Goal: Task Accomplishment & Management: Manage account settings

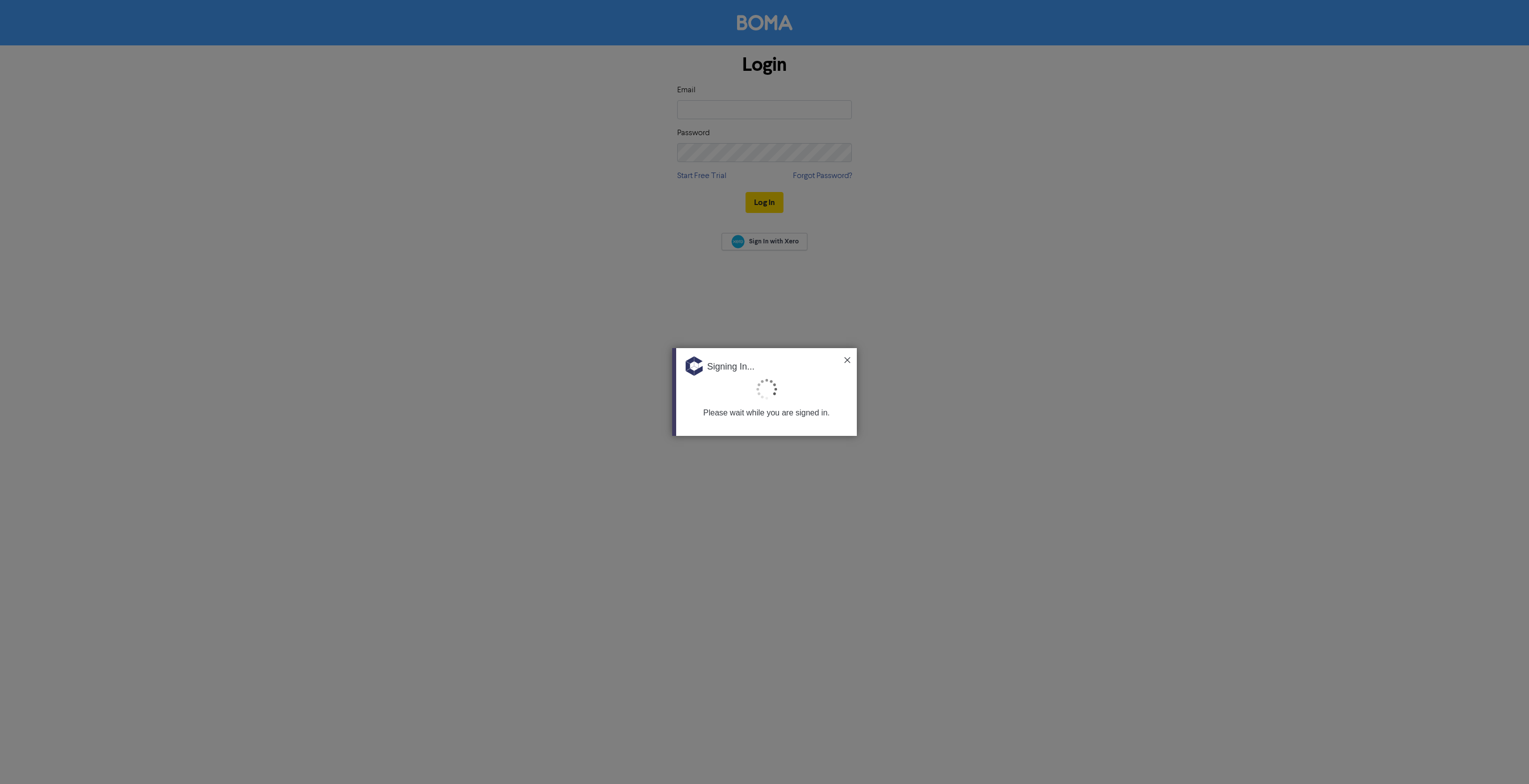
type input "[PERSON_NAME][EMAIL_ADDRESS][DOMAIN_NAME]"
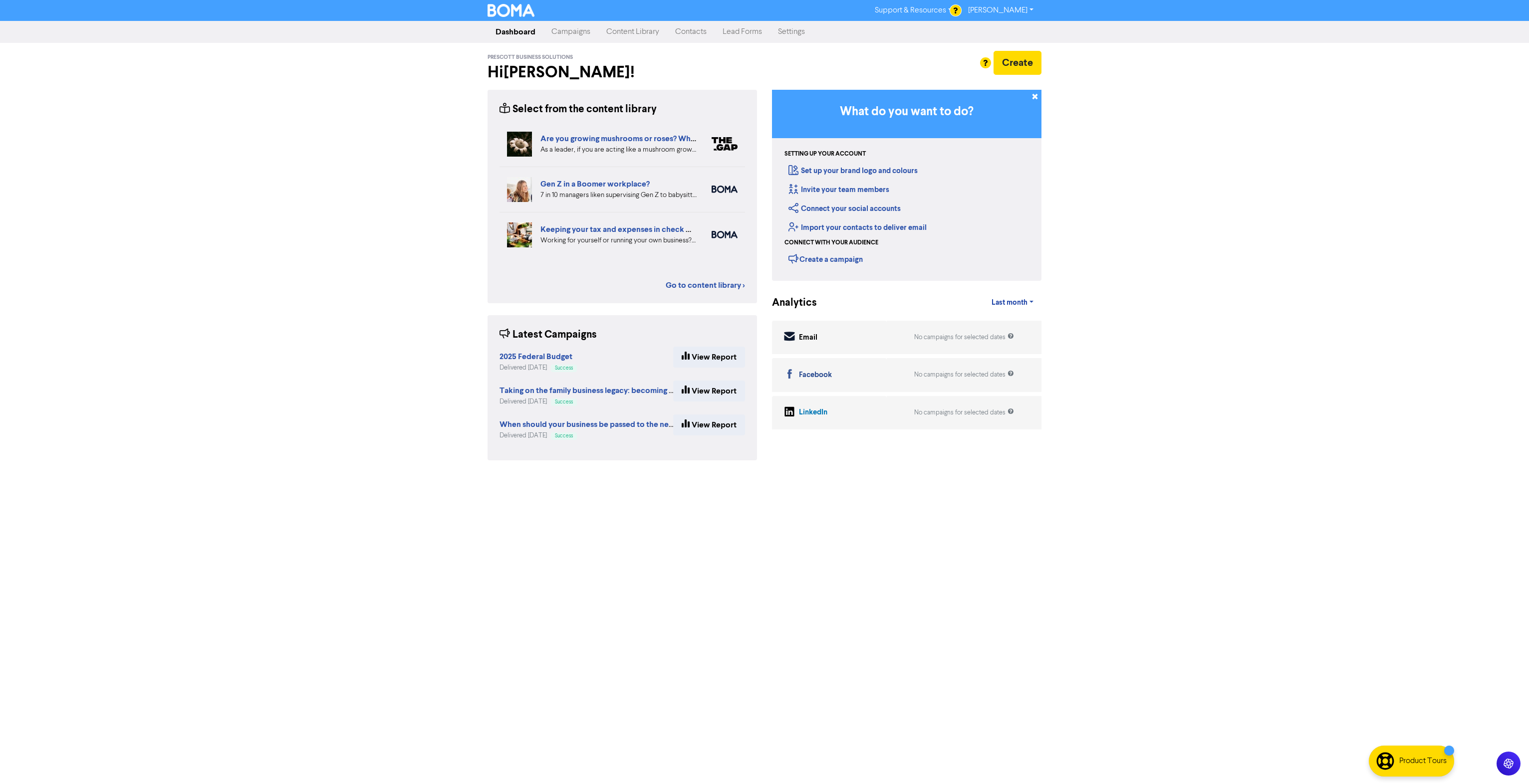
click at [576, 31] on link "Campaigns" at bounding box center [571, 32] width 55 height 20
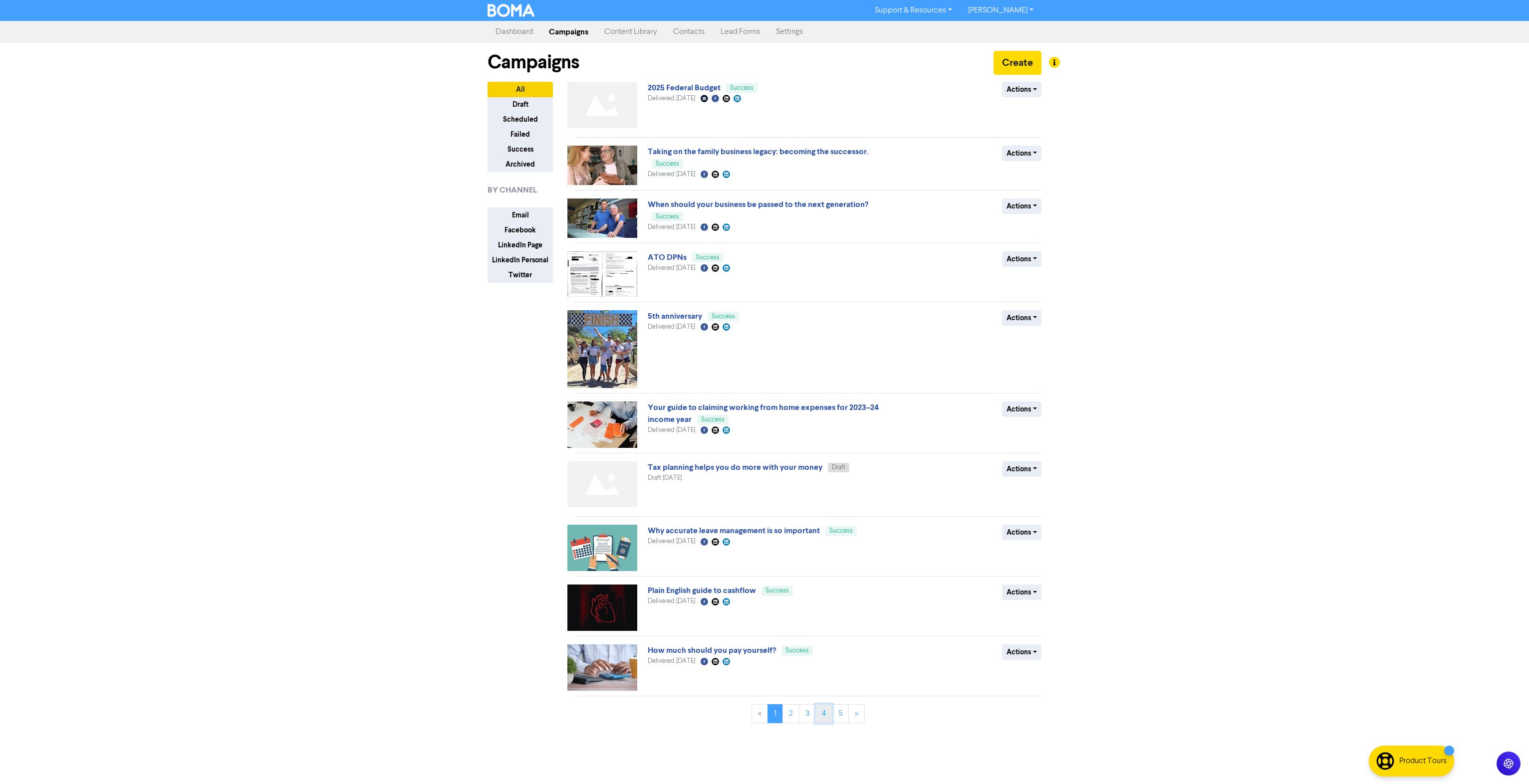
click at [820, 716] on link "4" at bounding box center [824, 713] width 17 height 19
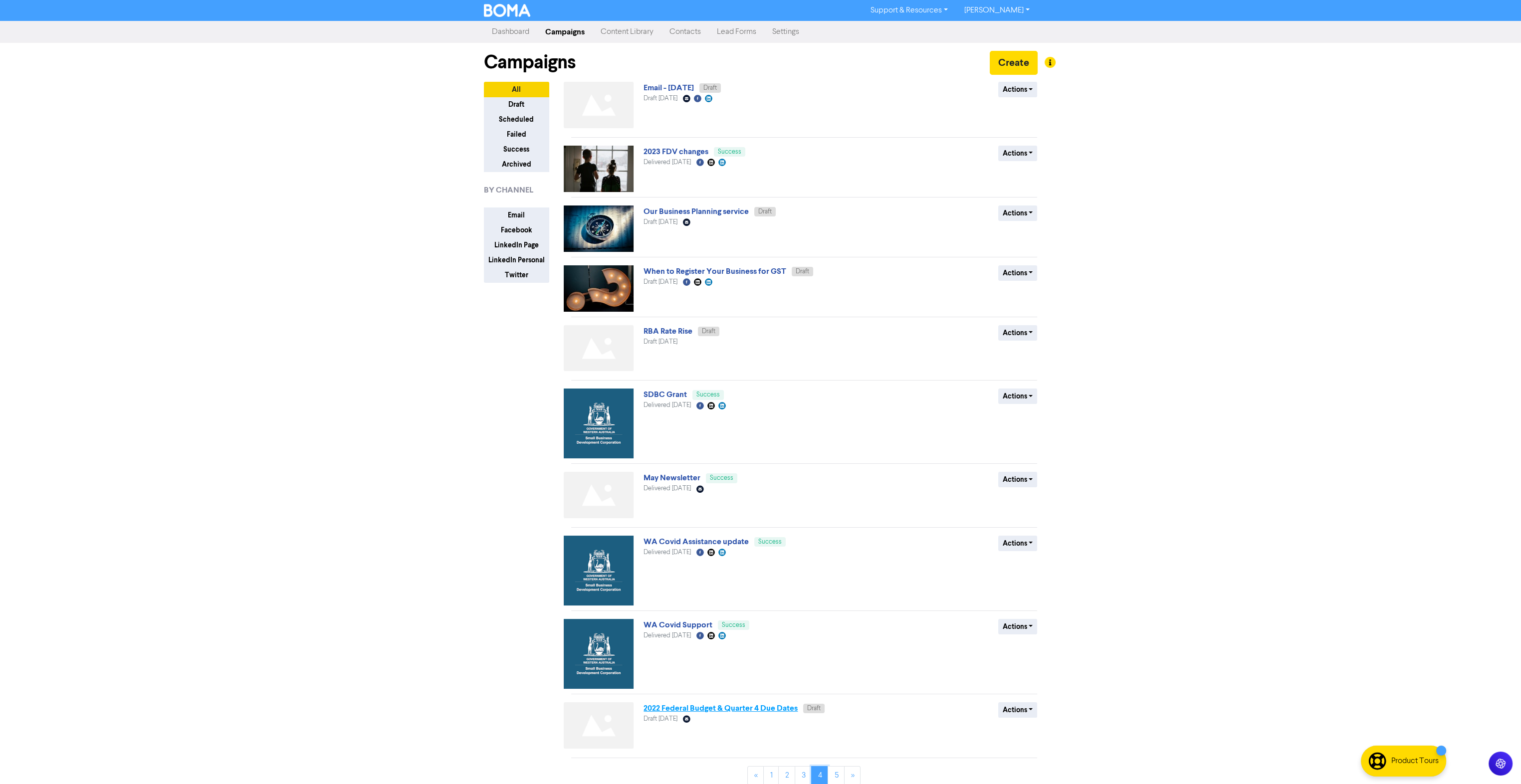
scroll to position [8, 0]
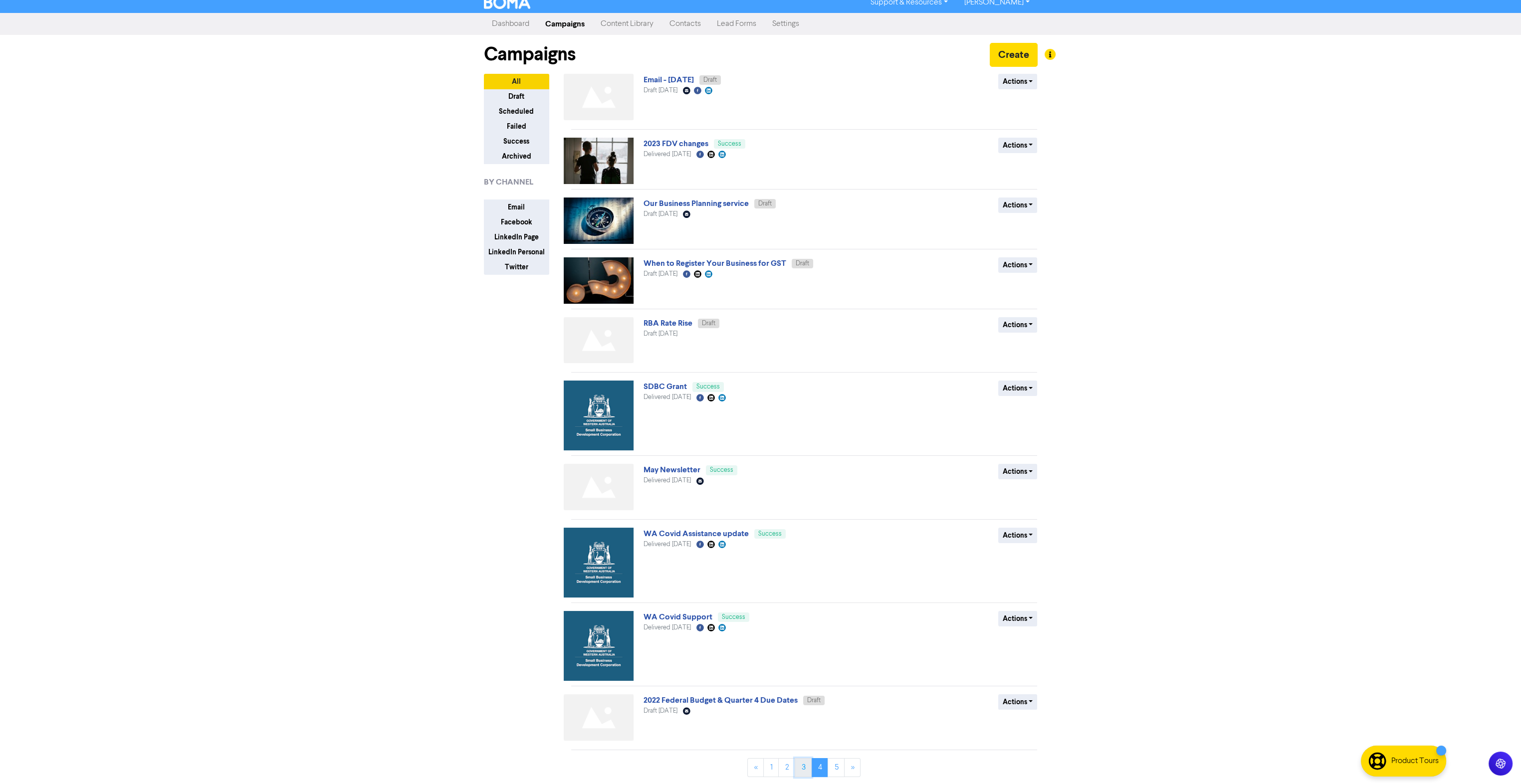
click at [802, 764] on link "3" at bounding box center [802, 767] width 17 height 19
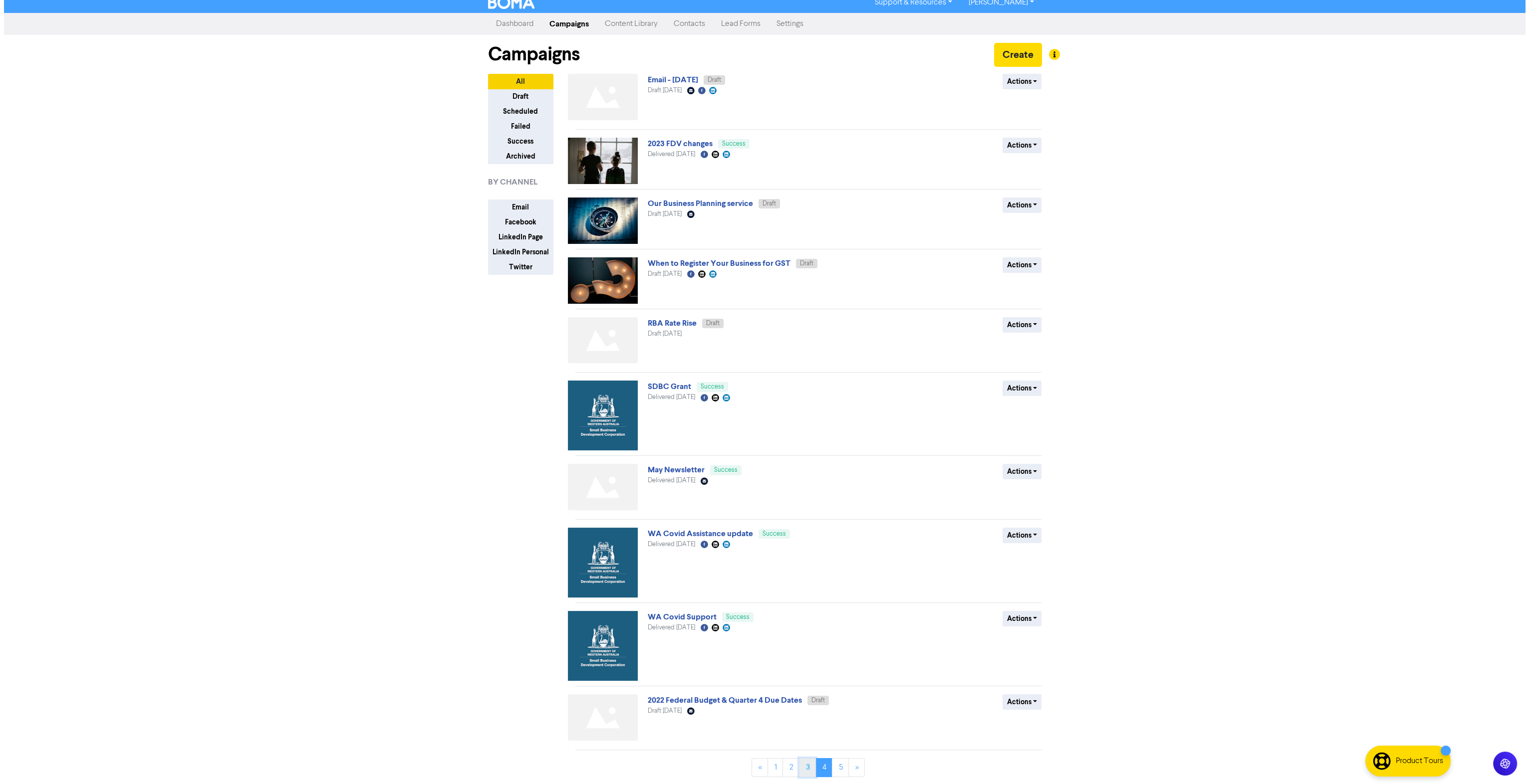
scroll to position [0, 0]
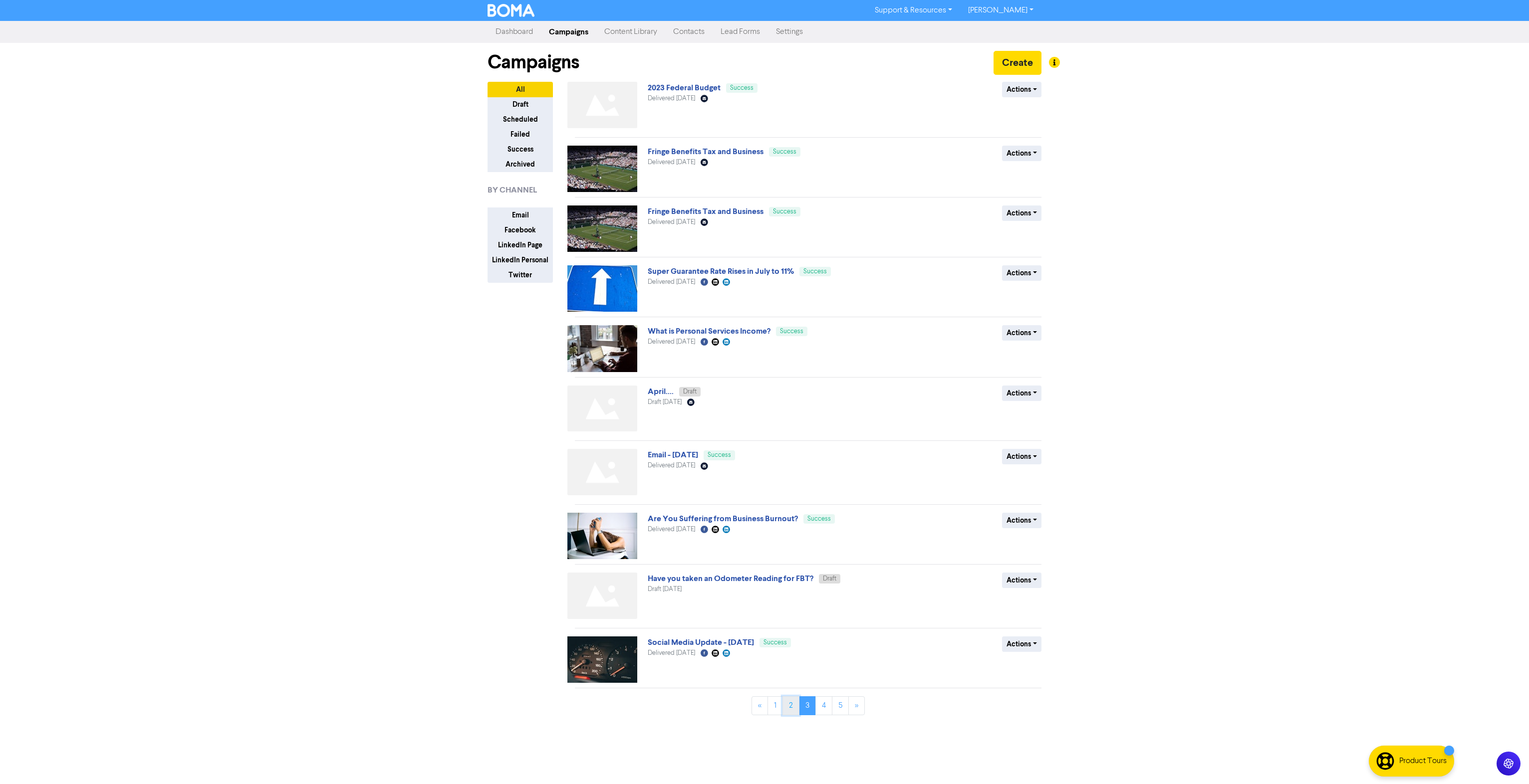
click at [789, 702] on link "2" at bounding box center [790, 705] width 17 height 19
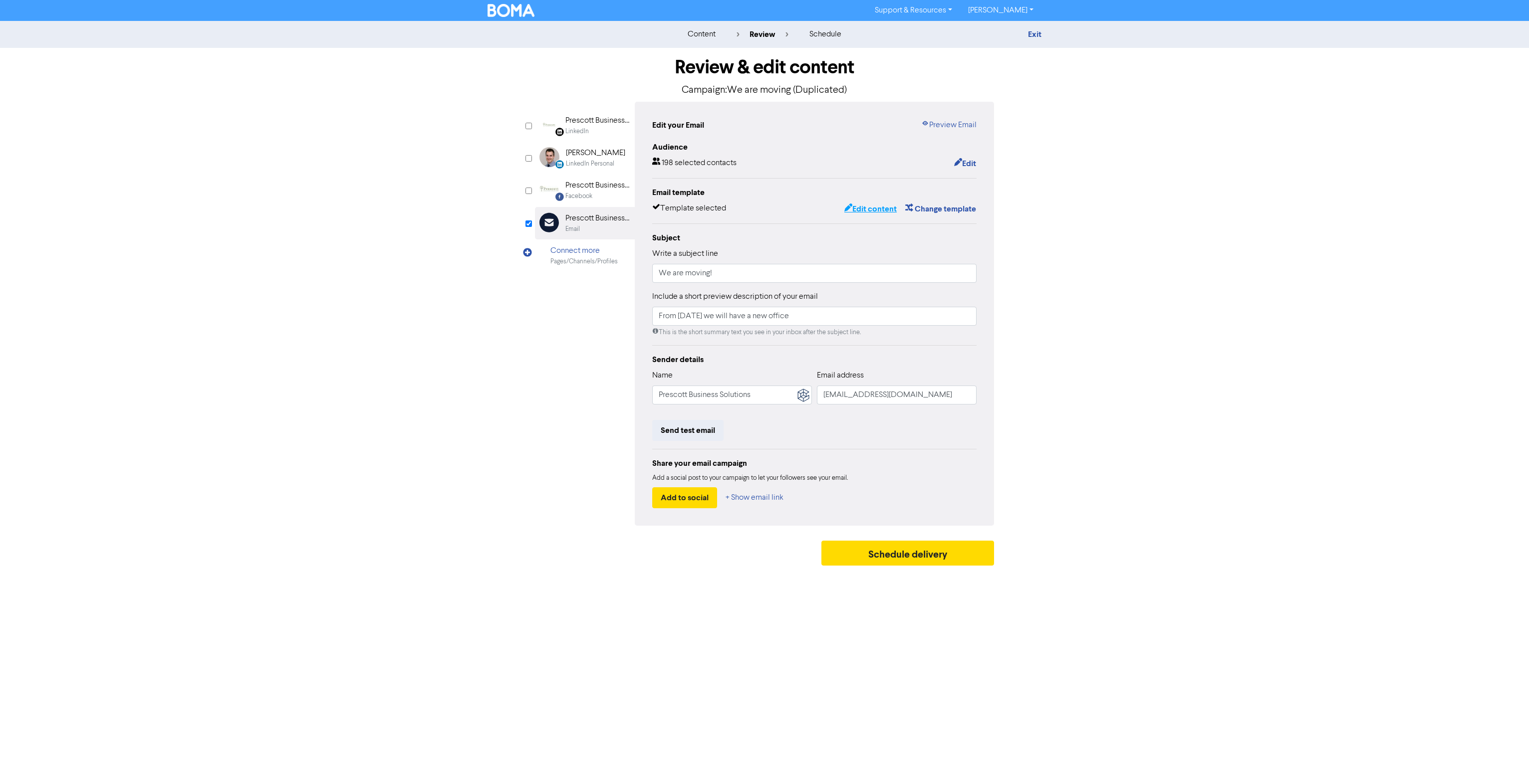
click at [860, 206] on button "Edit content" at bounding box center [870, 209] width 53 height 13
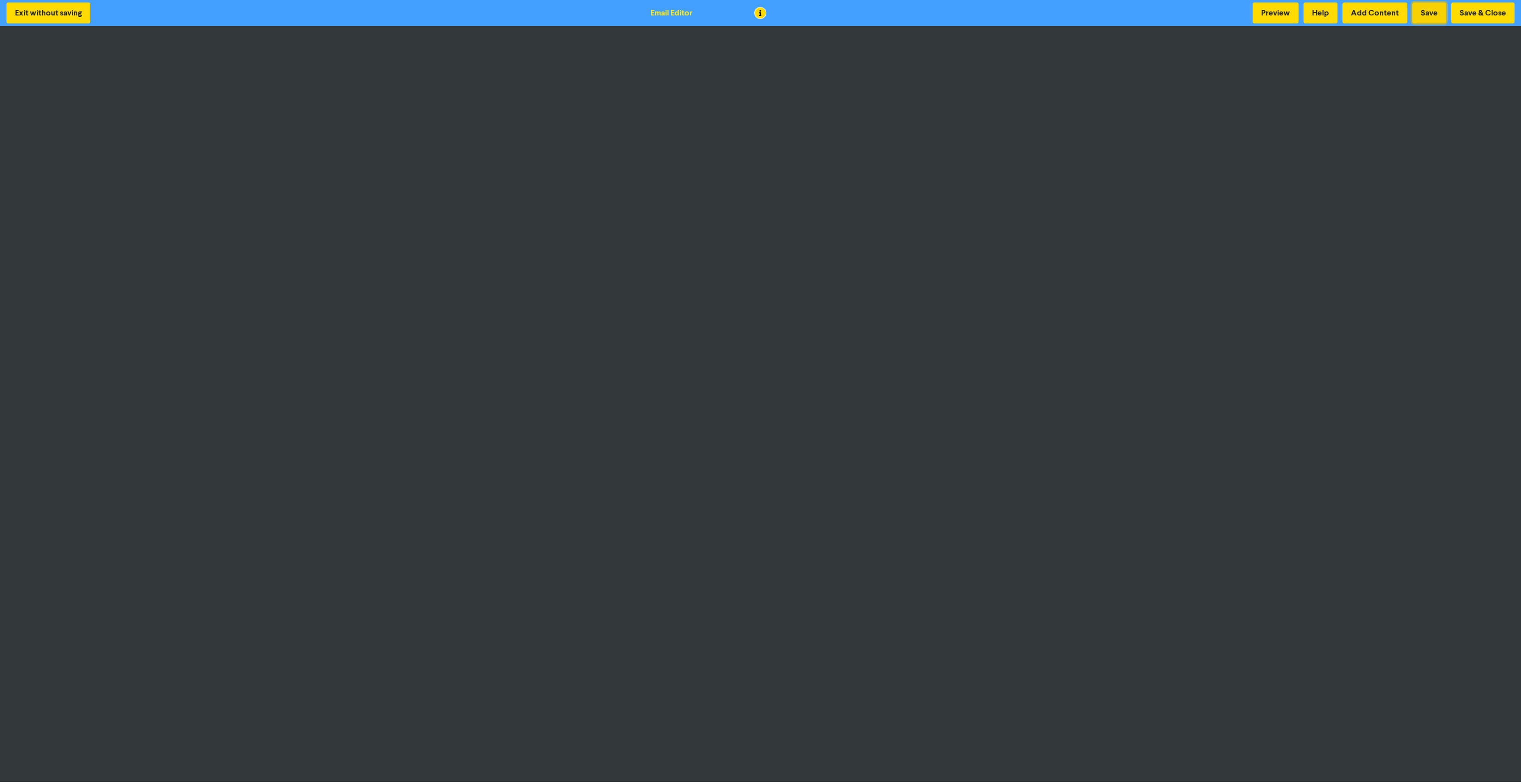
click at [1433, 14] on button "Save" at bounding box center [1429, 12] width 34 height 21
click at [1277, 16] on button "Preview" at bounding box center [1275, 12] width 46 height 21
click at [1484, 11] on button "Save & Close" at bounding box center [1483, 12] width 63 height 21
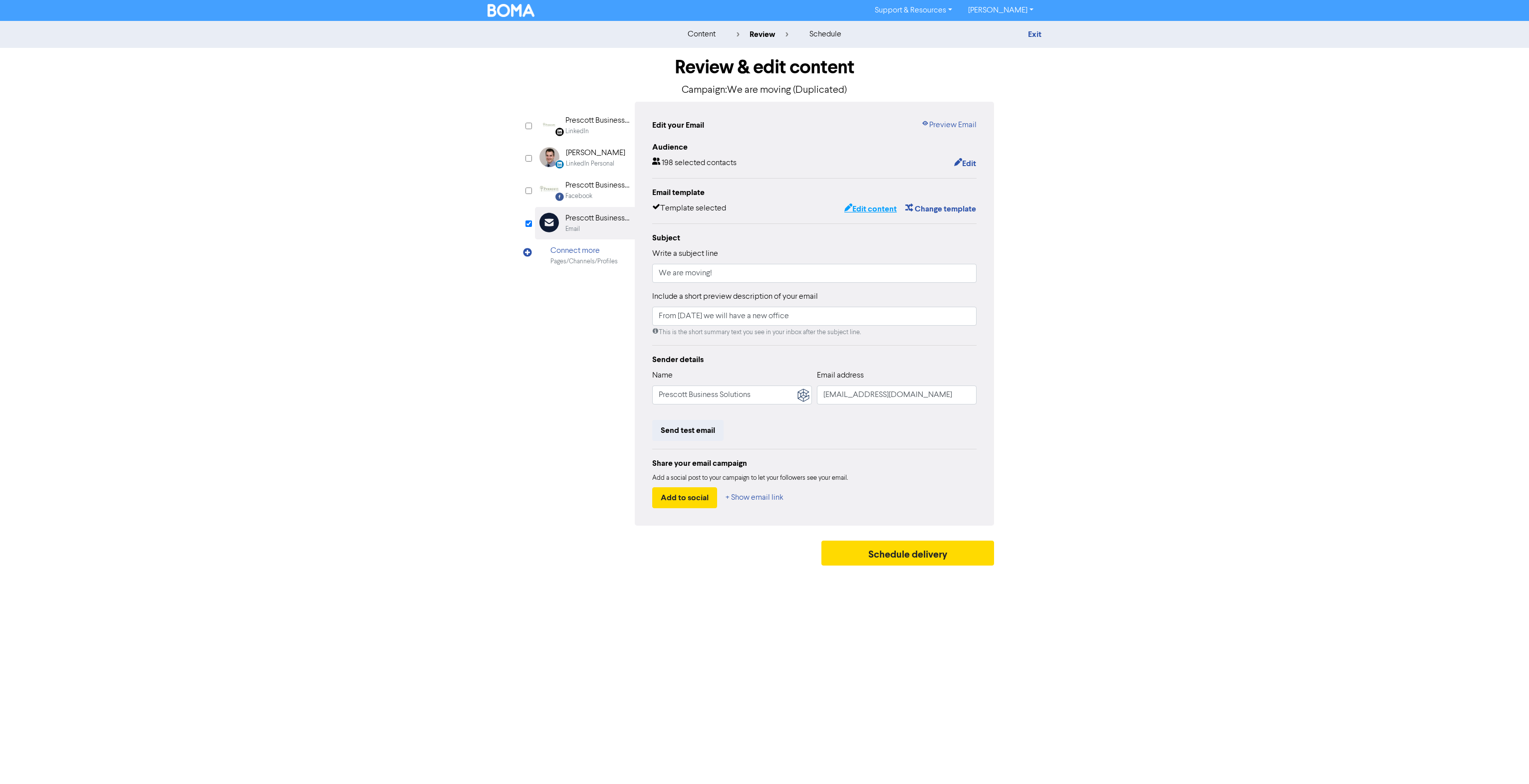
click at [862, 210] on button "Edit content" at bounding box center [870, 209] width 53 height 13
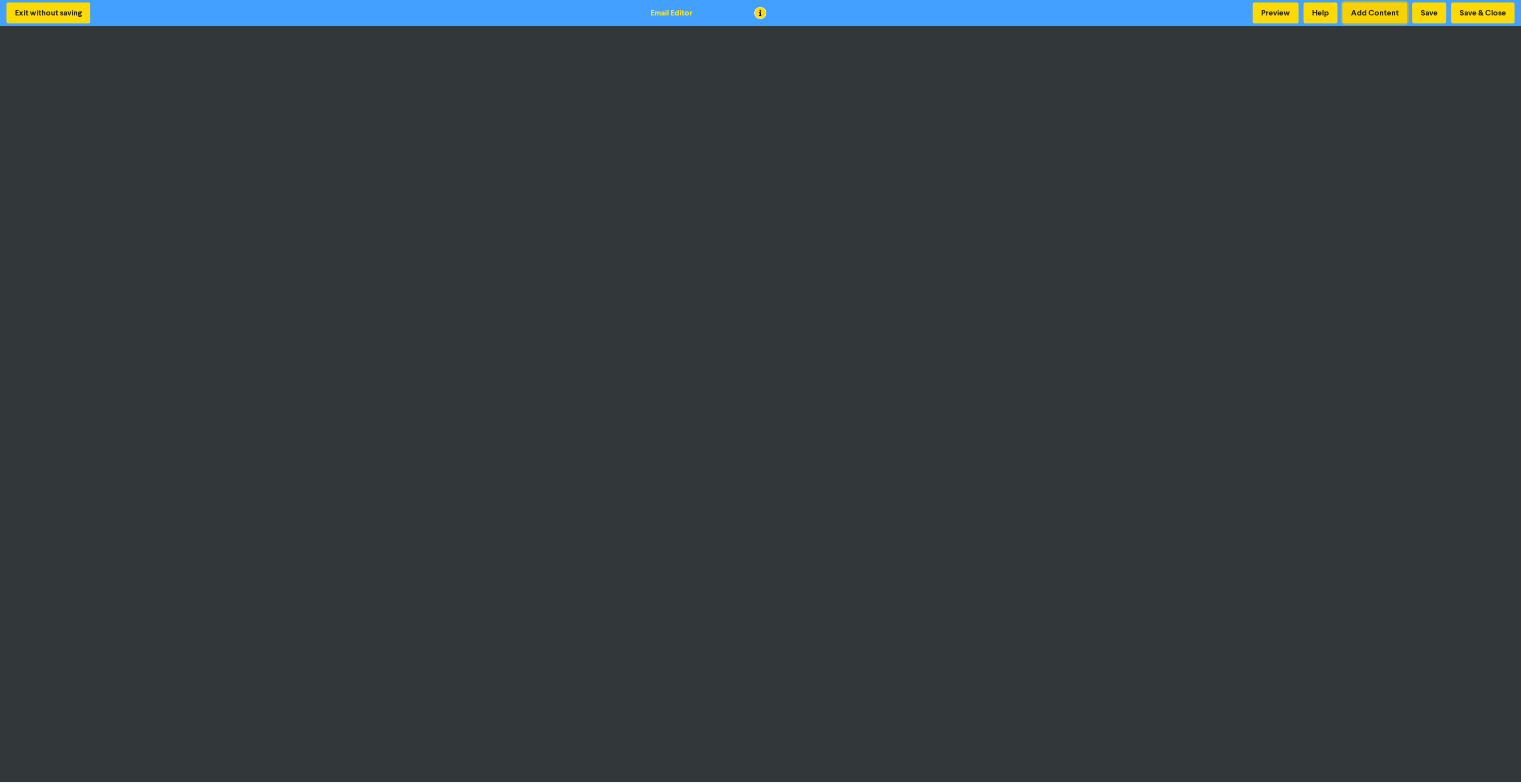
click at [1371, 14] on button "Add Content" at bounding box center [1375, 12] width 65 height 21
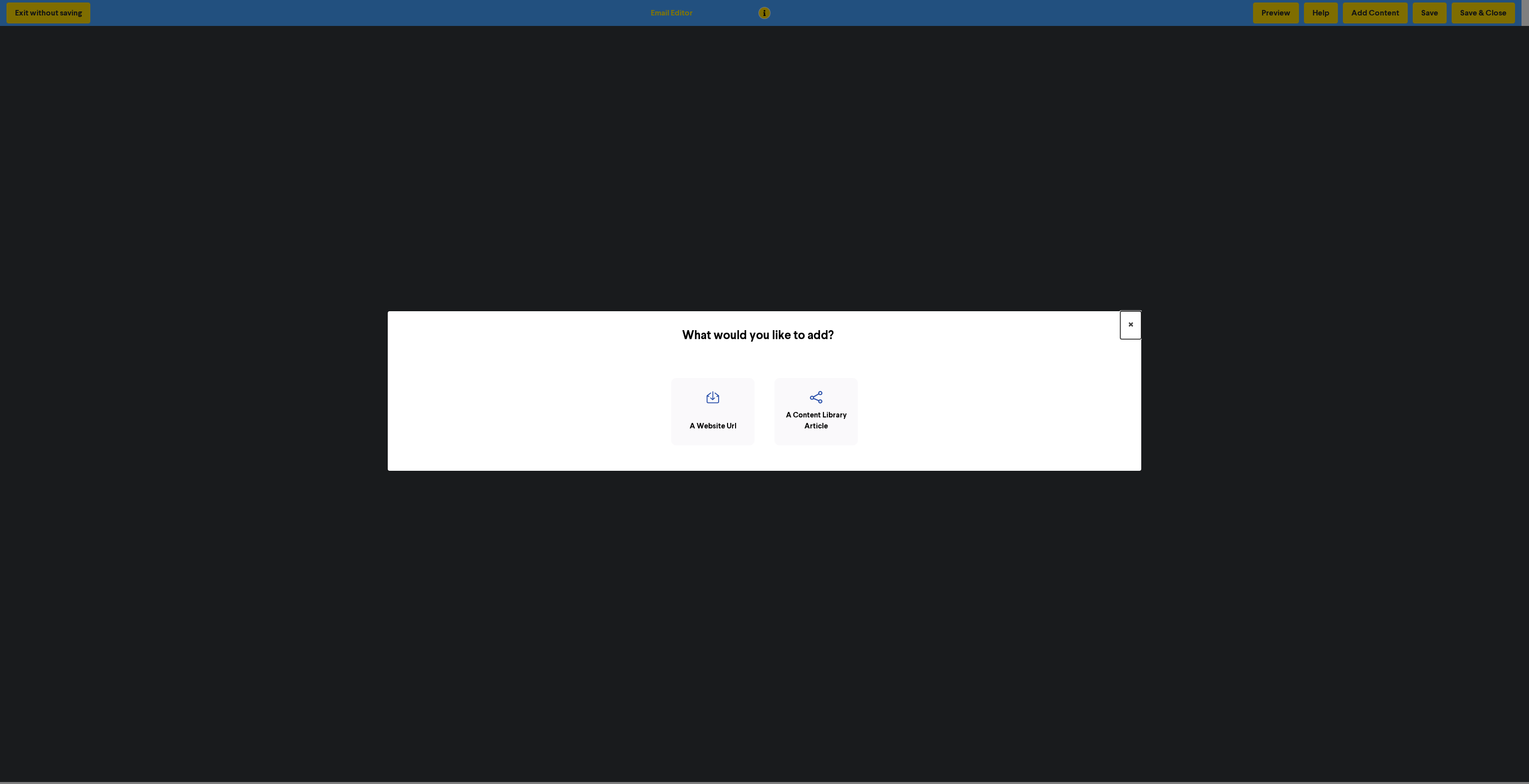
click at [1130, 322] on span "×" at bounding box center [1131, 325] width 5 height 15
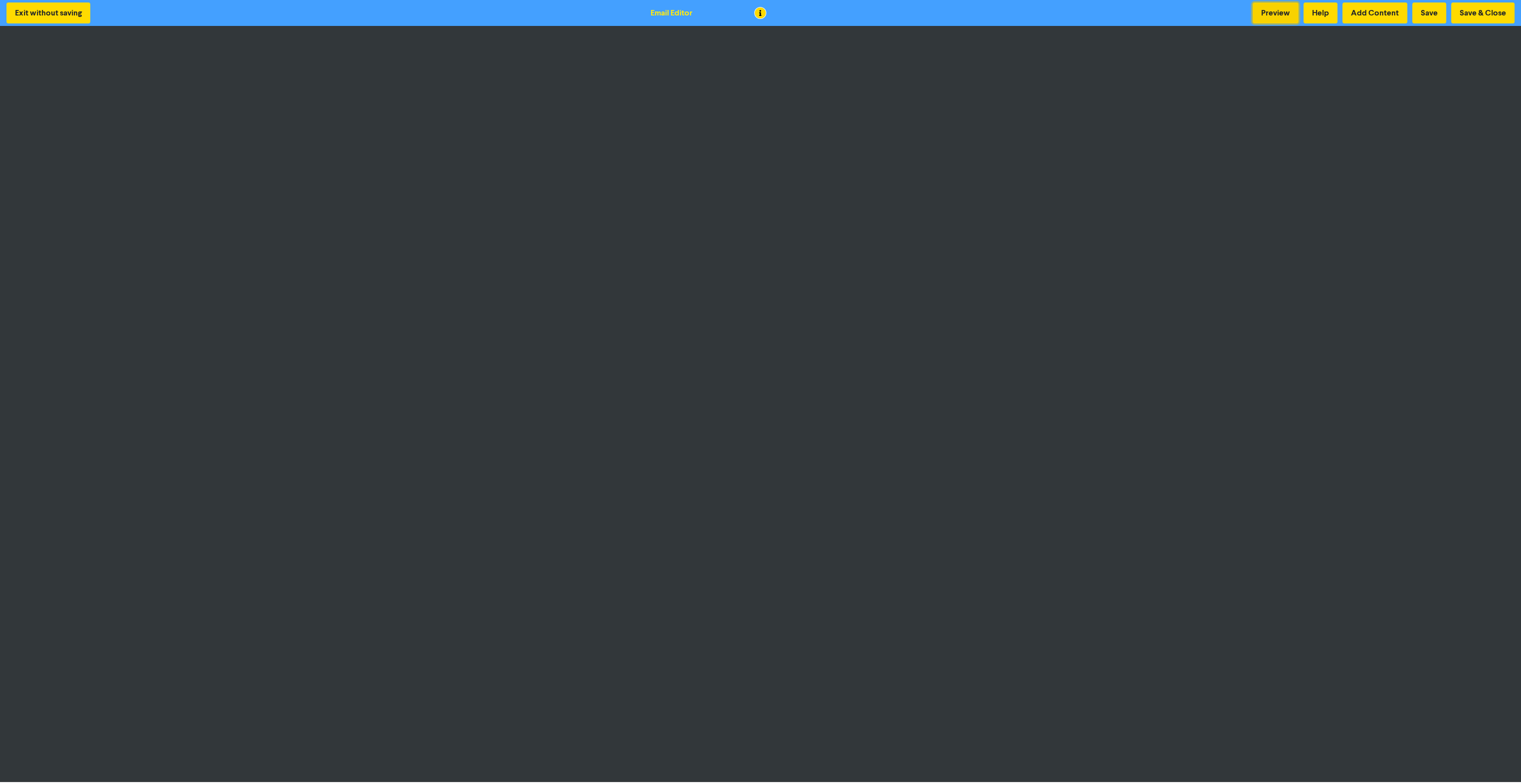
click at [1277, 14] on button "Preview" at bounding box center [1275, 12] width 46 height 21
click at [1374, 12] on button "Add Content" at bounding box center [1375, 12] width 65 height 21
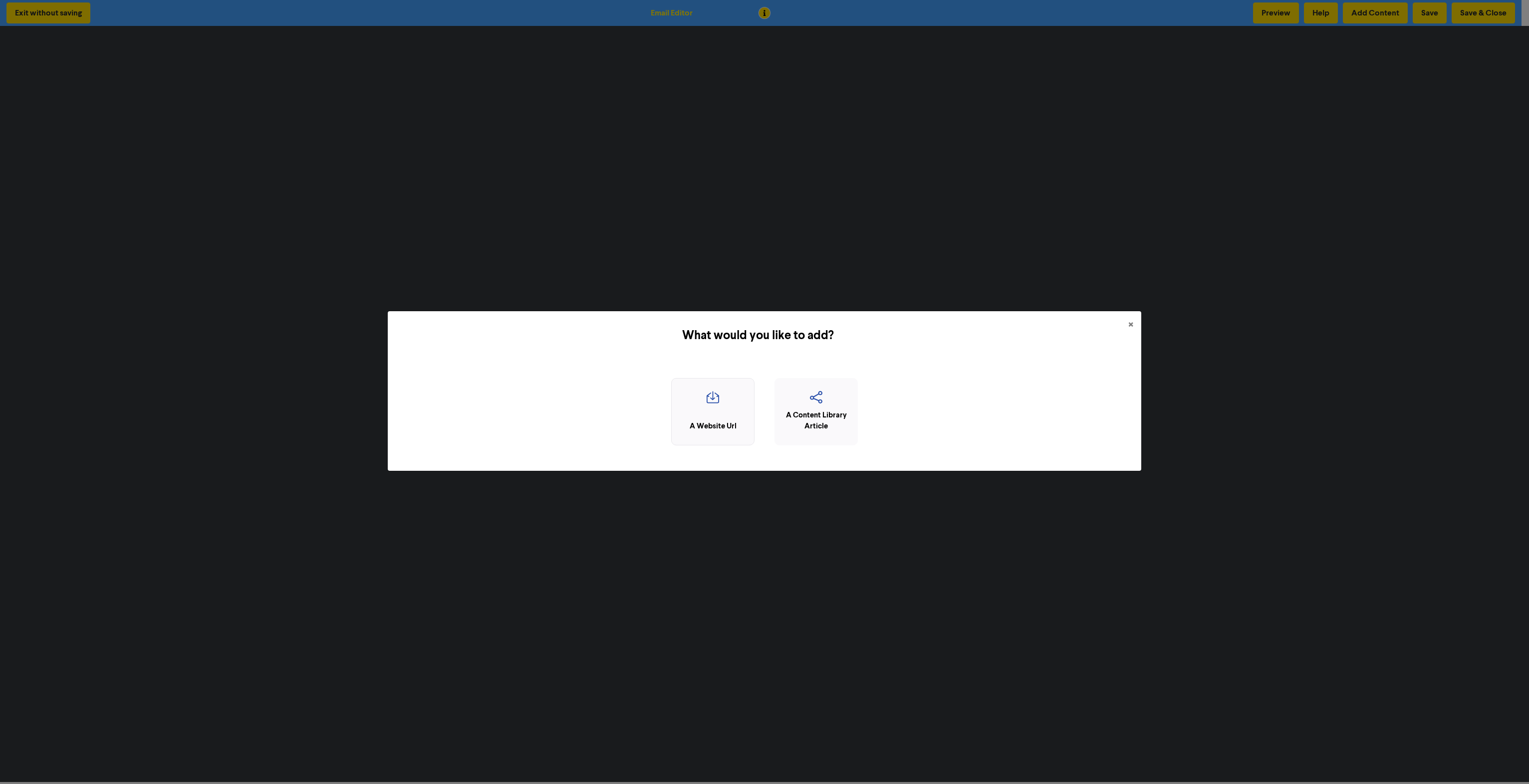
click at [725, 402] on icon "button" at bounding box center [712, 400] width 72 height 19
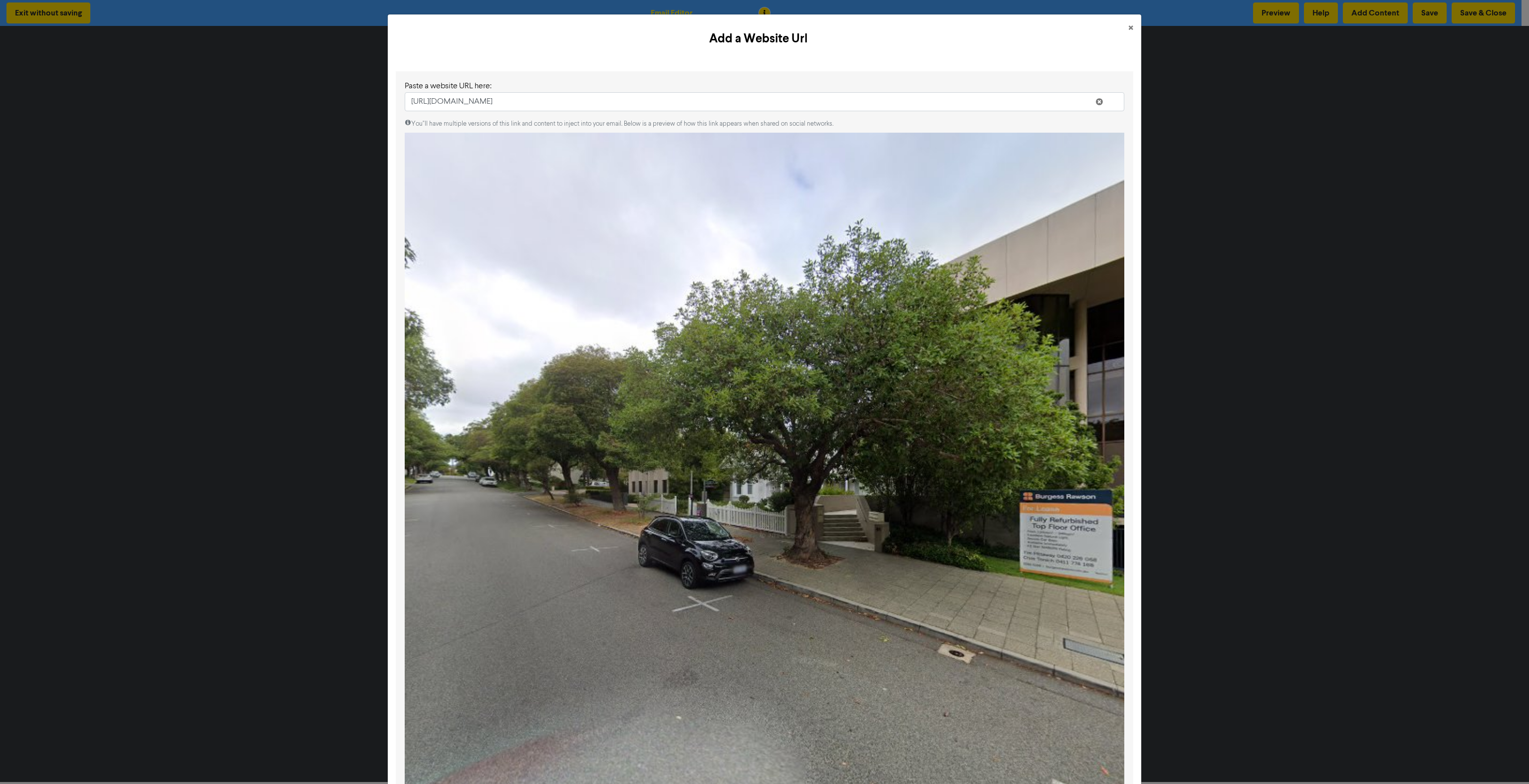
type input "https://maps.app.goo.gl/iz1VTLaAtnGT6Hwk8"
click at [1096, 102] on icon at bounding box center [1099, 104] width 8 height 8
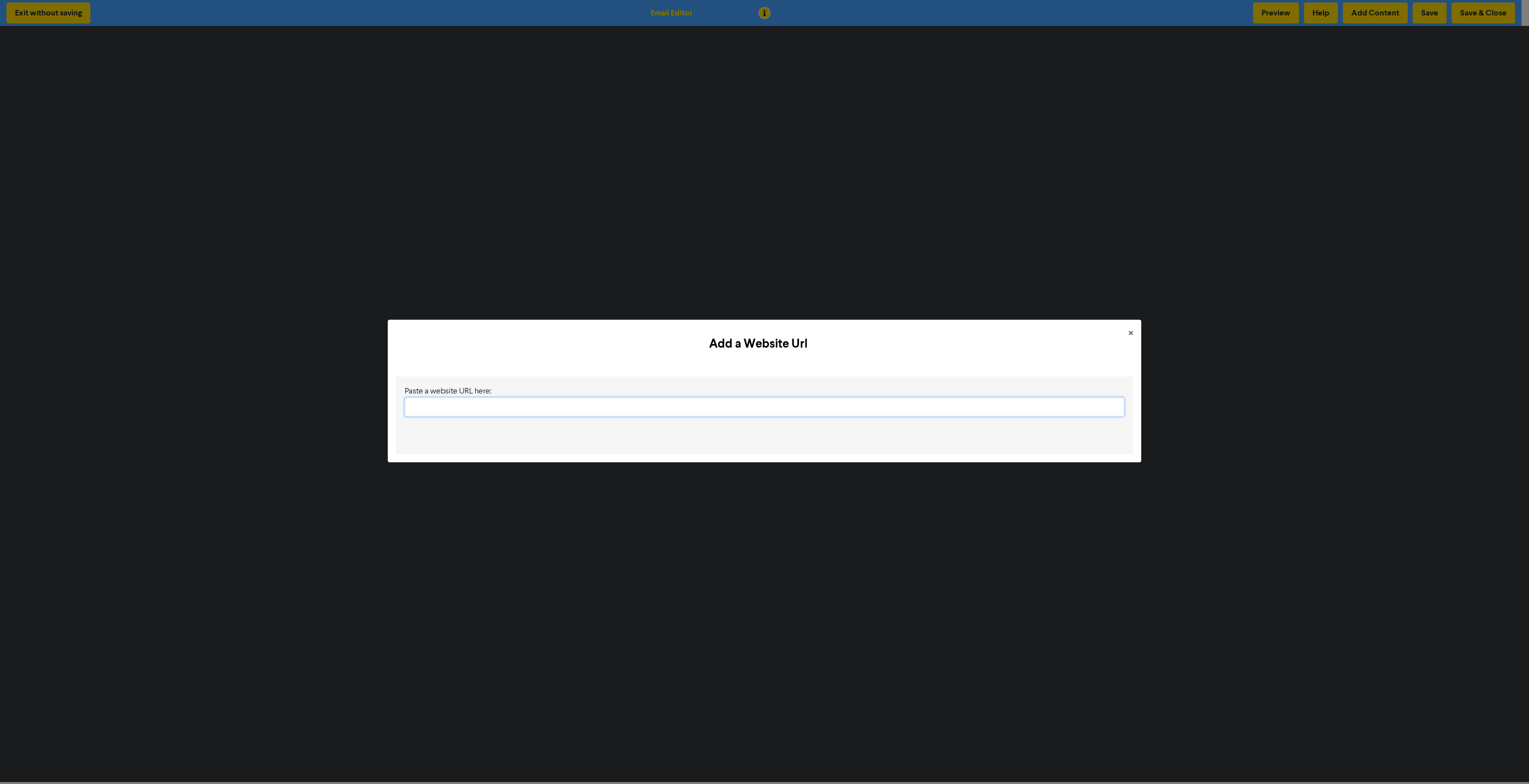
click at [564, 409] on input "text" at bounding box center [764, 407] width 720 height 19
paste input "<iframe src="https://www.google.com/maps/embed?pb=!1m18!1m12!1m3!1d3384.5335798…"
drag, startPoint x: 452, startPoint y: 408, endPoint x: 277, endPoint y: 415, distance: 175.1
click at [277, 415] on div "Add a Website Url × Paste a website URL here: <iframe src="https://www.google.c…" at bounding box center [764, 392] width 1529 height 784
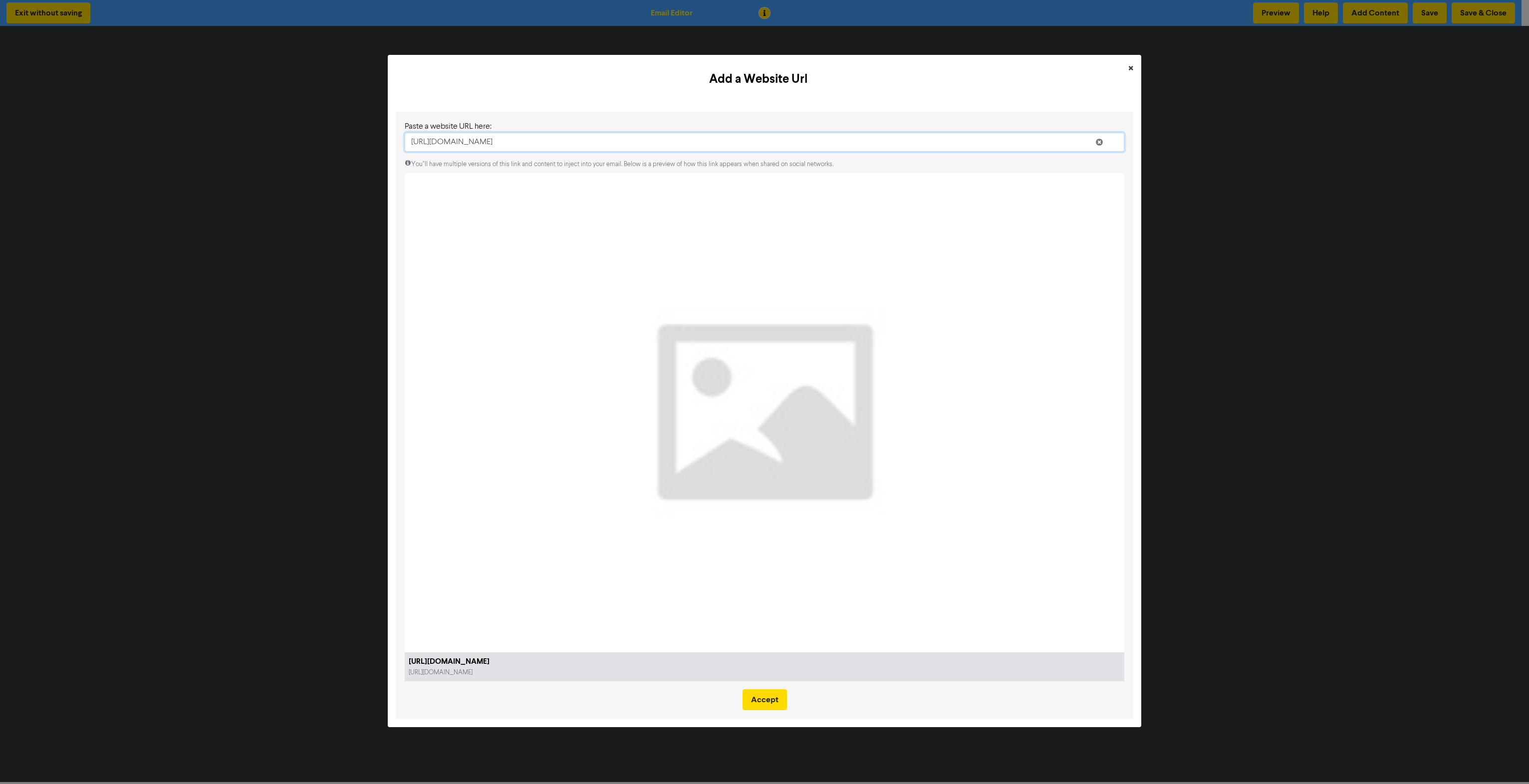
type input "https://www.google.com/maps/embed?pb=!1m18!1m12!1m3!1d3384.533579833063!2d115.8…"
click at [1131, 63] on span "×" at bounding box center [1131, 69] width 5 height 15
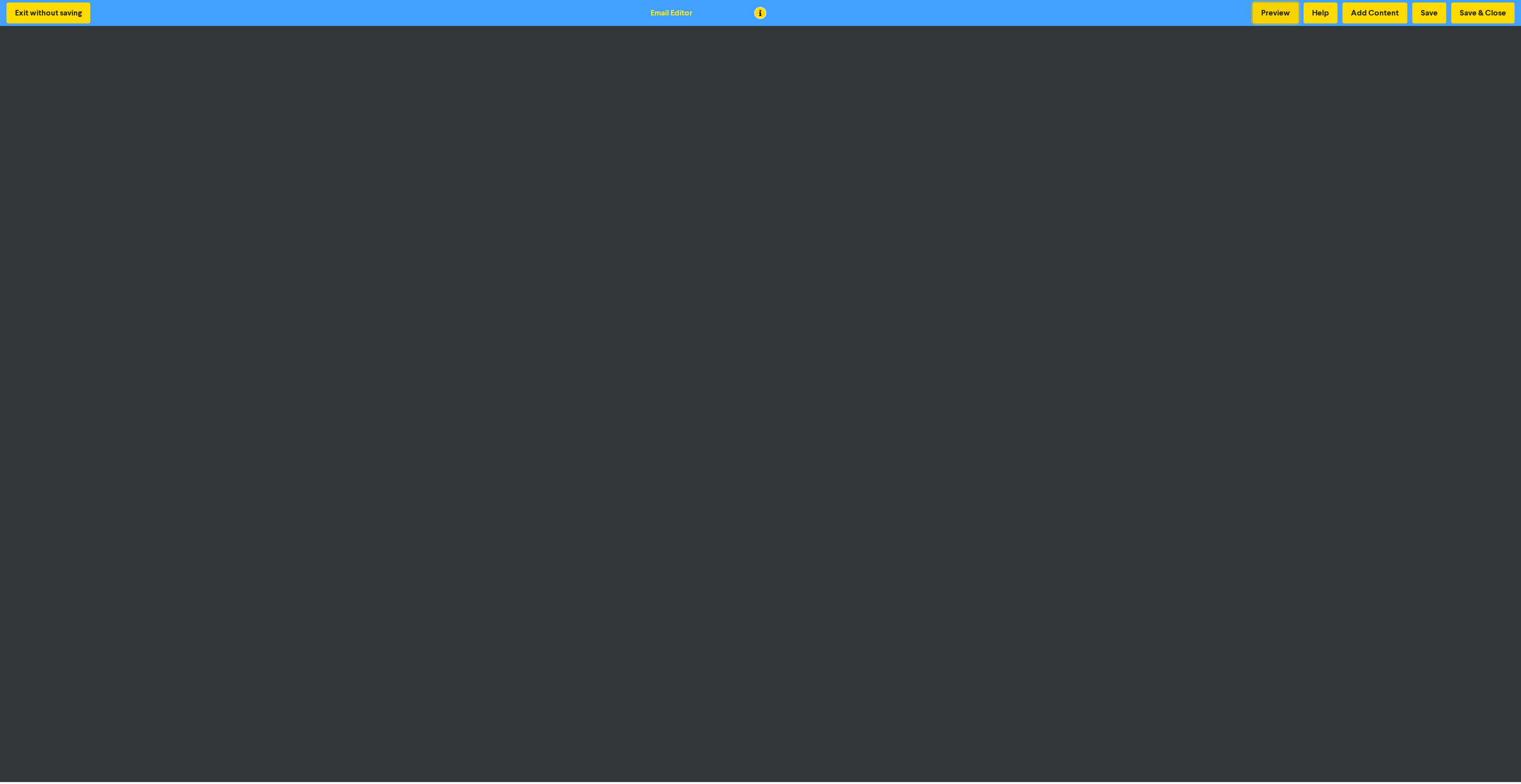
click at [1264, 16] on button "Preview" at bounding box center [1275, 12] width 46 height 21
click at [1275, 11] on button "Preview" at bounding box center [1275, 12] width 46 height 21
click at [1282, 13] on button "Preview" at bounding box center [1275, 12] width 46 height 21
click at [1247, 18] on div "Exit without saving Email Editor Preview Help Add Content Save Save & Close" at bounding box center [760, 12] width 1521 height 26
click at [1282, 10] on button "Preview" at bounding box center [1275, 12] width 46 height 21
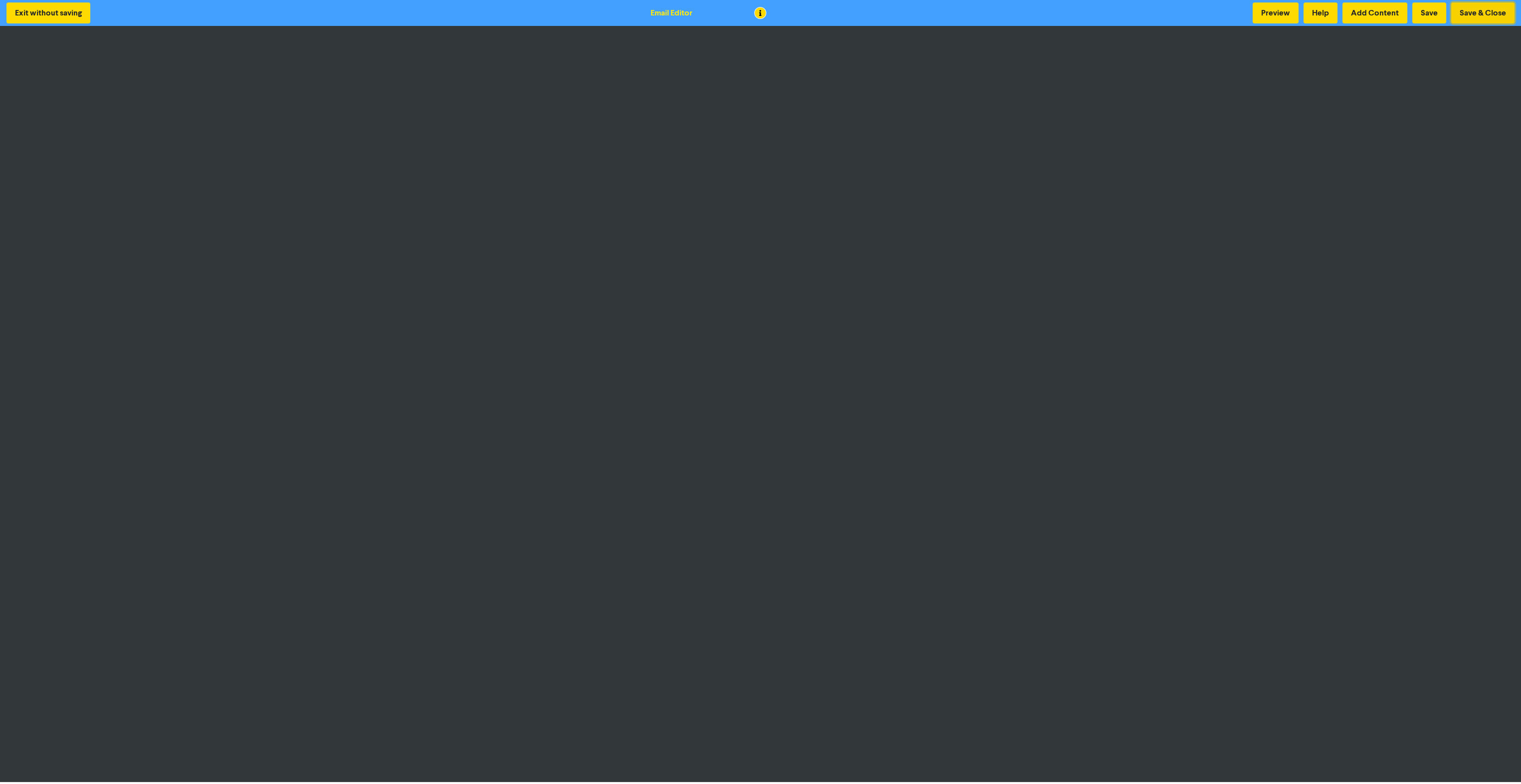
click at [1489, 11] on button "Save & Close" at bounding box center [1483, 12] width 63 height 21
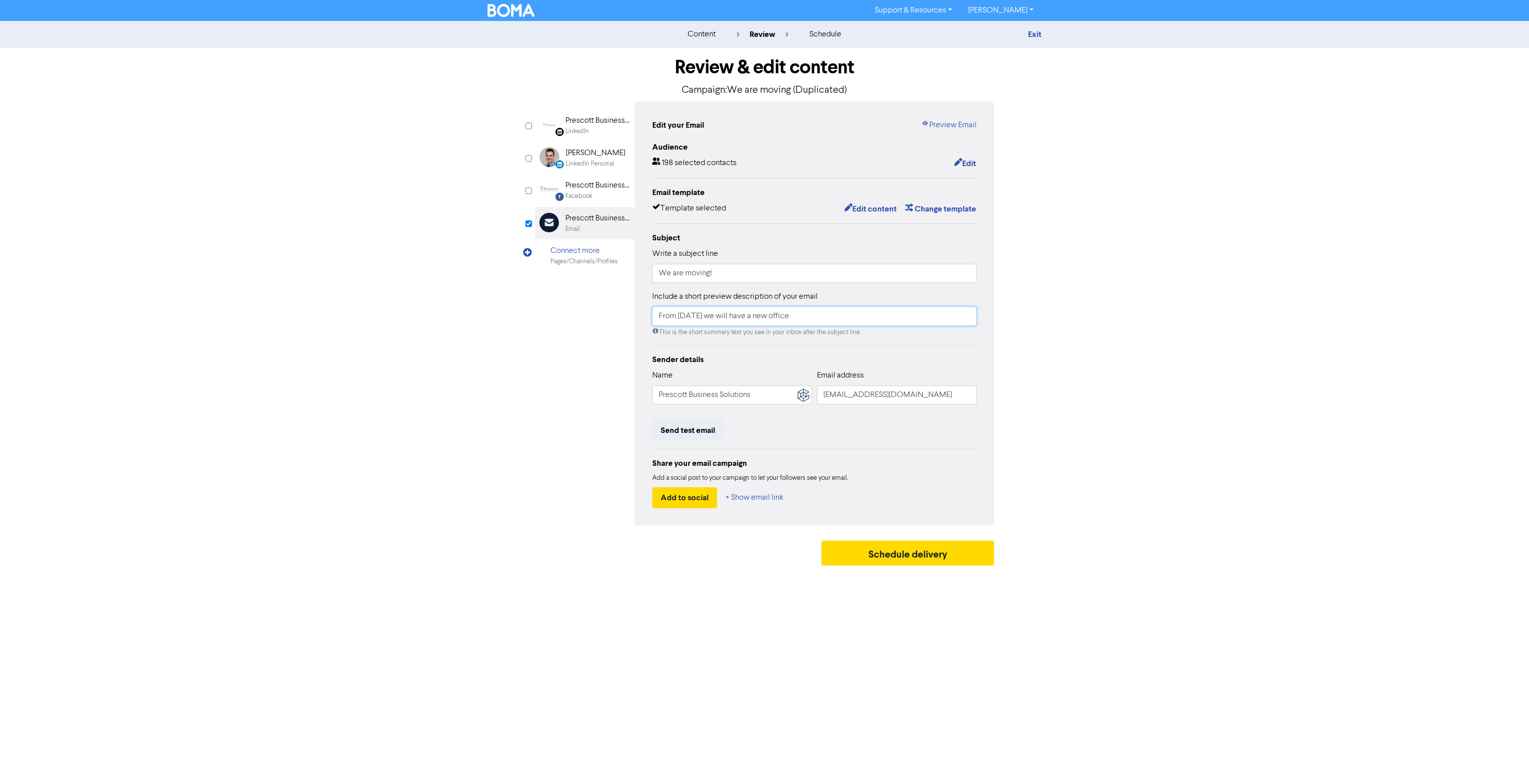
click at [681, 318] on input "From 31 July we will have a new office" at bounding box center [814, 316] width 324 height 19
click at [683, 315] on input "From 31 July we will have a new office" at bounding box center [814, 316] width 324 height 19
type input "From 3rd Septemberwe will have a new office"
click at [702, 431] on button "Send test email" at bounding box center [688, 430] width 72 height 21
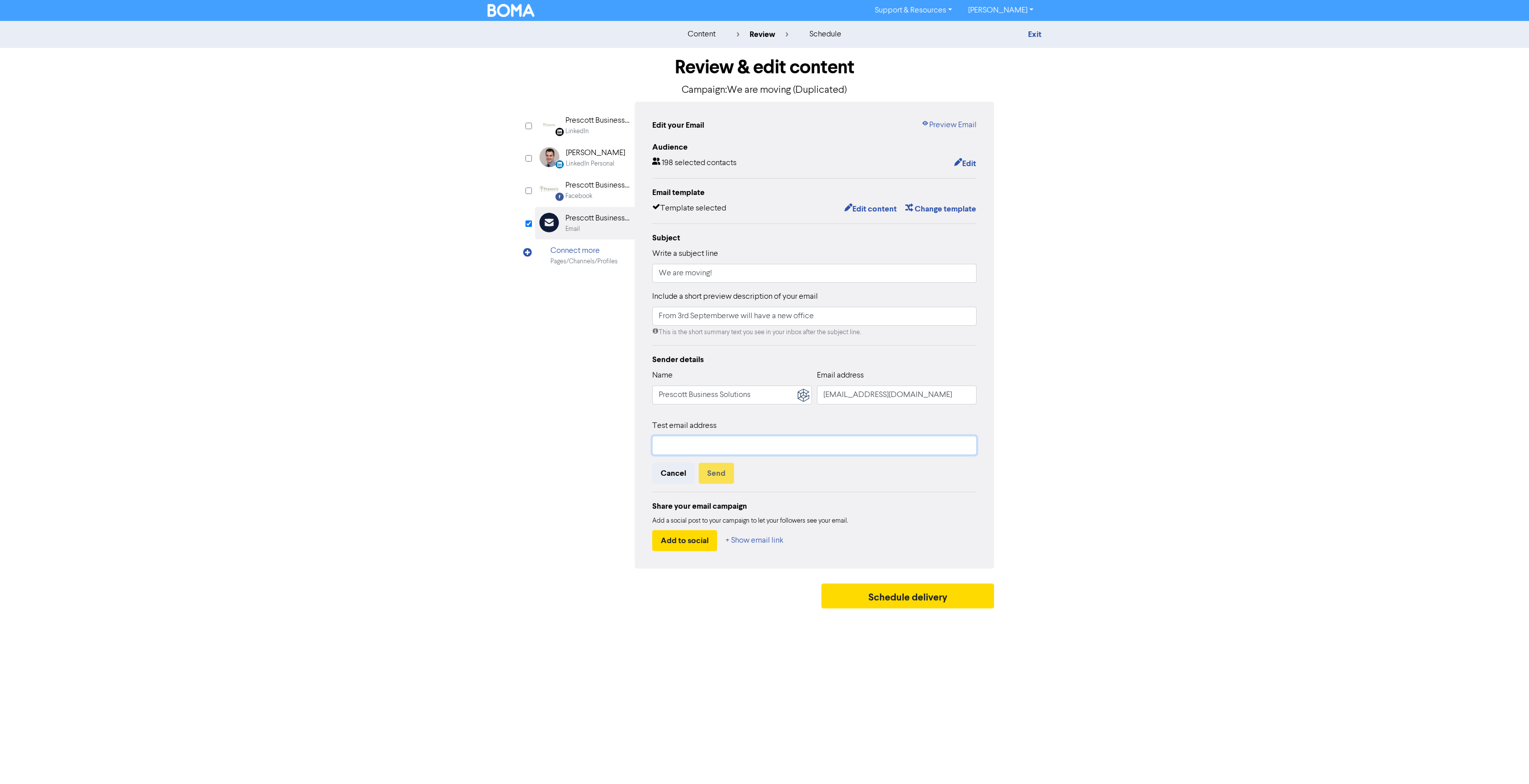
click at [745, 448] on input "text" at bounding box center [814, 445] width 324 height 19
type input "shannon@prescottsolutions.com.au"
click at [726, 474] on button "Send" at bounding box center [716, 473] width 36 height 21
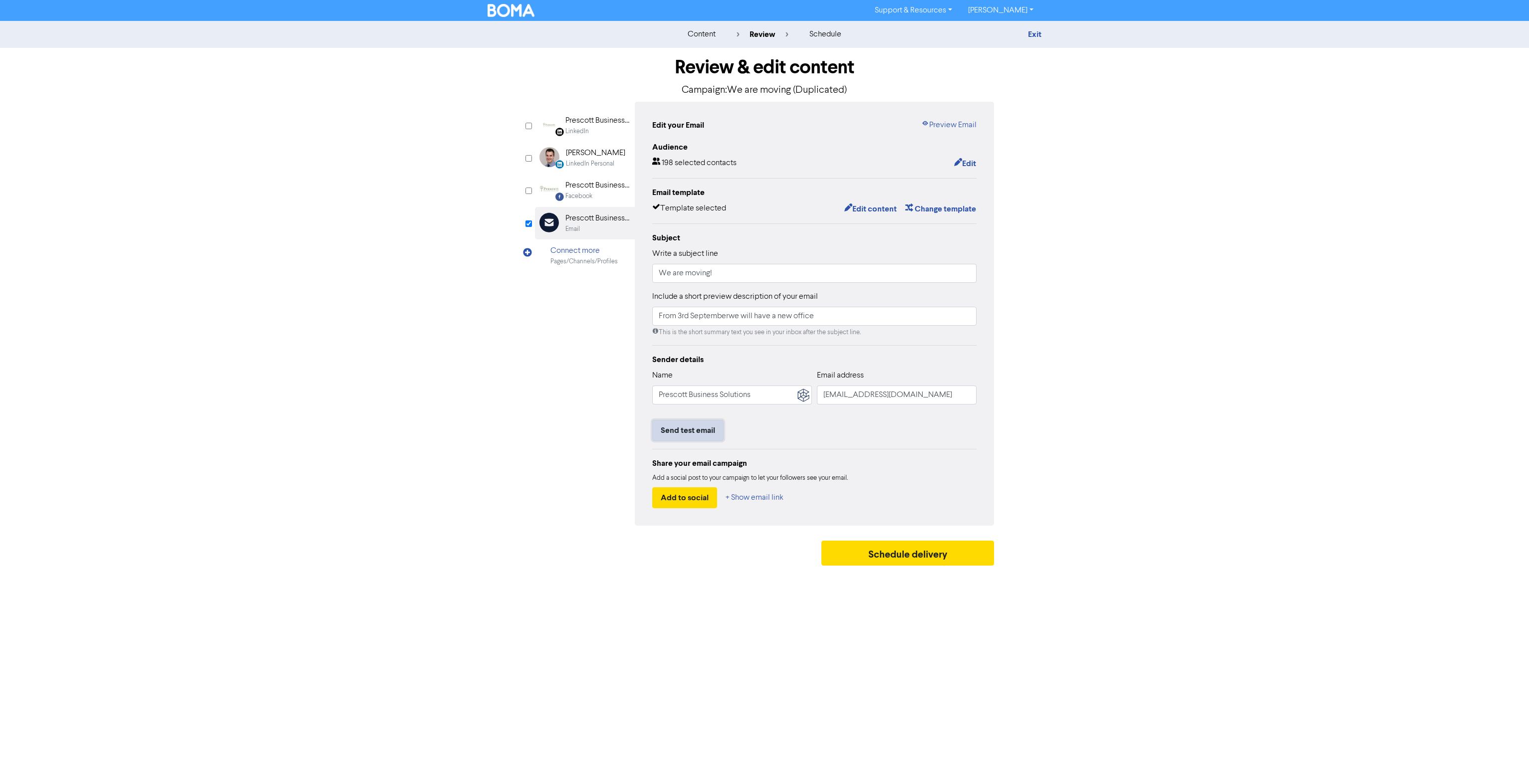
click at [696, 431] on button "Send test email" at bounding box center [688, 430] width 72 height 21
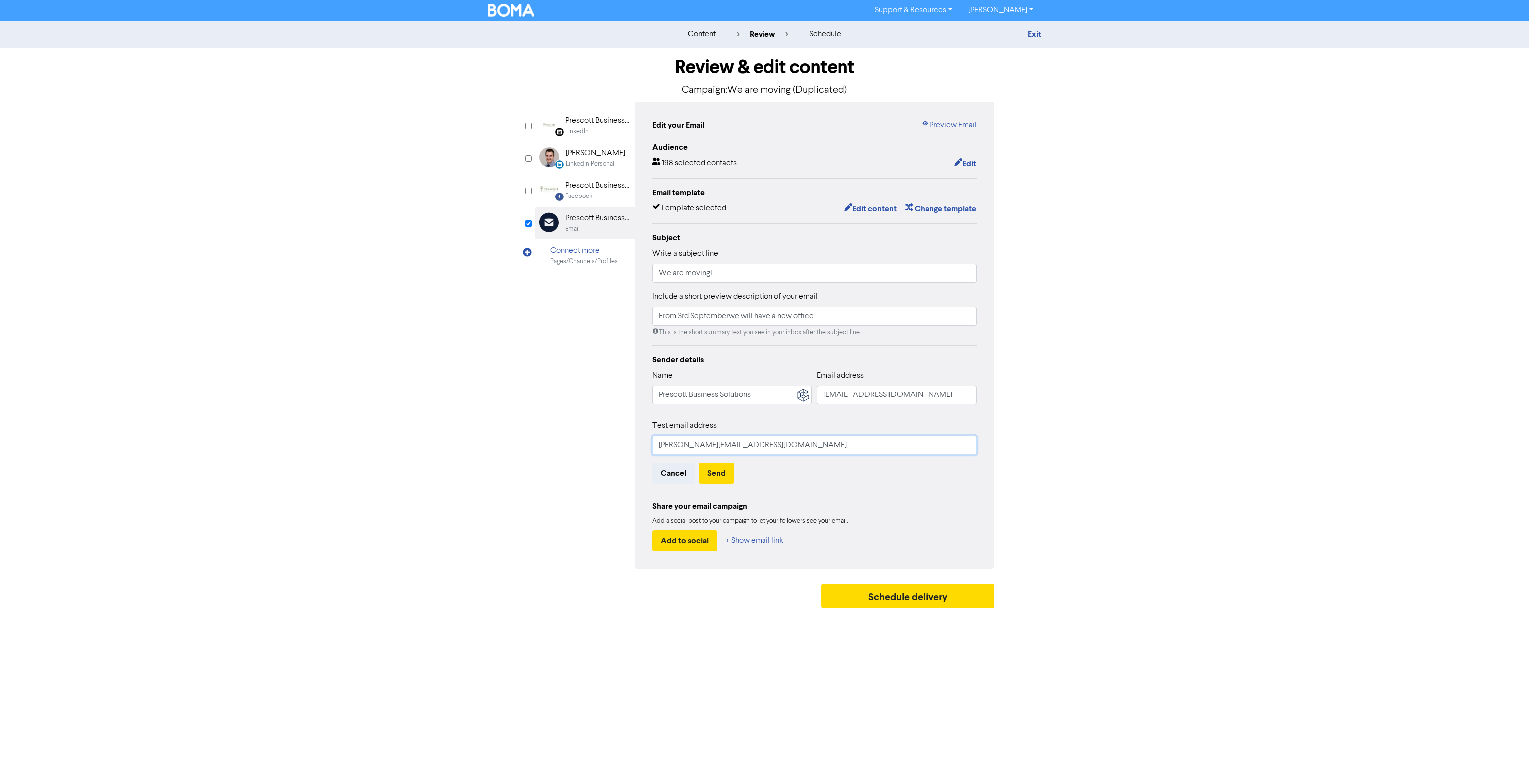
click at [685, 447] on input "shannon@prescottsolutions.com.au" at bounding box center [814, 445] width 324 height 19
type input "jessica@prescottsolutions.com.au"
click at [712, 474] on button "Send" at bounding box center [716, 473] width 36 height 21
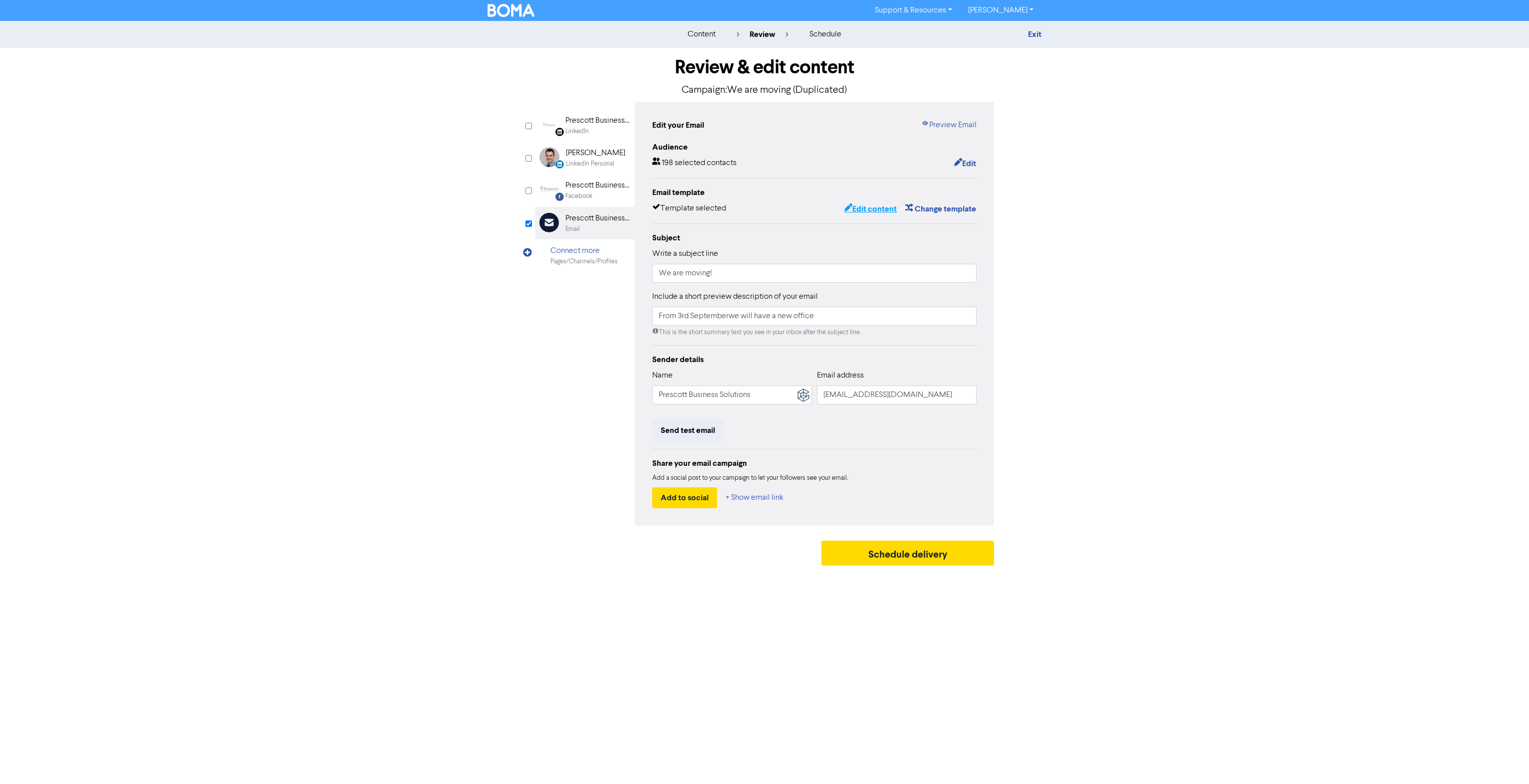
click at [877, 214] on button "Edit content" at bounding box center [870, 209] width 53 height 13
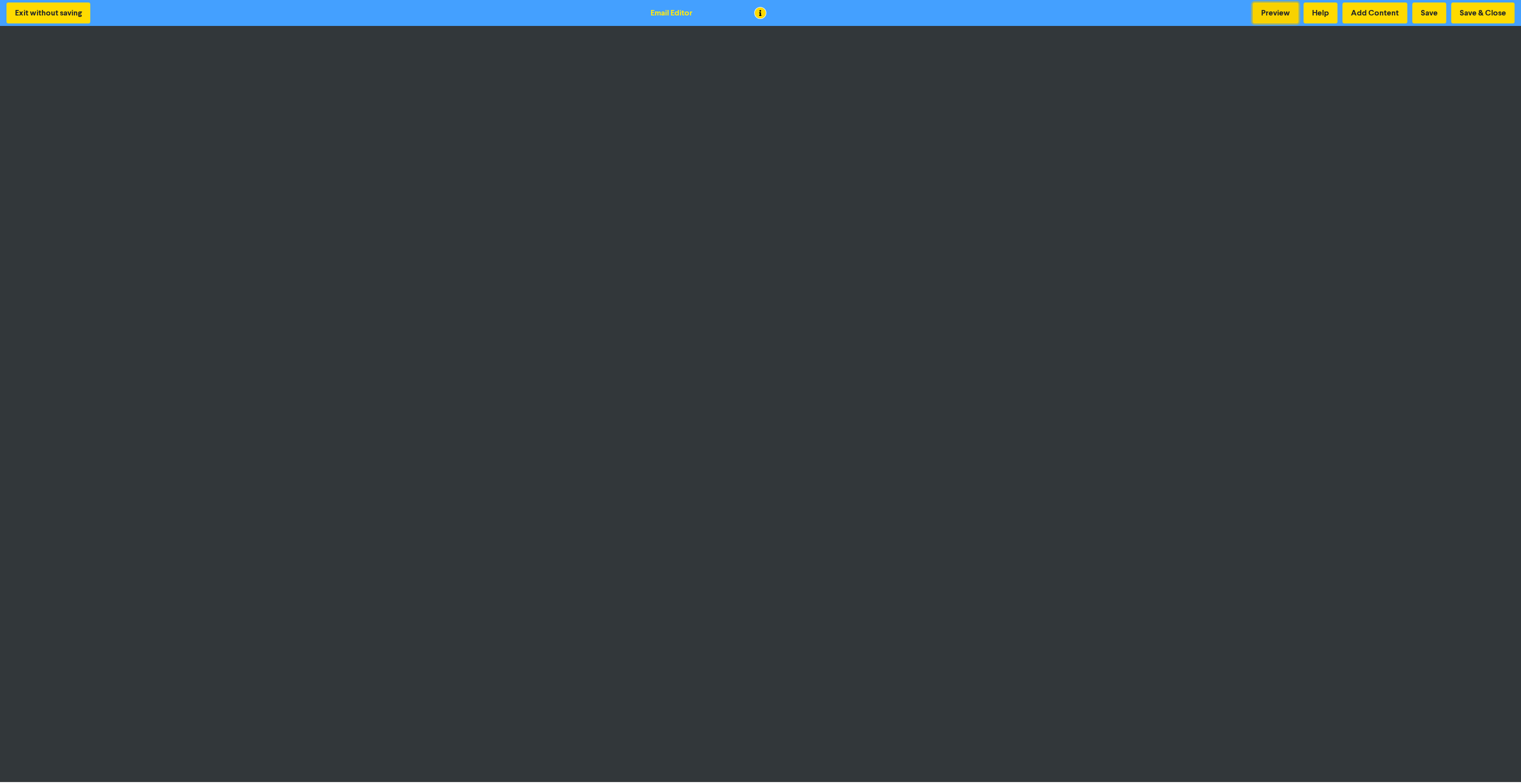
click at [1275, 7] on button "Preview" at bounding box center [1275, 12] width 46 height 21
click at [1260, 15] on button "Preview" at bounding box center [1275, 12] width 46 height 21
click at [1273, 17] on button "Preview" at bounding box center [1275, 12] width 46 height 21
click at [1283, 16] on button "Preview" at bounding box center [1275, 12] width 46 height 21
click at [1500, 16] on button "Save & Close" at bounding box center [1483, 12] width 63 height 21
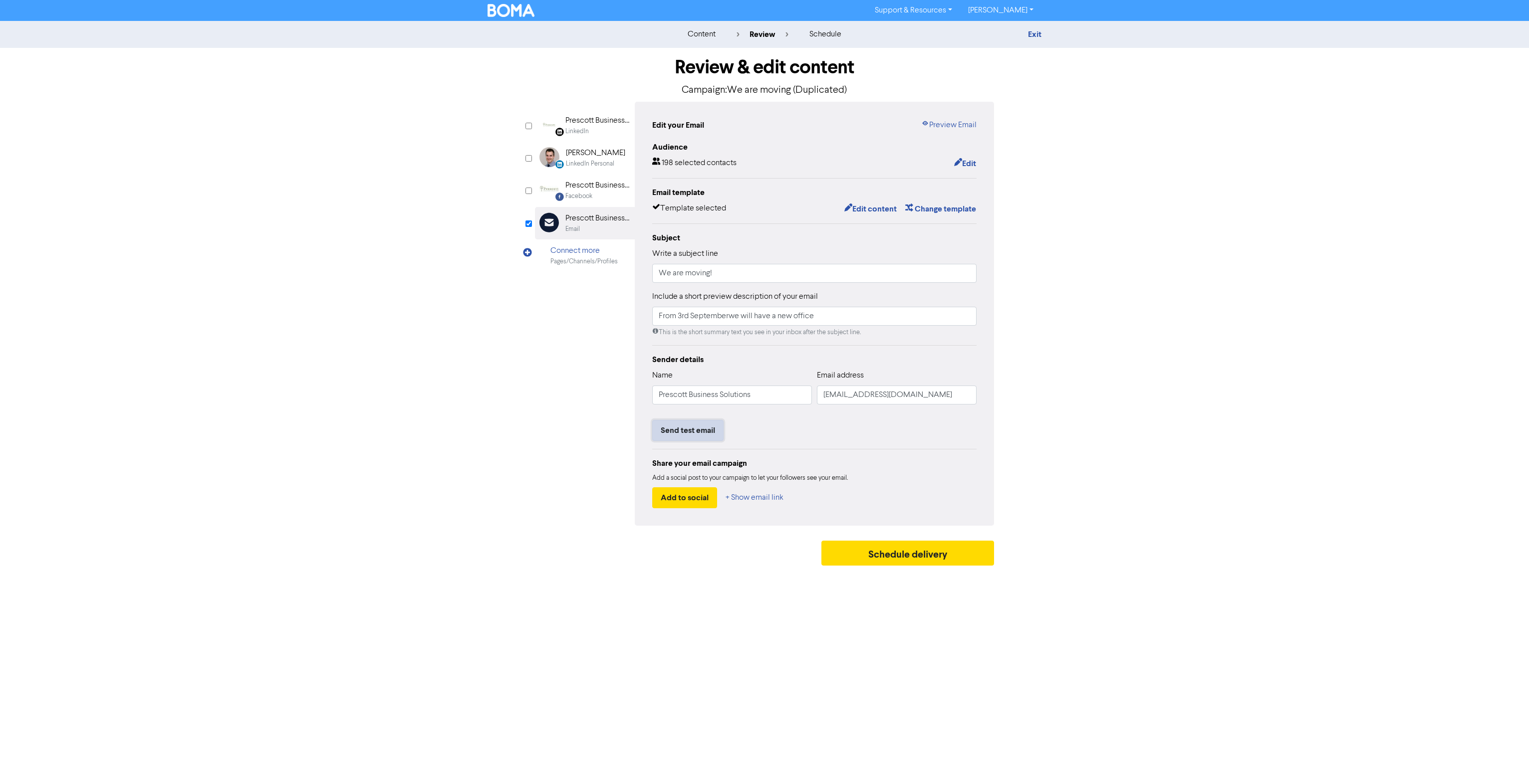
click at [701, 429] on button "Send test email" at bounding box center [688, 430] width 72 height 21
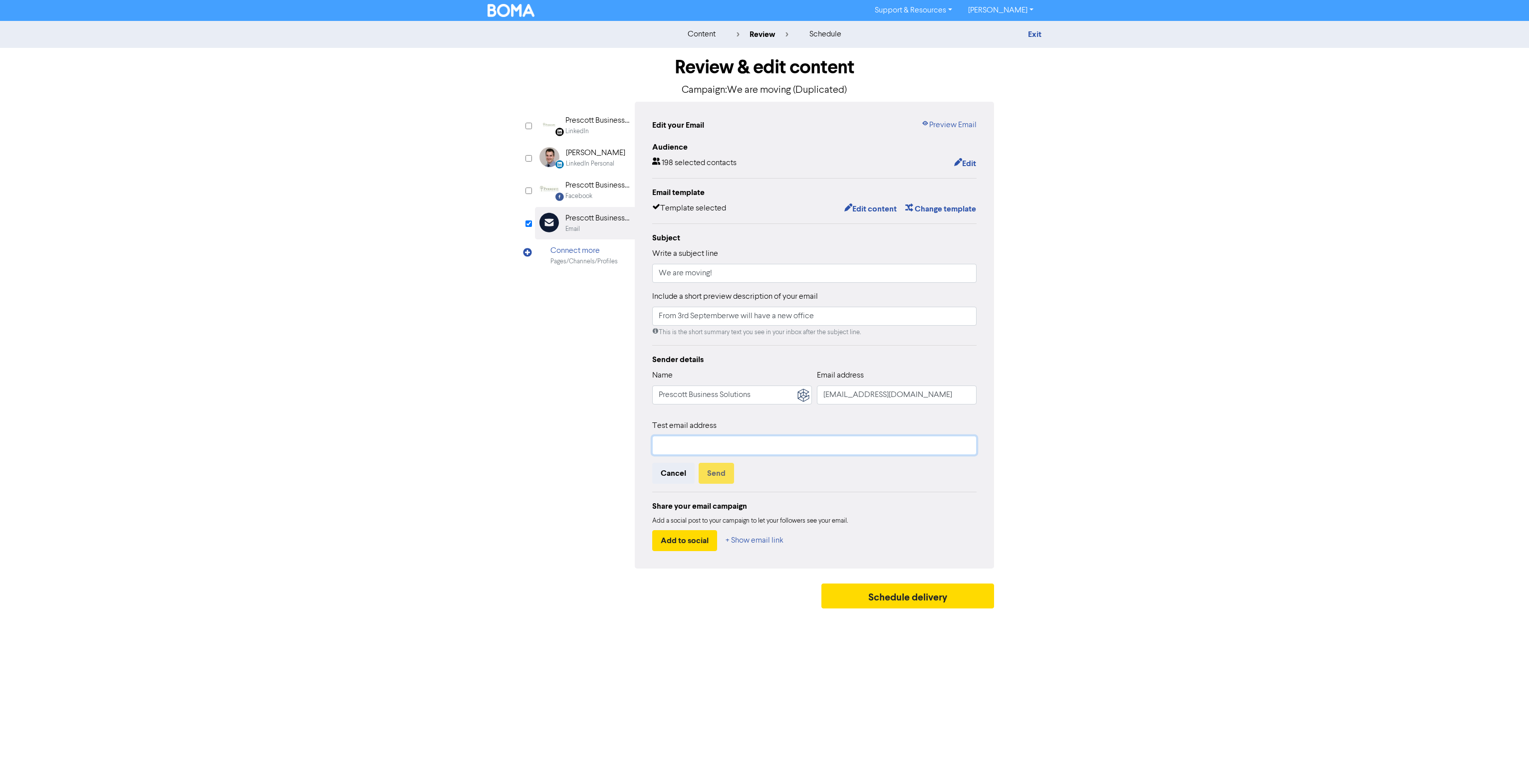
click at [684, 446] on input "text" at bounding box center [814, 445] width 324 height 19
click at [684, 446] on input "text" at bounding box center [814, 445] width 324 height 19
click at [726, 316] on input "From 3rd Septemberwe will have a new office" at bounding box center [814, 316] width 324 height 19
type input "From 3rd September we will have a new office"
click at [717, 446] on input "text" at bounding box center [814, 445] width 324 height 19
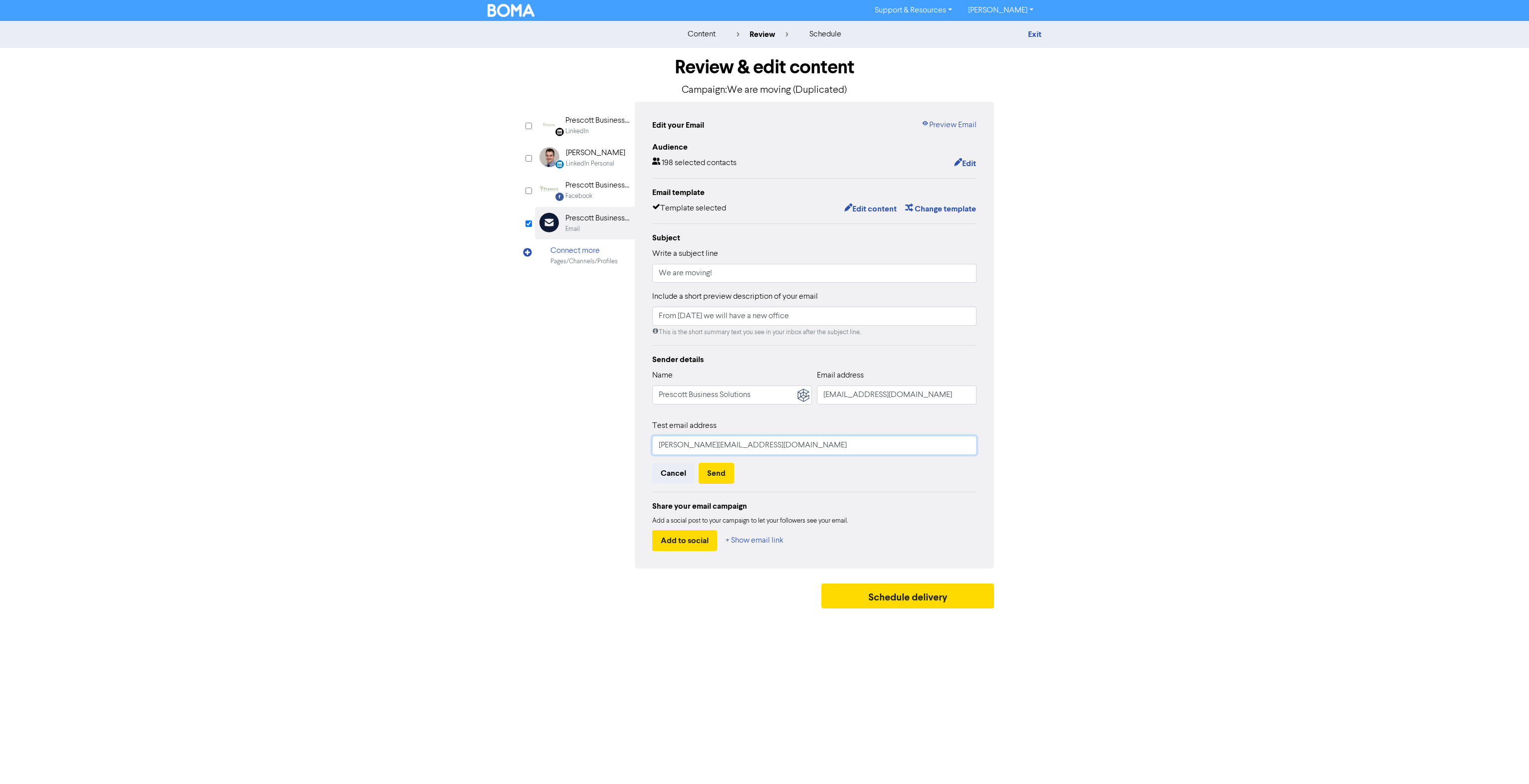
drag, startPoint x: 794, startPoint y: 449, endPoint x: 651, endPoint y: 443, distance: 143.1
click at [652, 443] on input "shannon@prescottsolutions.com.au" at bounding box center [814, 445] width 324 height 19
click at [795, 444] on input "shannon@prescottsolutions.com.au" at bounding box center [814, 445] width 324 height 19
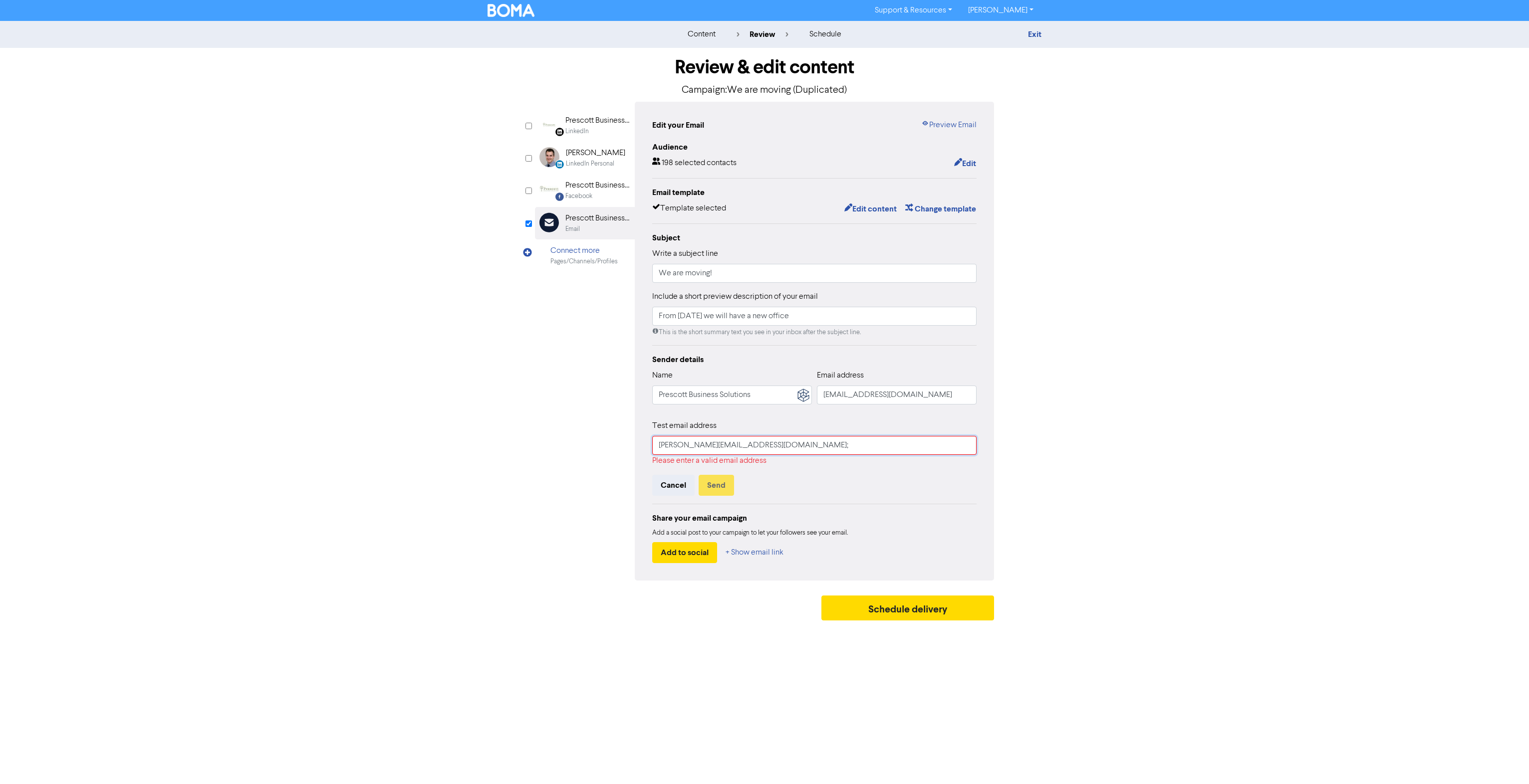
paste input "shannon@prescottsolutions.com.au"
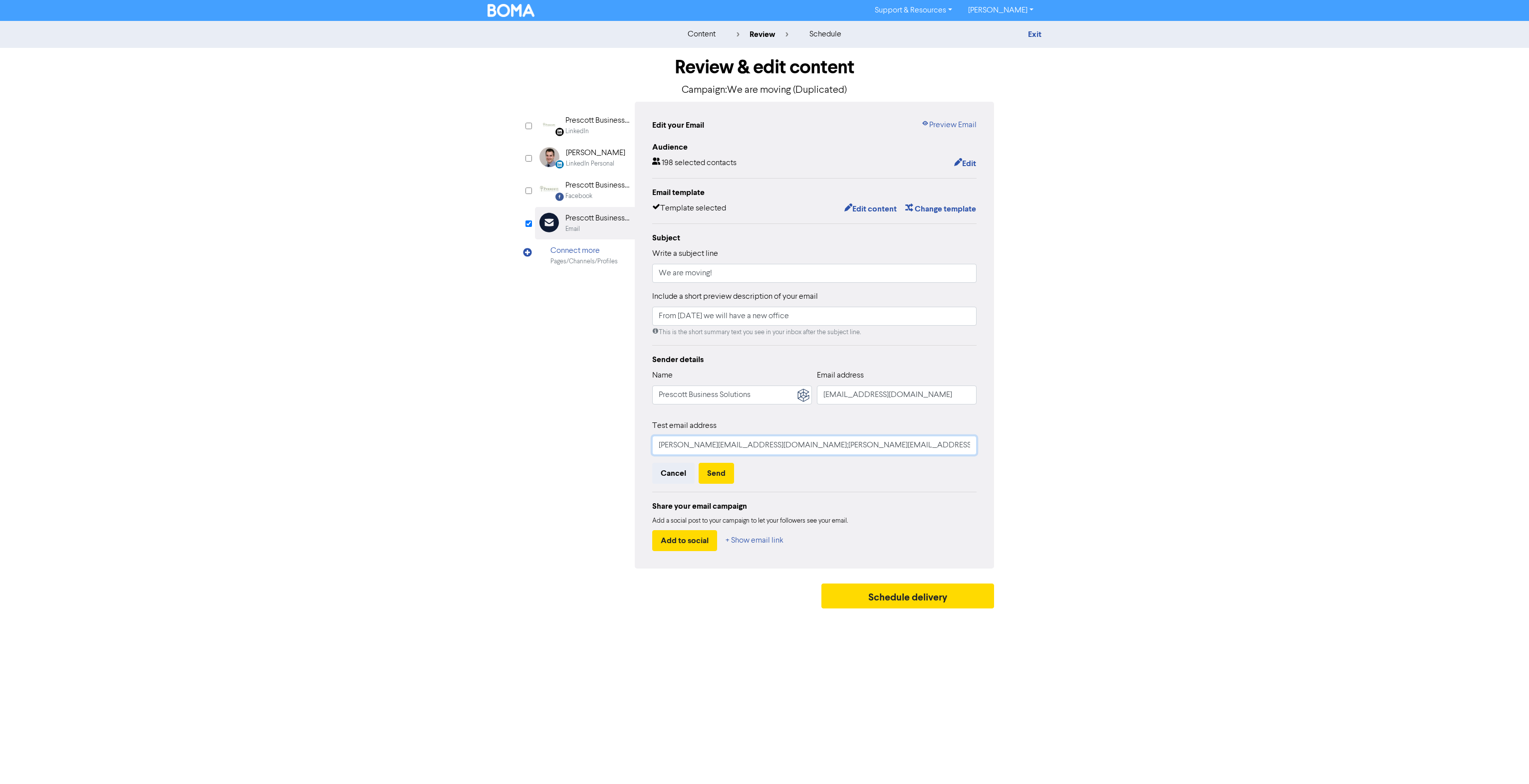
drag, startPoint x: 809, startPoint y: 448, endPoint x: 782, endPoint y: 446, distance: 27.1
click at [782, 446] on input "shannon@prescottsolutions.com.au;shannon@prescottsolutions.com.au" at bounding box center [814, 445] width 324 height 19
type input "shannon@prescottsolutions.com.au;jessica@prescottsolutions.com.au"
click at [718, 478] on button "Send" at bounding box center [716, 473] width 36 height 21
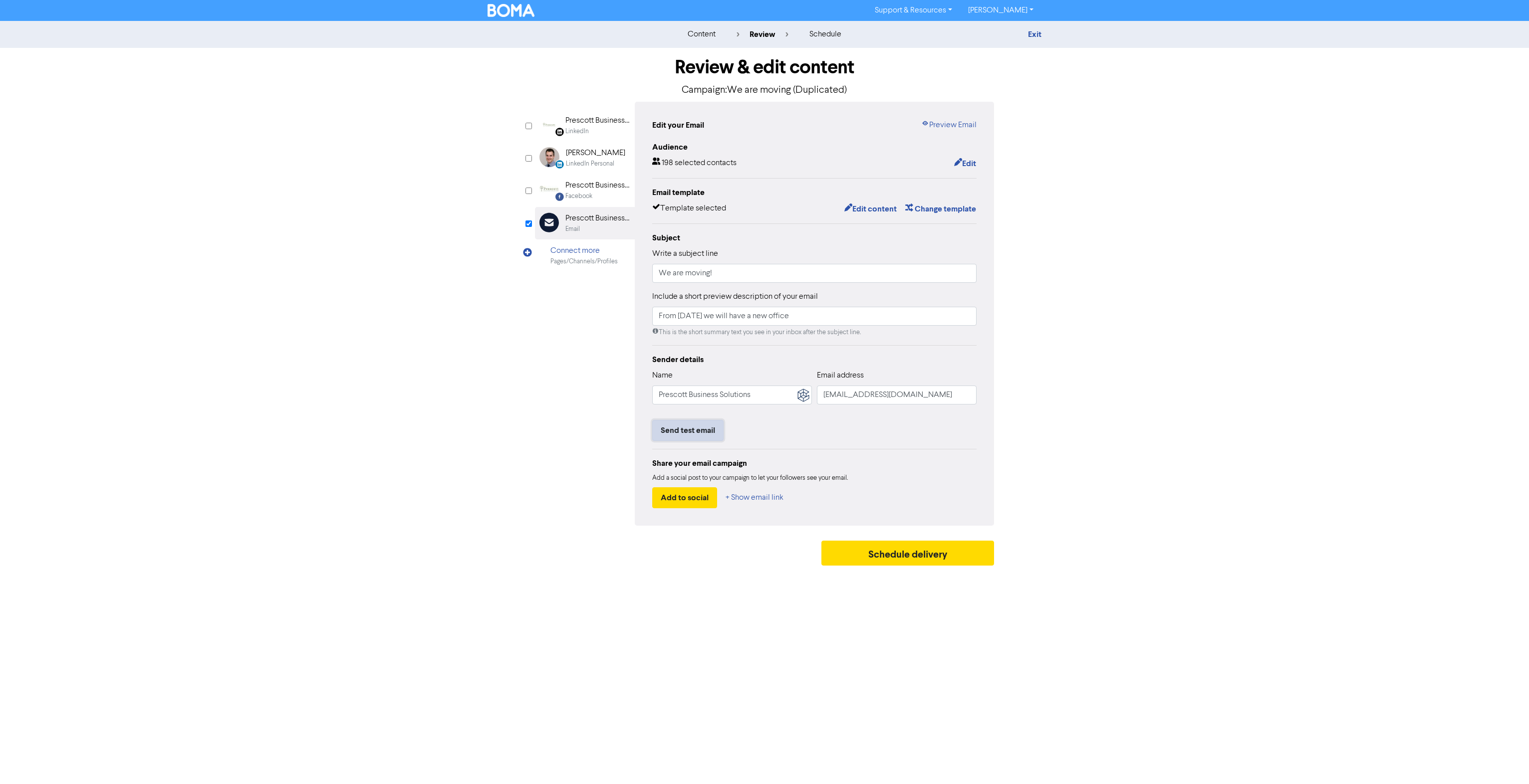
click at [700, 438] on button "Send test email" at bounding box center [688, 430] width 72 height 21
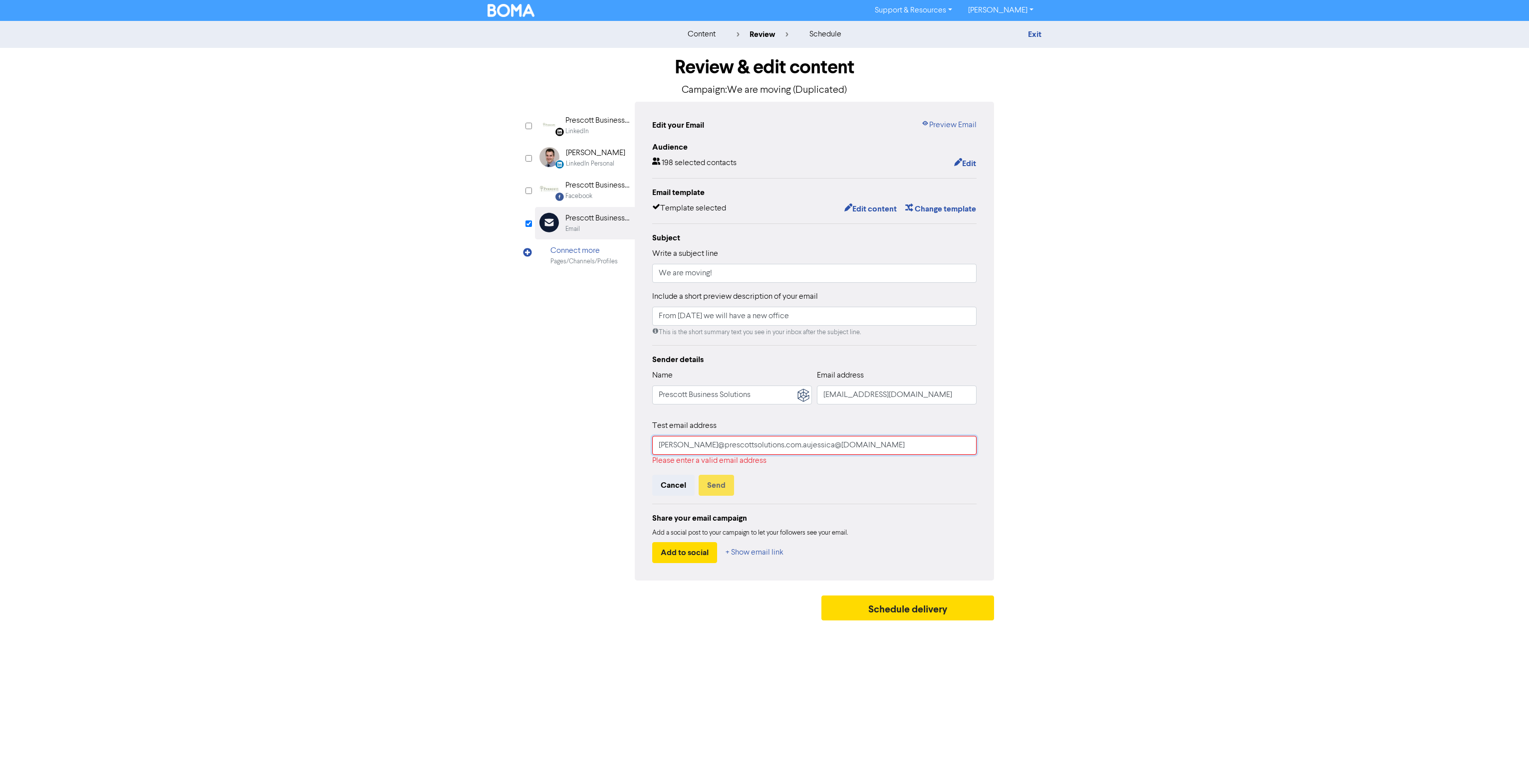
click at [781, 448] on input "shannon@prescottsolutions.com.aujessica@prescottsolutions.com.au" at bounding box center [814, 445] width 324 height 19
click at [781, 443] on input "shannon@prescottsolutions.com.aujessica@prescottsolutions.com.au" at bounding box center [814, 445] width 324 height 19
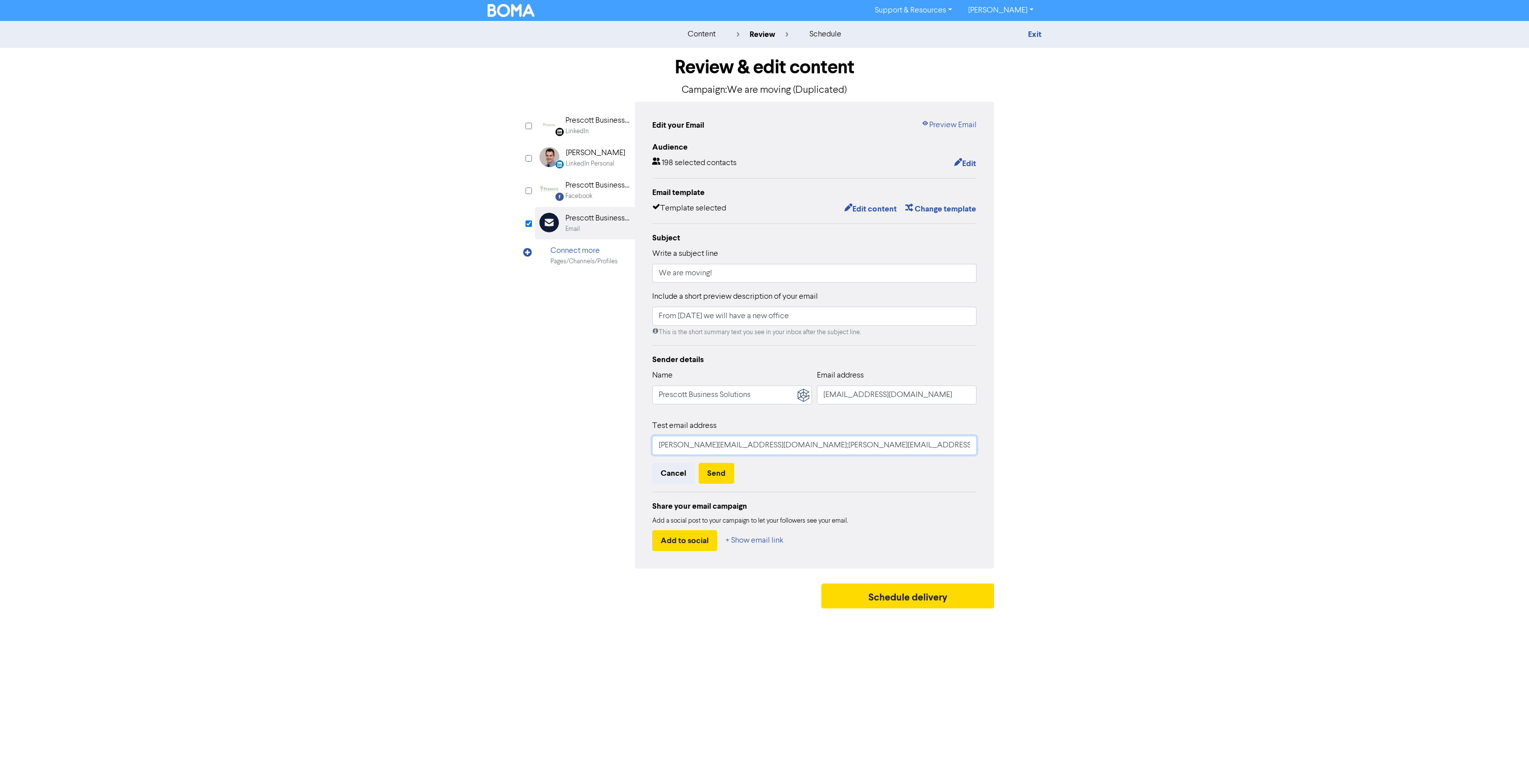
type input "shannon@prescottsolutions.com.au;jessica@prescottsolutions.com.au"
click at [954, 505] on div "Share your email campaign" at bounding box center [814, 506] width 324 height 12
click at [718, 476] on button "Send" at bounding box center [716, 473] width 36 height 21
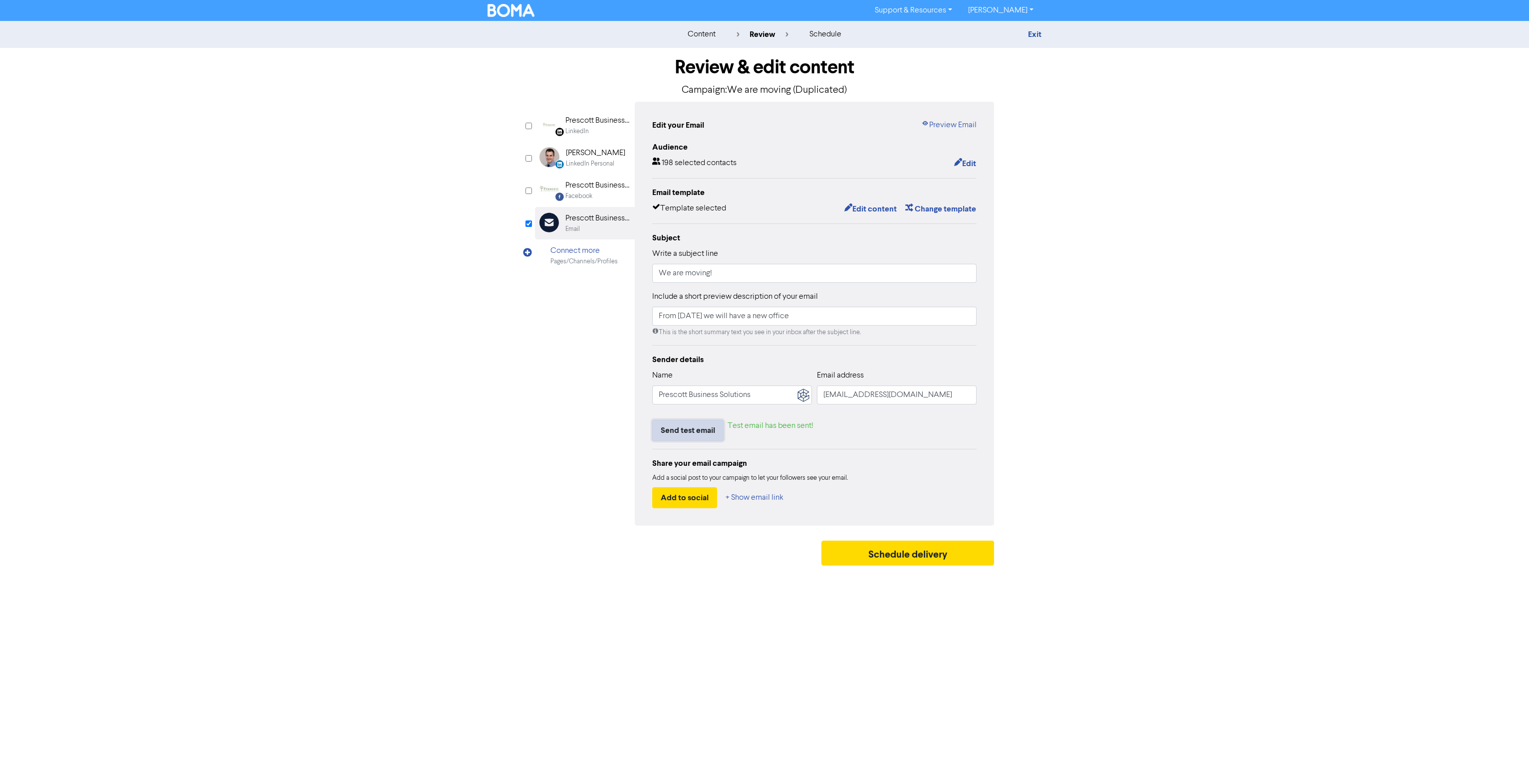
click at [697, 431] on button "Send test email" at bounding box center [688, 430] width 72 height 21
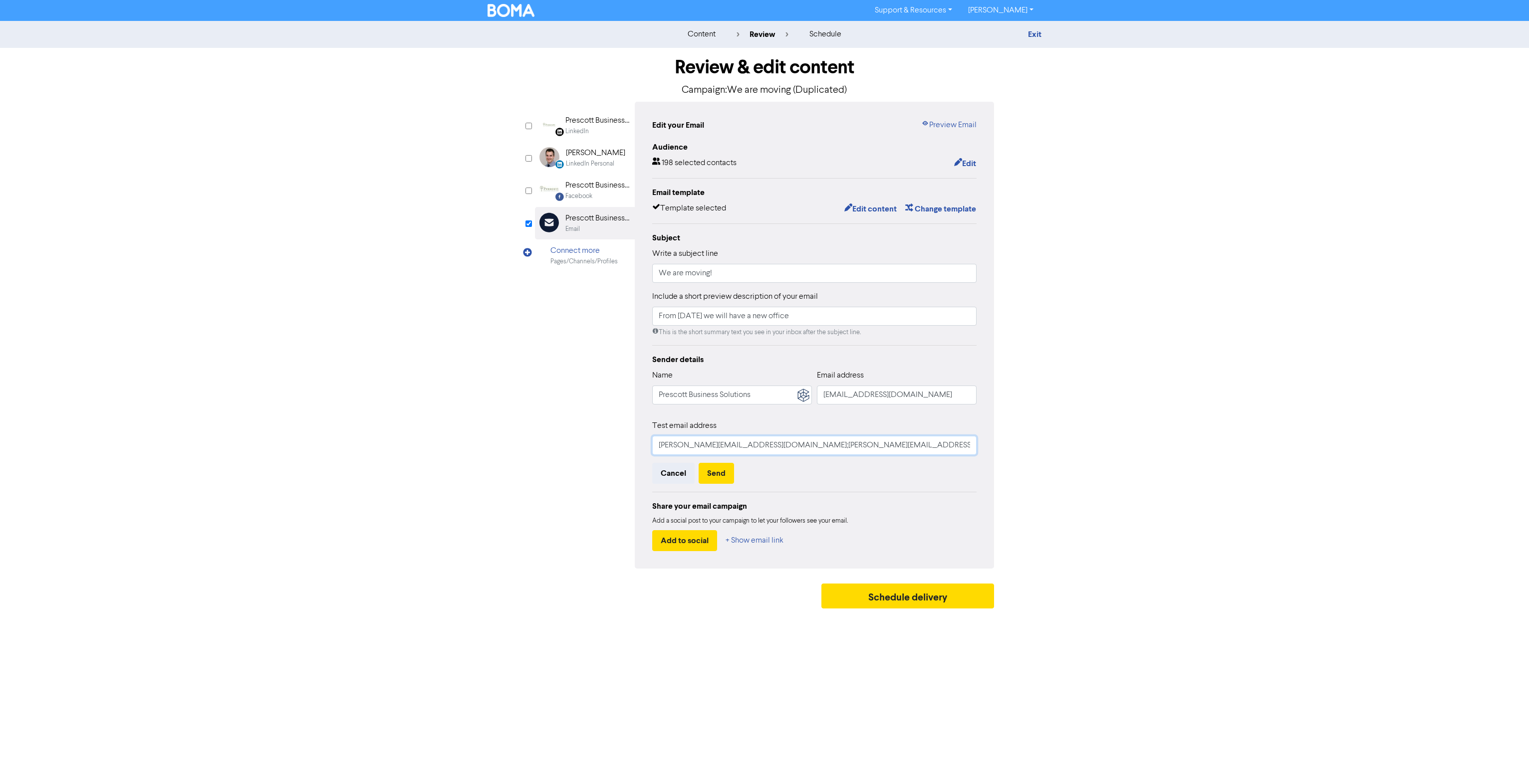
drag, startPoint x: 779, startPoint y: 446, endPoint x: 1525, endPoint y: 492, distance: 747.4
click at [1522, 495] on div "content review schedule Exit Review & edit content Campaign: We are moving (Dup…" at bounding box center [764, 317] width 1529 height 592
type input "shannon@prescottsolutions.com.au"
click at [720, 471] on button "Send" at bounding box center [716, 473] width 36 height 21
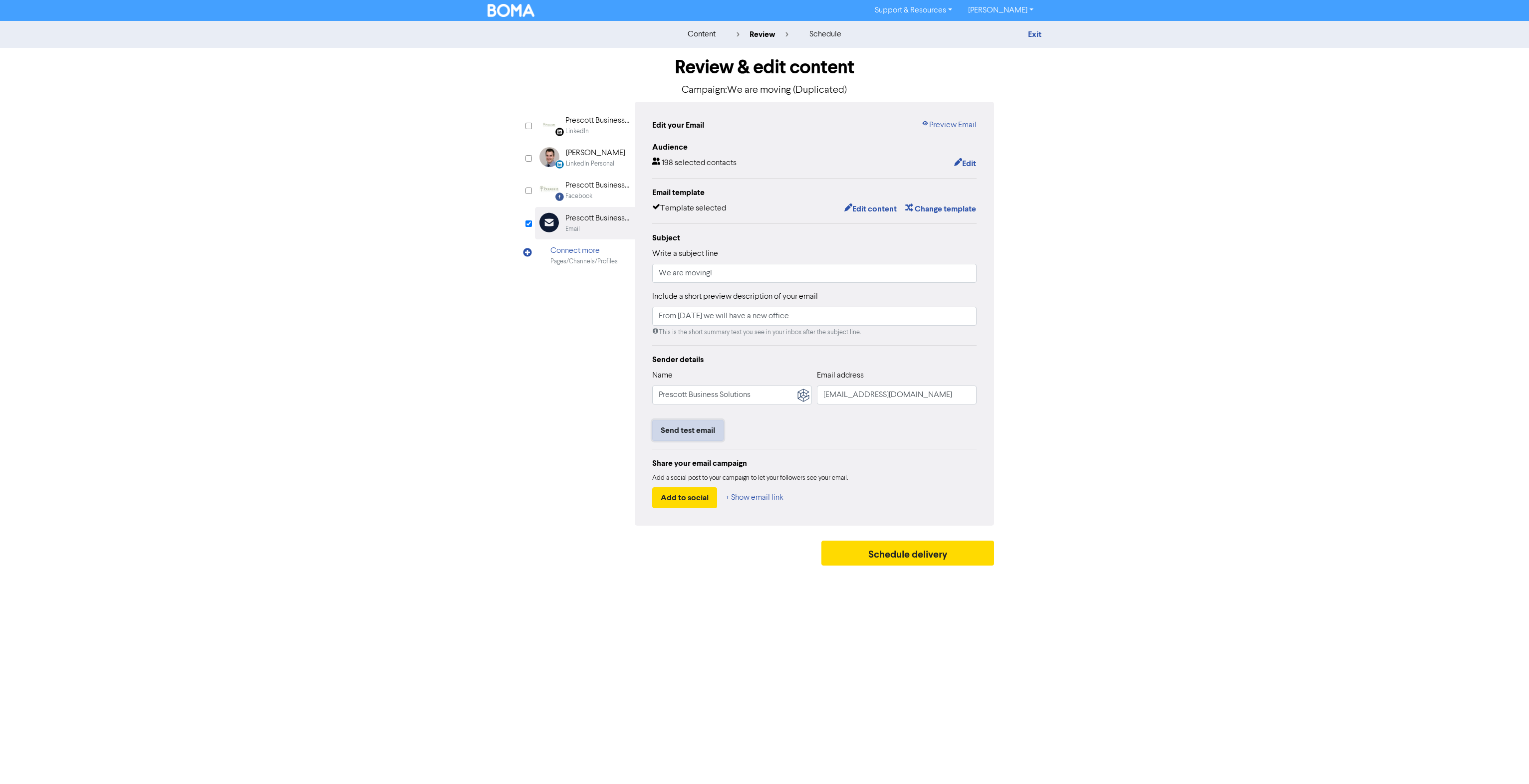
click at [682, 433] on button "Send test email" at bounding box center [688, 430] width 72 height 21
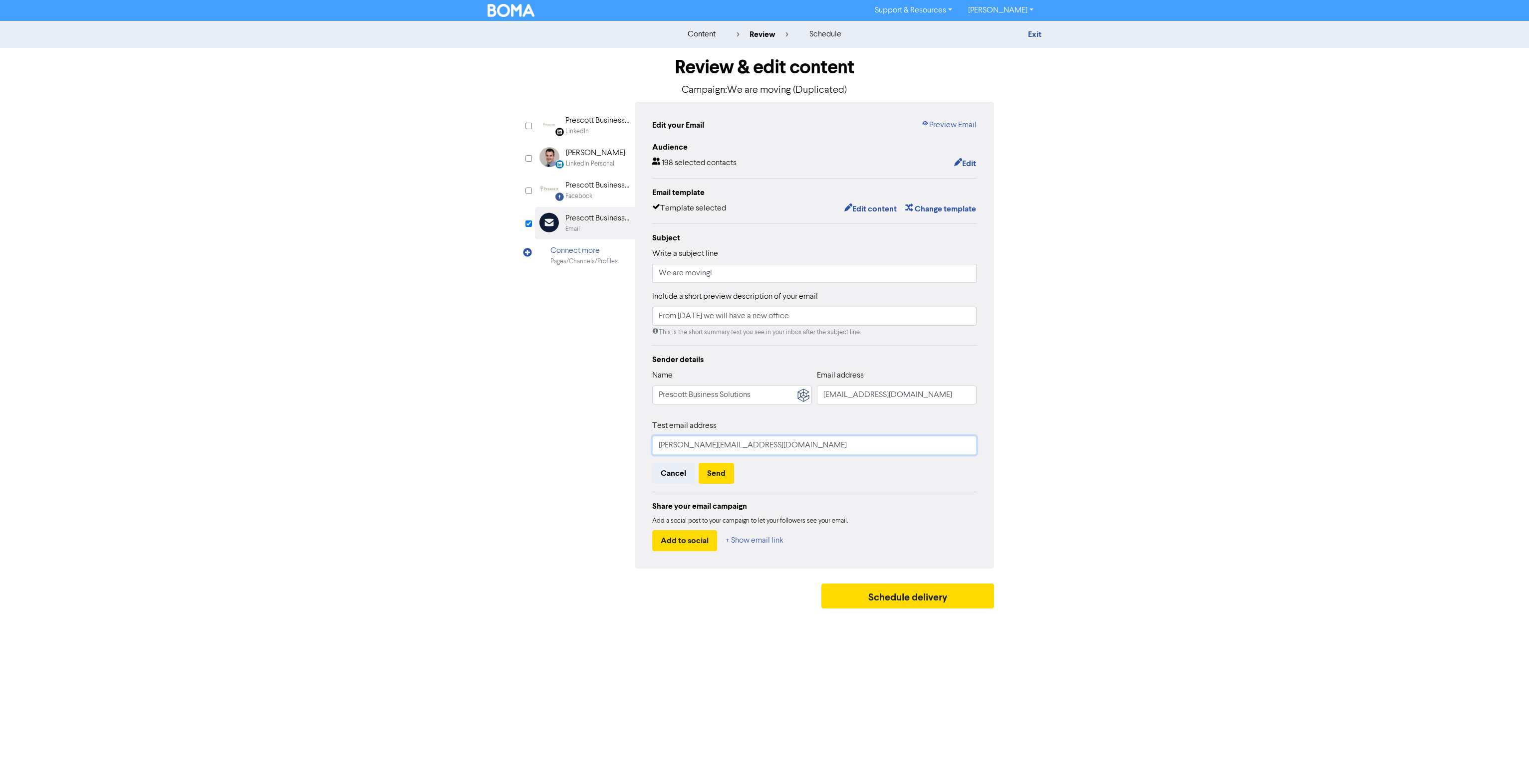
drag, startPoint x: 685, startPoint y: 446, endPoint x: 546, endPoint y: 436, distance: 139.4
click at [546, 436] on div "LinkedIn Page Created with Sketch. Prescott Business Solutions LinkedIn LinkedI…" at bounding box center [764, 334] width 459 height 466
type input "jessica@prescottsolutions.com.au"
click at [713, 473] on button "Send" at bounding box center [716, 473] width 36 height 21
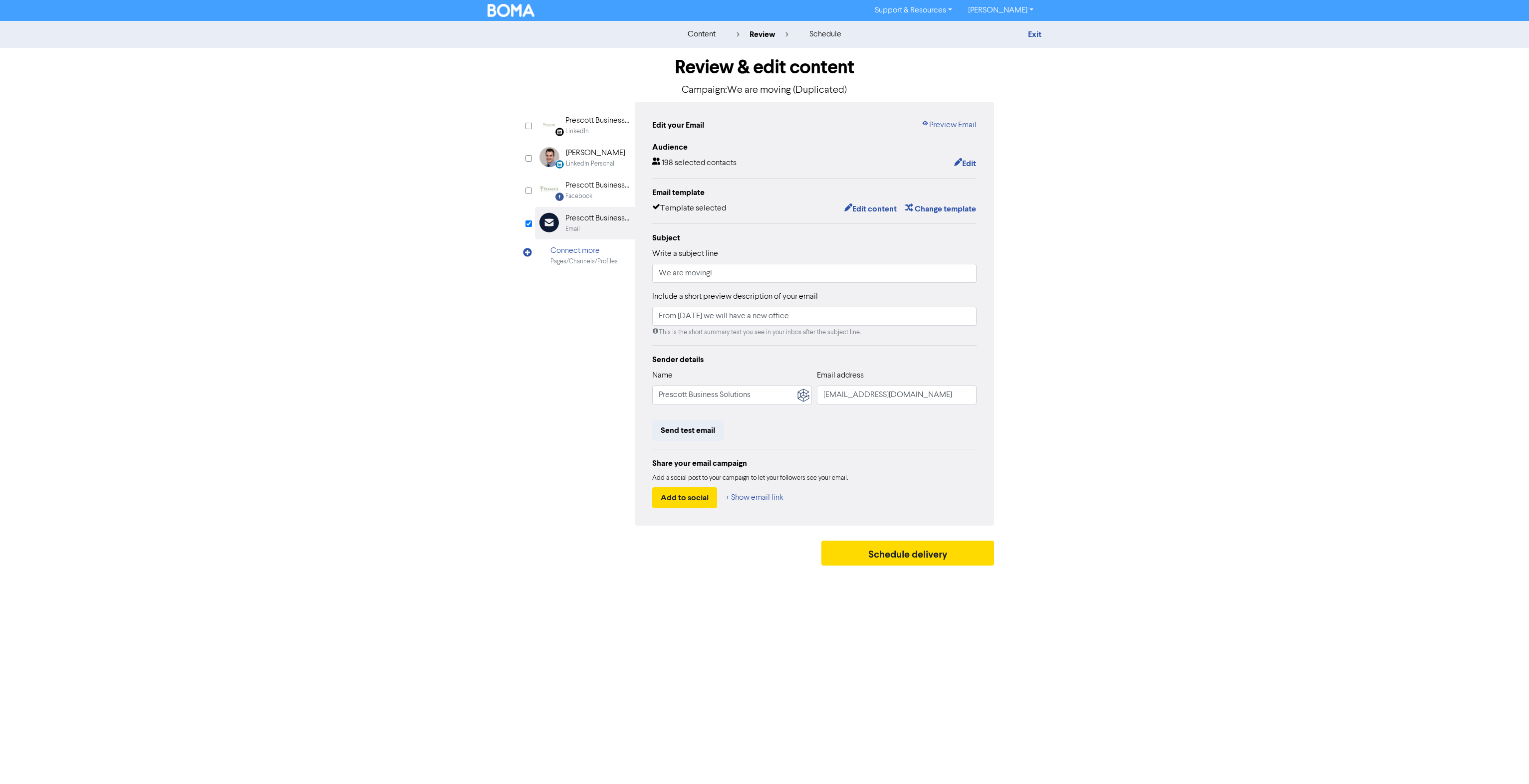
drag, startPoint x: 525, startPoint y: 12, endPoint x: 611, endPoint y: 66, distance: 101.5
click at [525, 12] on img at bounding box center [511, 11] width 47 height 13
click at [910, 7] on link "Support & Resources" at bounding box center [913, 10] width 93 height 16
click at [904, 42] on button "FAQ & Guides" at bounding box center [913, 42] width 94 height 12
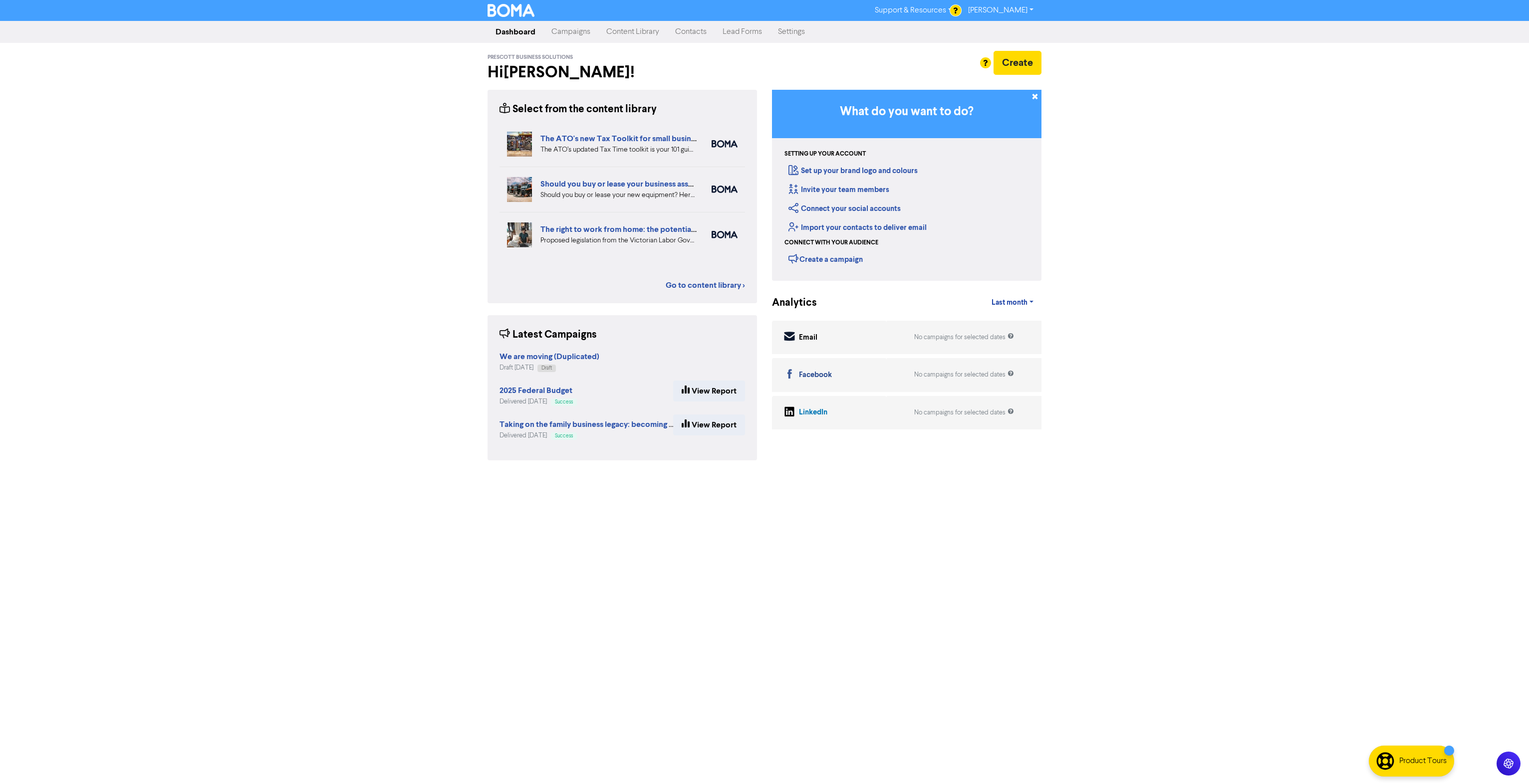
click at [685, 33] on link "Contacts" at bounding box center [690, 32] width 47 height 20
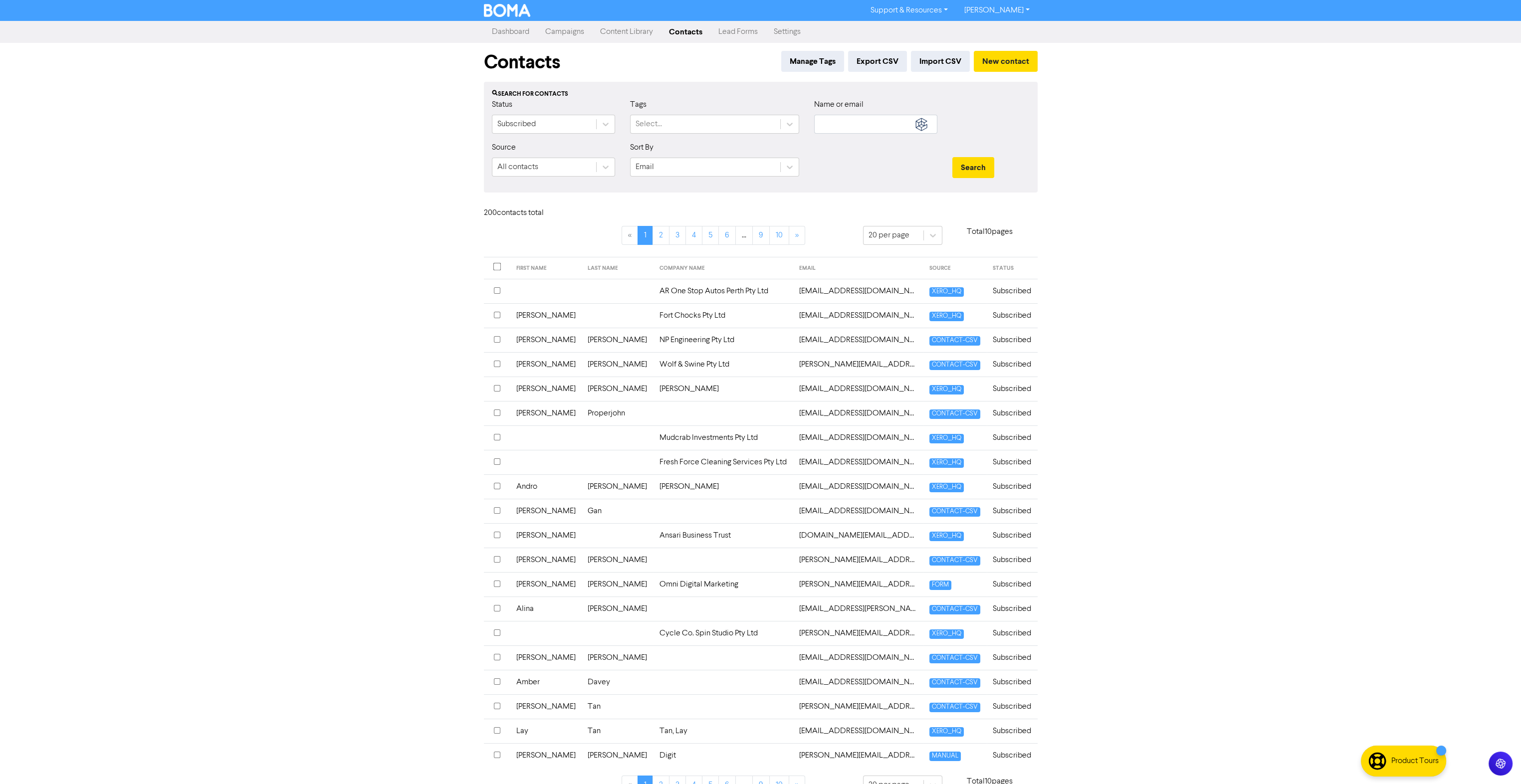
click at [498, 532] on input "checkbox" at bounding box center [497, 535] width 7 height 7
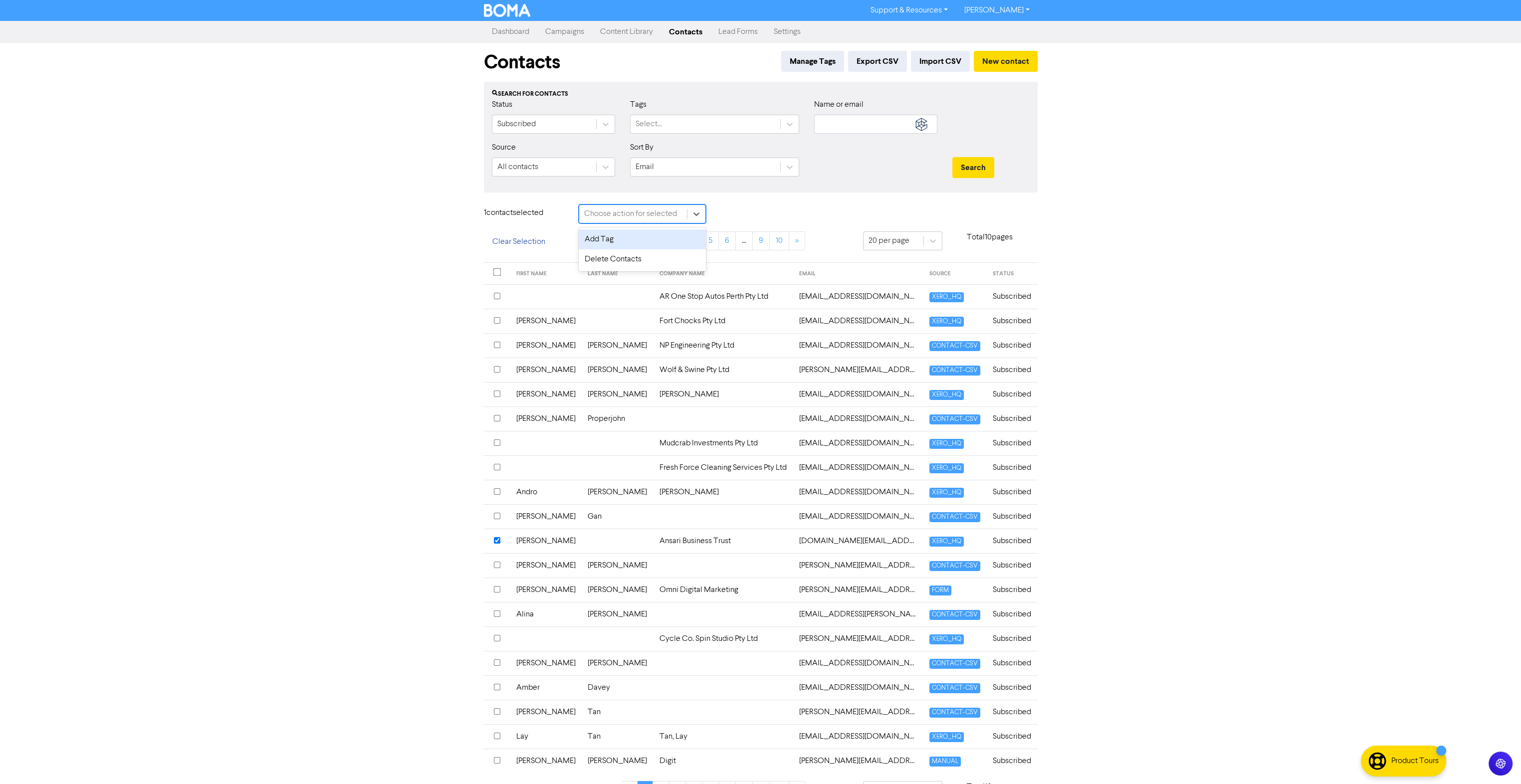
click at [682, 214] on div "Choose action for selected" at bounding box center [633, 214] width 108 height 18
click at [413, 344] on div "Support & Resources Video Tutorials FAQ & Guides Marketing Education Shannon Pa…" at bounding box center [760, 392] width 1521 height 784
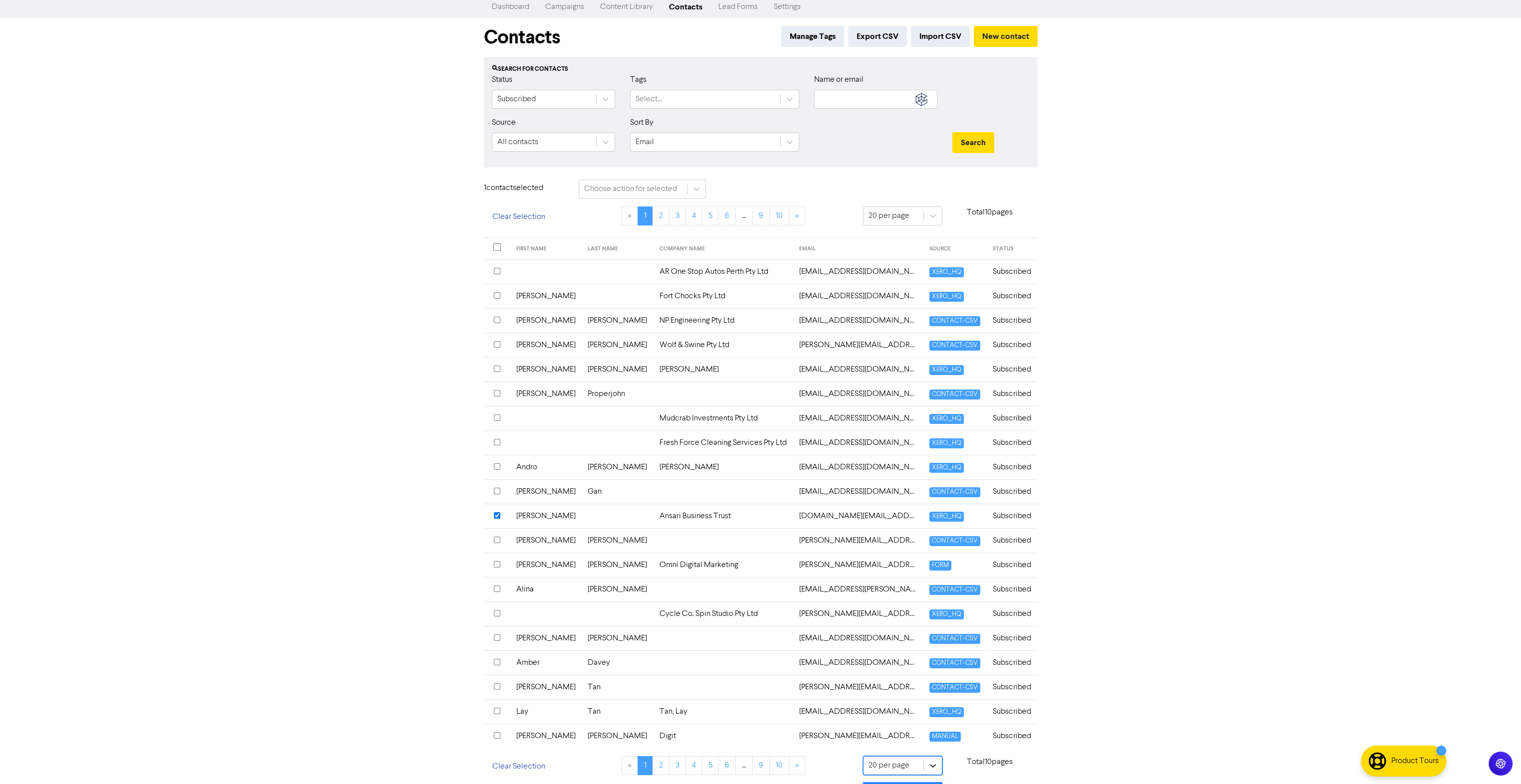
scroll to position [81, 0]
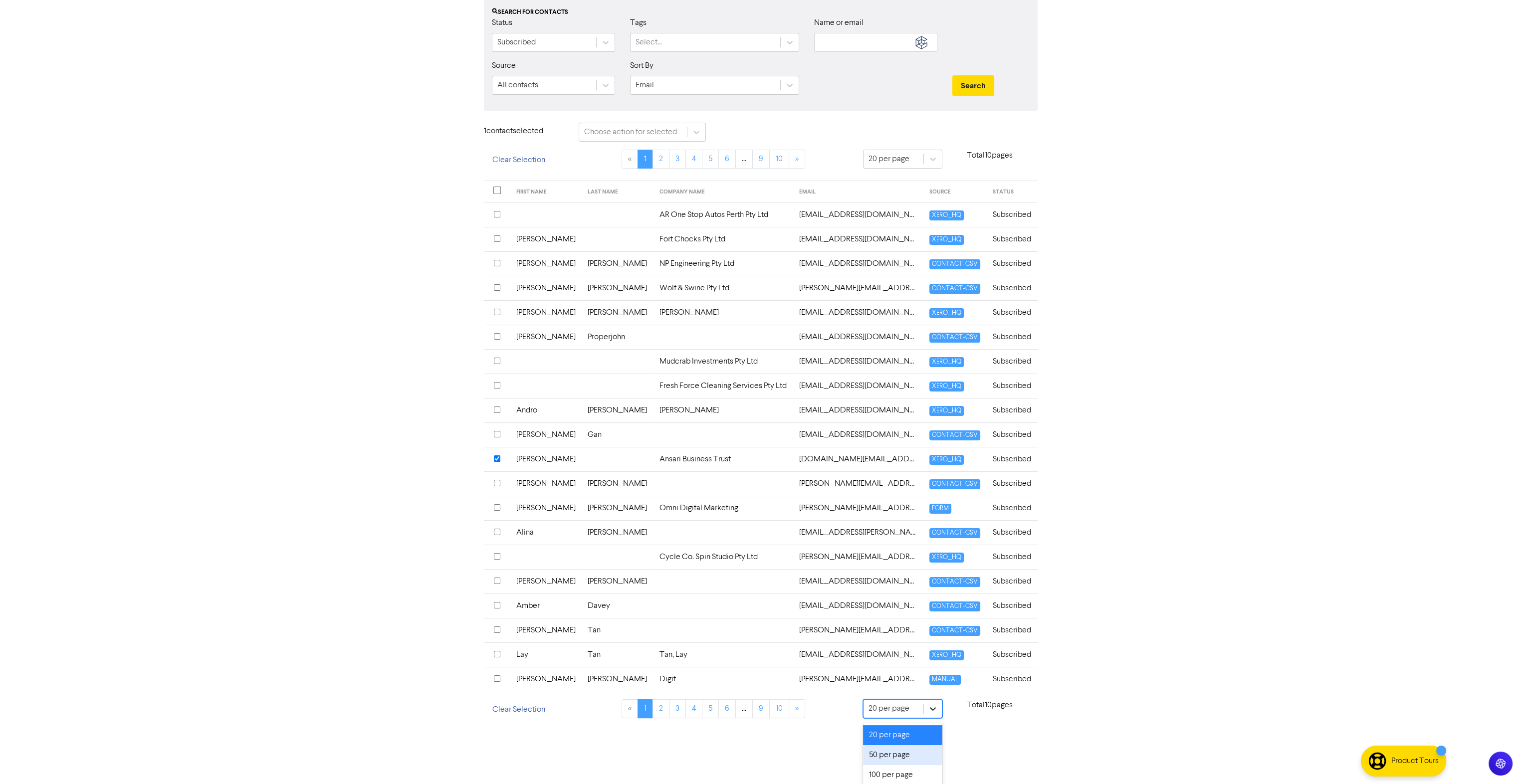
click at [934, 170] on div "option 50 per page focused, 2 of 3. 3 results available. Use Up and Down to cho…" at bounding box center [903, 160] width 80 height 20
click at [905, 769] on div "100 per page" at bounding box center [903, 775] width 80 height 20
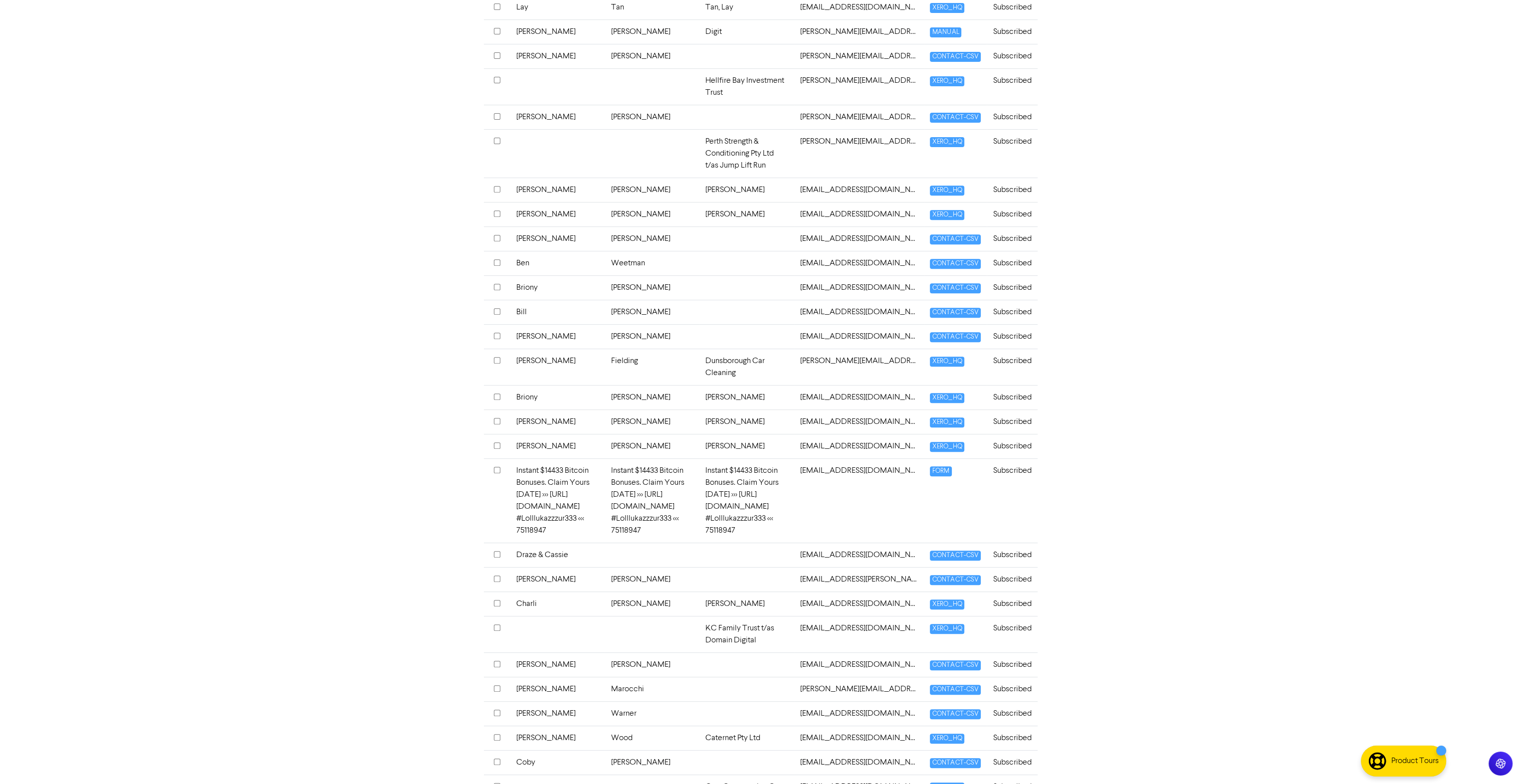
scroll to position [780, 0]
click at [496, 464] on input "checkbox" at bounding box center [497, 467] width 7 height 7
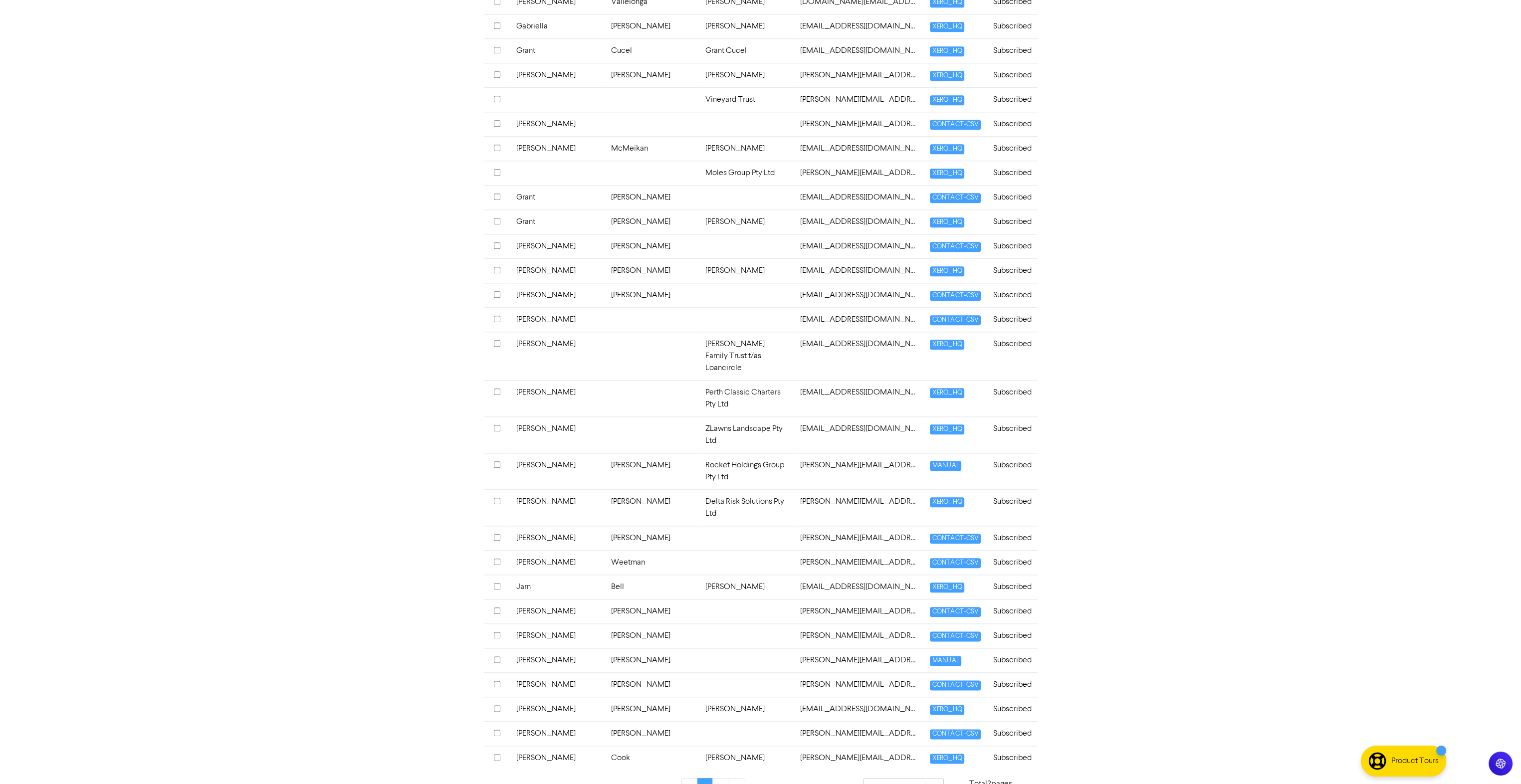
scroll to position [2235, 0]
click at [496, 496] on input "checkbox" at bounding box center [497, 499] width 7 height 7
click at [495, 581] on input "checkbox" at bounding box center [497, 584] width 7 height 7
click at [495, 703] on input "checkbox" at bounding box center [497, 707] width 7 height 7
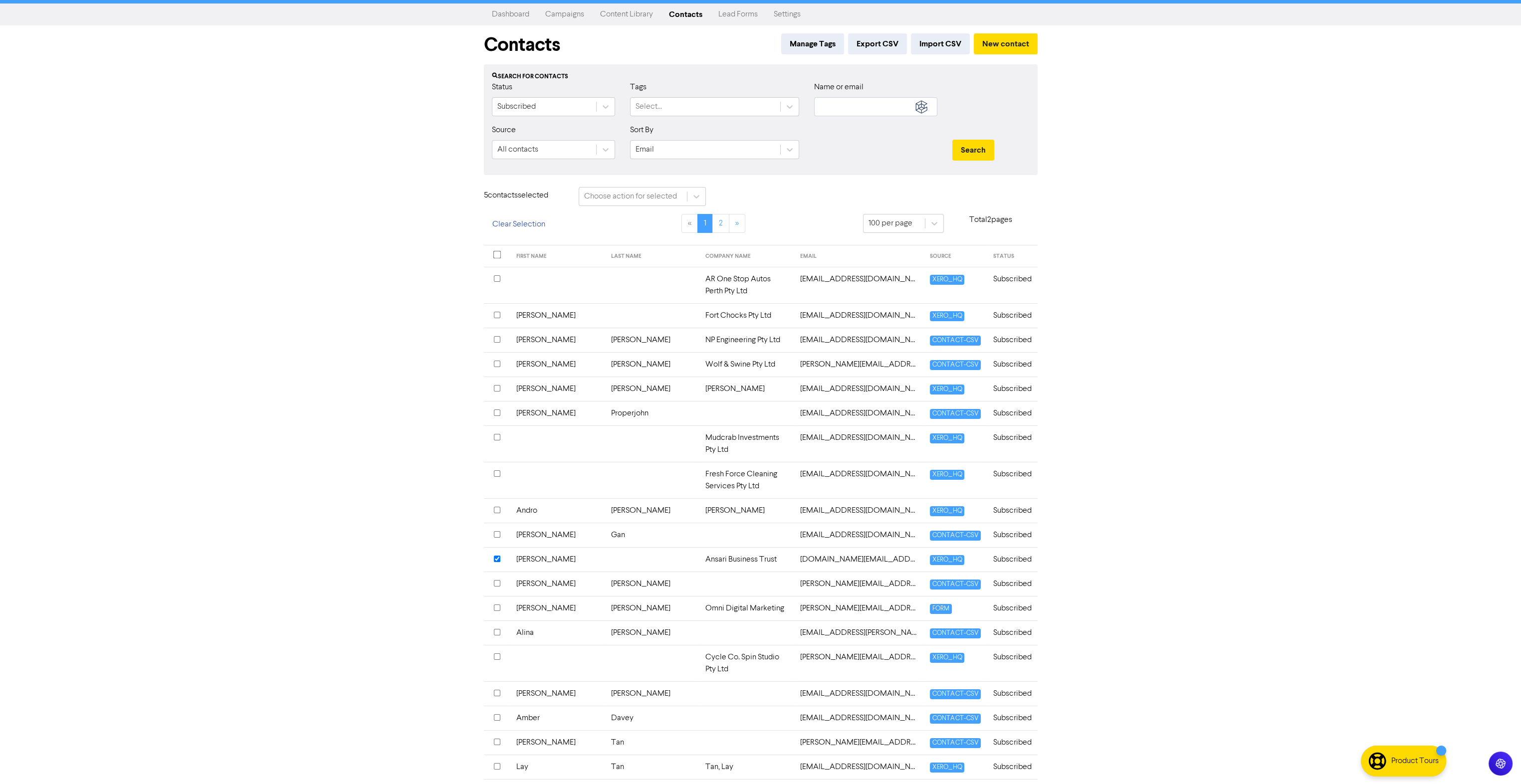
scroll to position [0, 0]
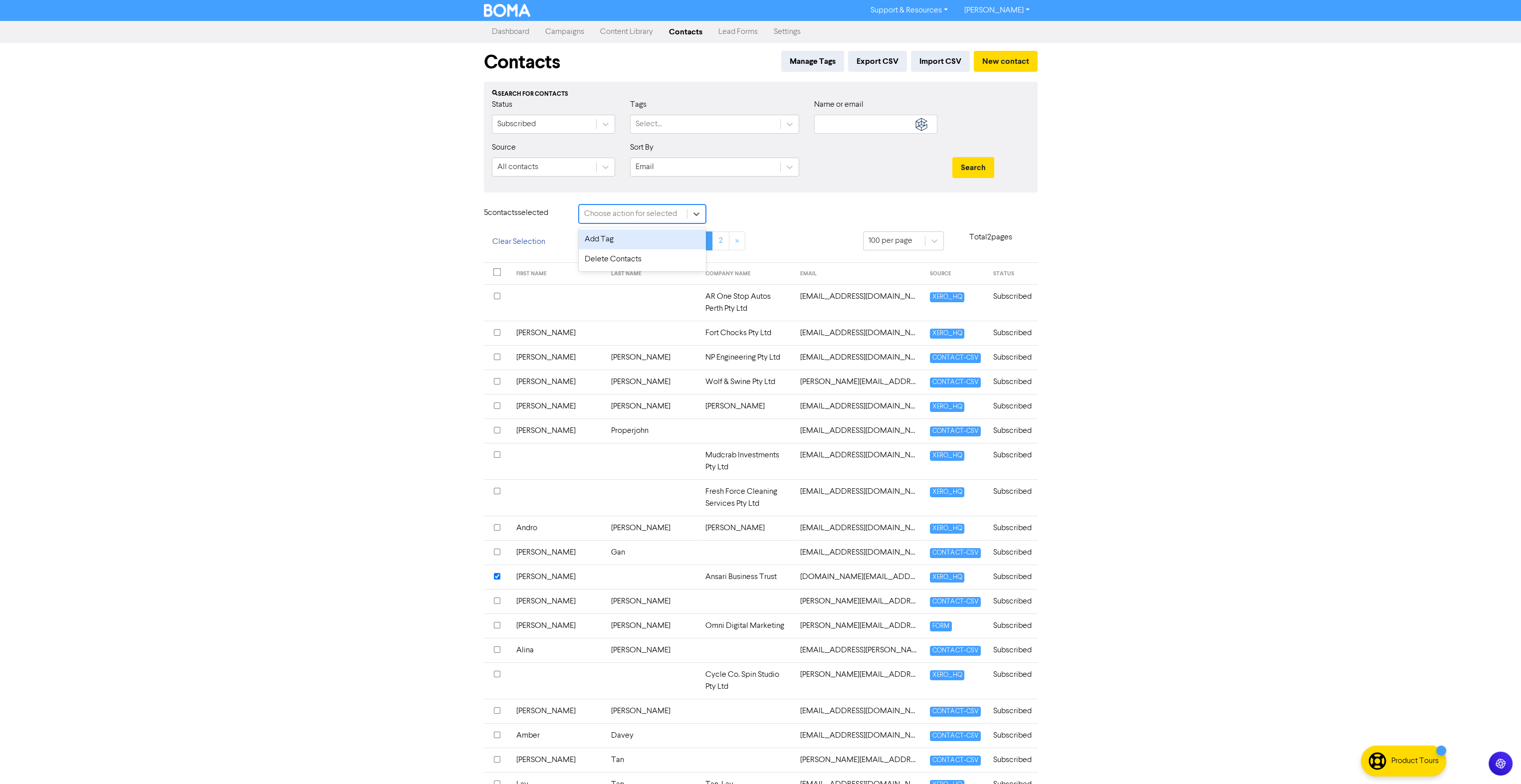
click at [654, 214] on div "Choose action for selected" at bounding box center [630, 214] width 93 height 12
click at [635, 239] on div "Add Tag" at bounding box center [642, 239] width 127 height 20
click at [754, 210] on div "Tag selected contacts with .." at bounding box center [774, 214] width 96 height 12
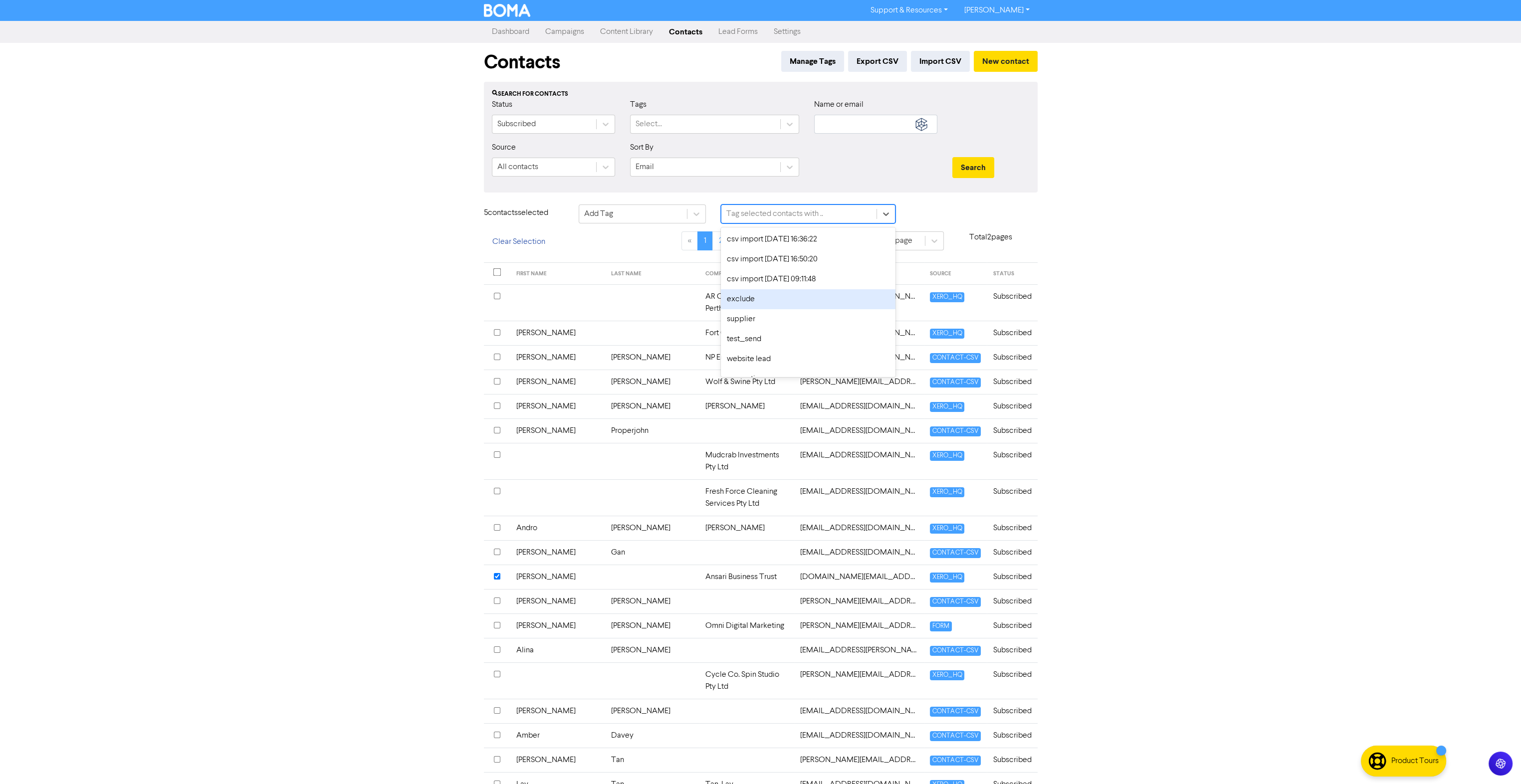
click at [742, 295] on div "exclude" at bounding box center [808, 299] width 175 height 20
click at [926, 217] on button "Add Tag" at bounding box center [933, 214] width 47 height 21
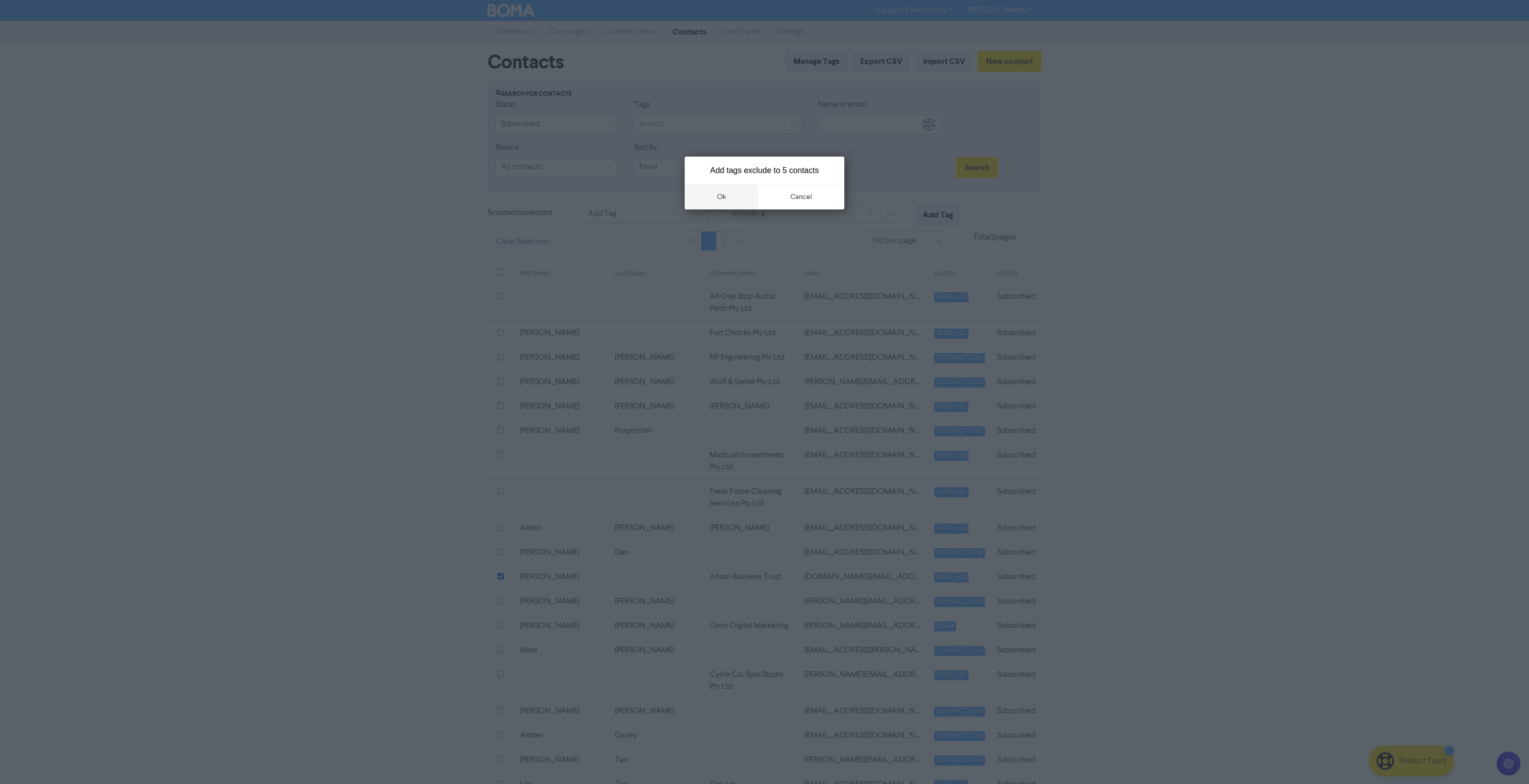
click at [729, 197] on button "ok" at bounding box center [721, 197] width 74 height 25
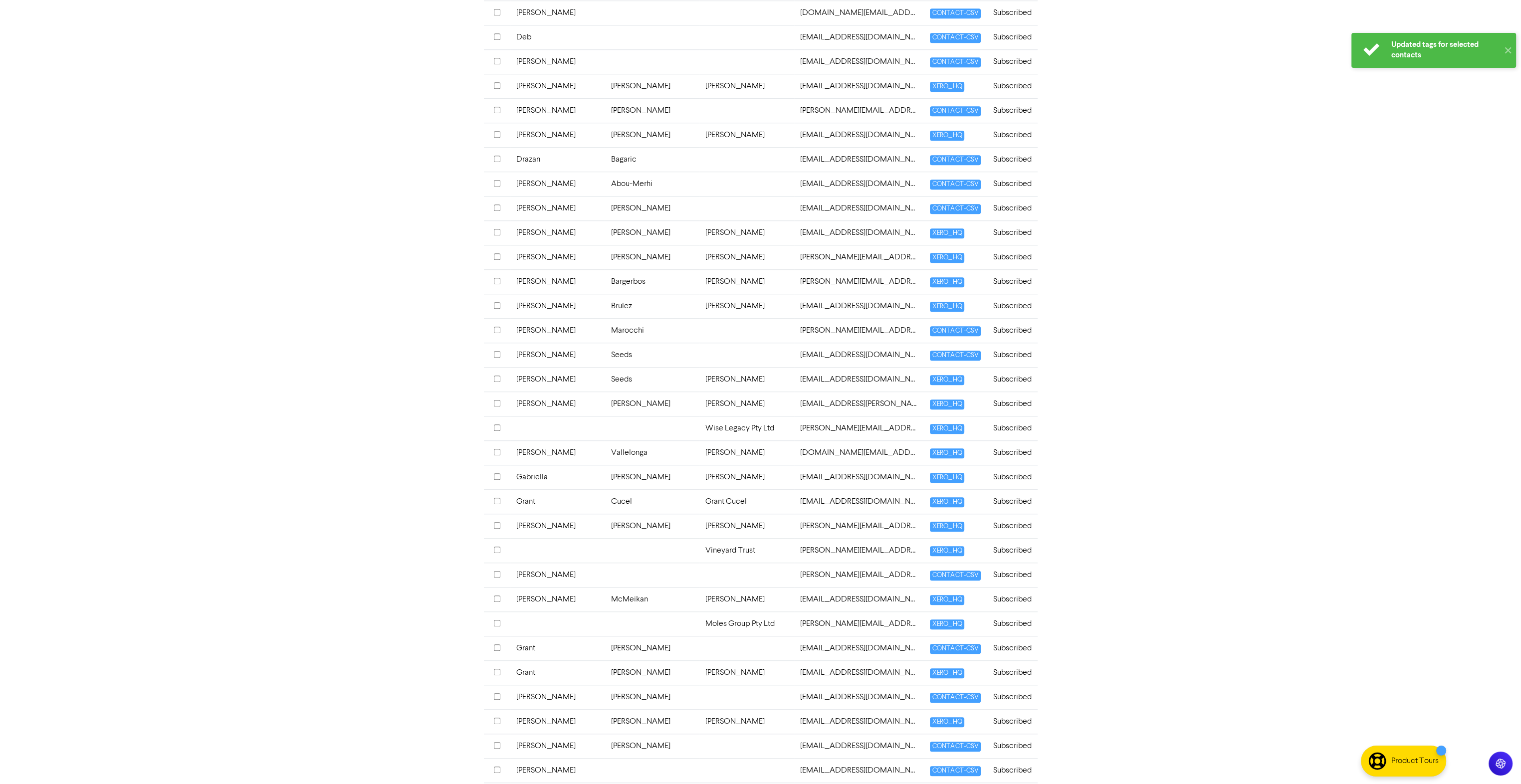
scroll to position [2235, 0]
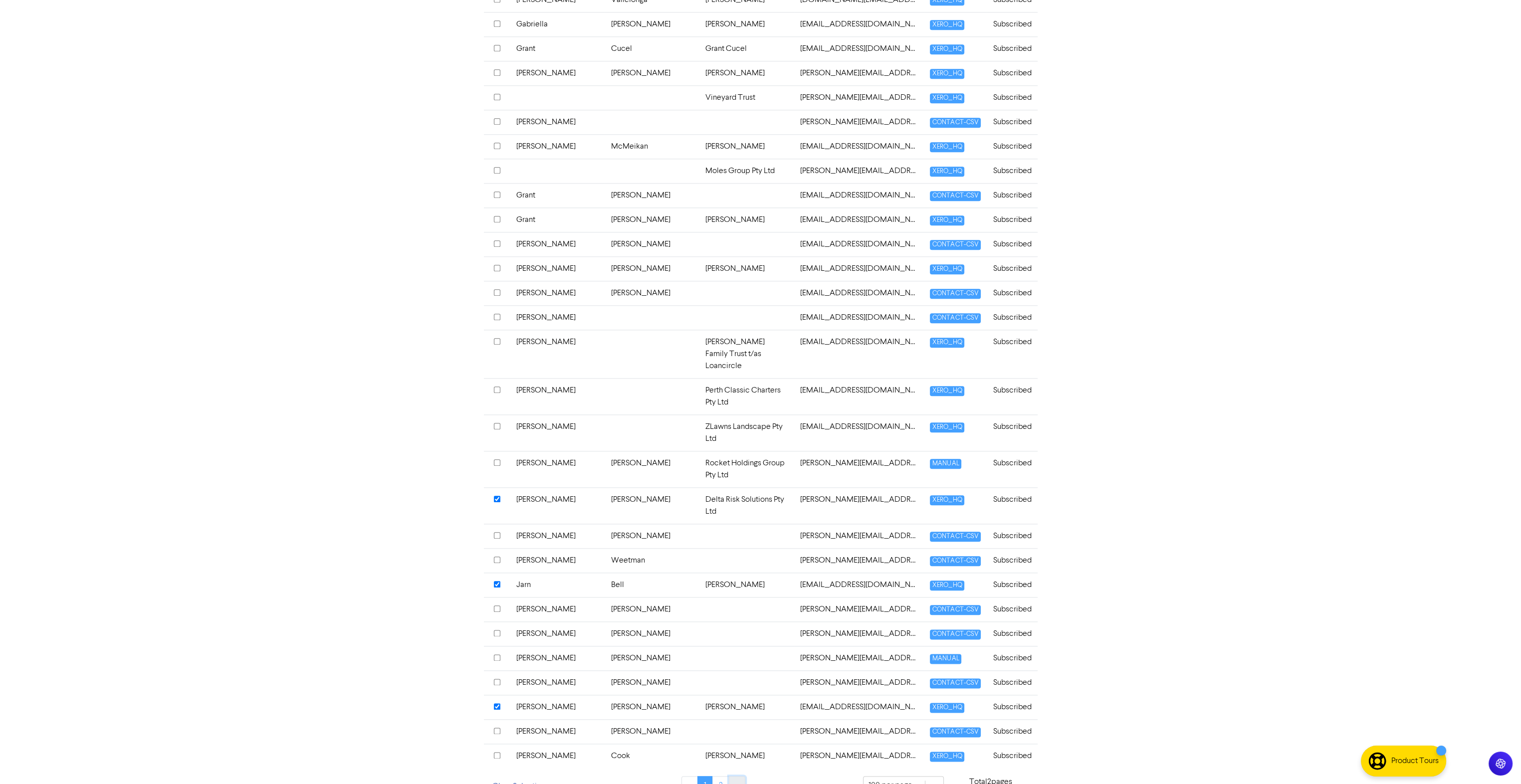
click at [735, 776] on link "»" at bounding box center [737, 785] width 17 height 19
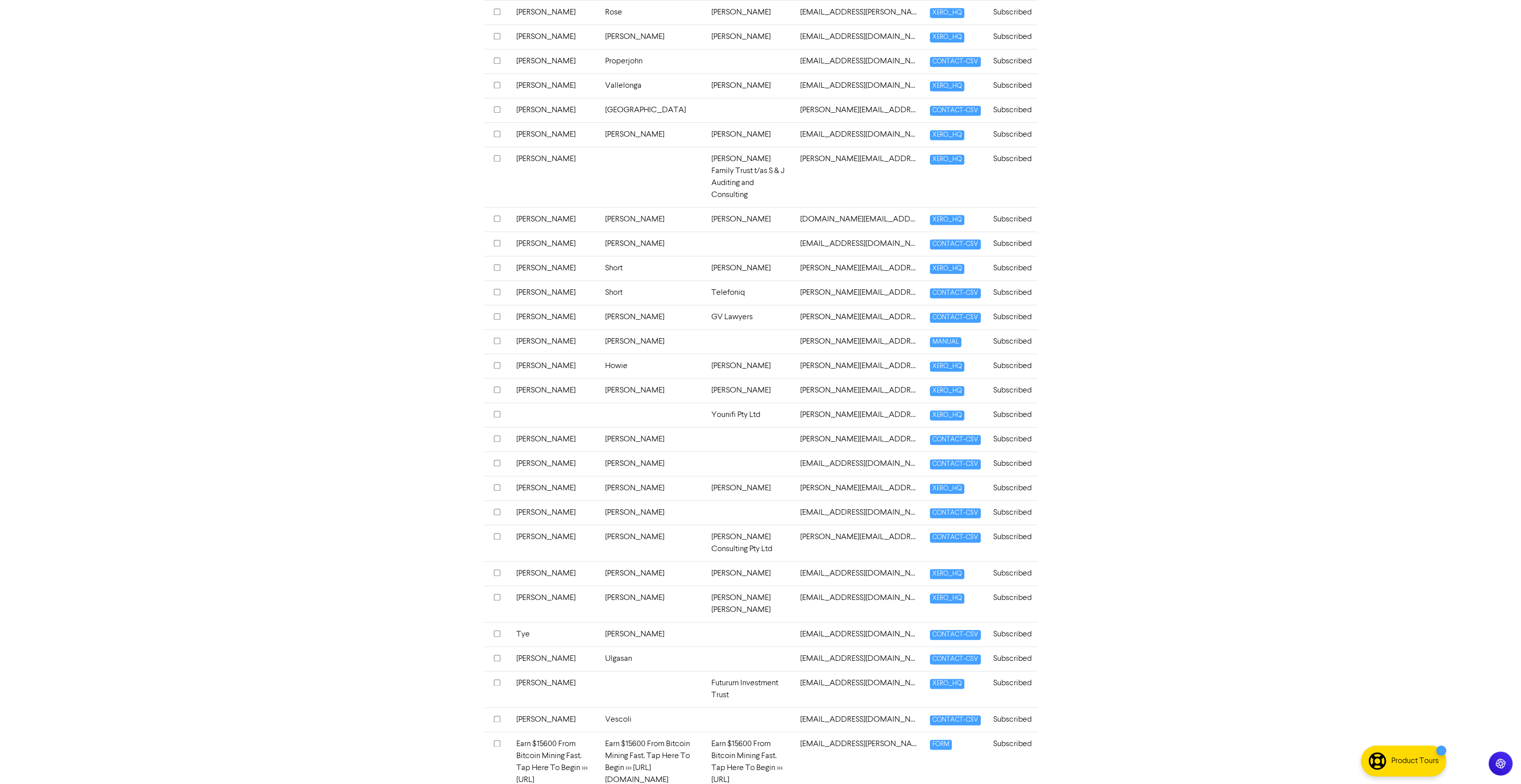
click at [494, 740] on input "checkbox" at bounding box center [497, 743] width 7 height 7
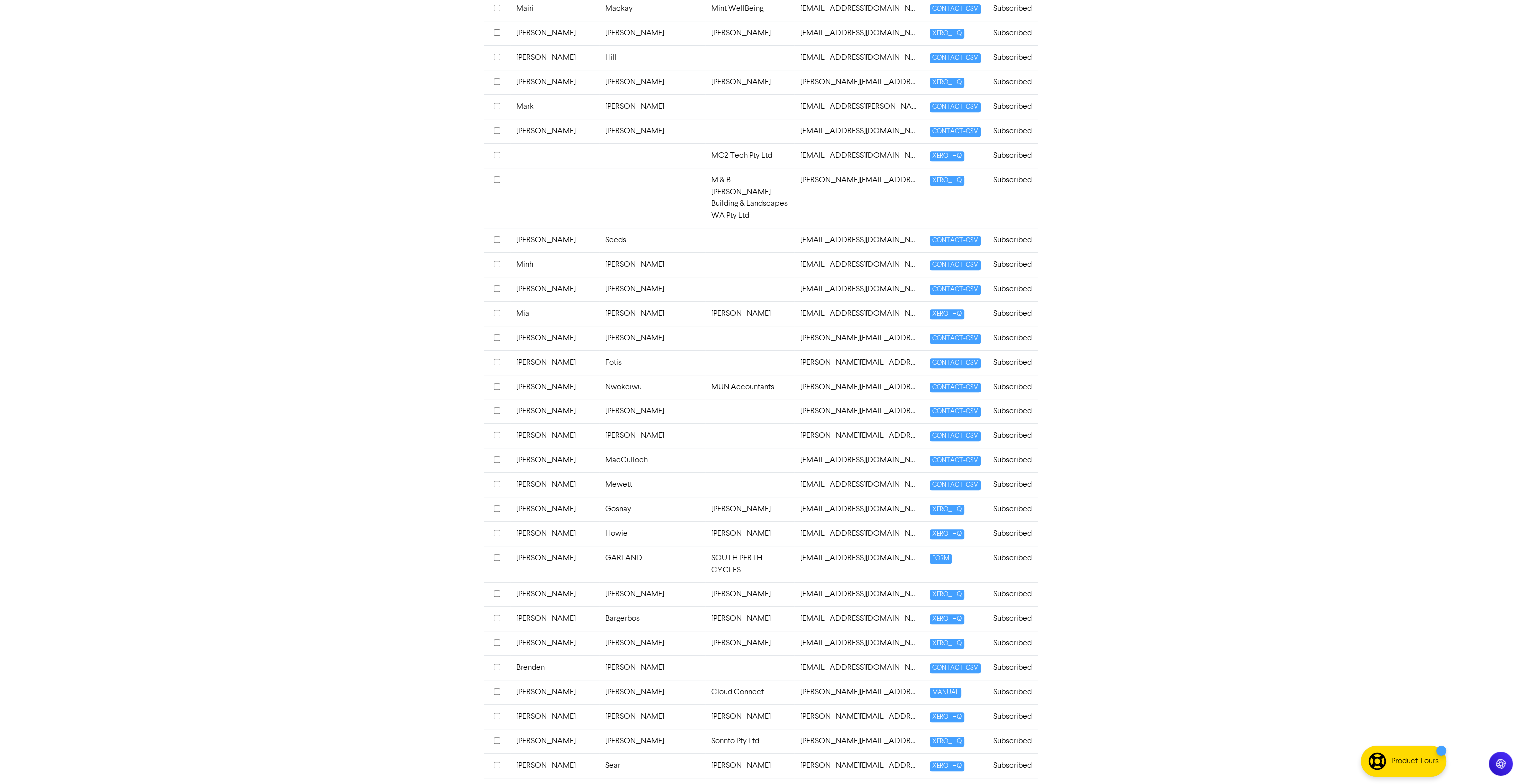
scroll to position [0, 0]
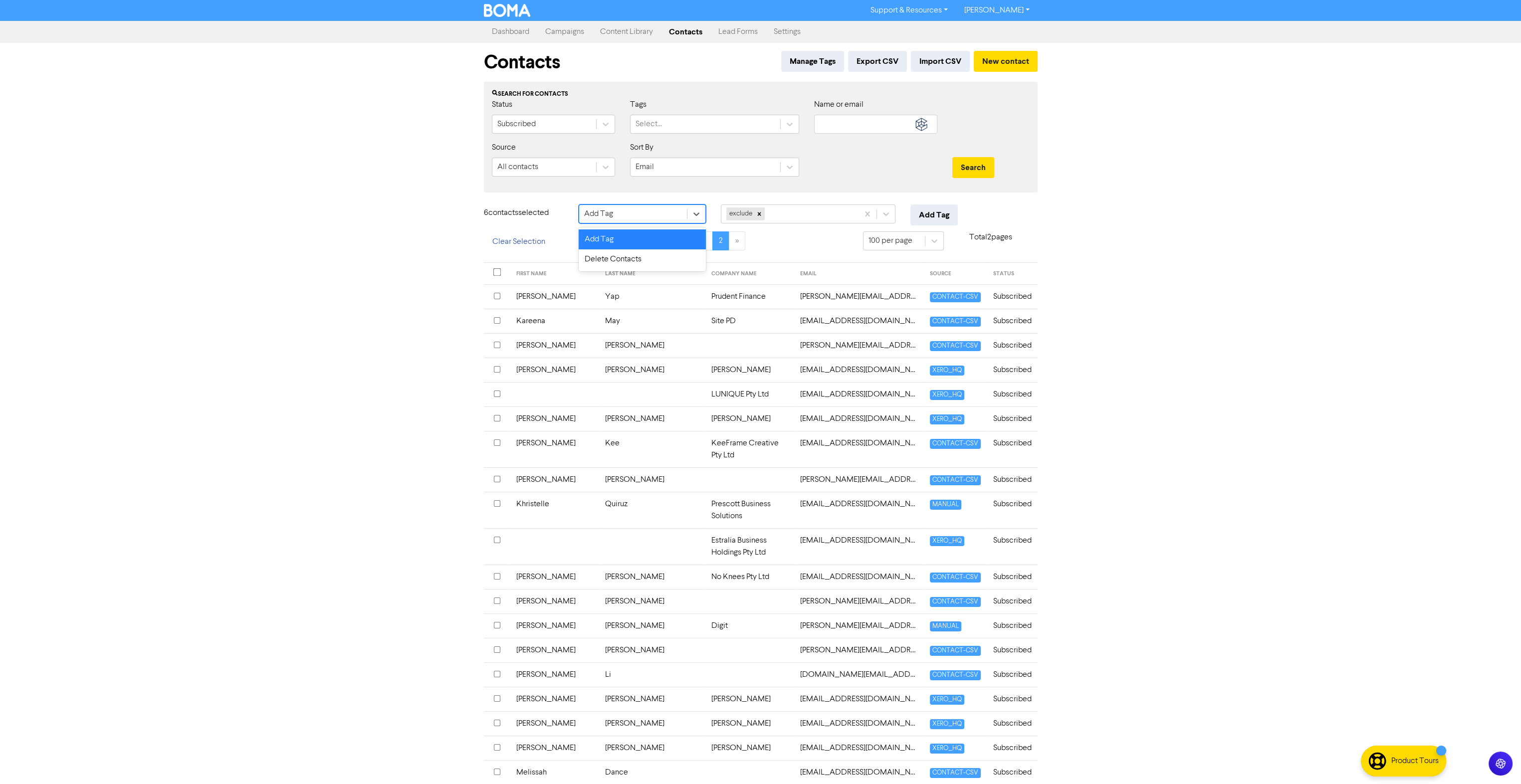
click at [659, 216] on div "Add Tag" at bounding box center [633, 214] width 108 height 18
click at [619, 263] on div "Delete Contacts" at bounding box center [642, 259] width 127 height 20
click at [526, 246] on button "Clear Selection" at bounding box center [519, 241] width 70 height 21
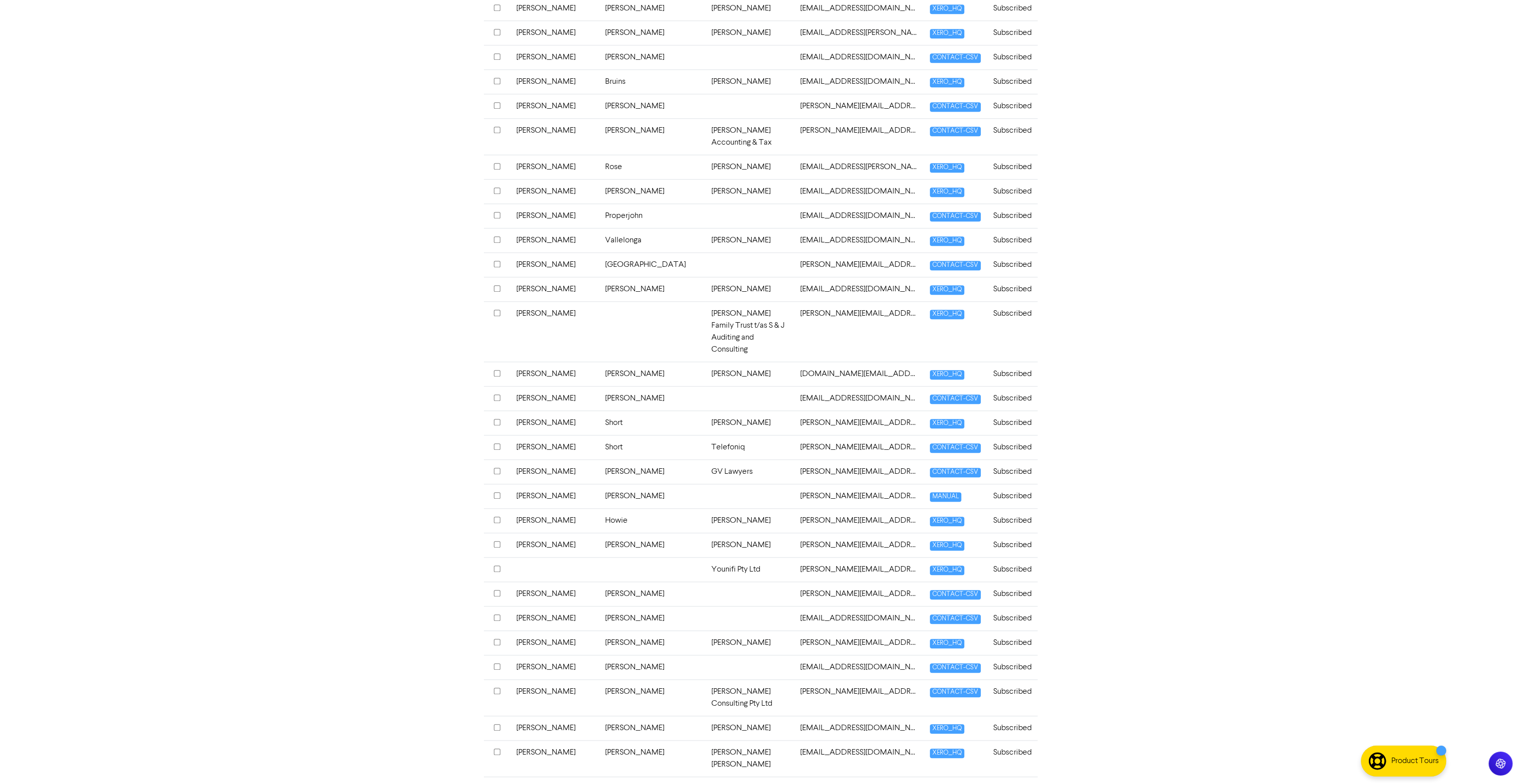
scroll to position [2182, 0]
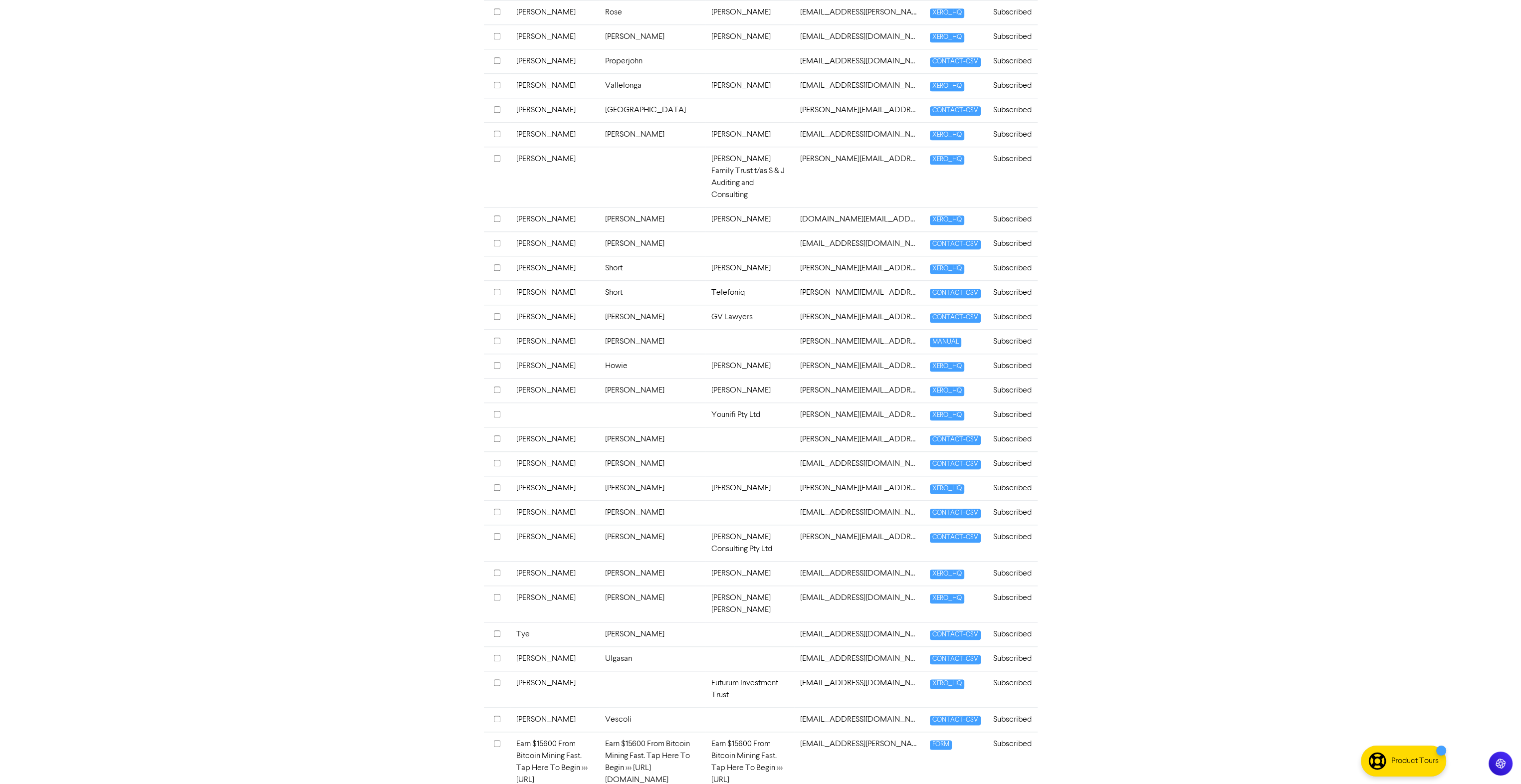
click at [497, 740] on input "checkbox" at bounding box center [497, 743] width 7 height 7
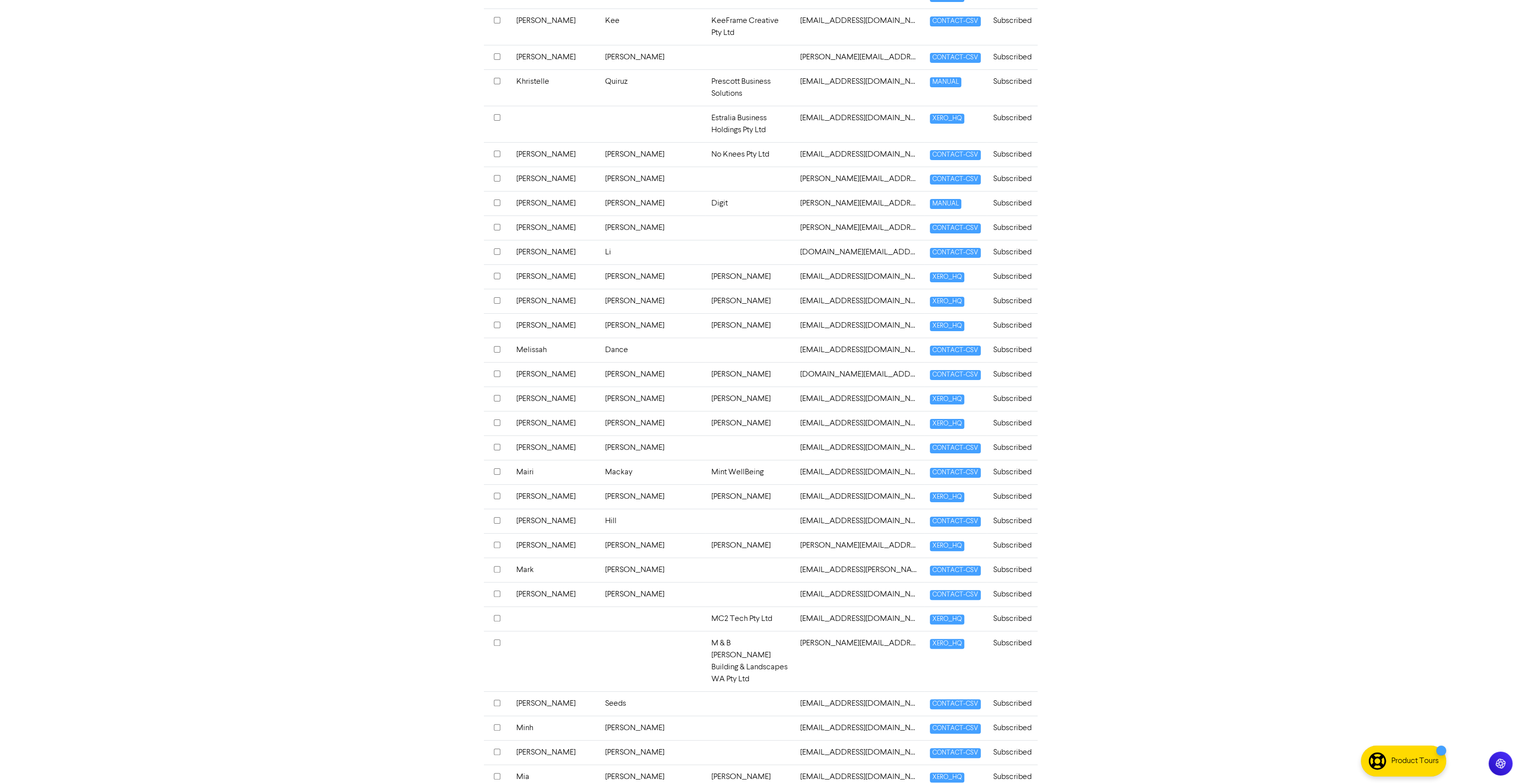
scroll to position [0, 0]
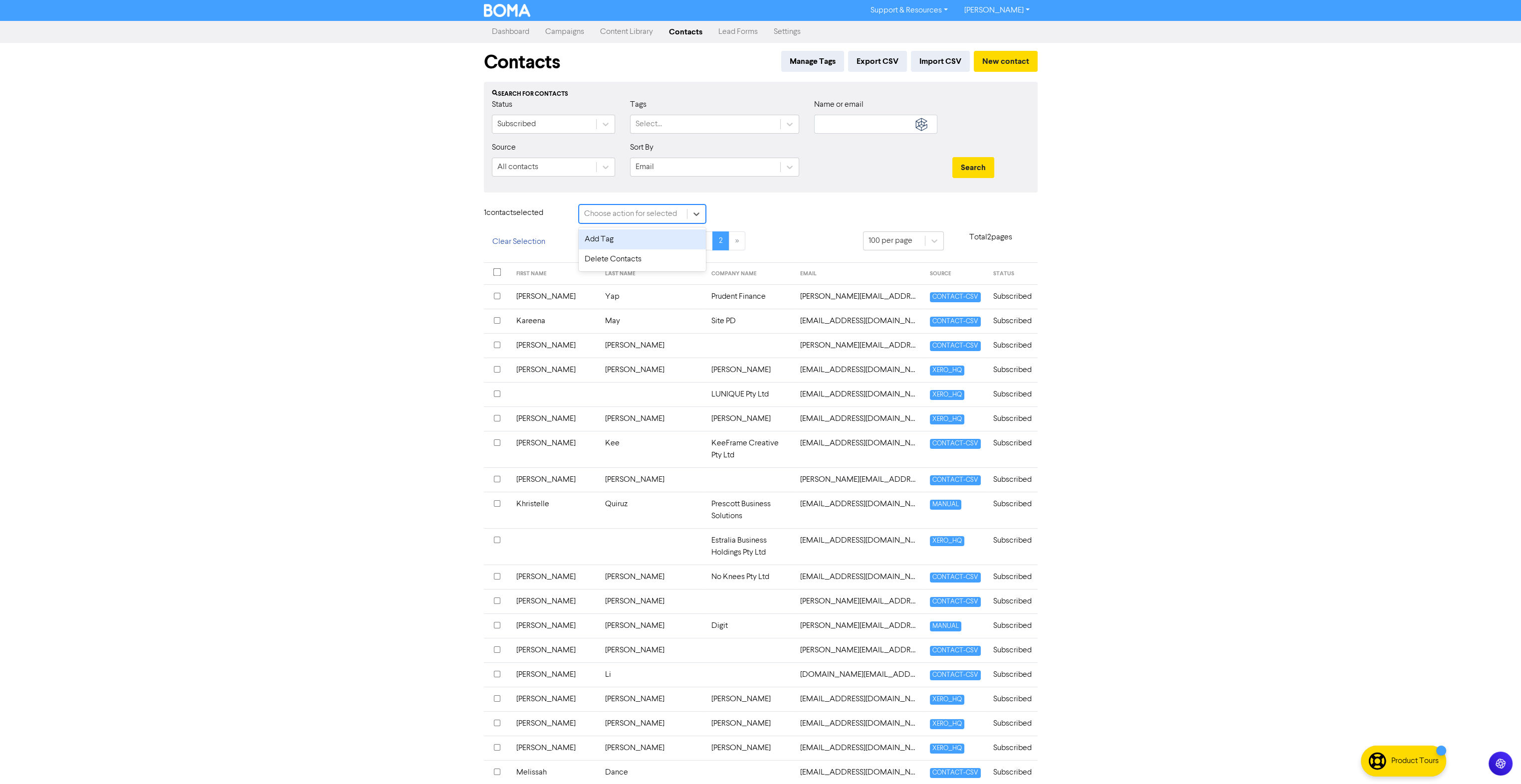
click at [639, 212] on div "Choose action for selected" at bounding box center [630, 214] width 93 height 12
click at [617, 258] on div "Delete Contacts" at bounding box center [642, 259] width 127 height 20
click at [812, 209] on div "1 contact selected Delete Contacts" at bounding box center [761, 218] width 569 height 27
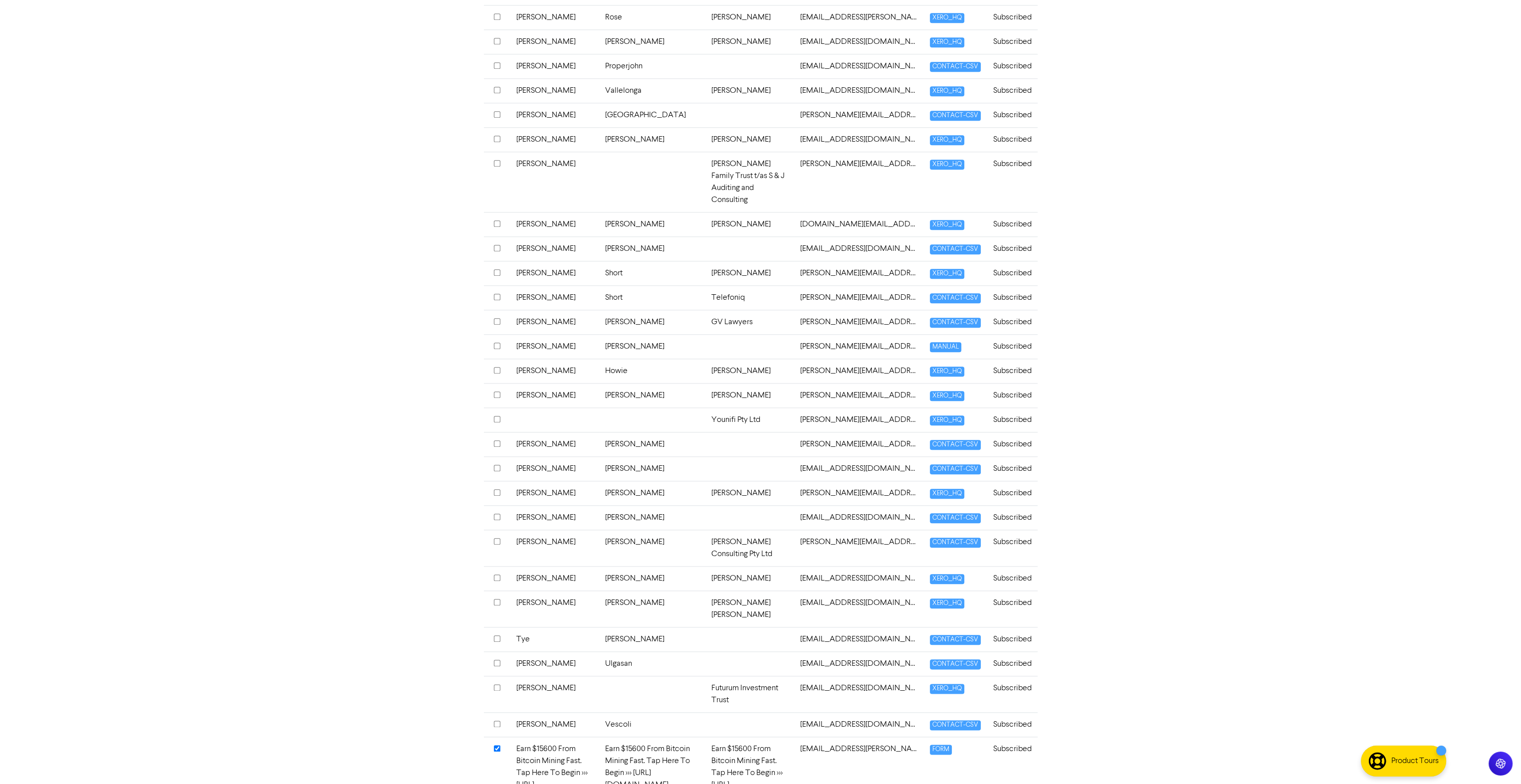
scroll to position [2187, 0]
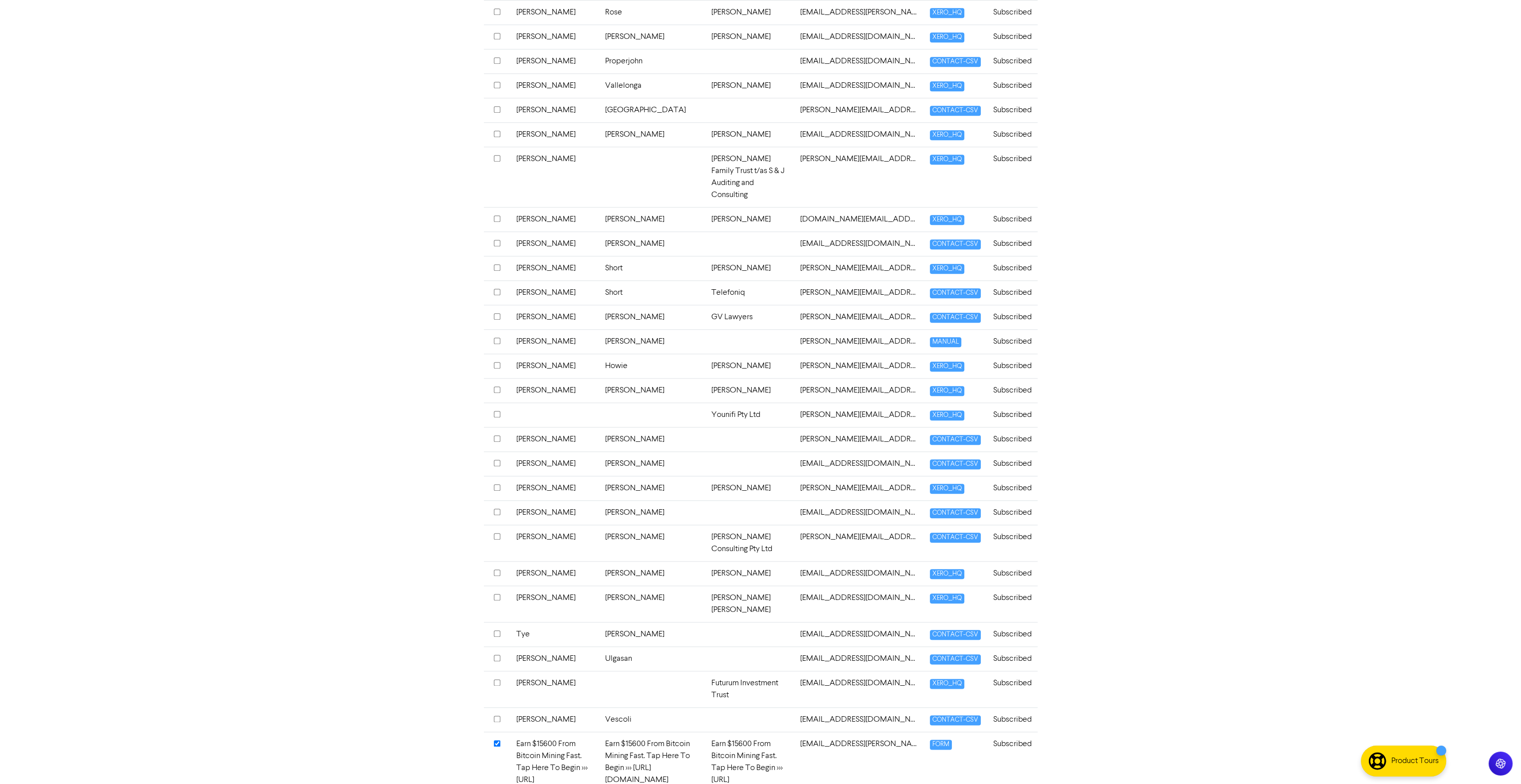
click at [536, 732] on td "Earn $15600 From Bitcoin Mining Fast. Tap Here To Begin >>> https://t.me/+mg6jw…" at bounding box center [555, 780] width 89 height 96
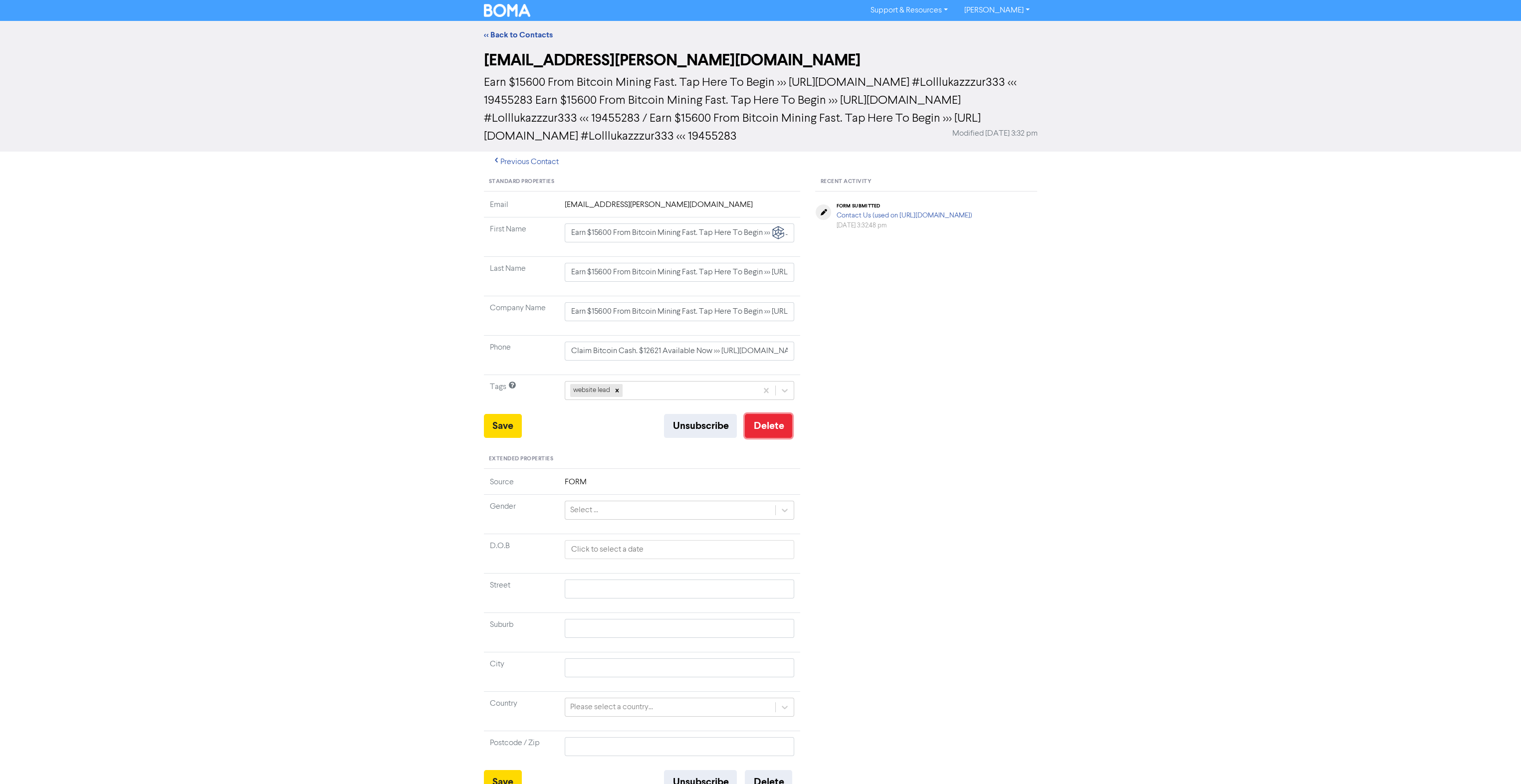
click at [764, 435] on button "Delete" at bounding box center [768, 426] width 47 height 24
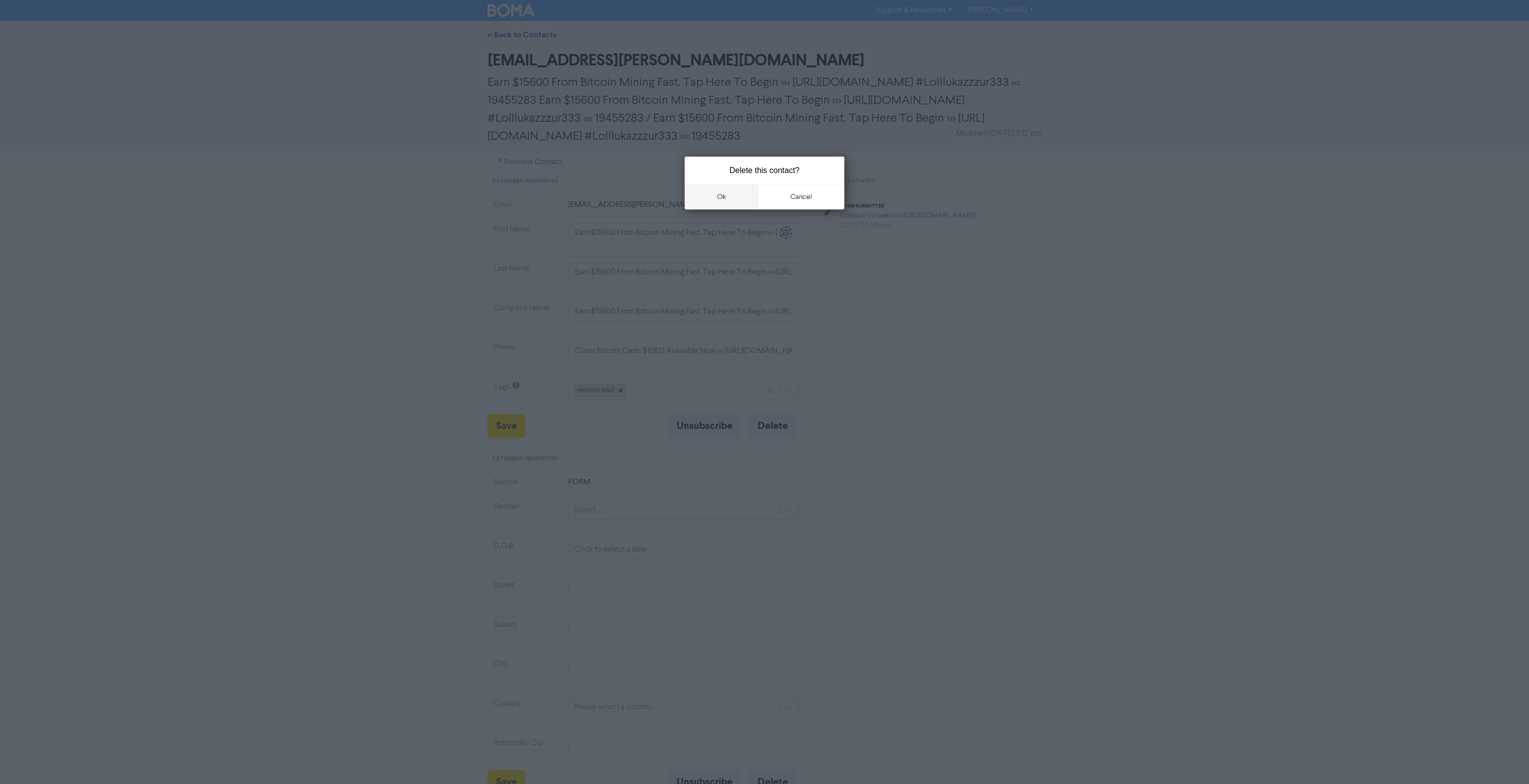
click at [730, 195] on button "ok" at bounding box center [721, 197] width 74 height 25
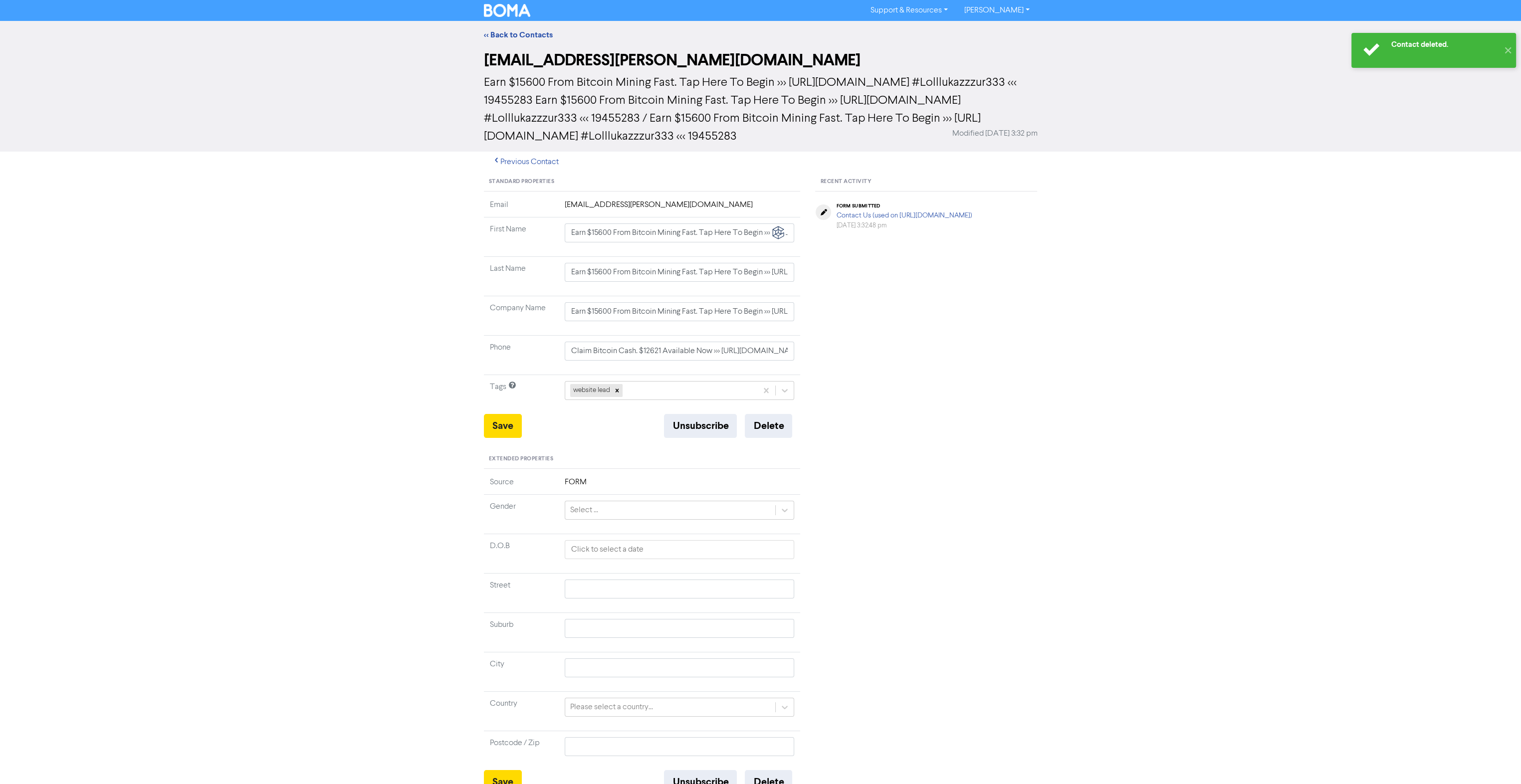
type input "Earn $15600 From Bitcoin Mining Fast. Tap Here To Begin >>> https://t.me/+mg6jw…"
type input "Claim Bitcoin Cash. $12621 Available Now >>> https://t.me/+5f8eban #Lolllukazzz…"
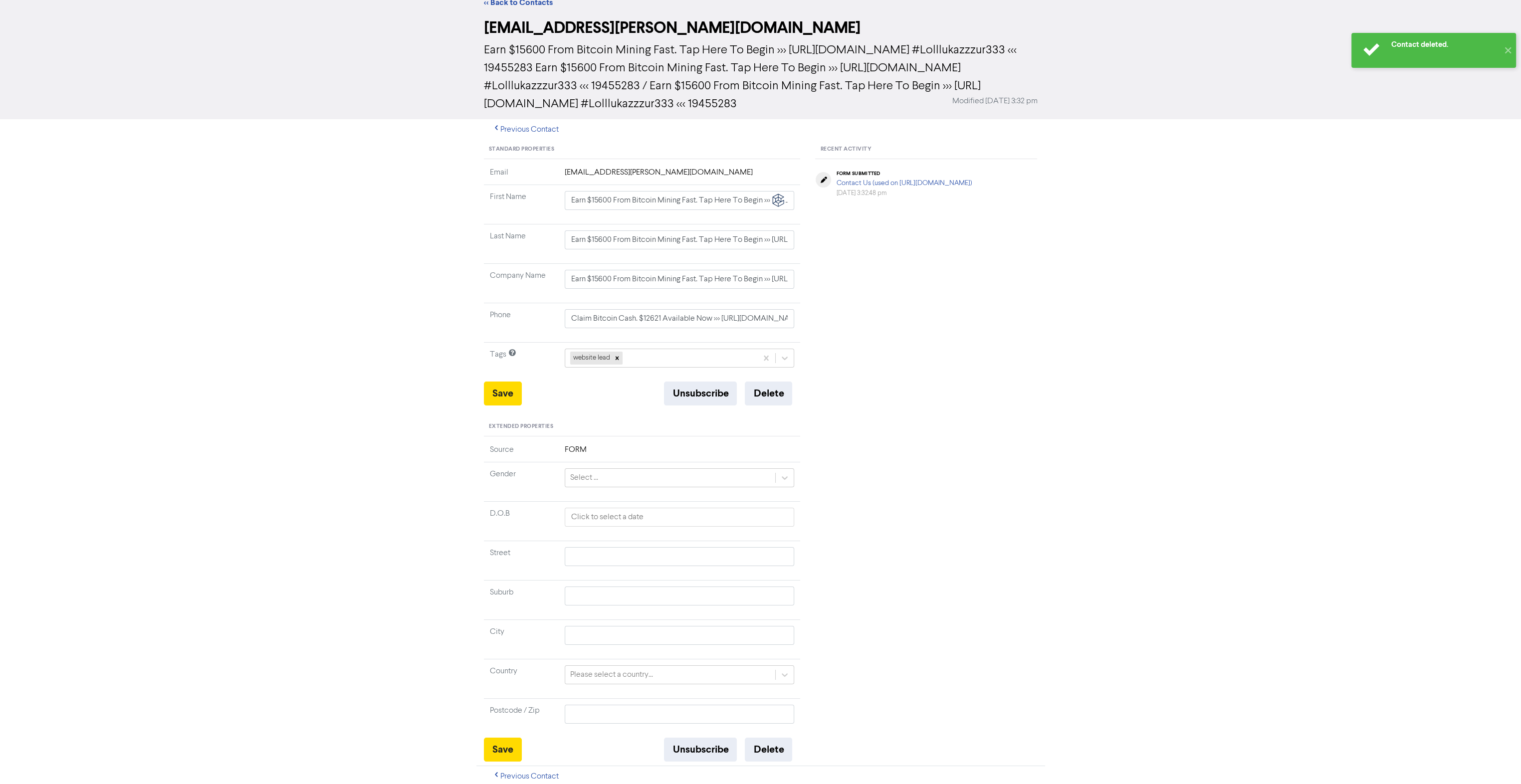
scroll to position [33, 0]
type input "Earn $15600 From Bitcoin Mining Fast. Tap Here To Begin >>> https://t.me/+mg6jw…"
type input "Claim Bitcoin Cash. $12621 Available Now >>> https://t.me/+5f8eban #Lolllukazzz…"
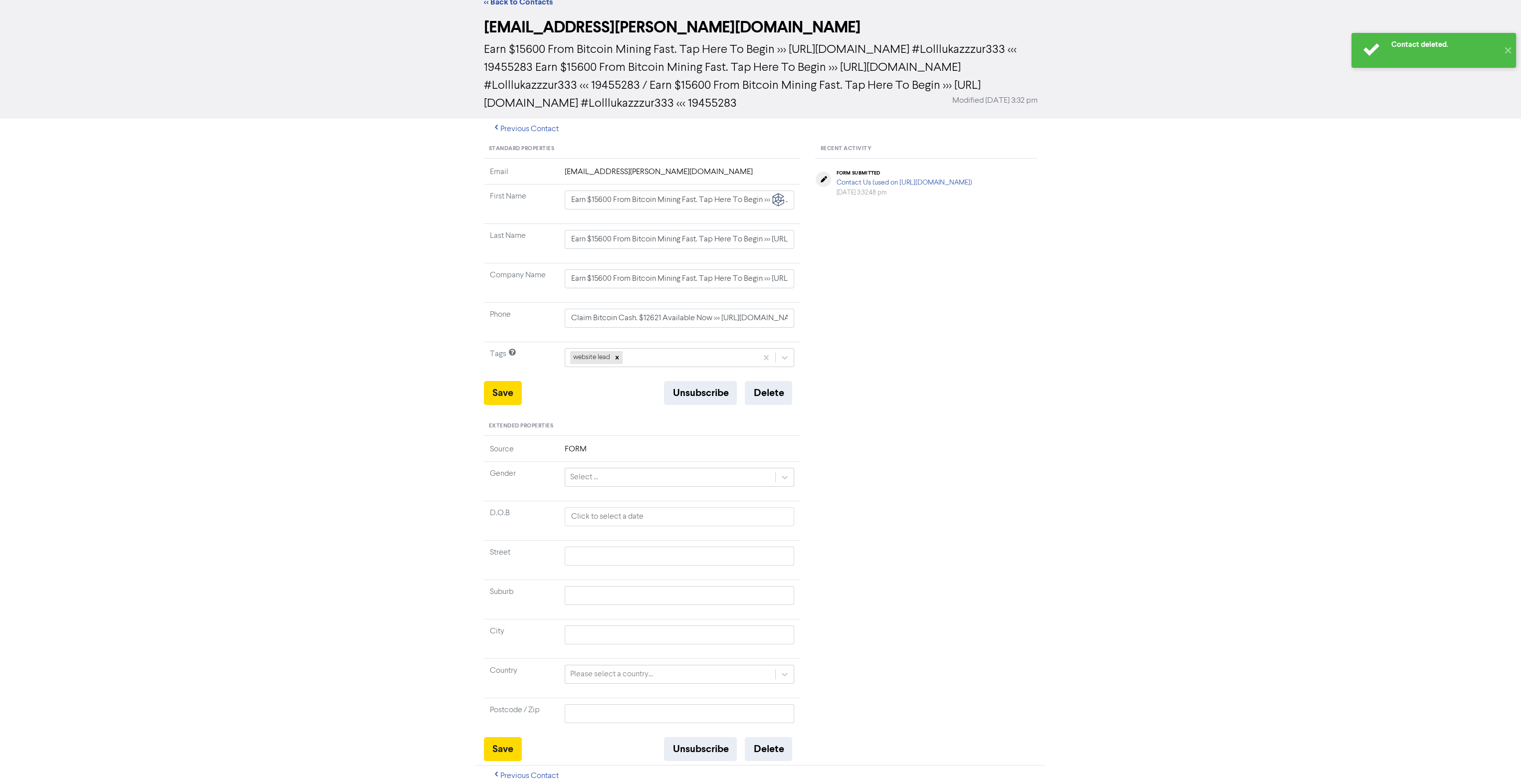
scroll to position [0, 0]
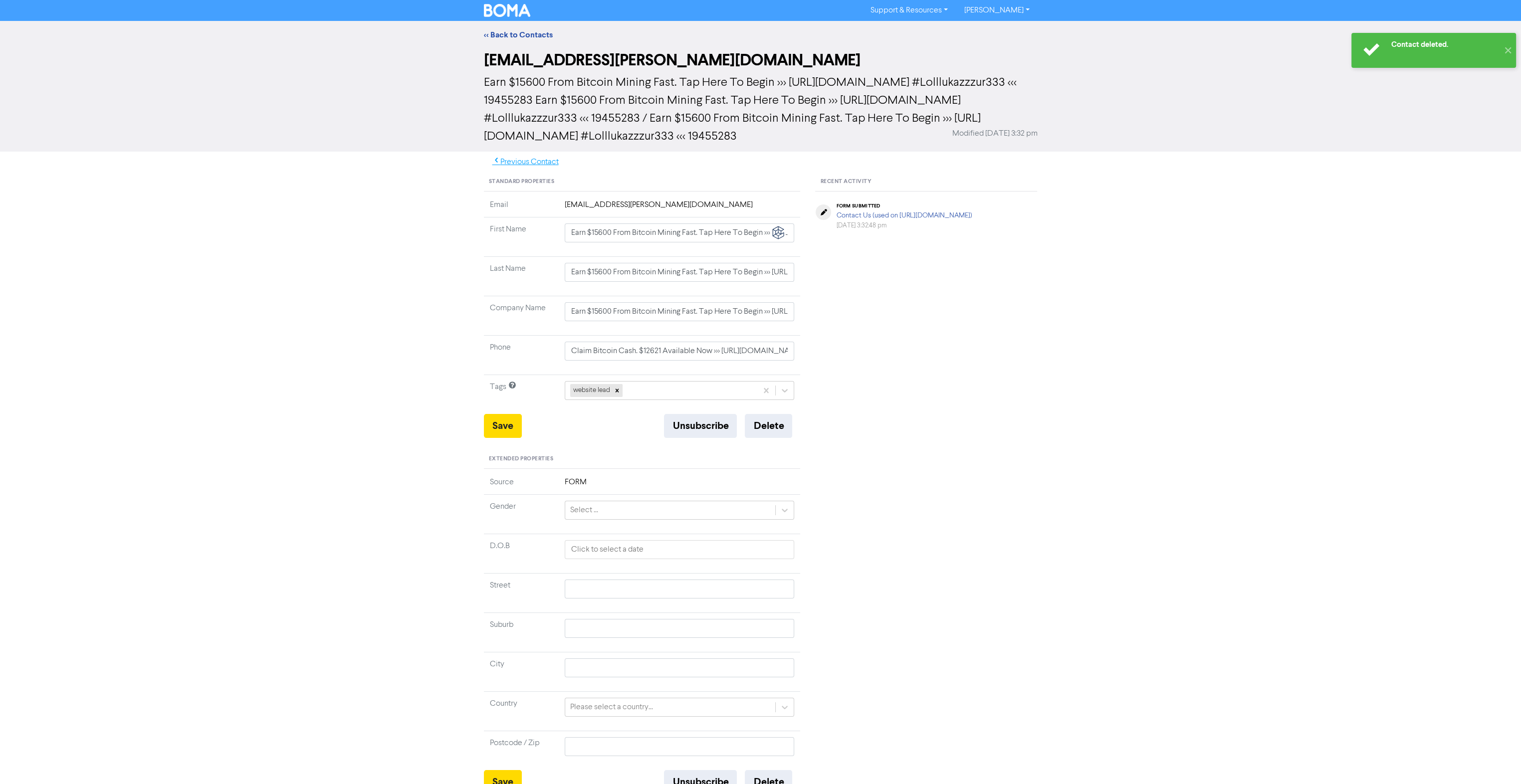
click at [528, 164] on button "Previous Contact" at bounding box center [526, 161] width 83 height 21
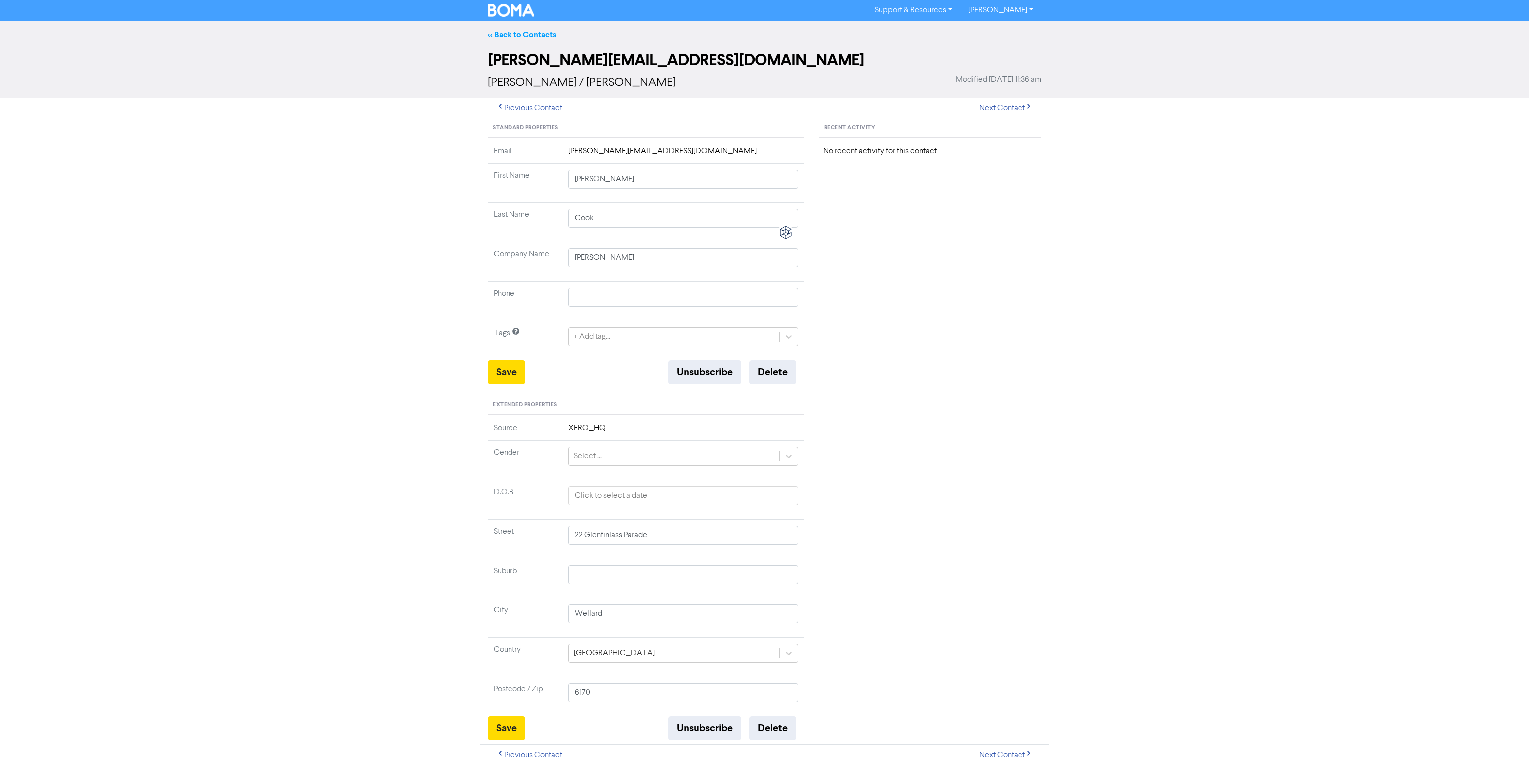
click at [525, 36] on link "<< Back to Contacts" at bounding box center [522, 35] width 69 height 10
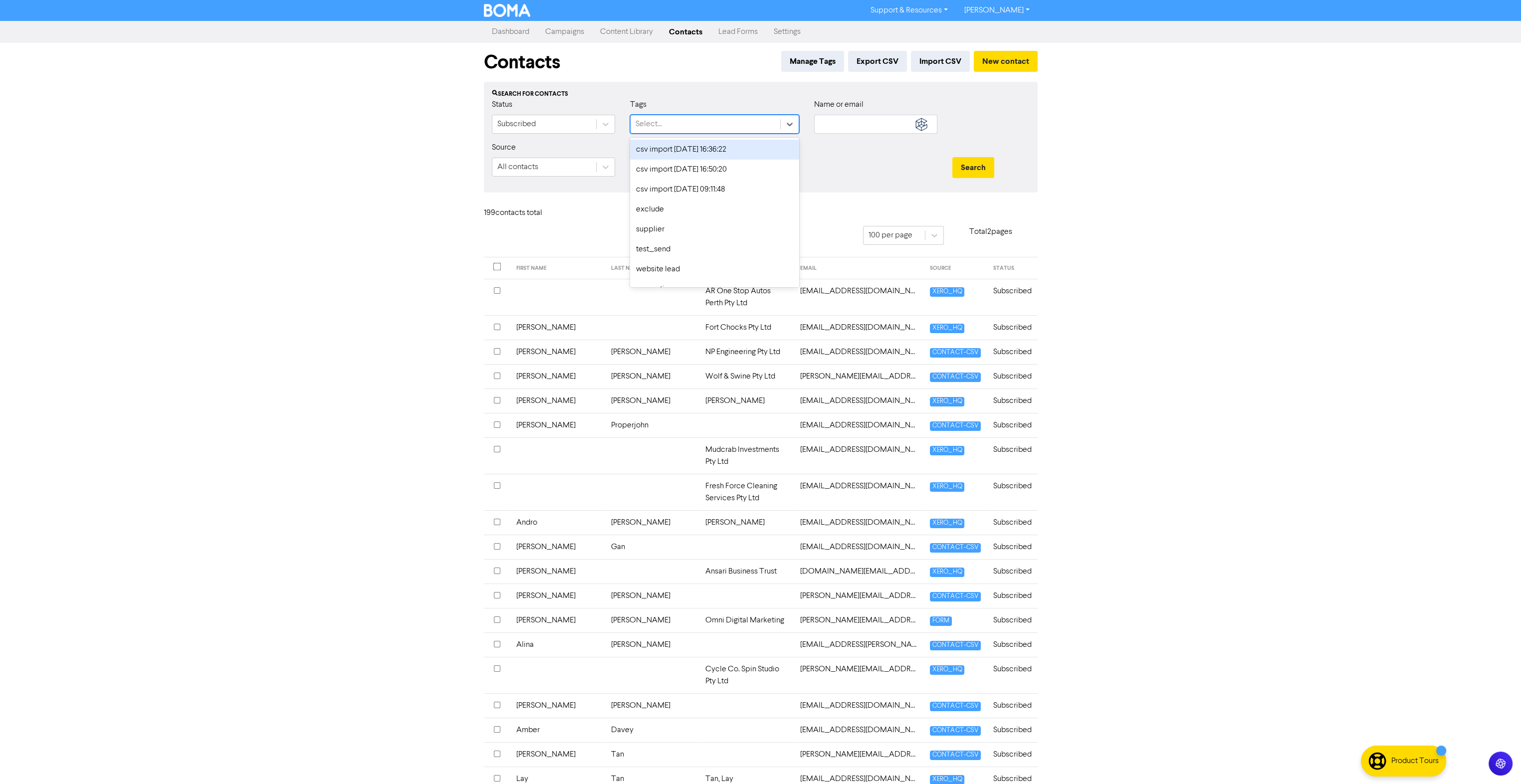
click at [687, 128] on div "Select..." at bounding box center [705, 125] width 150 height 18
click at [667, 207] on div "exclude" at bounding box center [714, 210] width 169 height 20
click at [976, 171] on button "Search" at bounding box center [973, 167] width 42 height 21
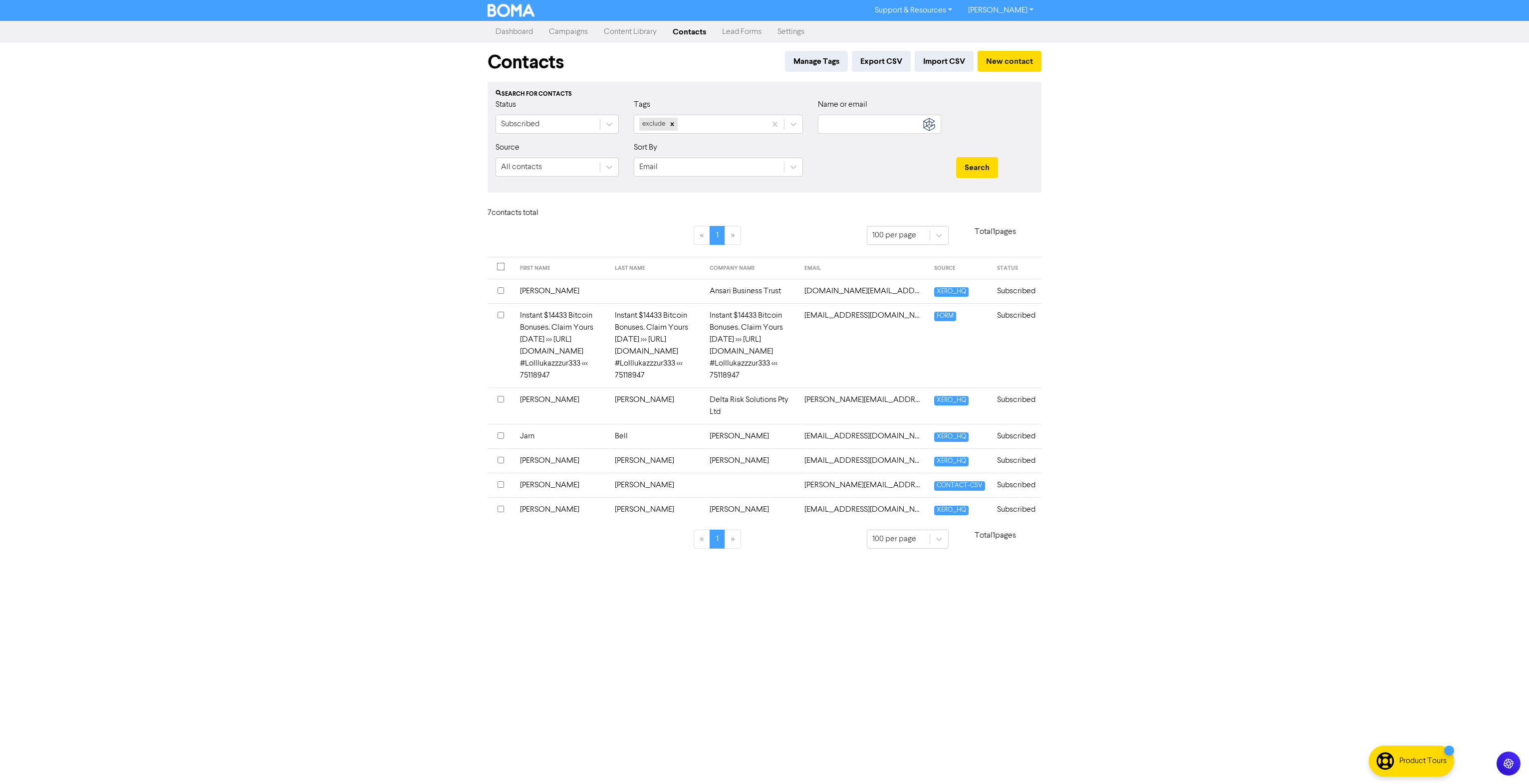
click at [720, 331] on td "Instant $14433 Bitcoin Bonuses. Claim Yours Today >>> https://t.me/+su47u0w #Lo…" at bounding box center [751, 345] width 95 height 84
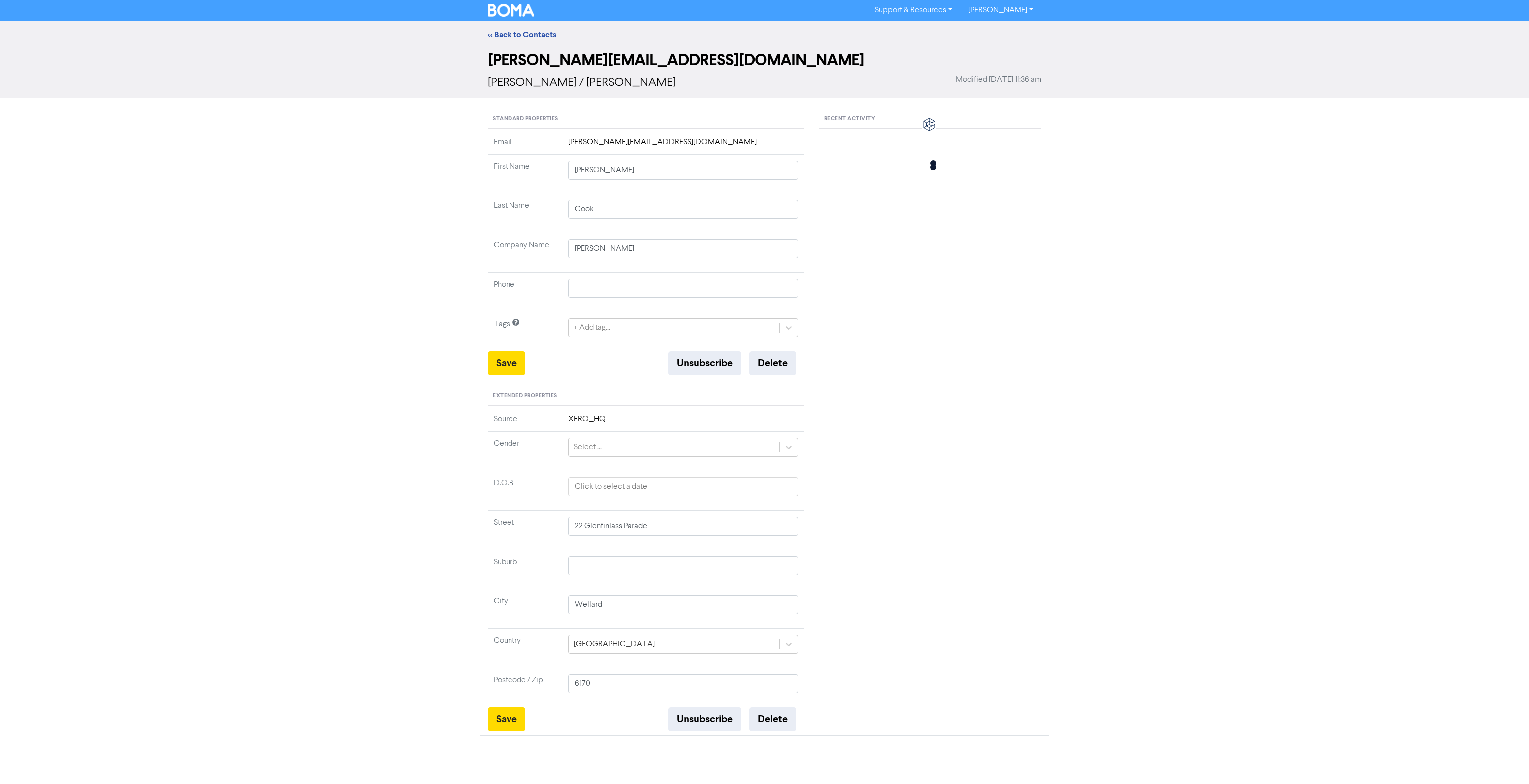
type input "Instant $14433 Bitcoin Bonuses. Claim Yours Today >>> https://t.me/+su47u0w #Lo…"
type input "Get Paid In Bitcoin. $17390 Available Now >>> https://t.me/+7a32j7r #Lolllukazz…"
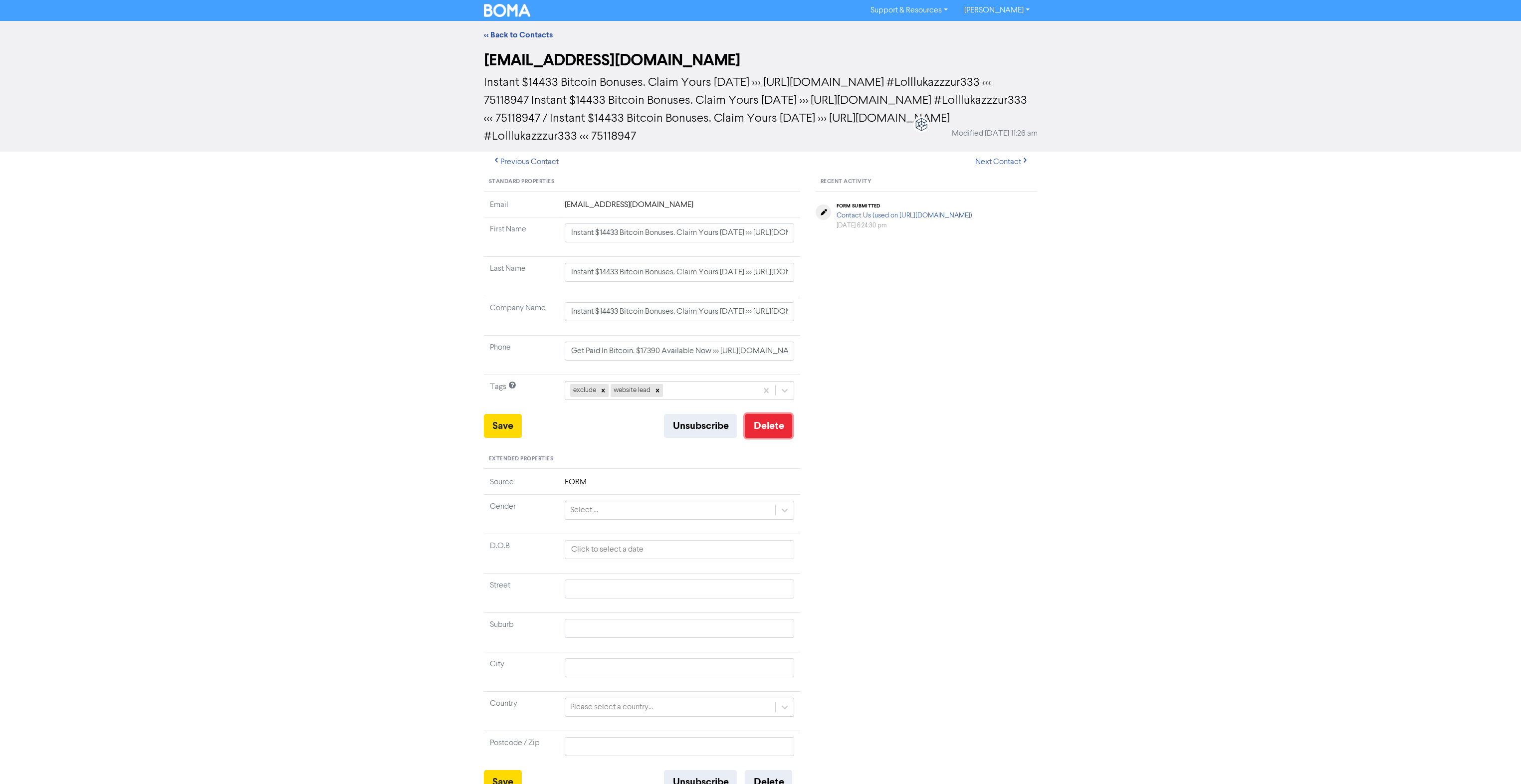
click at [770, 431] on button "Delete" at bounding box center [768, 426] width 47 height 24
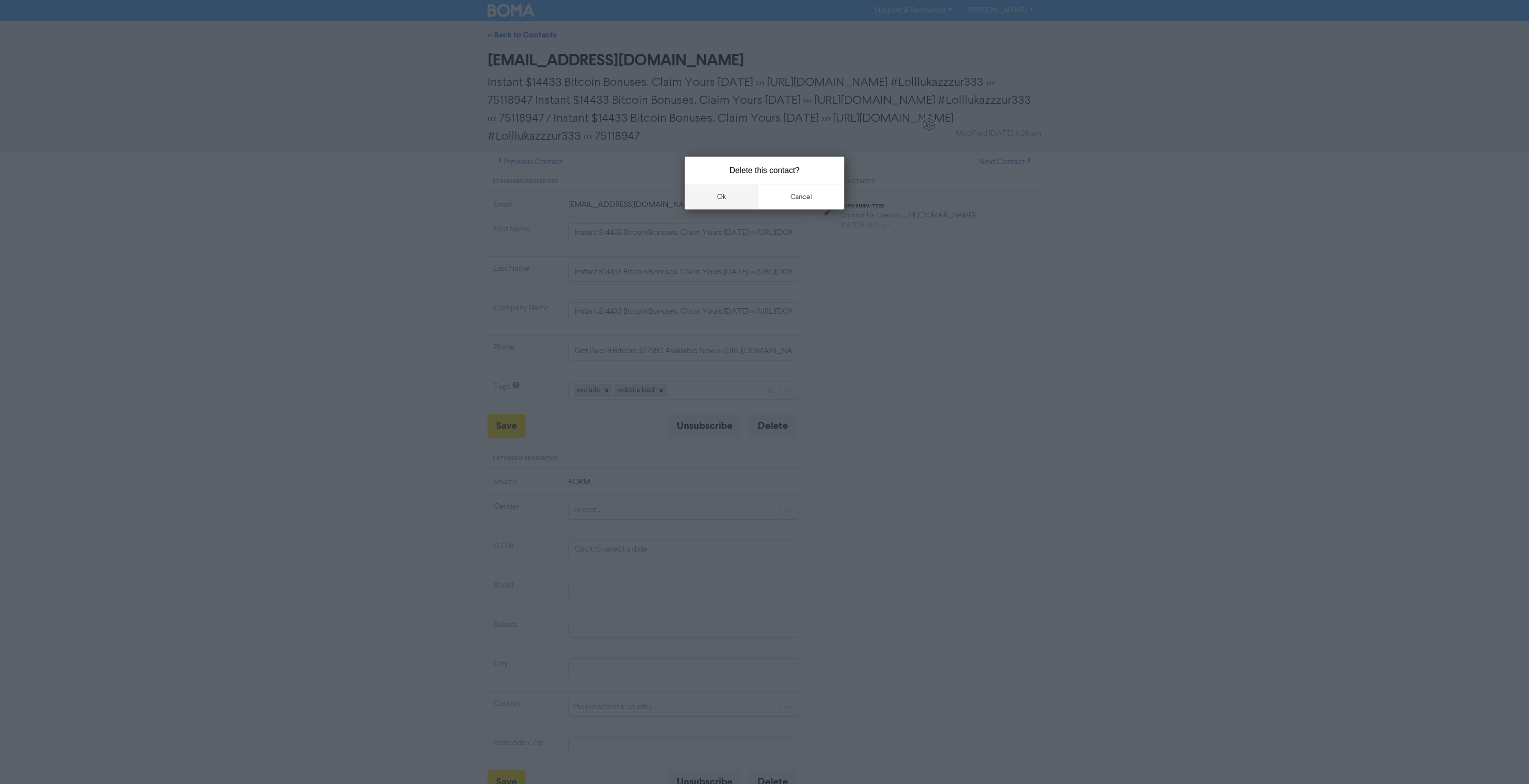
click at [728, 196] on button "ok" at bounding box center [721, 197] width 74 height 25
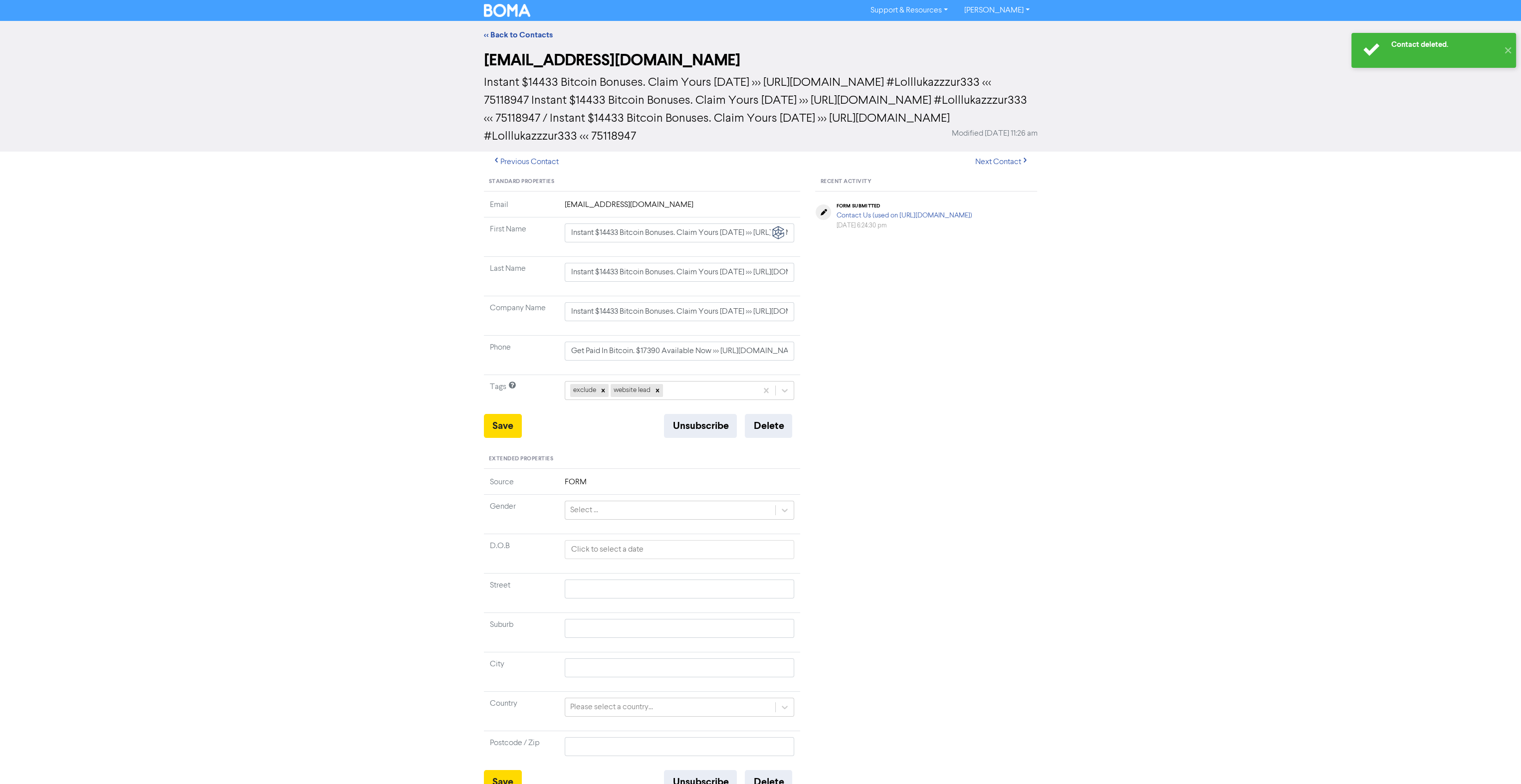
type input "Instant $14433 Bitcoin Bonuses. Claim Yours Today >>> https://t.me/+su47u0w #Lo…"
type input "Get Paid In Bitcoin. $17390 Available Now >>> https://t.me/+7a32j7r #Lolllukazz…"
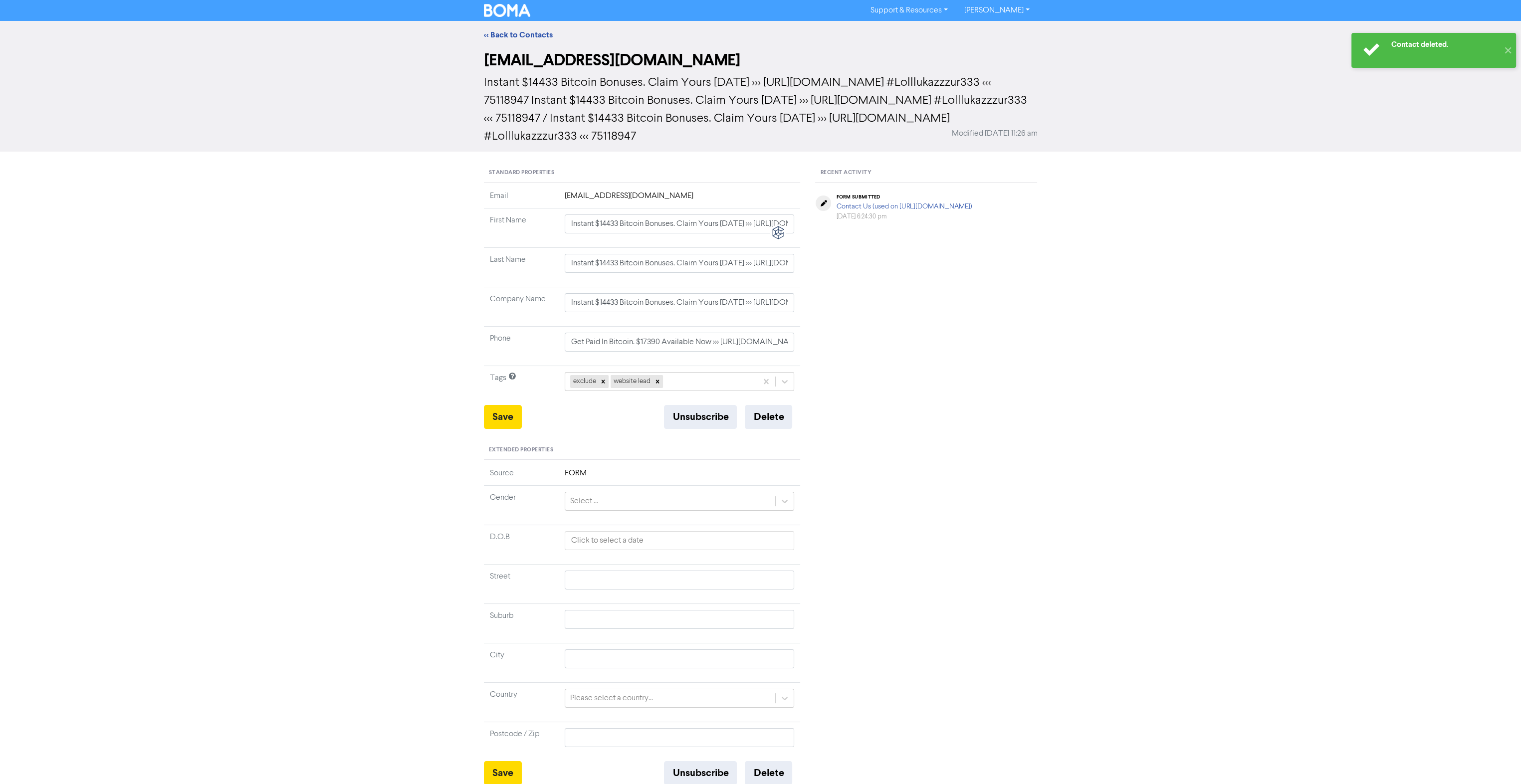
type input "Instant $14433 Bitcoin Bonuses. Claim Yours Today >>> https://t.me/+su47u0w #Lo…"
type input "Get Paid In Bitcoin. $17390 Available Now >>> https://t.me/+7a32j7r #Lolllukazz…"
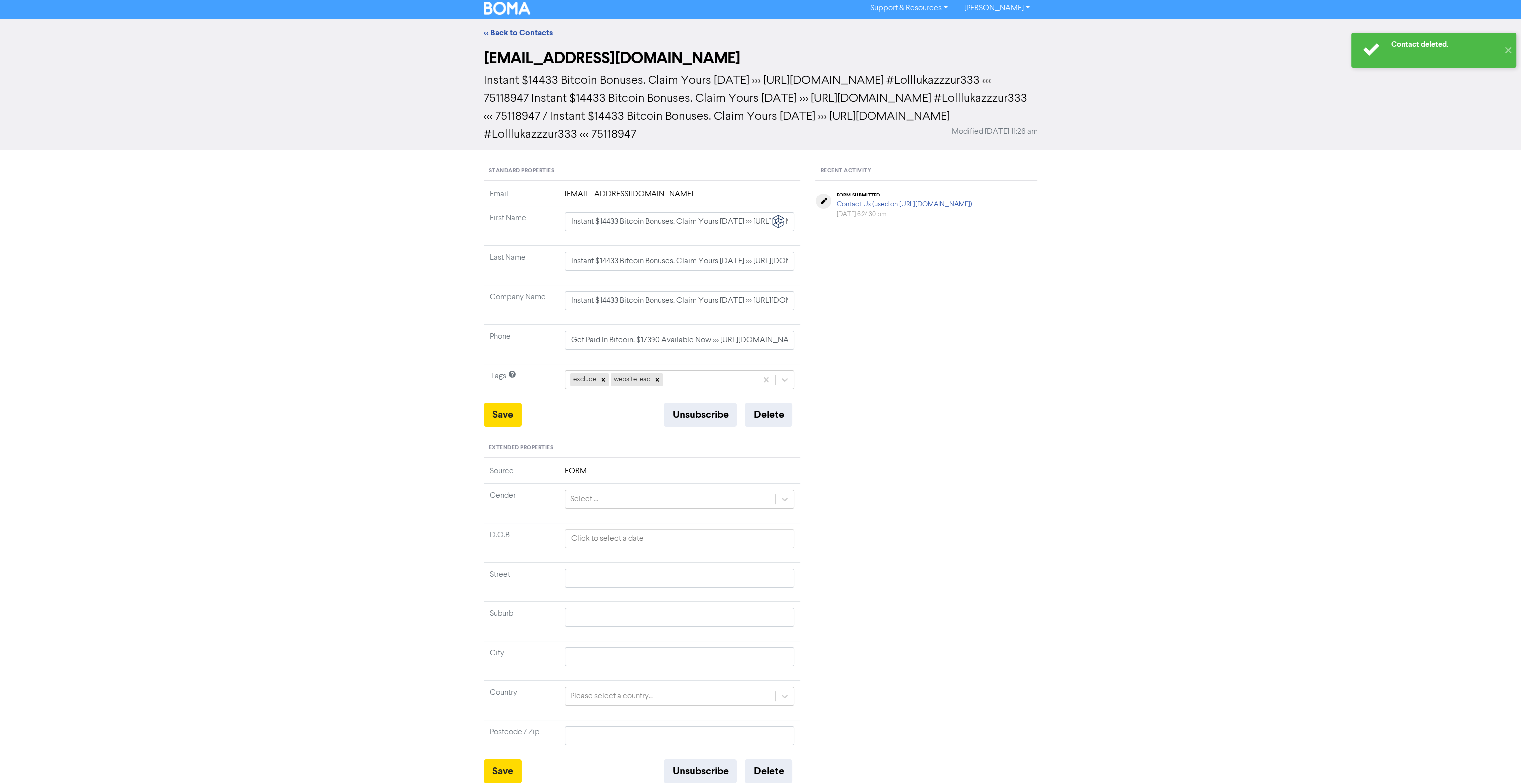
scroll to position [3, 0]
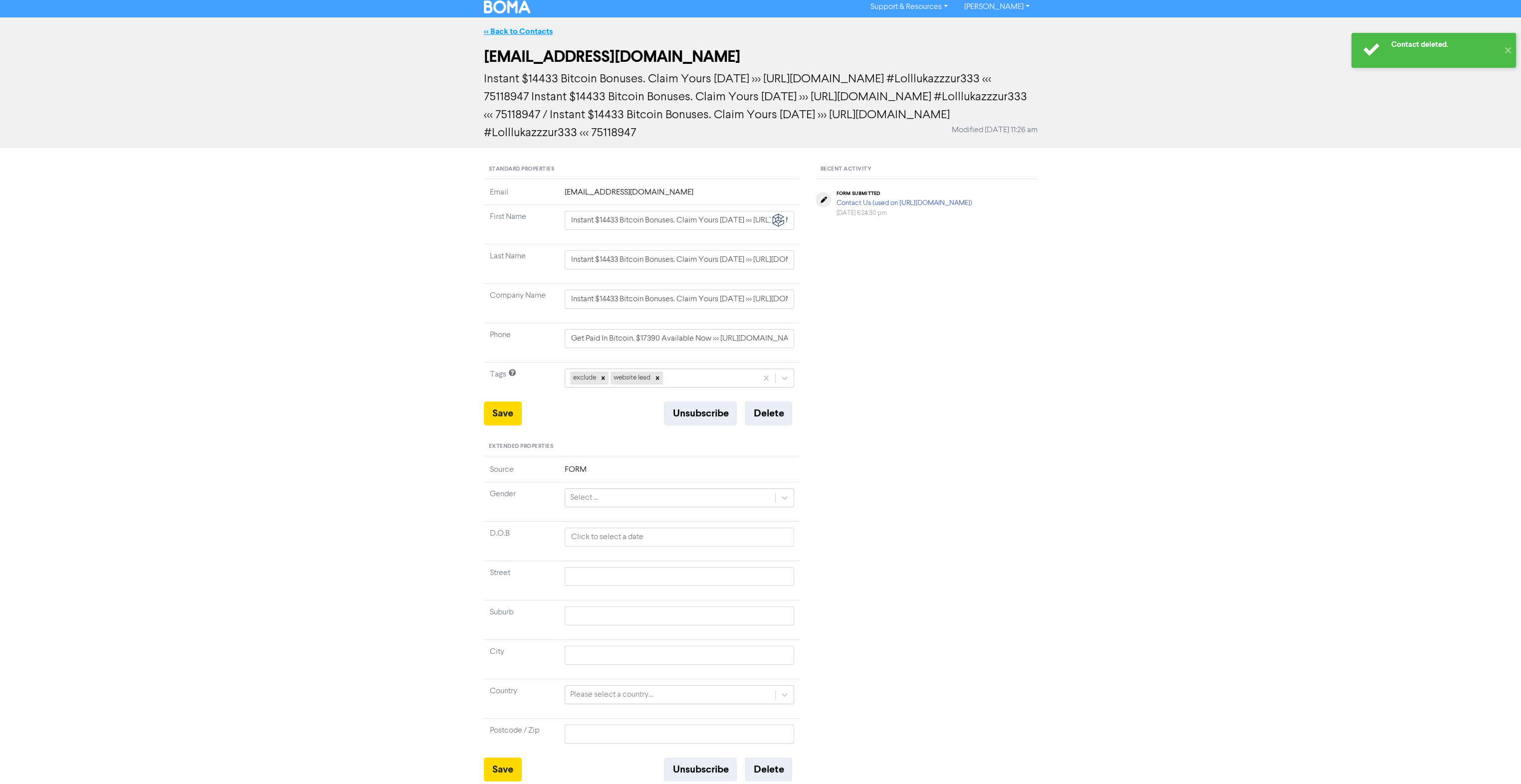
click at [507, 31] on link "<< Back to Contacts" at bounding box center [518, 32] width 69 height 10
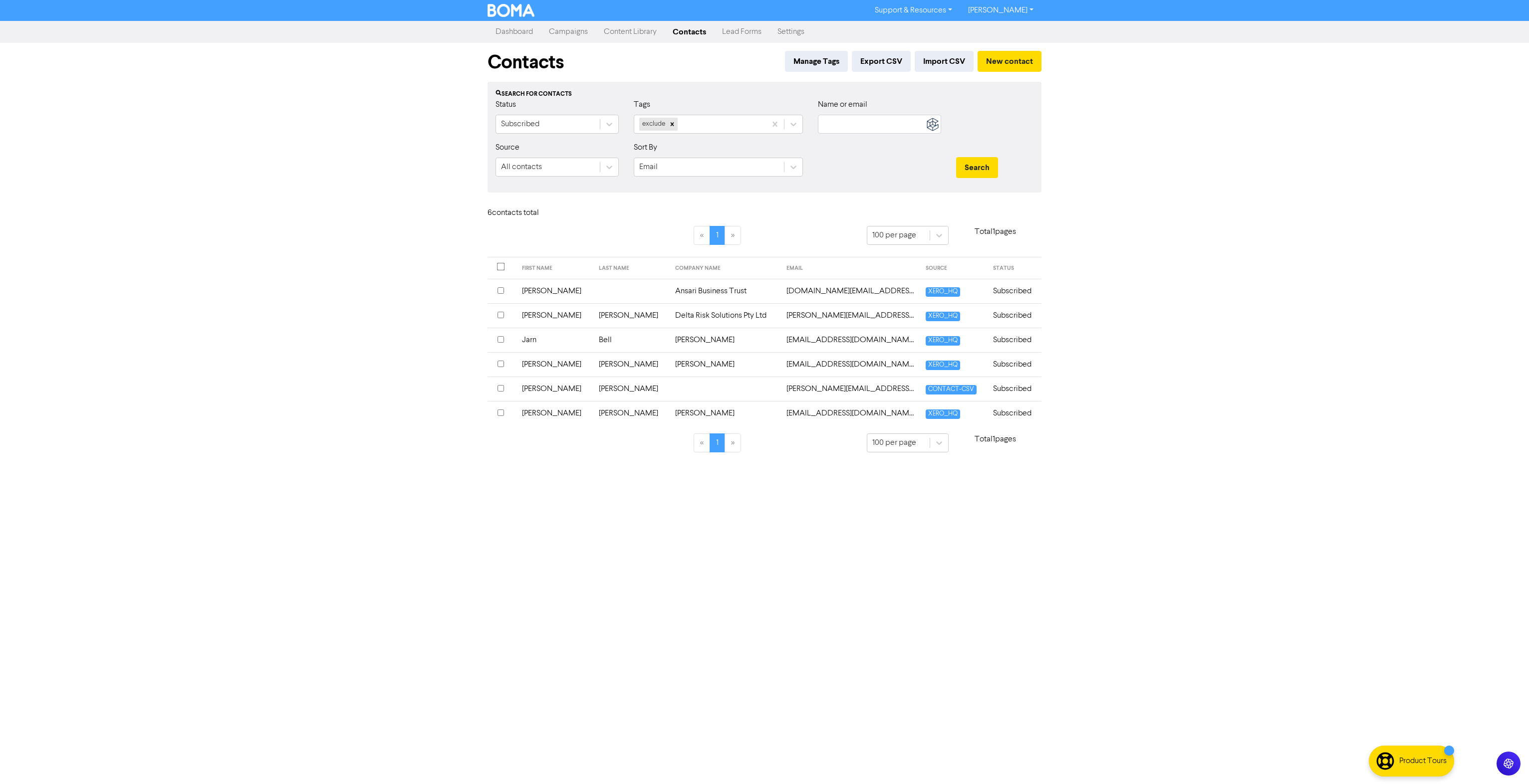
click at [503, 316] on input "checkbox" at bounding box center [501, 315] width 7 height 7
click at [499, 295] on input "checkbox" at bounding box center [501, 296] width 7 height 7
click at [629, 210] on div "Choose action for selected" at bounding box center [634, 214] width 93 height 12
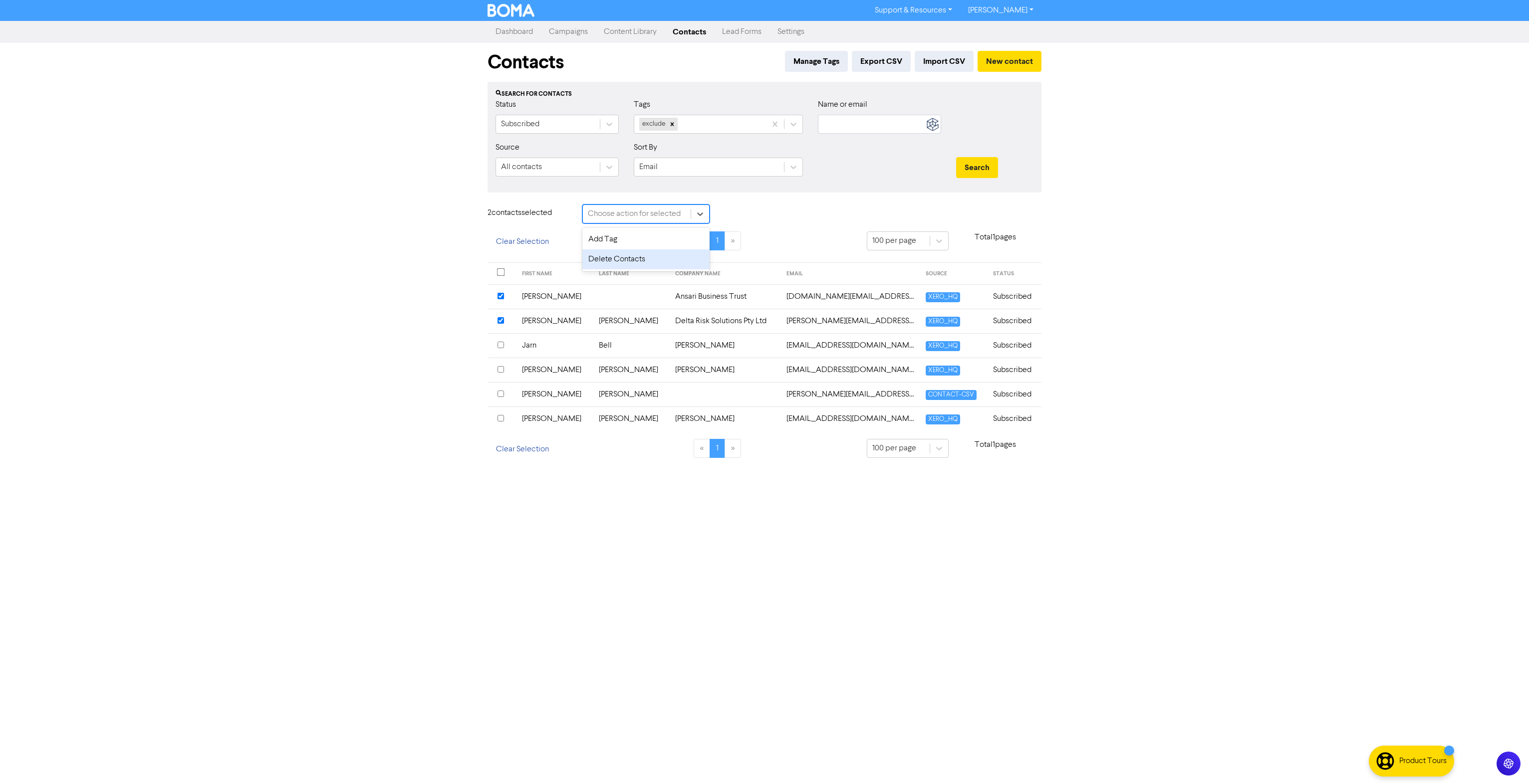
click at [612, 260] on div "Delete Contacts" at bounding box center [646, 259] width 127 height 20
click at [754, 214] on button "Delete 2 contact s" at bounding box center [763, 214] width 77 height 21
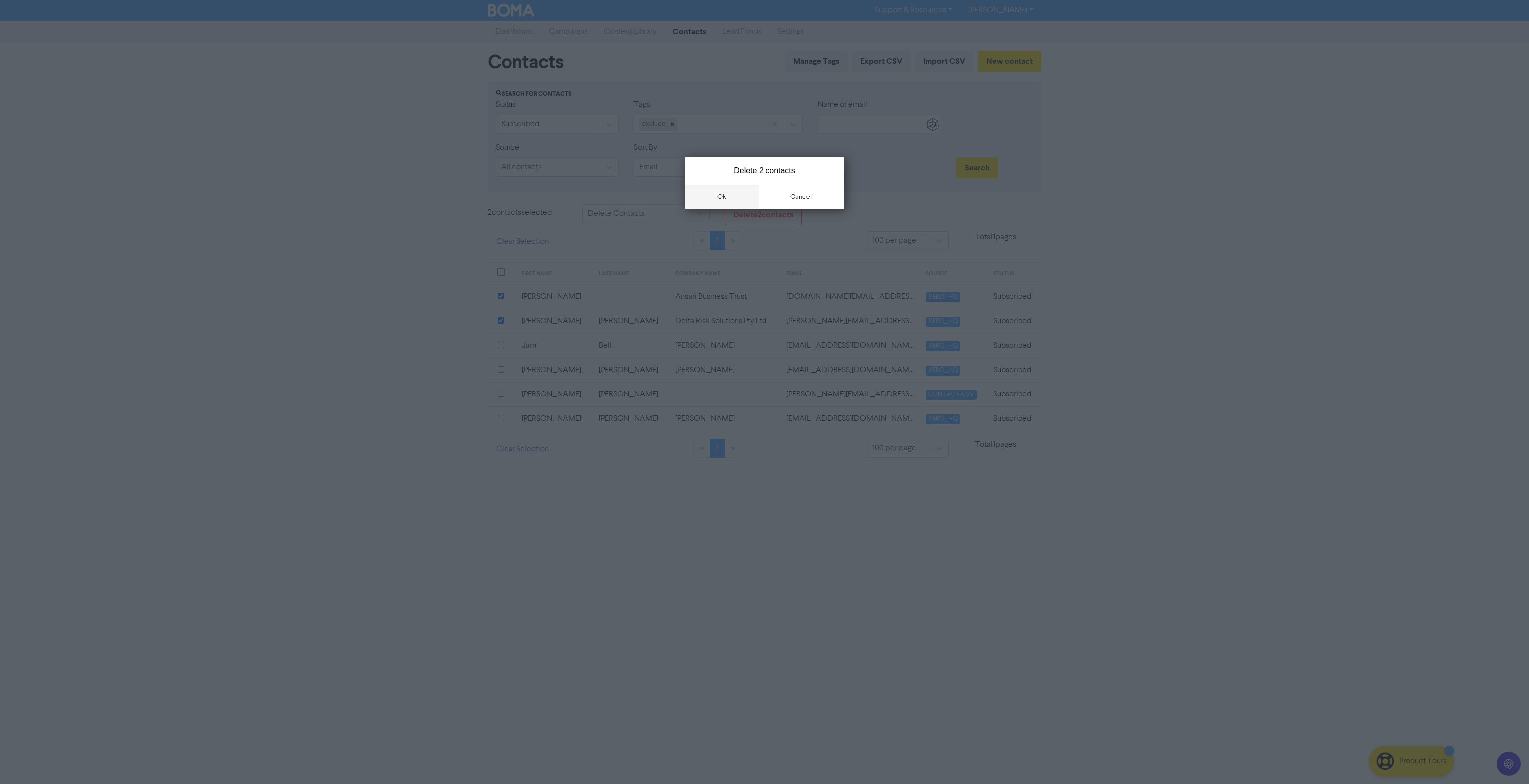
click at [710, 197] on button "ok" at bounding box center [721, 197] width 74 height 25
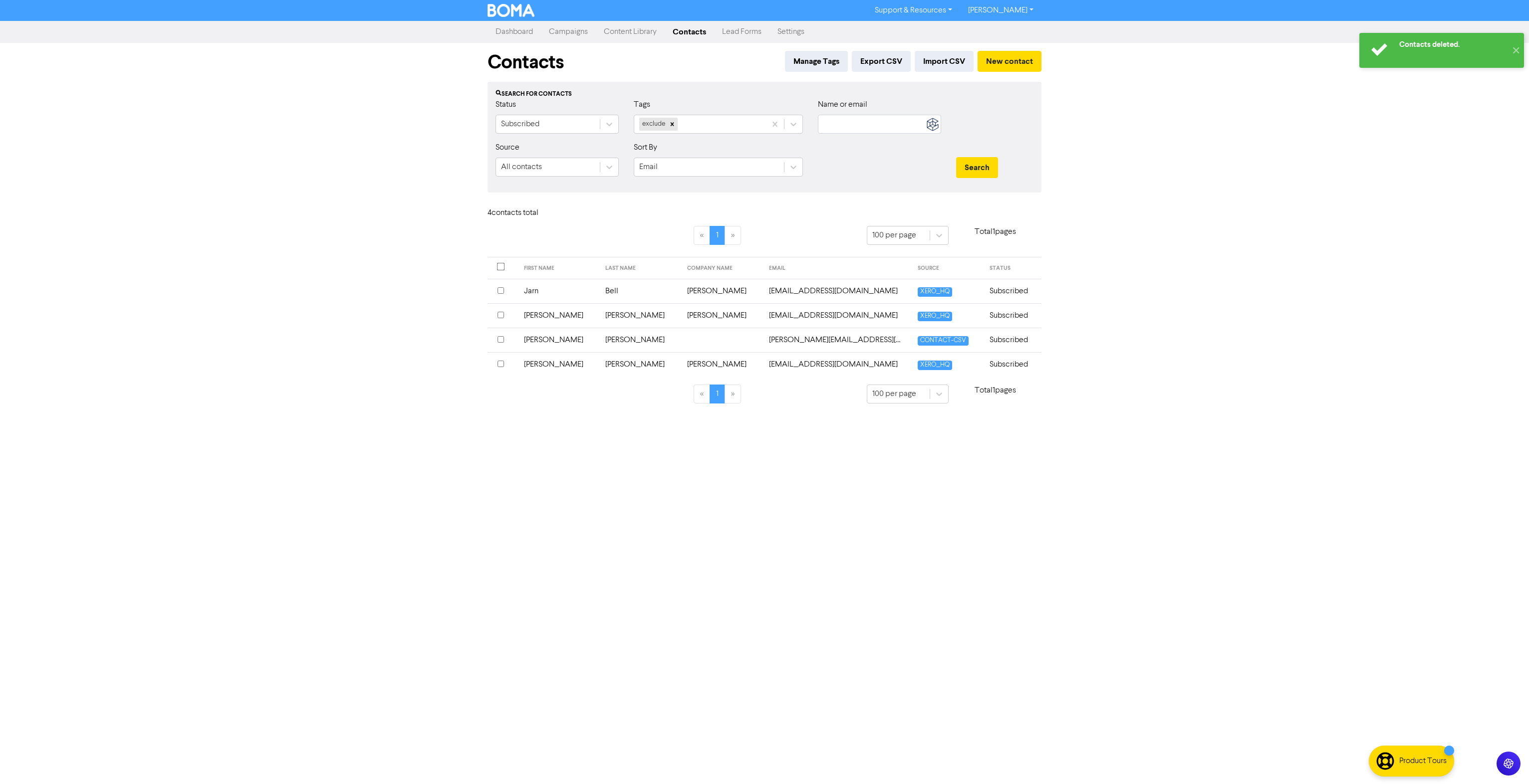
click at [499, 337] on input "checkbox" at bounding box center [501, 339] width 7 height 7
click at [499, 371] on input "checkbox" at bounding box center [501, 369] width 7 height 7
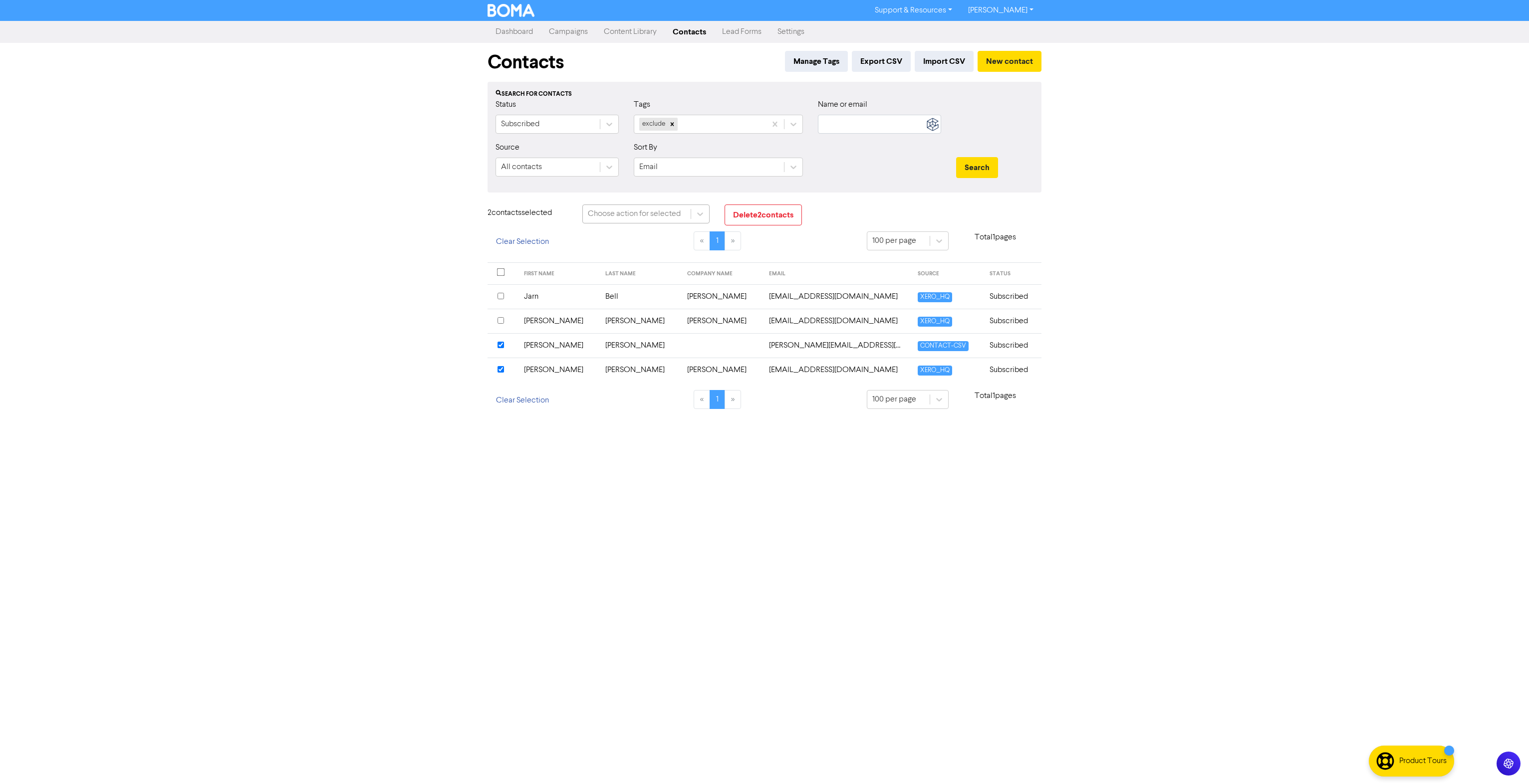
click at [665, 211] on div "Choose action for selected" at bounding box center [634, 214] width 93 height 12
click at [646, 241] on div "Add Tag" at bounding box center [646, 239] width 127 height 20
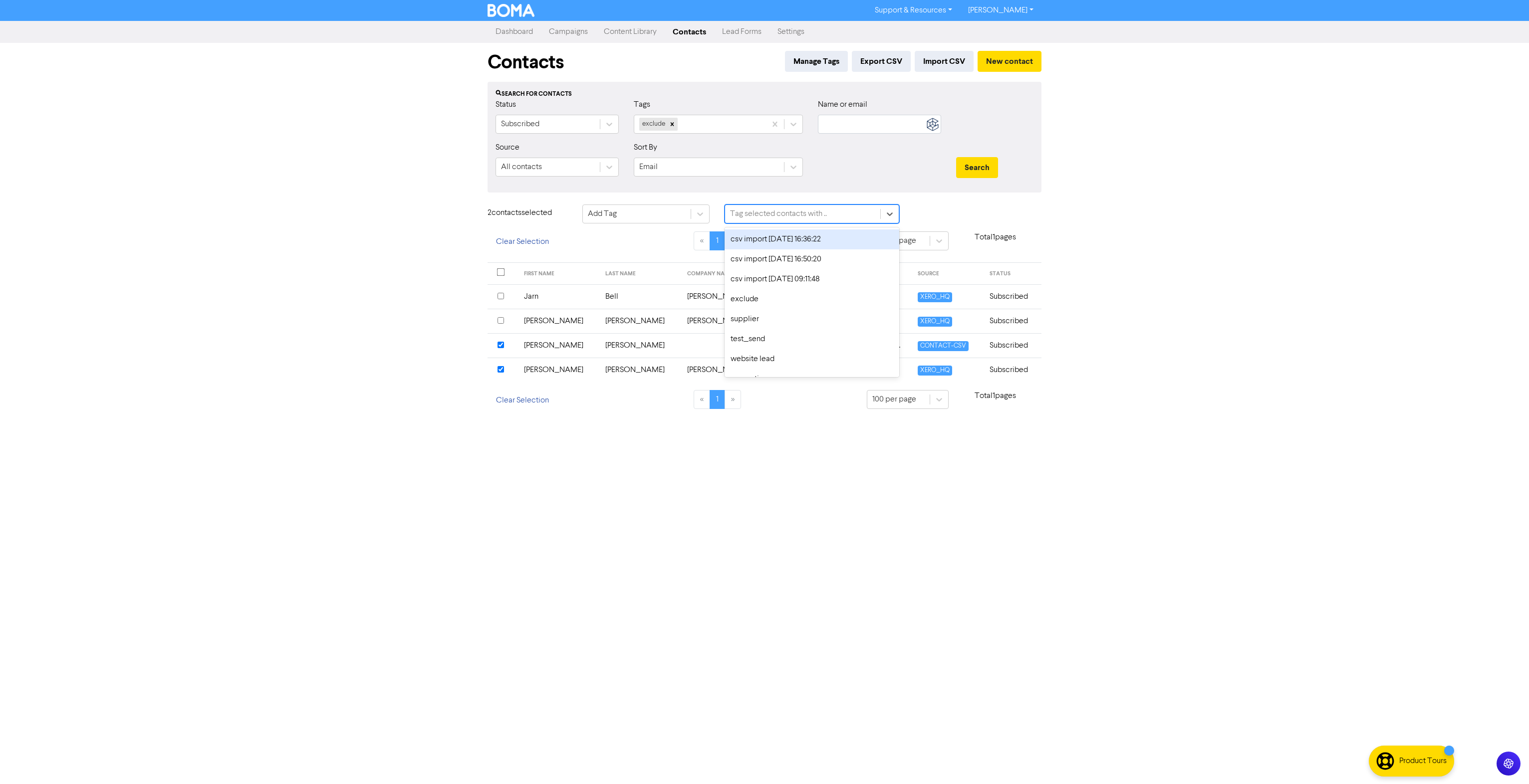
click at [774, 219] on div "Tag selected contacts with .." at bounding box center [778, 214] width 96 height 12
click at [1195, 271] on div "Support & Resources Video Tutorials FAQ & Guides Marketing Education Shannon Pa…" at bounding box center [764, 392] width 1529 height 784
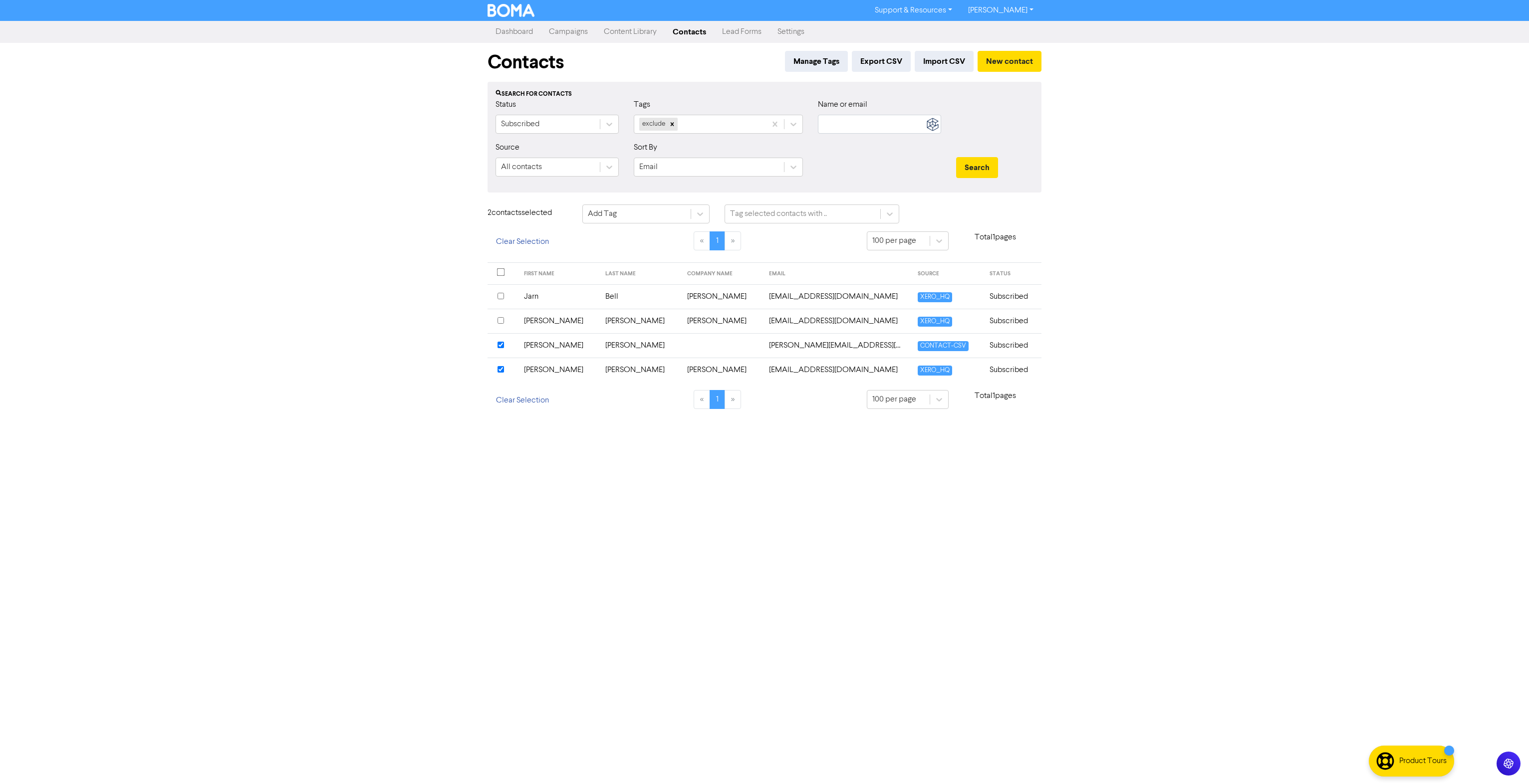
click at [599, 347] on td "Cooper" at bounding box center [640, 345] width 82 height 24
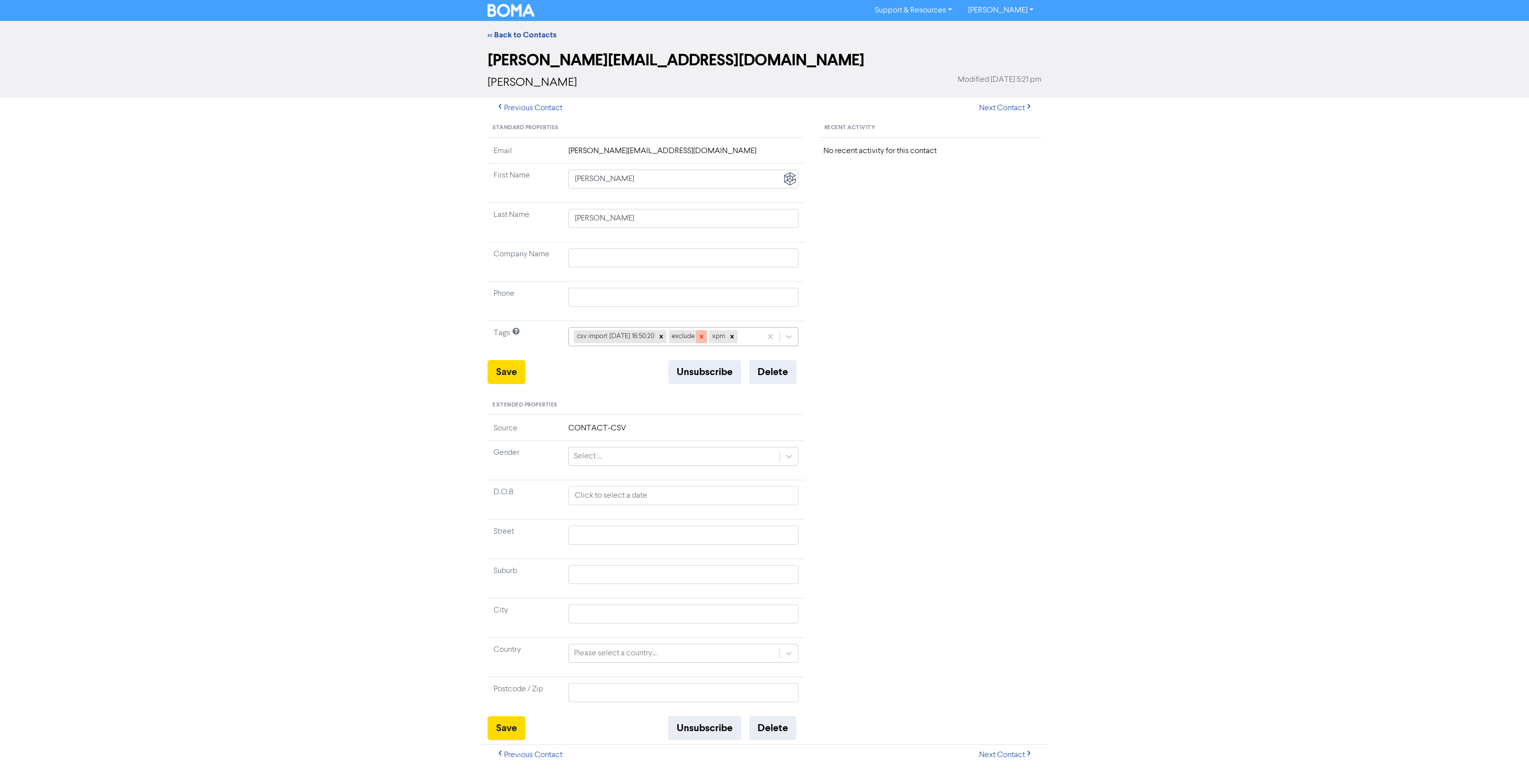
click at [705, 336] on icon at bounding box center [701, 337] width 7 height 7
click at [509, 369] on button "Save" at bounding box center [507, 372] width 38 height 24
click at [1022, 111] on button "Next Contact" at bounding box center [1005, 108] width 71 height 21
type input "Leo"
type input "Bacigalupo-Rose"
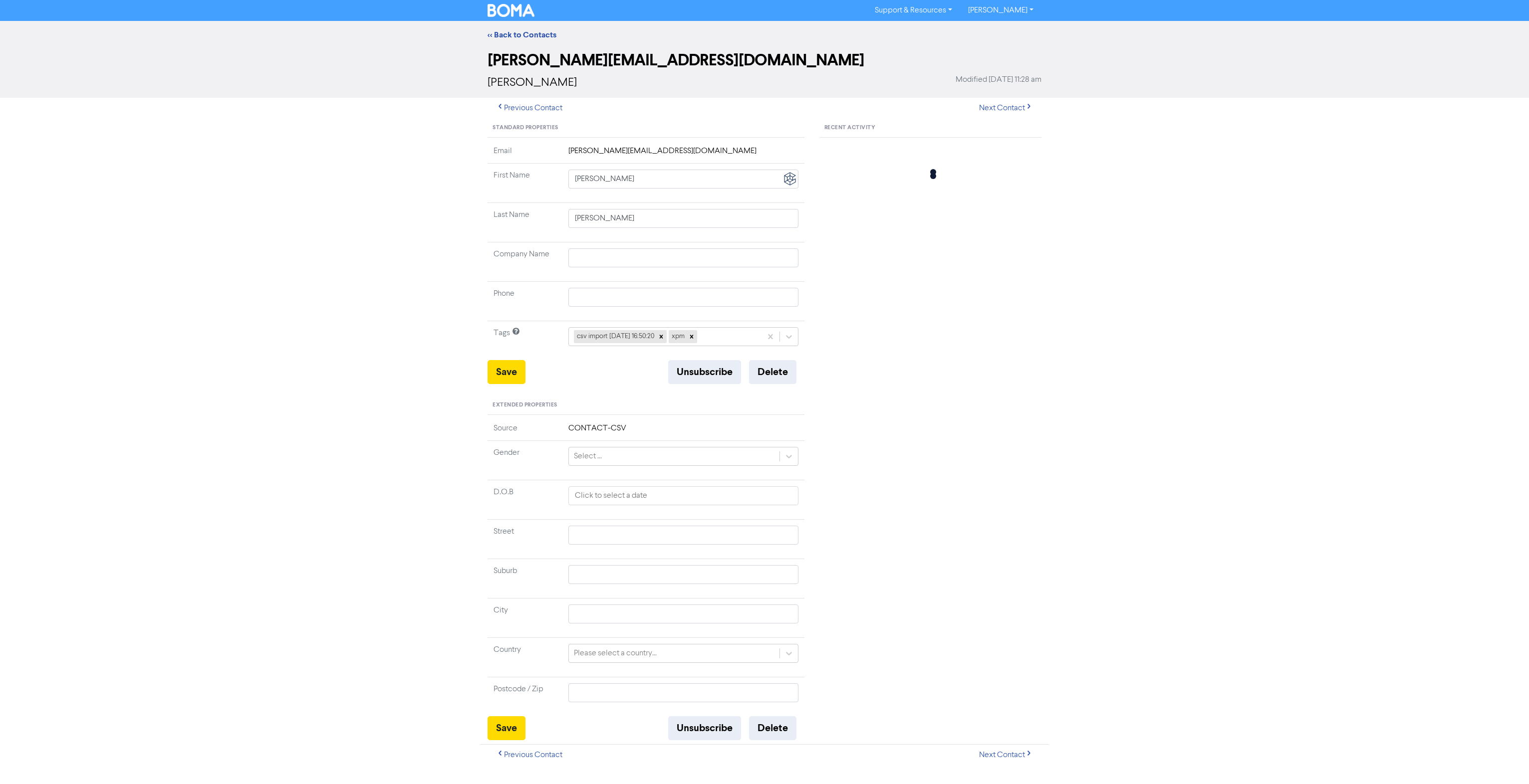
type input "Bacigalupo-Rose, Leo"
type input "0414249284"
type input "19a Shackleton St"
type input "BASSENDEAN"
type input "6054"
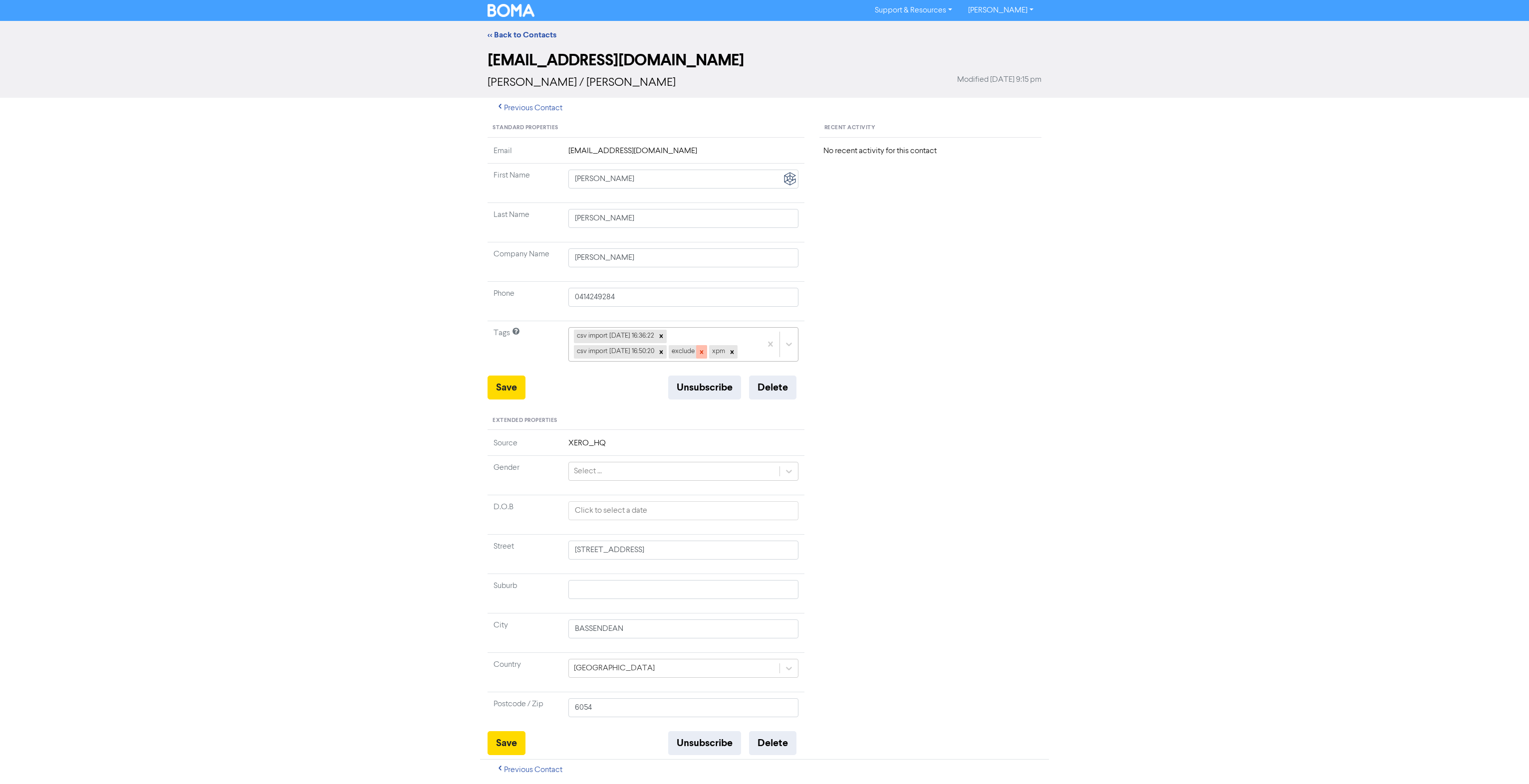
click at [705, 349] on icon at bounding box center [701, 352] width 7 height 7
type input "19a Shackleton St"
click at [517, 384] on button "Save" at bounding box center [507, 387] width 38 height 24
type input "19a Shackleton St"
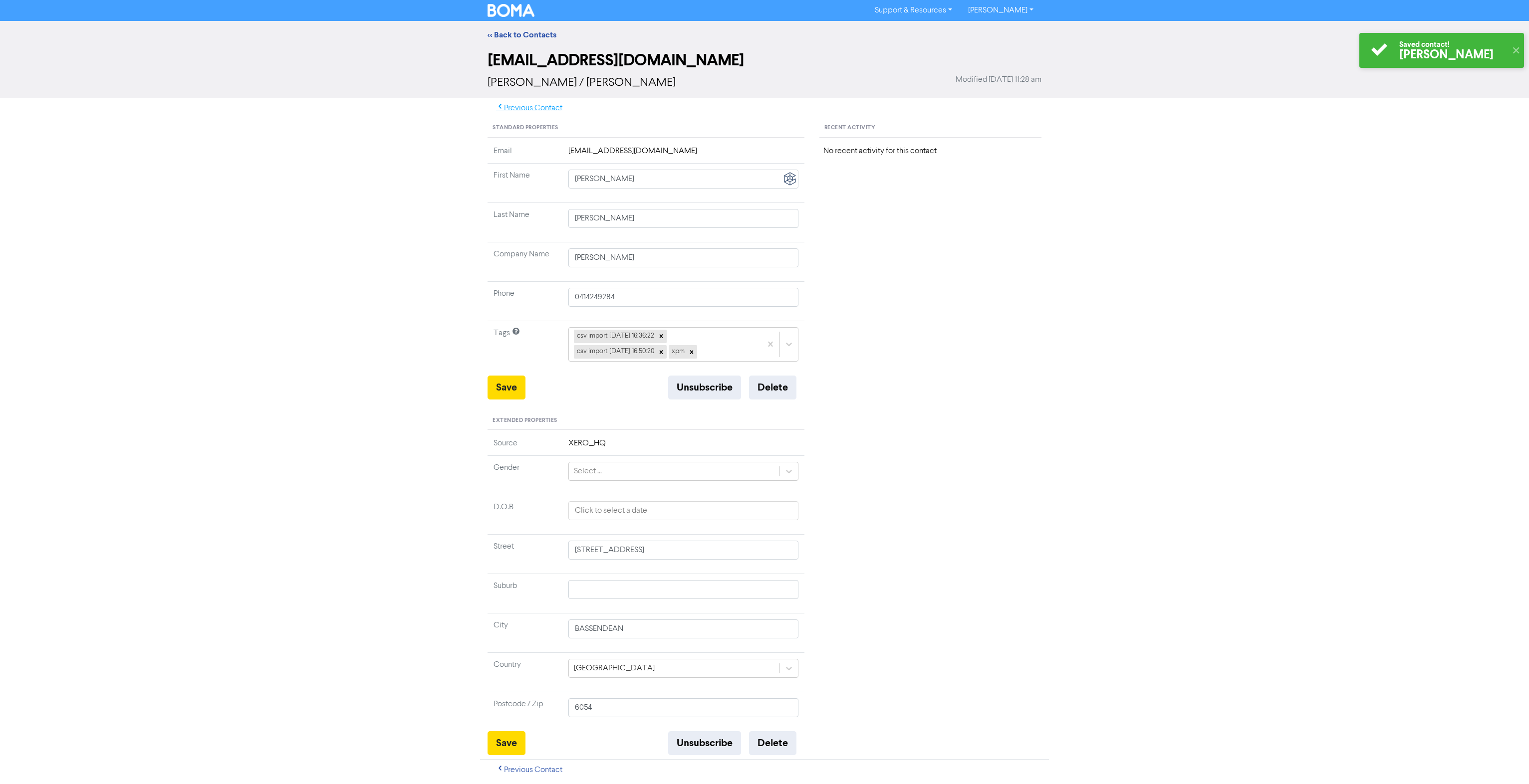
click at [529, 107] on button "Previous Contact" at bounding box center [529, 108] width 83 height 21
type input "19a Shackleton St"
type input "Kylie"
type input "Cooper"
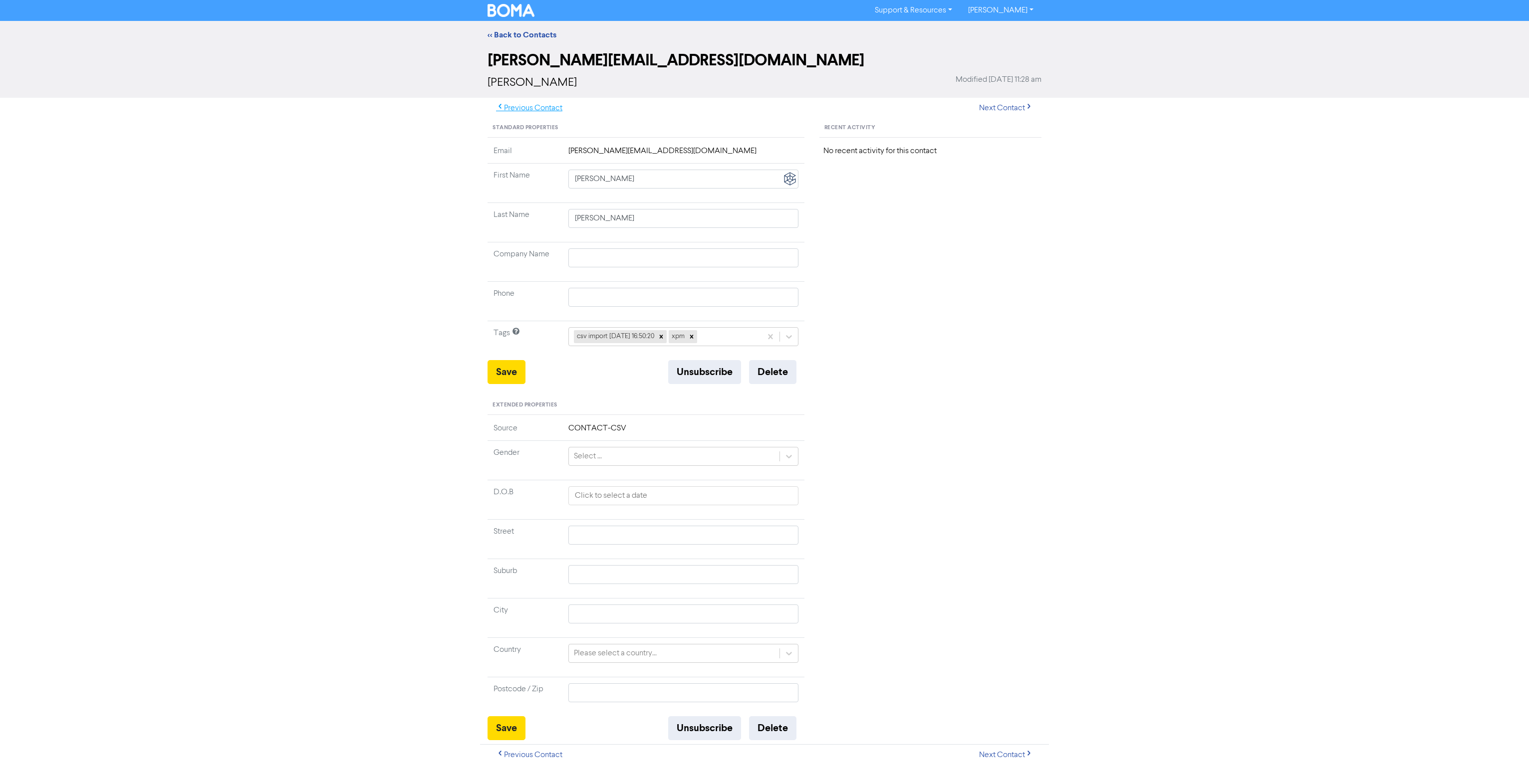
click at [536, 106] on button "Previous Contact" at bounding box center [529, 108] width 83 height 21
type input "Joel"
type input "Gregson"
type input "Joel Gregson"
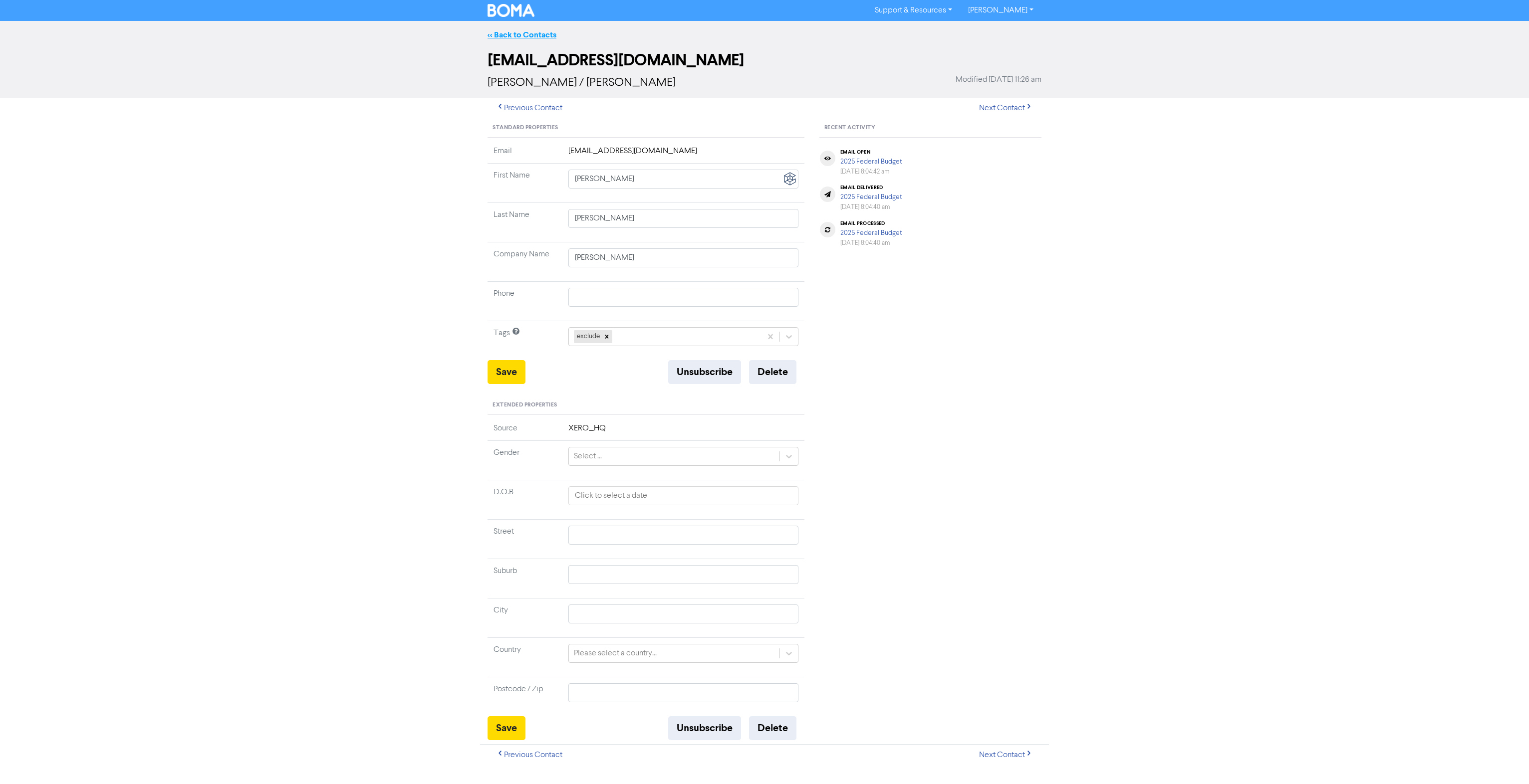
click at [517, 39] on link "<< Back to Contacts" at bounding box center [522, 35] width 69 height 10
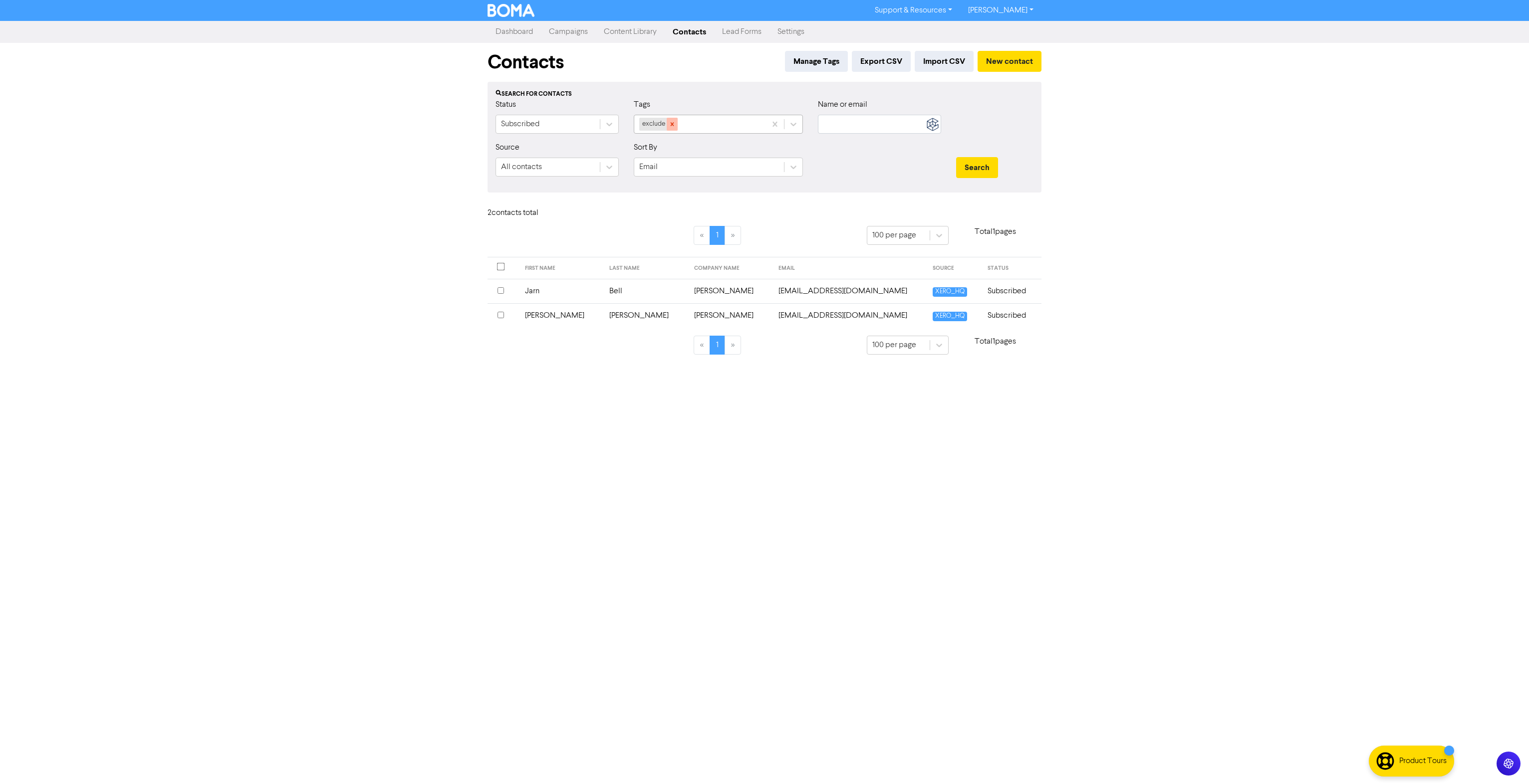
click at [670, 126] on icon at bounding box center [672, 124] width 7 height 7
click at [634, 123] on div "Select..." at bounding box center [709, 125] width 150 height 18
drag, startPoint x: 618, startPoint y: 124, endPoint x: 613, endPoint y: 126, distance: 5.4
click at [617, 124] on div "Subscribed" at bounding box center [557, 124] width 123 height 19
click at [569, 145] on div "All contacts" at bounding box center [557, 150] width 123 height 20
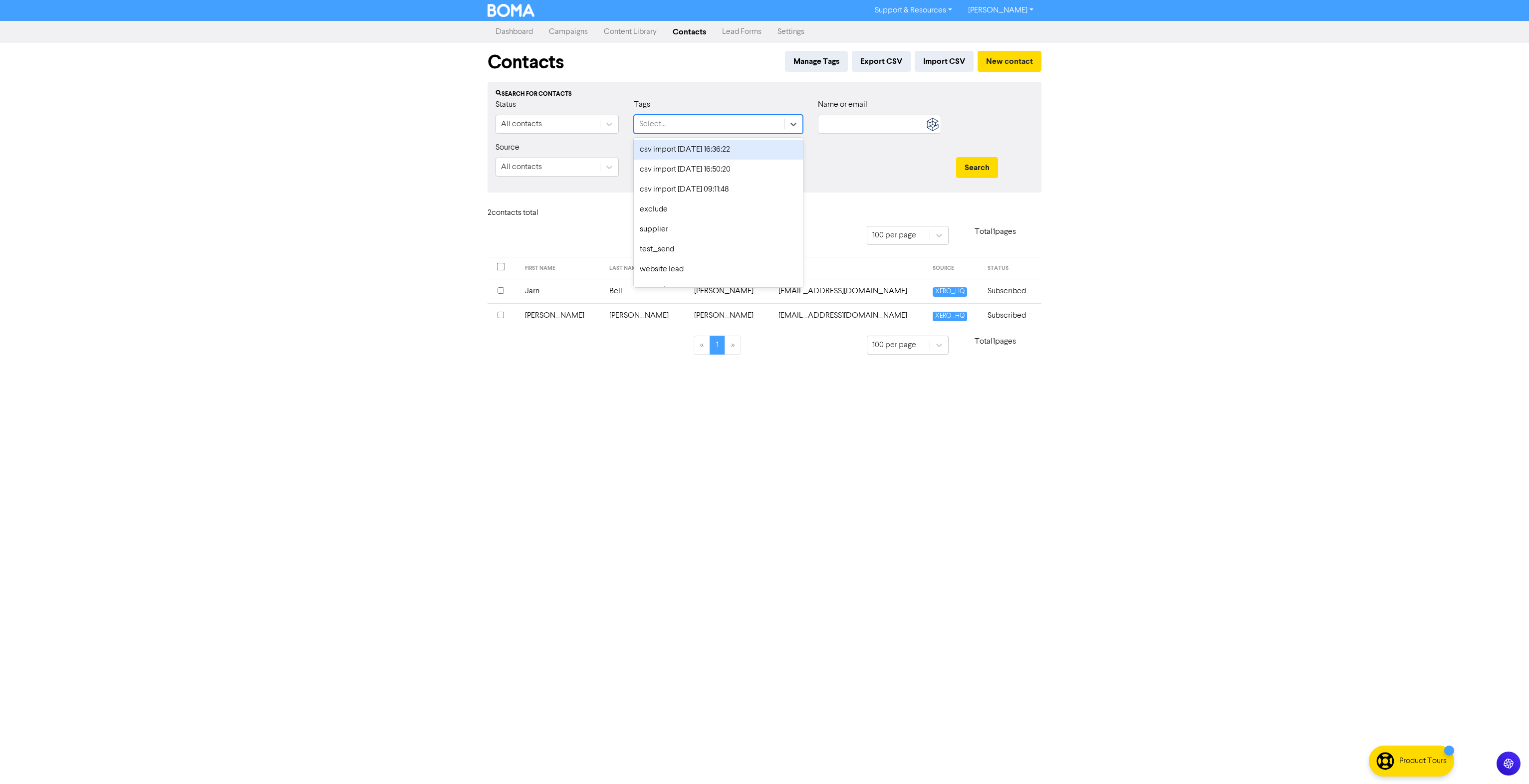
click at [709, 116] on div "Select..." at bounding box center [709, 125] width 150 height 18
click at [679, 208] on div "exclude" at bounding box center [718, 210] width 169 height 20
click at [996, 175] on button "Search" at bounding box center [977, 167] width 42 height 21
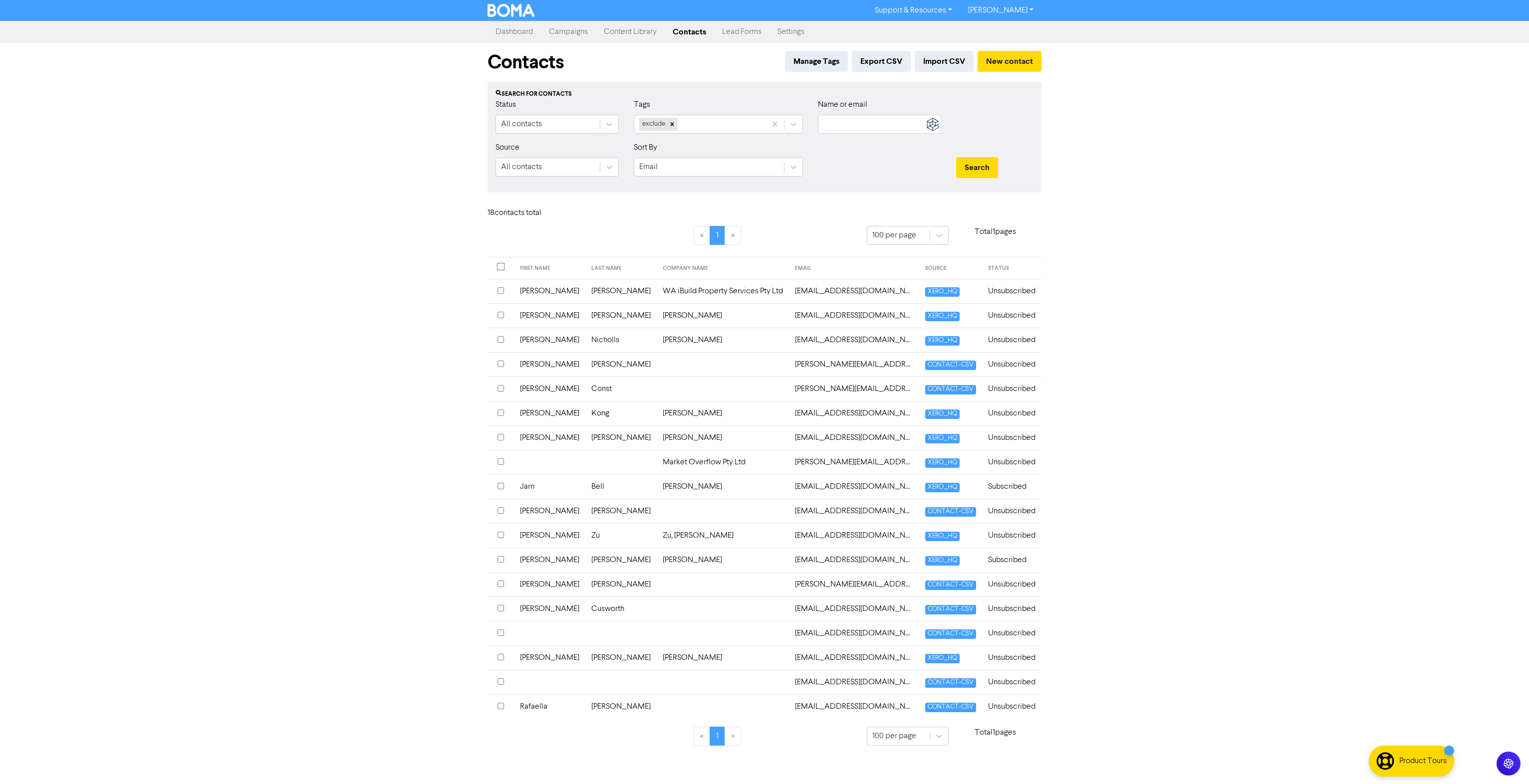
click at [621, 126] on div "Status All contacts" at bounding box center [557, 121] width 138 height 43
click at [611, 126] on icon at bounding box center [609, 124] width 10 height 10
click at [560, 174] on div "Unsubscribed only" at bounding box center [557, 170] width 123 height 20
click at [962, 169] on button "Search" at bounding box center [977, 167] width 42 height 21
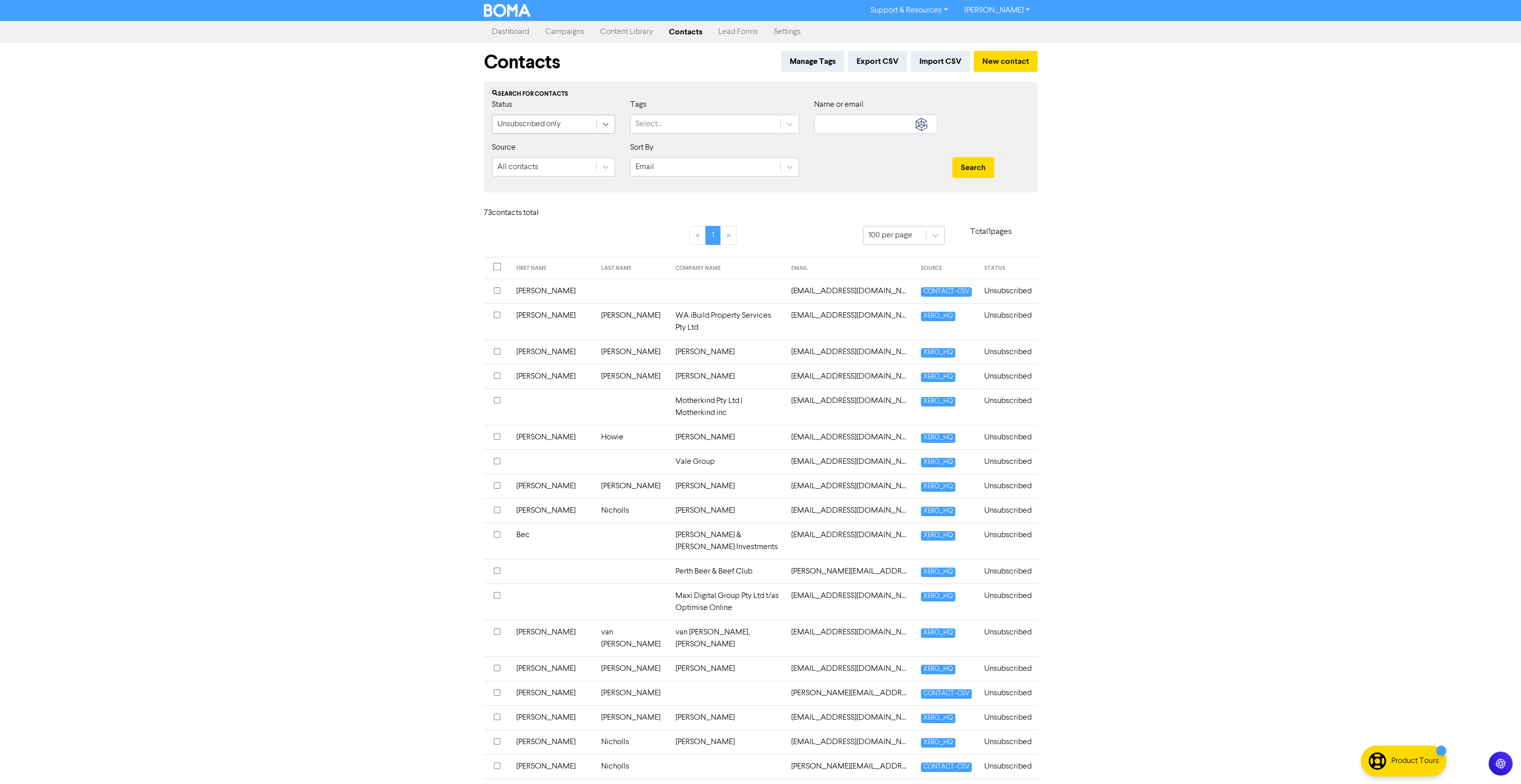
click at [603, 126] on icon at bounding box center [605, 124] width 10 height 10
click at [533, 186] on div "Subscribed" at bounding box center [553, 190] width 123 height 20
click at [876, 174] on div at bounding box center [876, 163] width 138 height 43
click at [966, 167] on button "Search" at bounding box center [973, 167] width 42 height 21
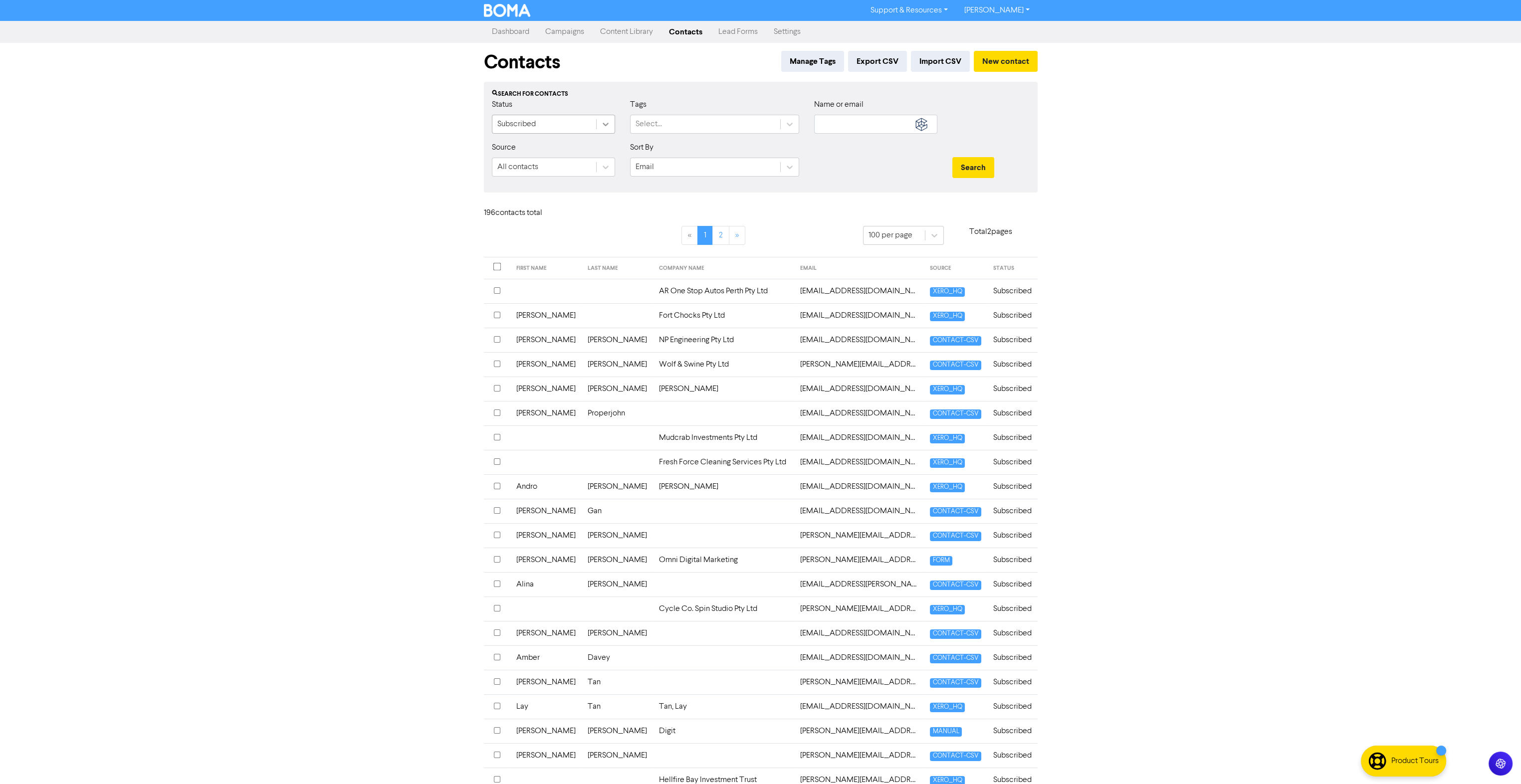
click at [600, 121] on div at bounding box center [605, 125] width 18 height 18
click at [560, 145] on div "All contacts" at bounding box center [553, 150] width 123 height 20
click at [867, 126] on input "text" at bounding box center [876, 124] width 123 height 19
click at [952, 157] on button "Search" at bounding box center [973, 167] width 42 height 21
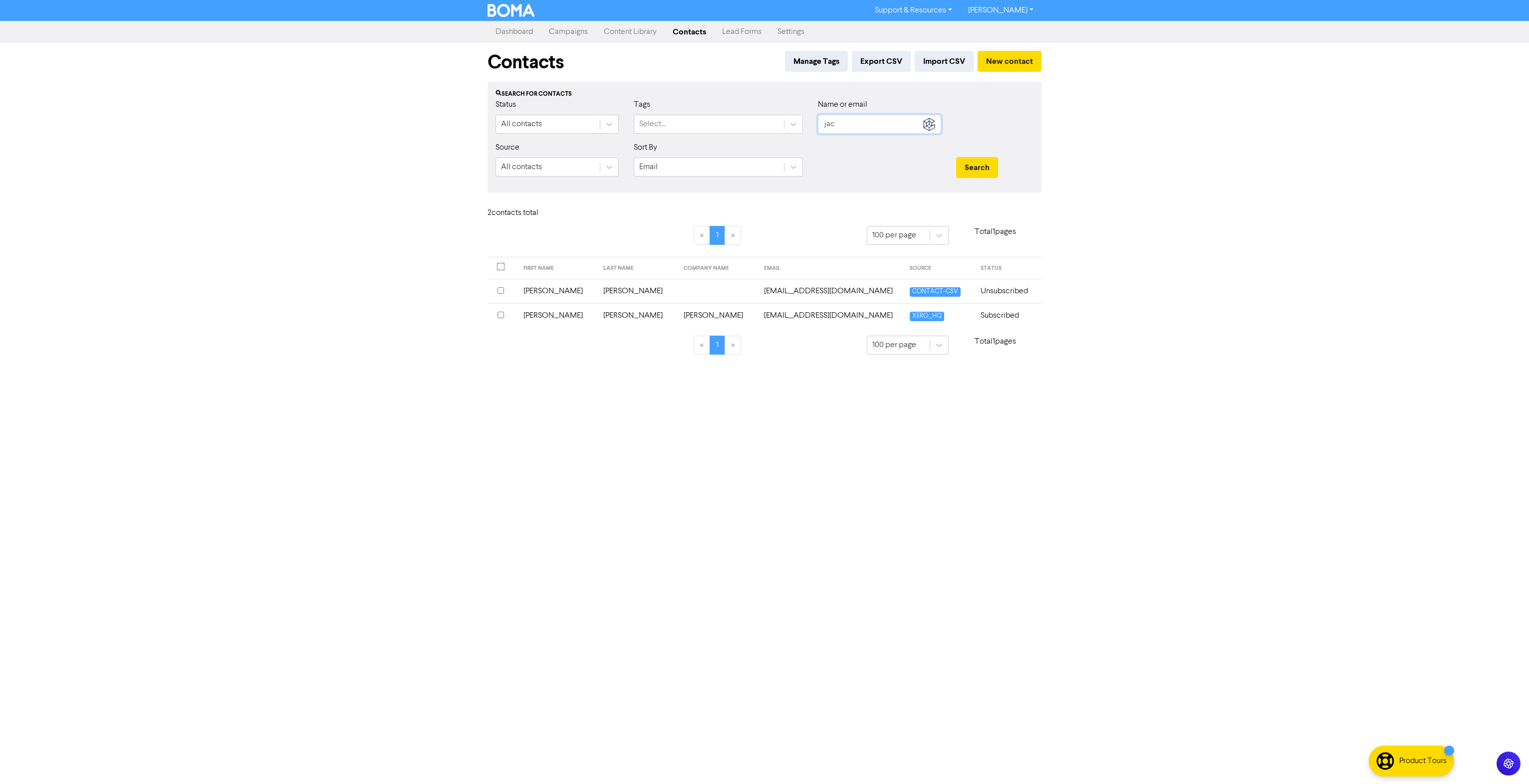
click at [886, 120] on input "jac" at bounding box center [879, 124] width 123 height 19
type input "gent"
click at [956, 157] on button "Search" at bounding box center [977, 167] width 42 height 21
click at [973, 291] on td "Unsubscribed" at bounding box center [1007, 290] width 68 height 24
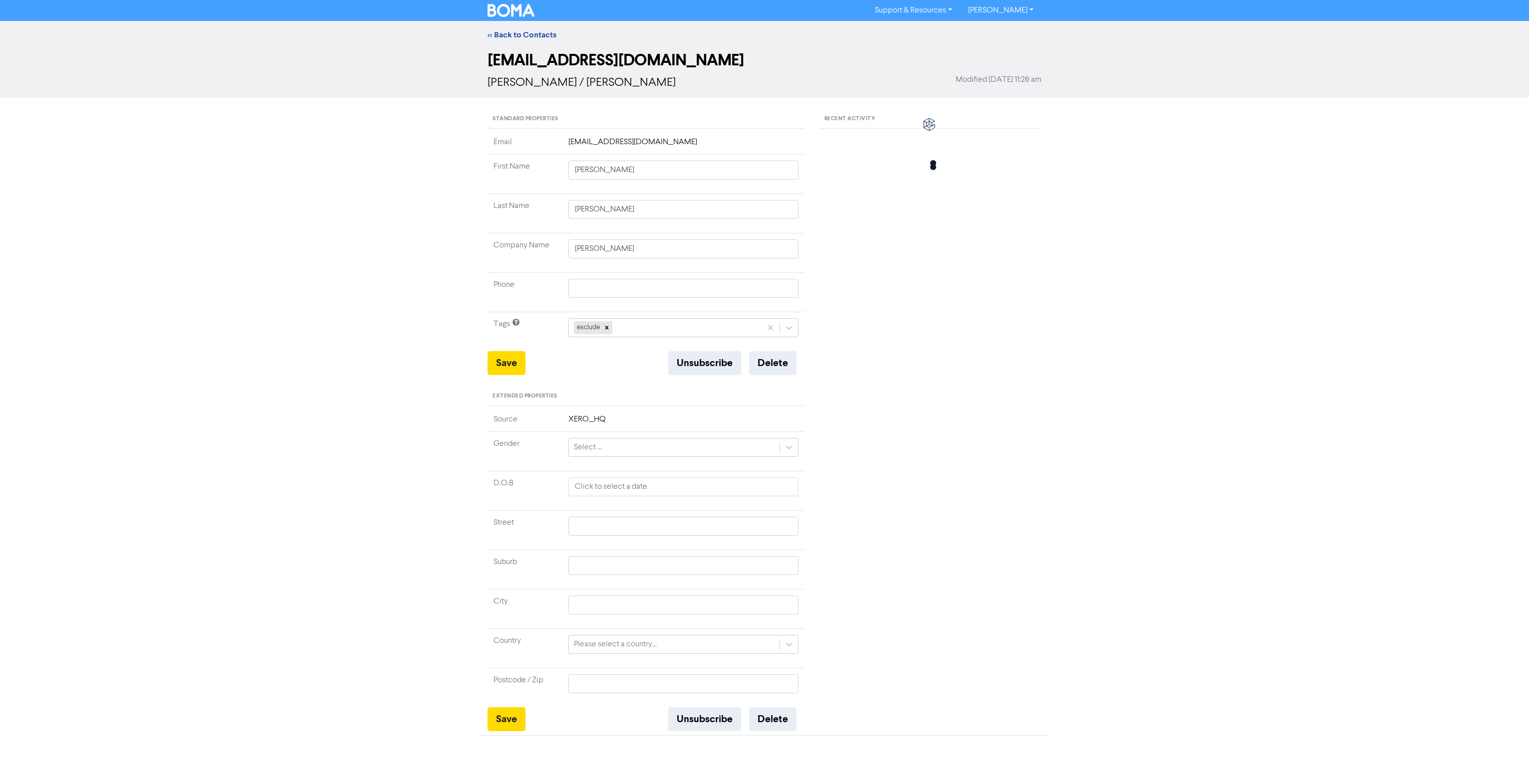
type input "Matt"
type input "Gent"
type input "Hale Legal"
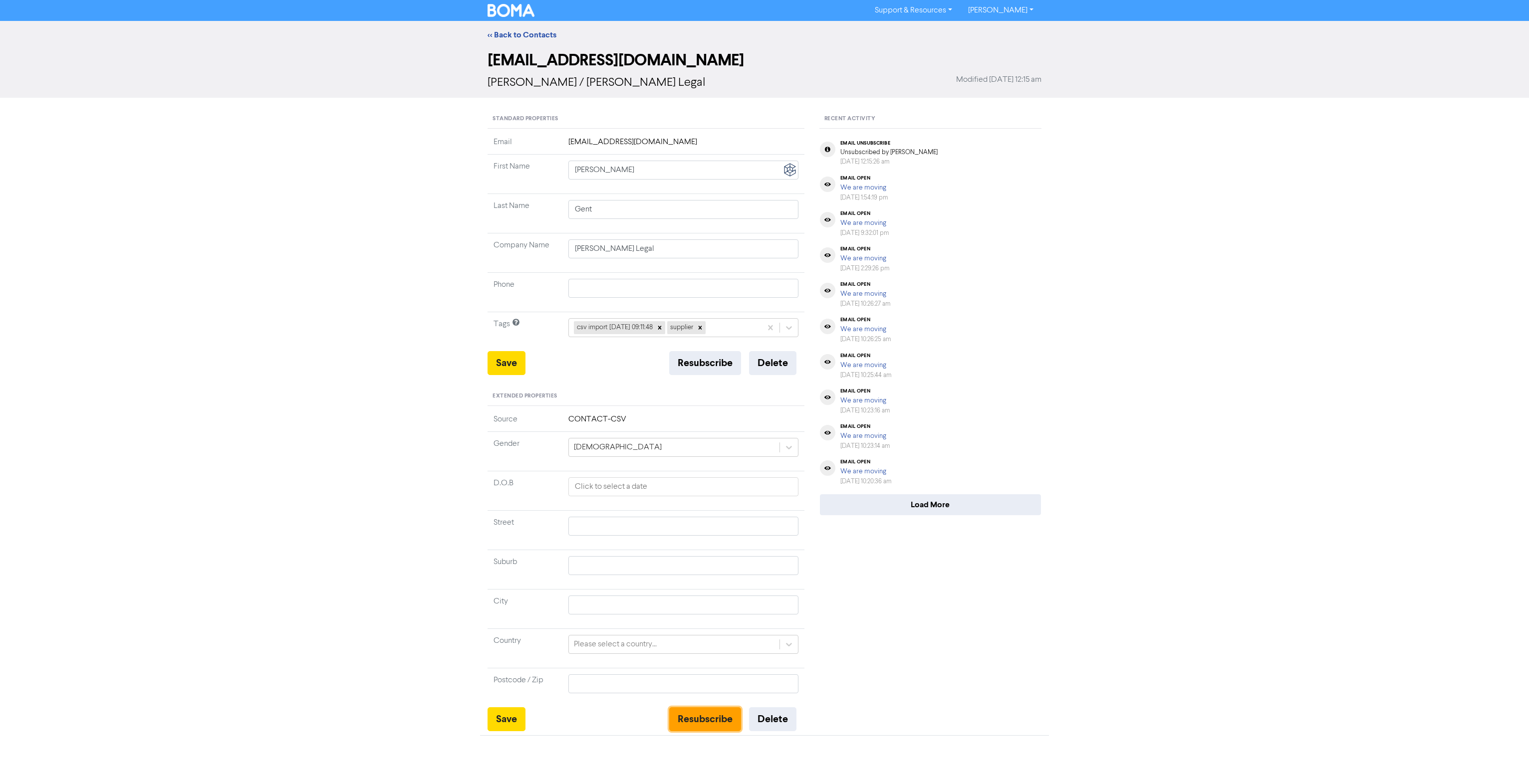
click at [715, 721] on button "Resubscribe" at bounding box center [705, 718] width 72 height 24
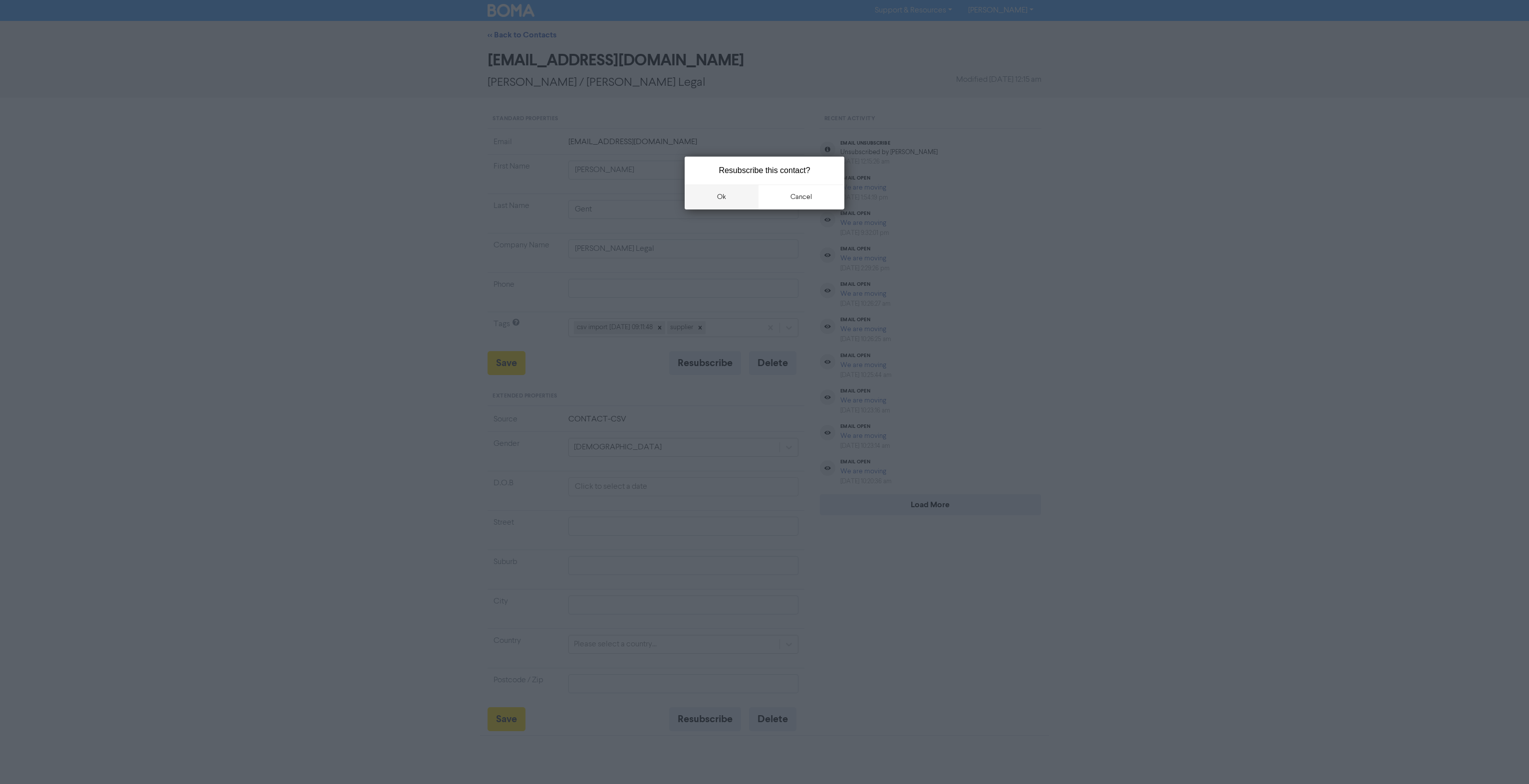
click at [745, 198] on button "ok" at bounding box center [721, 197] width 74 height 25
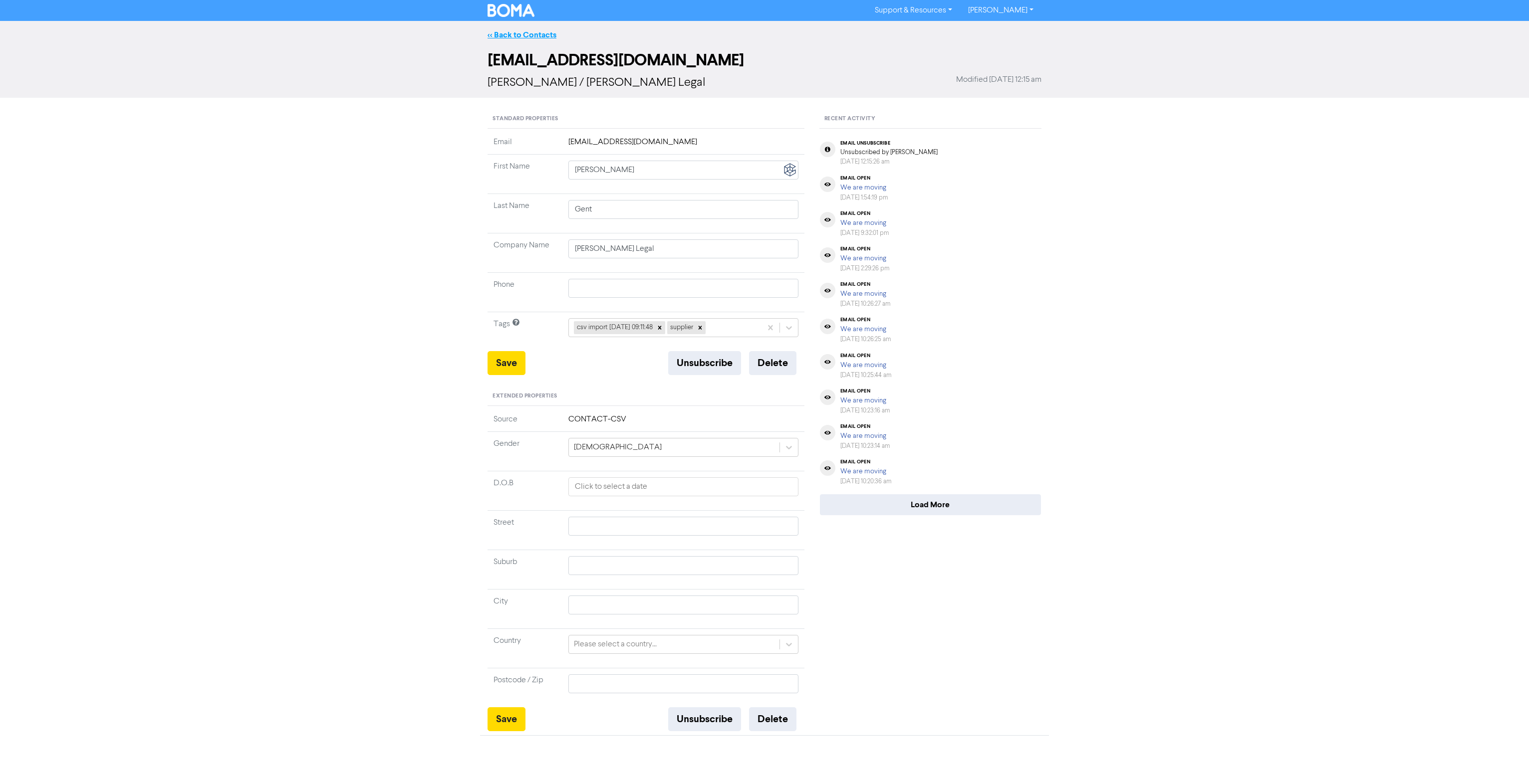
click at [525, 36] on link "<< Back to Contacts" at bounding box center [522, 35] width 69 height 10
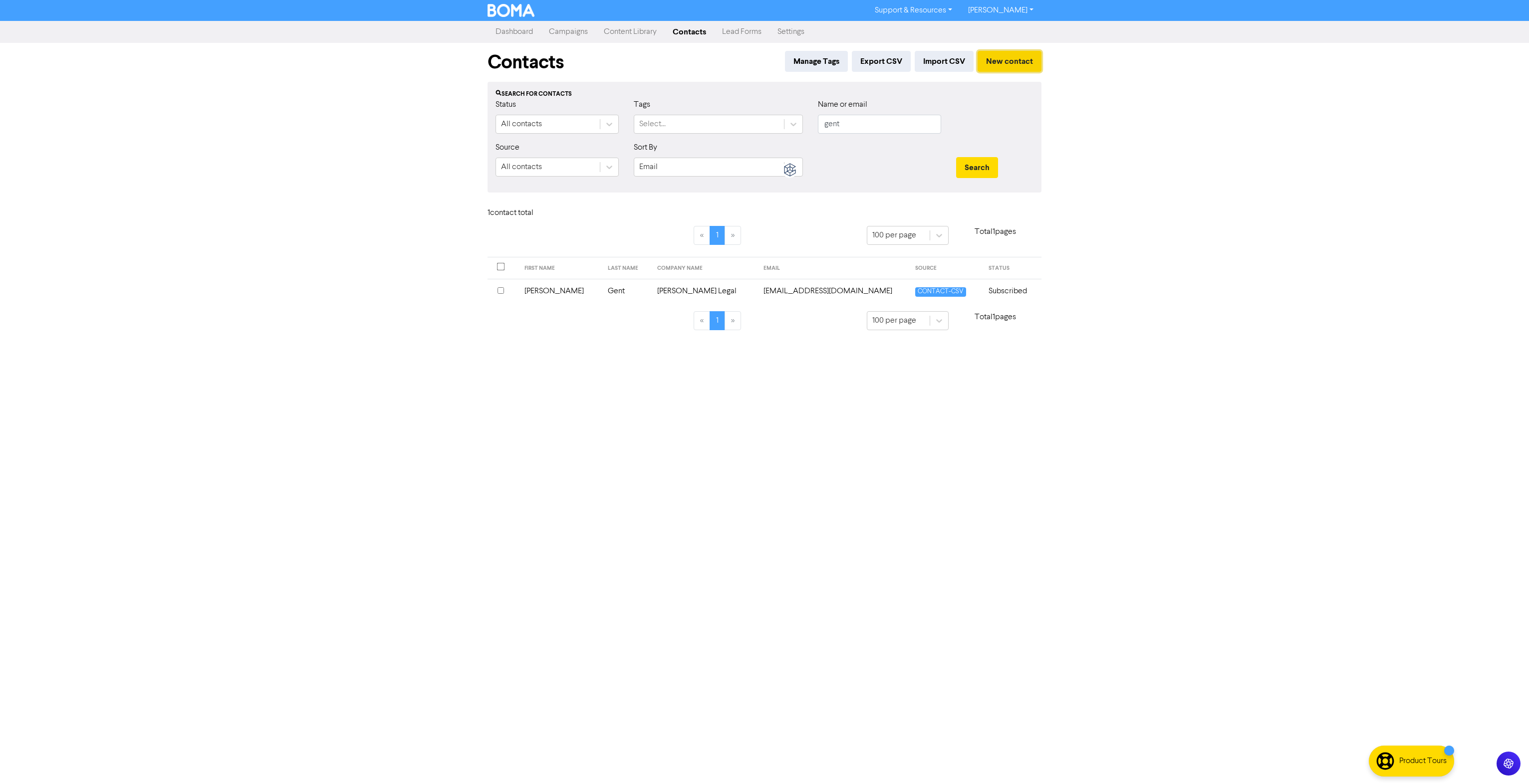
click at [1011, 63] on button "New contact" at bounding box center [1009, 61] width 64 height 21
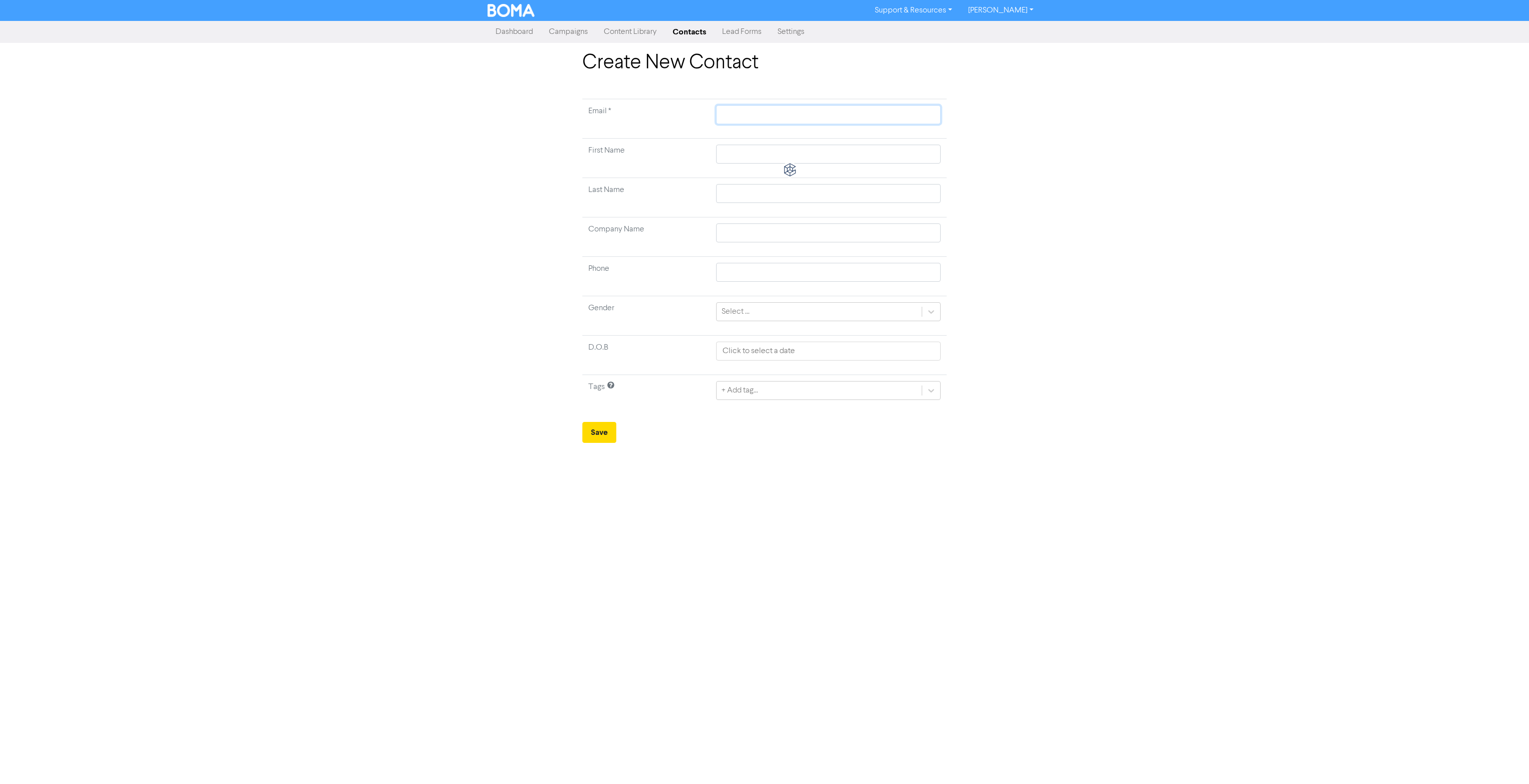
click at [766, 116] on input "text" at bounding box center [829, 115] width 225 height 19
paste input "Jacqui Evans <jacqui.evans888@outlook.com>"
type input "Jacqui Evans <jacqui.evans888@outlook.com>"
click at [748, 151] on td at bounding box center [828, 158] width 236 height 39
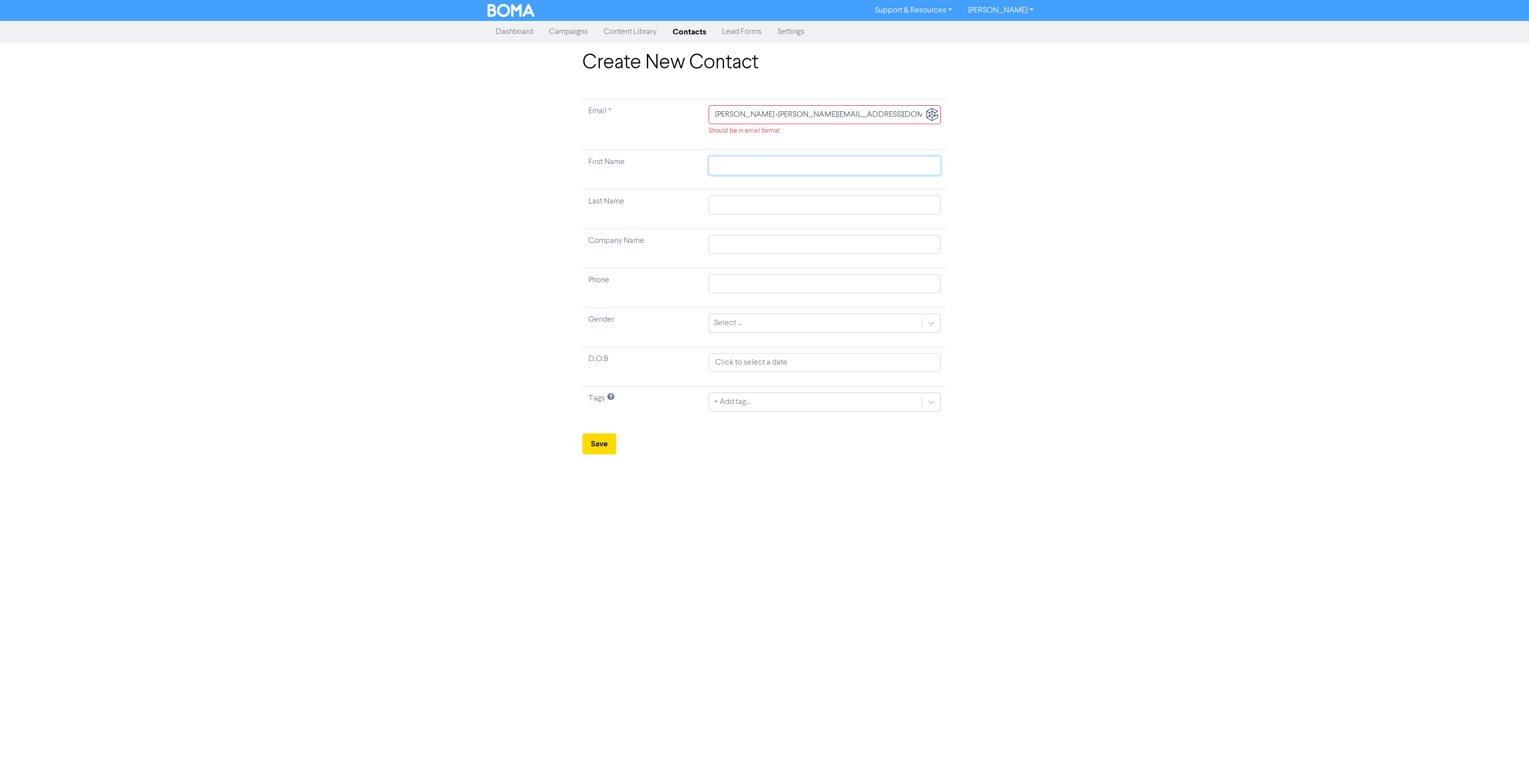
paste input "Jacqui Evans <jacqui.evans888@outlook.com>"
type input "Jacqui Evans <jacqui.evans888@outlook.com>"
click at [746, 197] on input "text" at bounding box center [824, 205] width 232 height 19
paste input "Jacqui Evans <jacqui.evans888@outlook.com>"
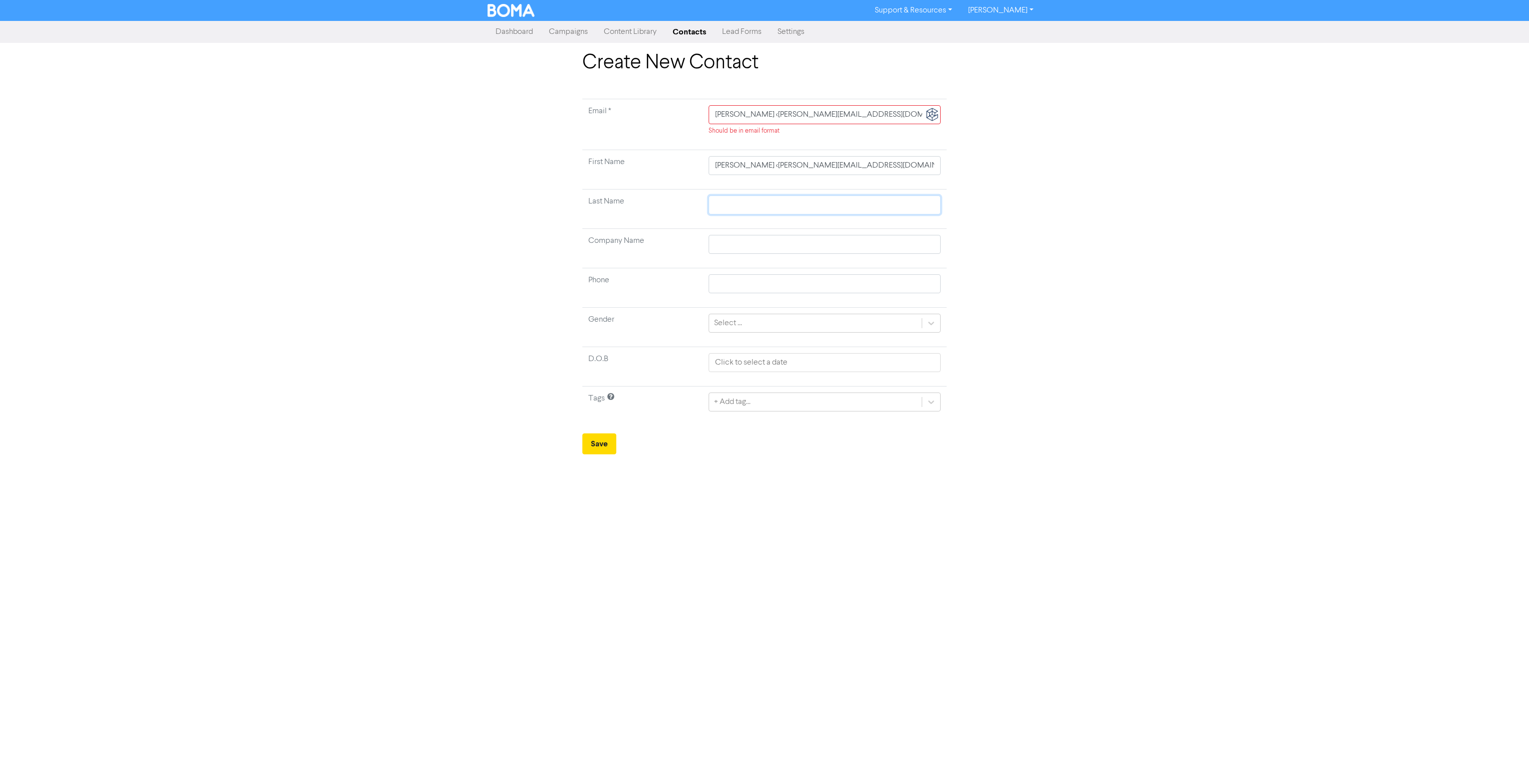
type input "Jacqui Evans <jacqui.evans888@outlook.com>"
click at [750, 402] on div "+ Add tag..." at bounding box center [732, 402] width 37 height 12
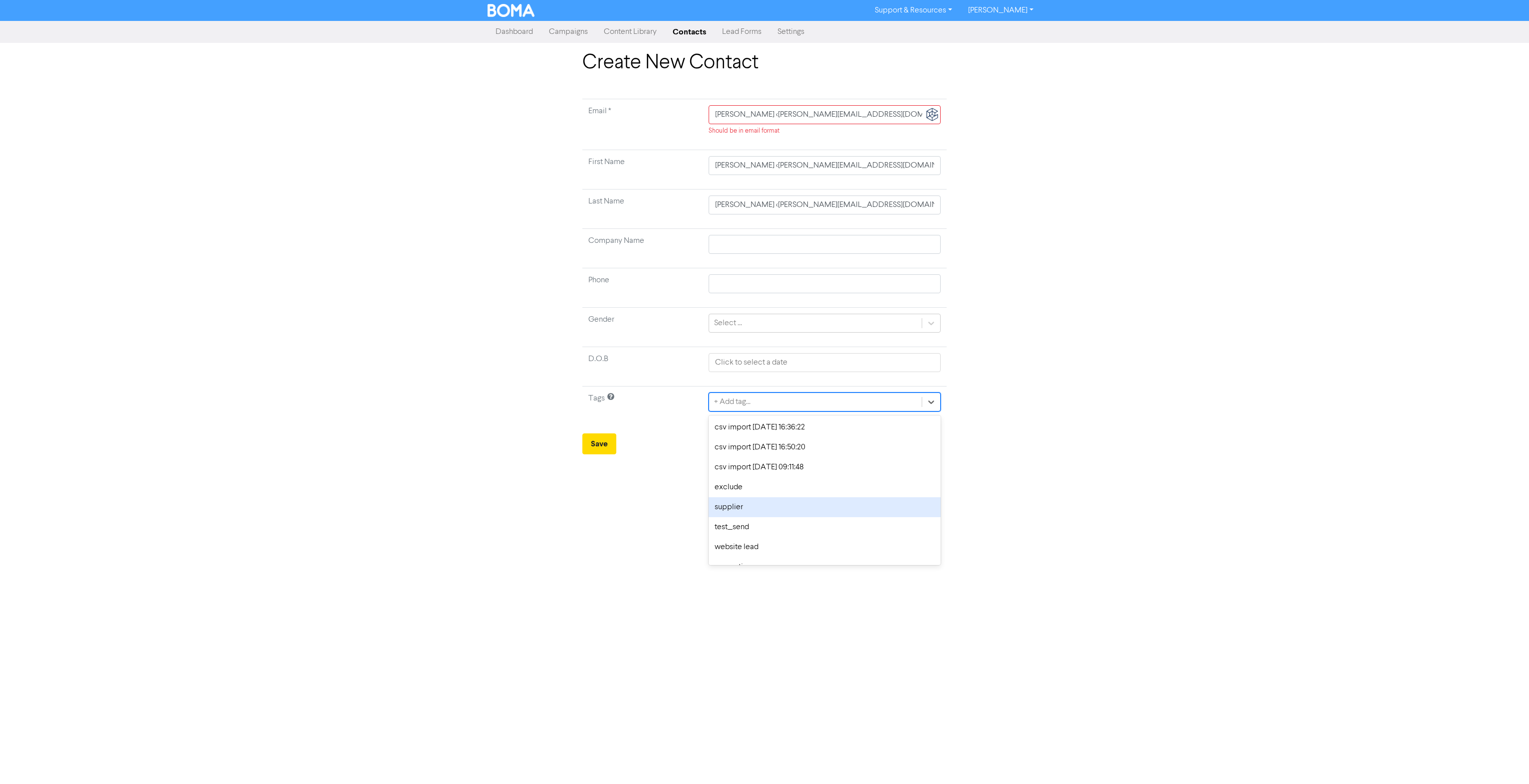
click at [740, 504] on div "supplier" at bounding box center [824, 507] width 232 height 20
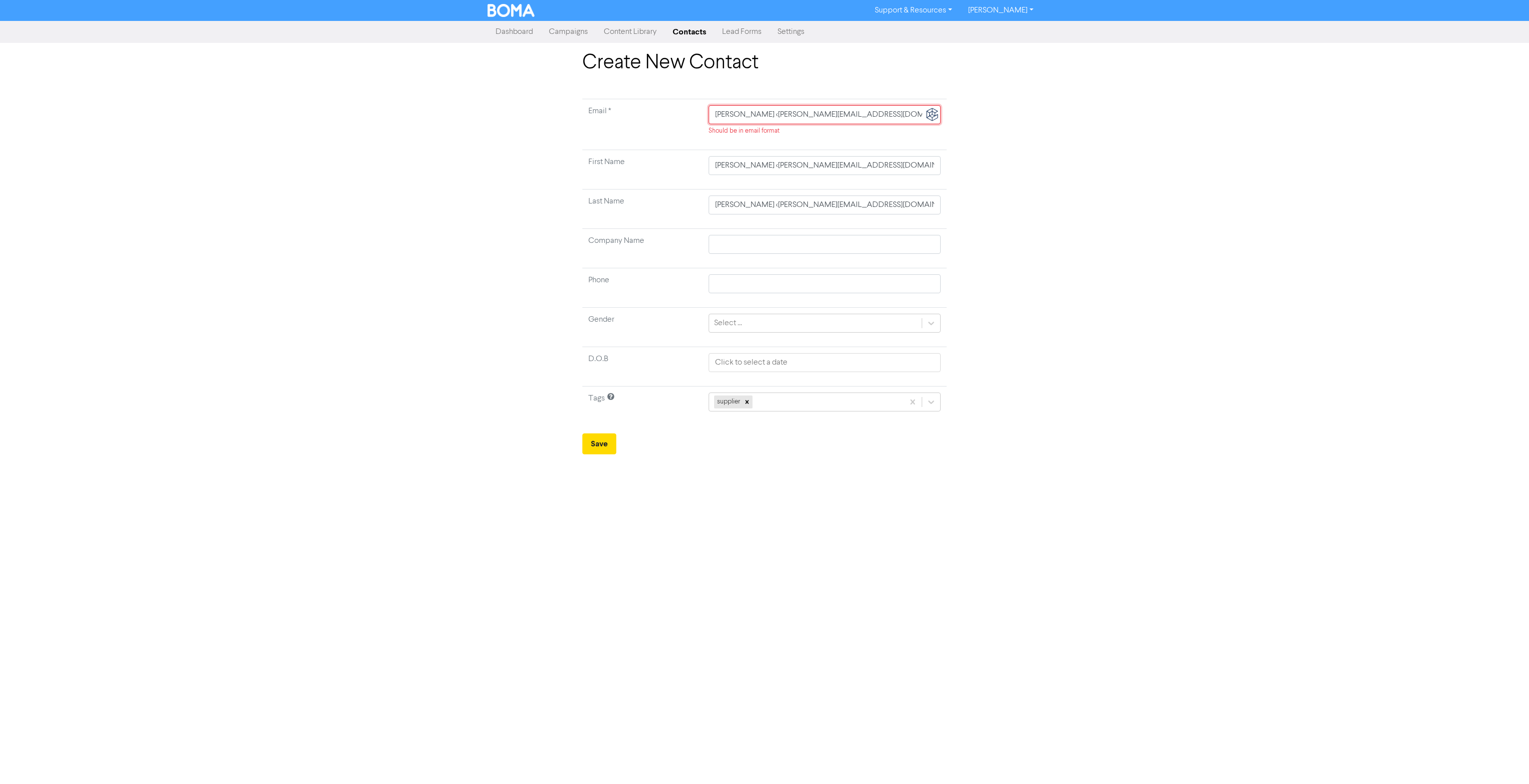
click at [892, 114] on input "Jacqui Evans <jacqui.evans888@outlook.com>" at bounding box center [824, 115] width 232 height 19
type input "Jacqui Evans <jacqui.evans888@outlook.com"
type input "jacqui.evans888@outlook.com"
type input "Jacqui"
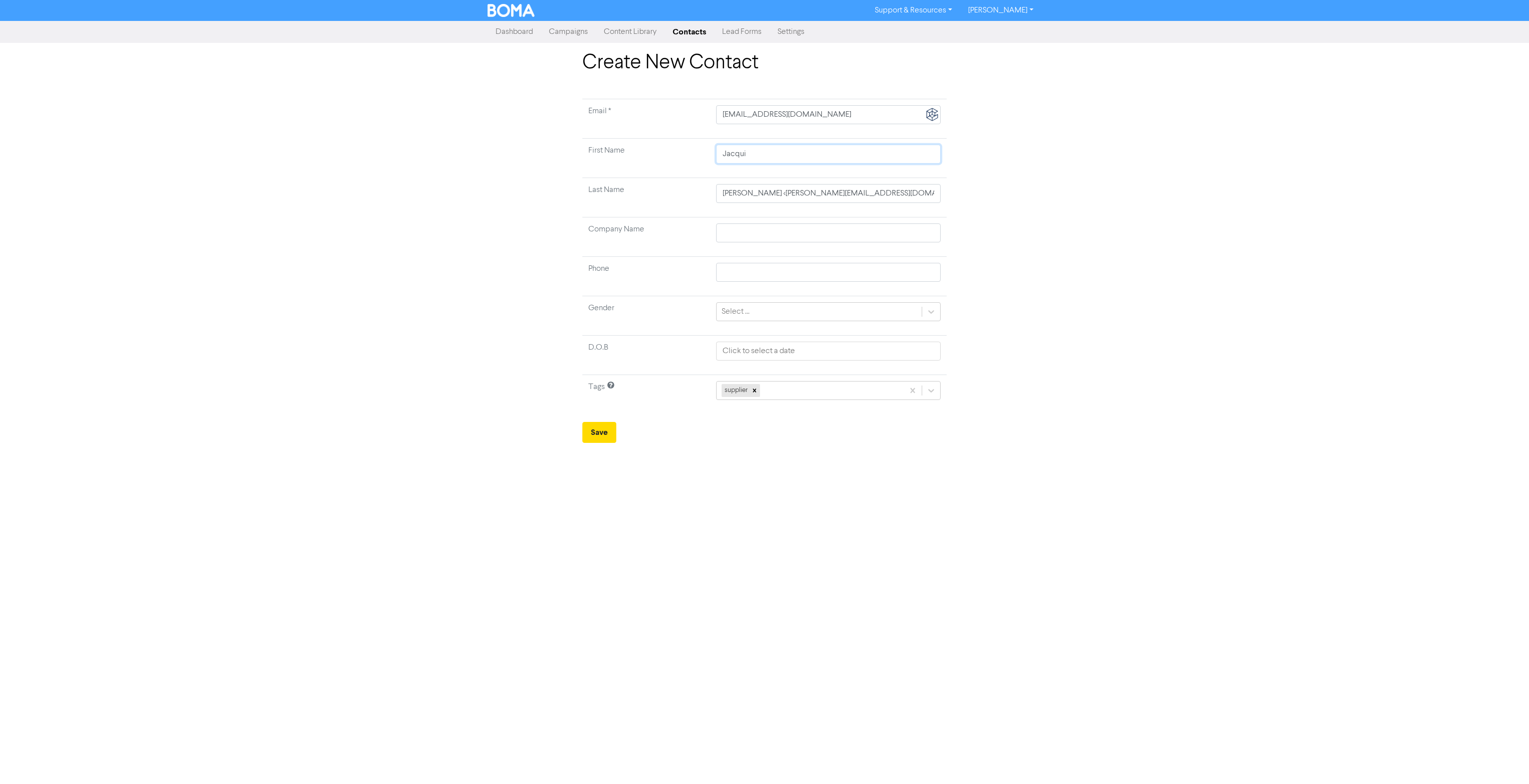
type input "Jacqui"
type input "Jacqui Evans"
type input "Evans"
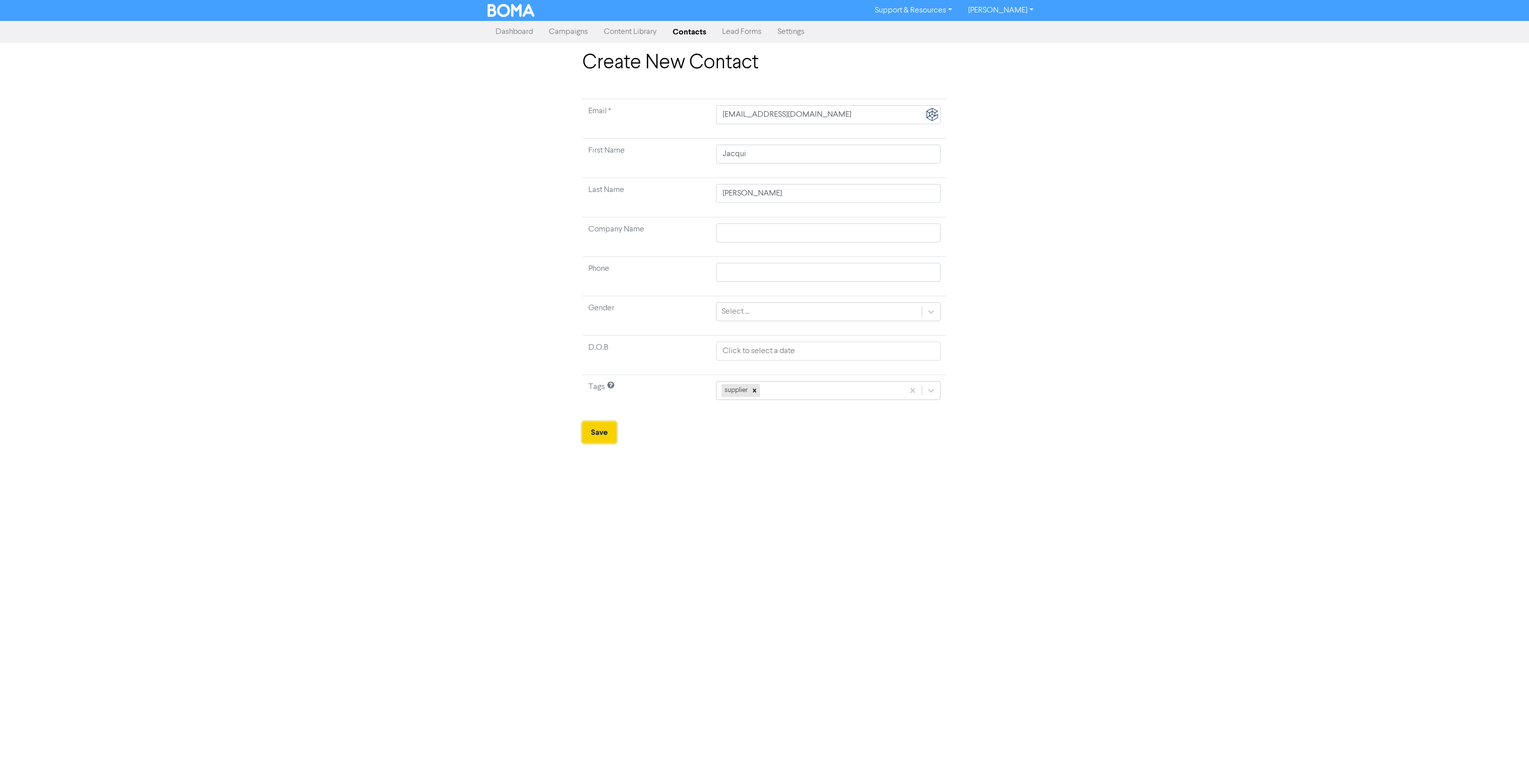
click at [598, 429] on button "Save" at bounding box center [599, 431] width 34 height 21
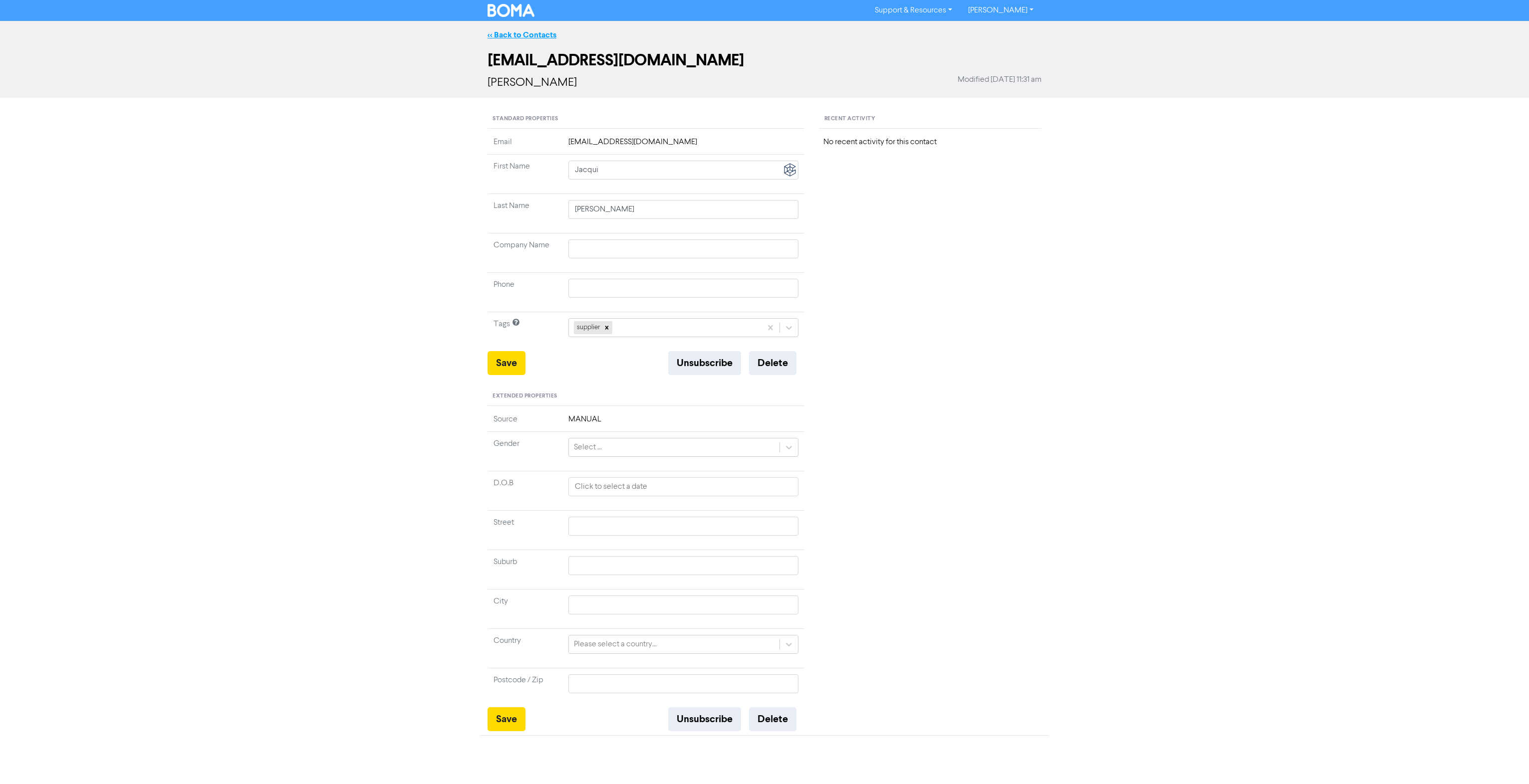
drag, startPoint x: 522, startPoint y: 28, endPoint x: 520, endPoint y: 37, distance: 9.2
click at [522, 28] on div "<< Back to Contacts" at bounding box center [764, 35] width 1529 height 28
click at [520, 37] on link "<< Back to Contacts" at bounding box center [522, 35] width 69 height 10
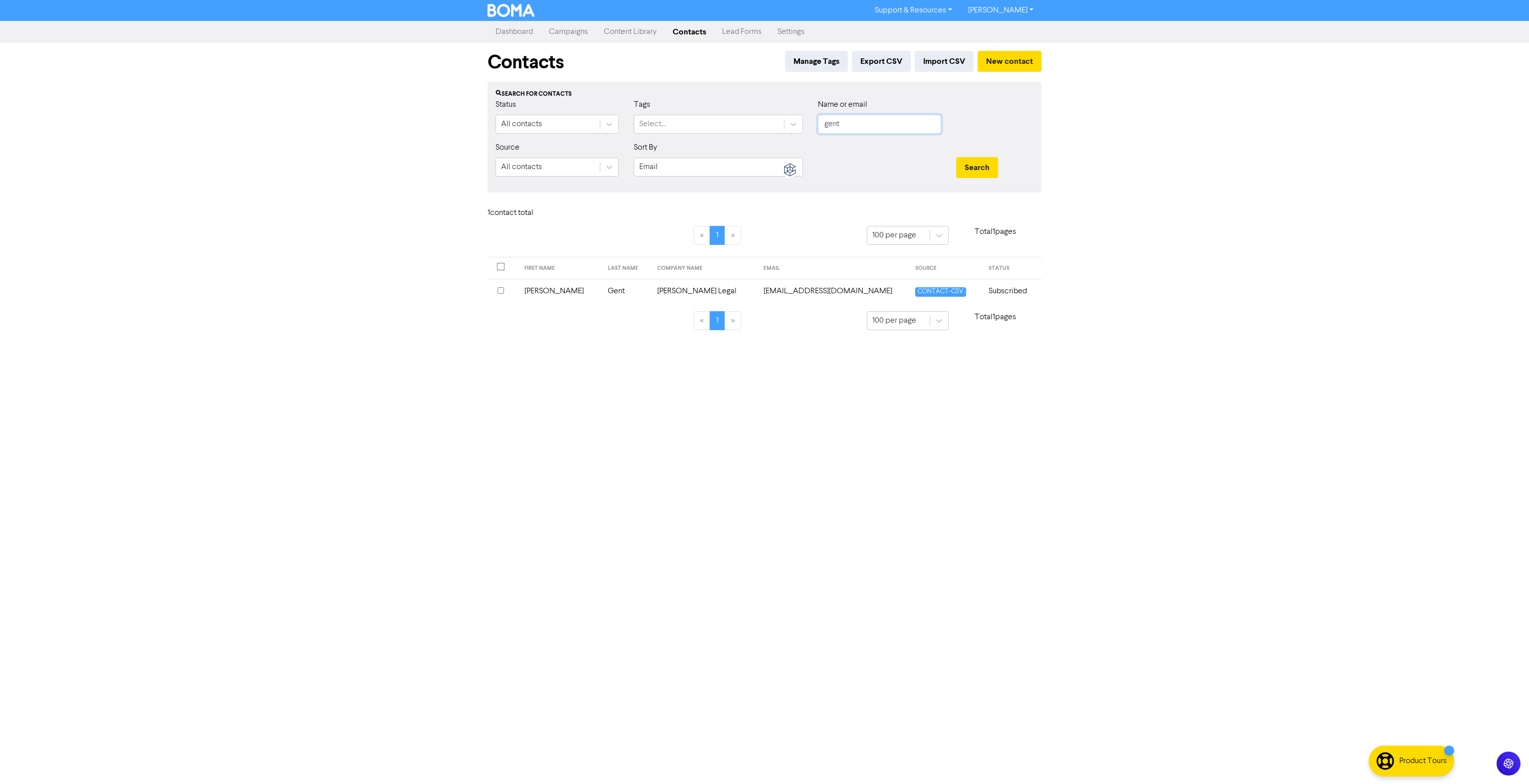
click at [868, 123] on input "gent" at bounding box center [879, 124] width 123 height 19
click at [956, 157] on button "Search" at bounding box center [977, 167] width 42 height 21
click at [862, 126] on input "ryan" at bounding box center [879, 124] width 123 height 19
click at [956, 157] on button "Search" at bounding box center [977, 167] width 42 height 21
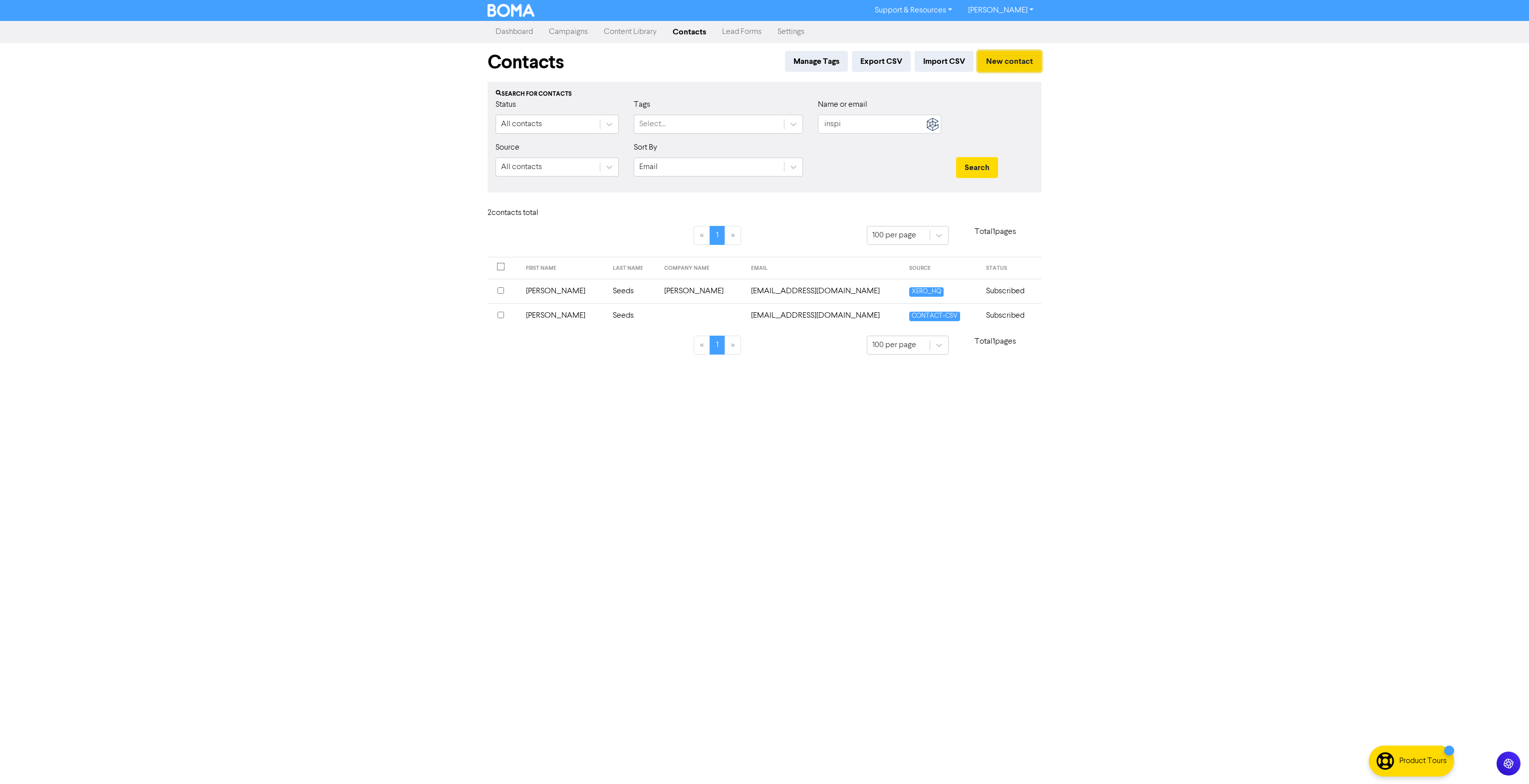
click at [1018, 63] on button "New contact" at bounding box center [1009, 61] width 64 height 21
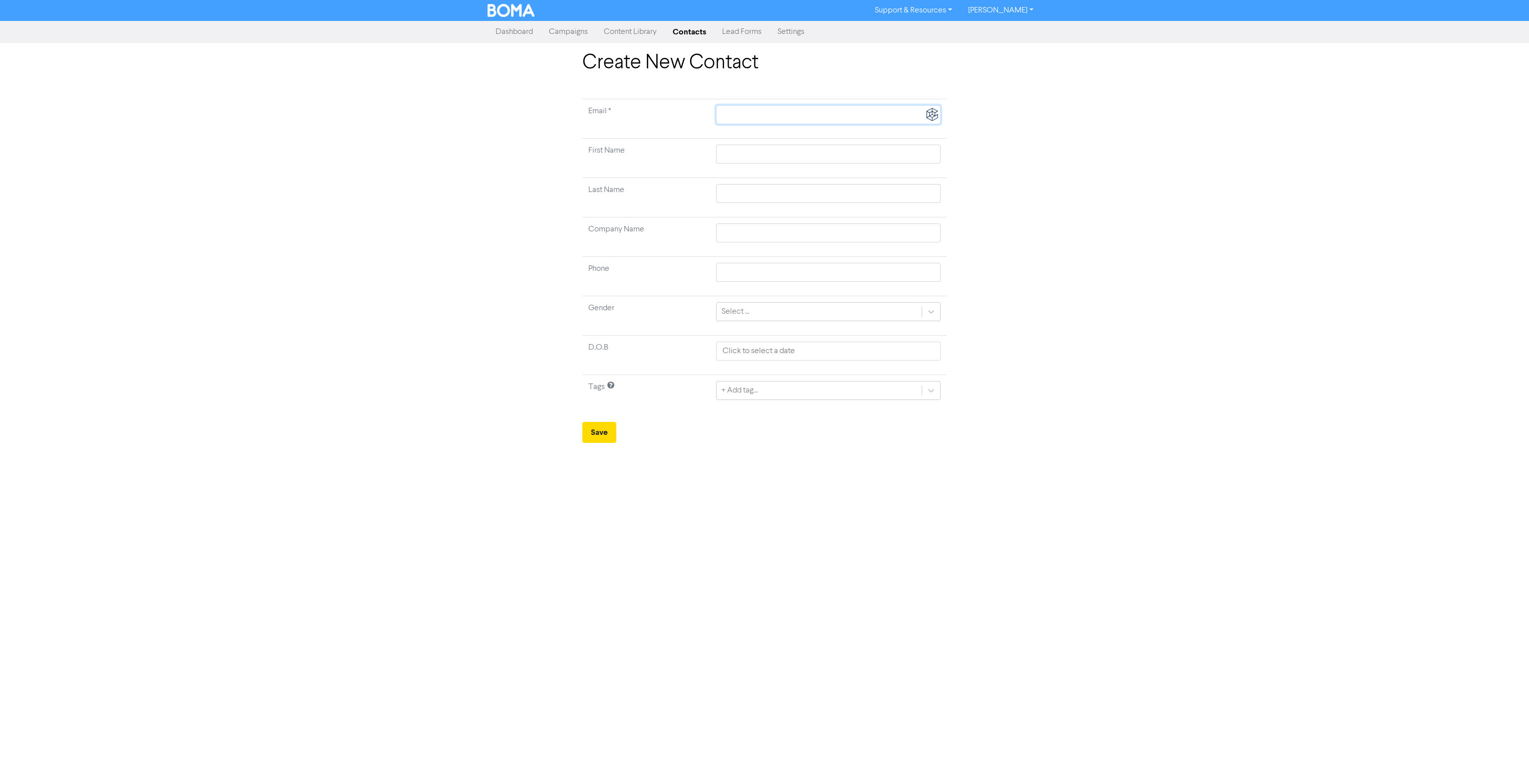
click at [814, 119] on input "text" at bounding box center [829, 115] width 225 height 19
paste input "Ryan Broom <ryan.broom@inspired-it.com.au>"
click at [789, 155] on input "text" at bounding box center [829, 154] width 225 height 19
paste input "Ryan Broom <ryan.broom@inspired-it.com.au>"
click at [761, 204] on input "text" at bounding box center [824, 205] width 232 height 19
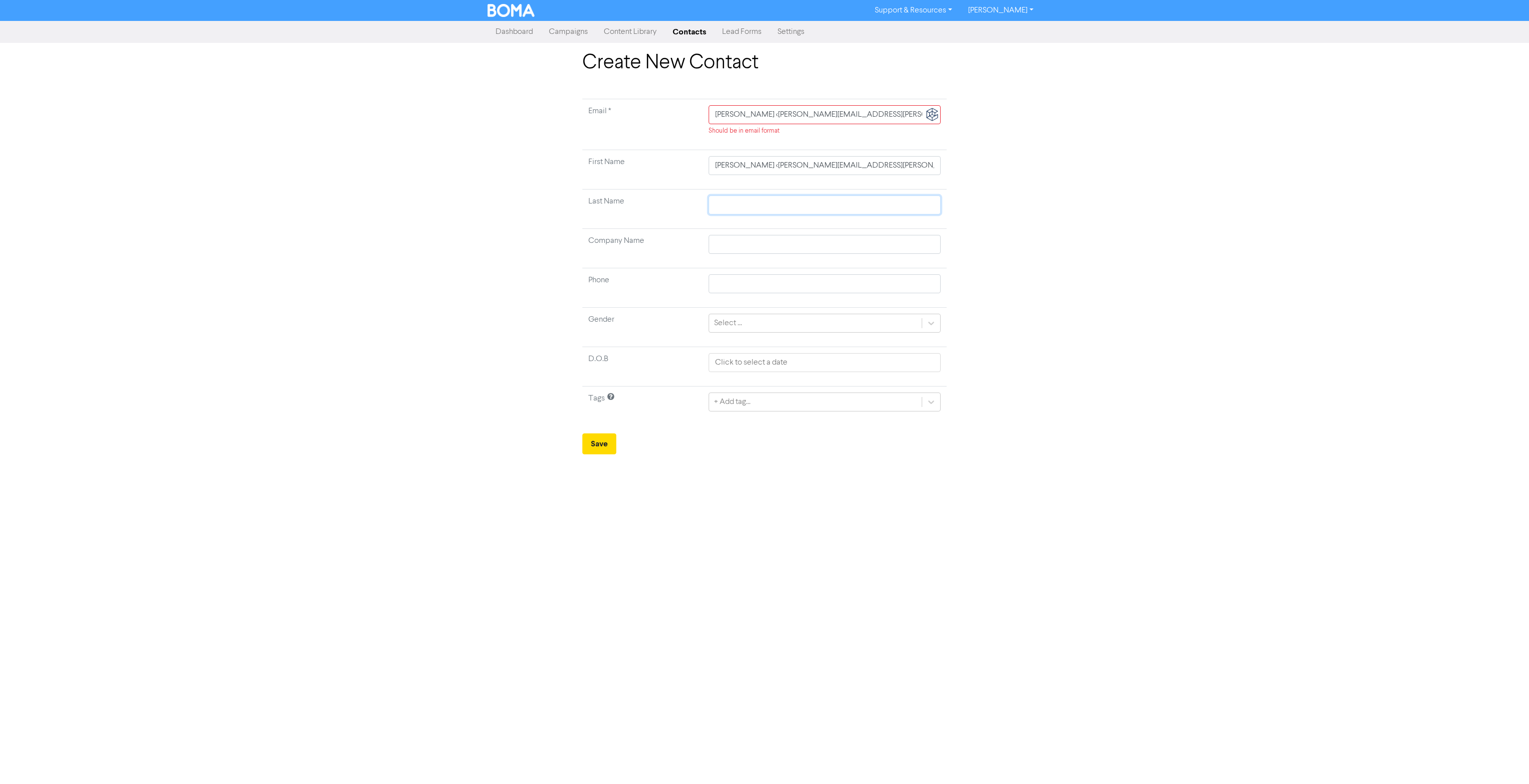
paste input "Ryan Broom <ryan.broom@inspired-it.com.au>"
click at [794, 244] on input "text" at bounding box center [824, 244] width 232 height 19
paste input "Ryan Broom <ryan.broom@inspired-it.com.au>"
drag, startPoint x: 839, startPoint y: 245, endPoint x: 1181, endPoint y: 264, distance: 342.5
click at [1174, 264] on div "Create New Contact Email * Ryan Broom <ryan.broom@inspired-it.com.au> Should be…" at bounding box center [764, 252] width 1529 height 403
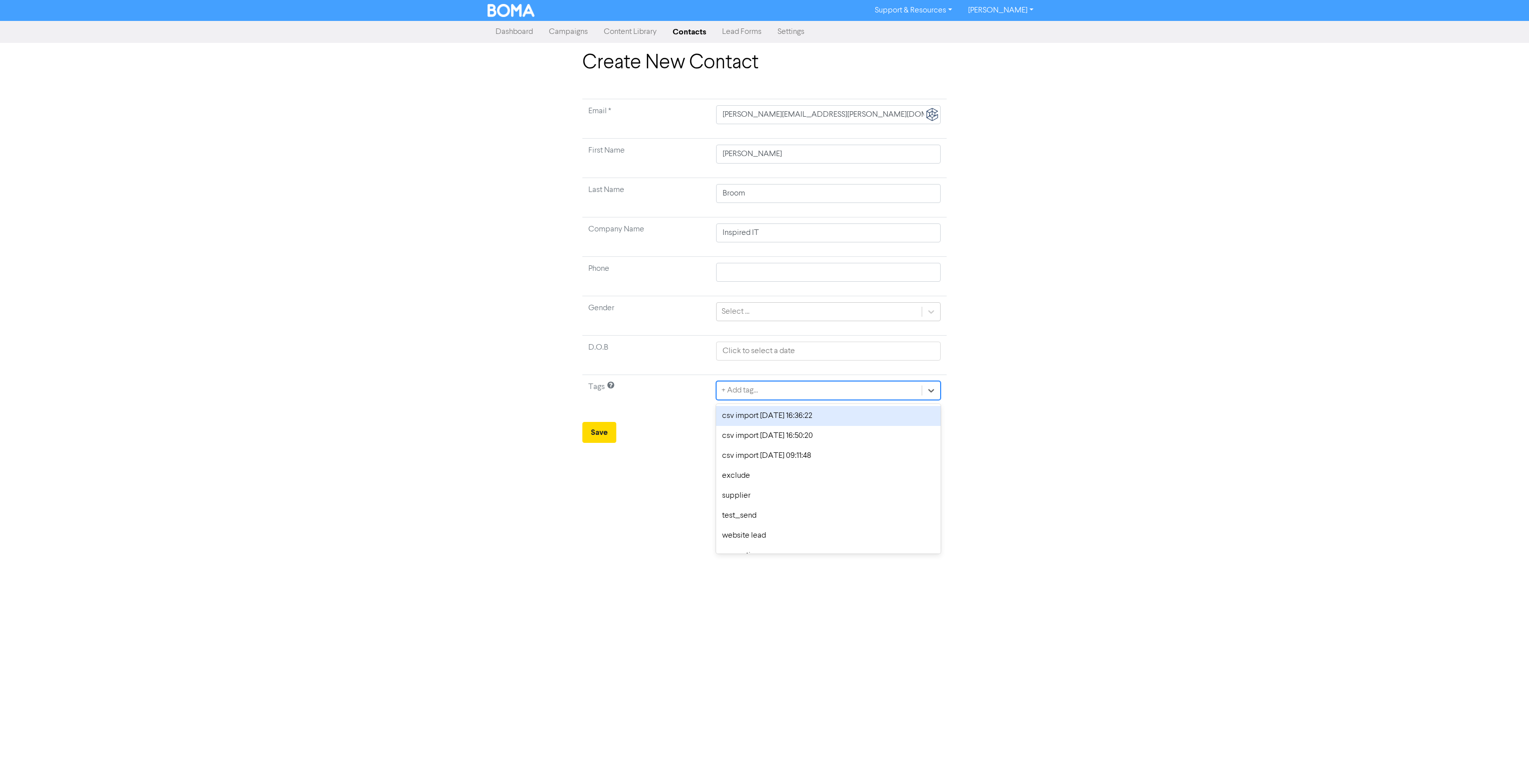
click at [807, 387] on div "+ Add tag..." at bounding box center [819, 391] width 205 height 18
click at [617, 533] on div "Support & Resources Video Tutorials FAQ & Guides Marketing Education Shannon Pa…" at bounding box center [764, 392] width 1529 height 784
click at [823, 402] on td "+ Add tag..." at bounding box center [828, 394] width 236 height 39
click at [820, 395] on div "+ Add tag..." at bounding box center [819, 391] width 205 height 18
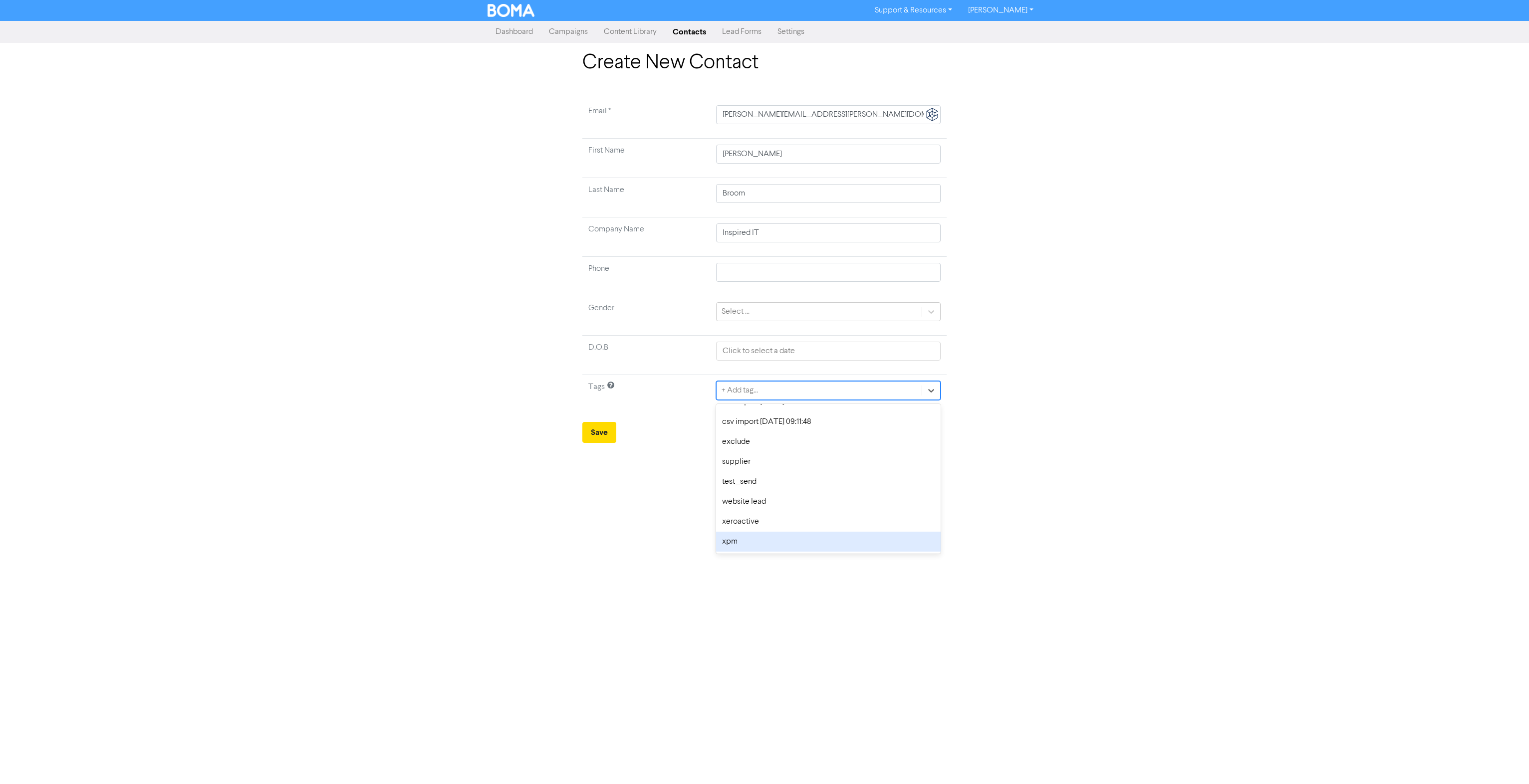
drag, startPoint x: 655, startPoint y: 541, endPoint x: 650, endPoint y: 520, distance: 21.6
click at [655, 541] on div "Support & Resources Video Tutorials FAQ & Guides Marketing Education Shannon Pa…" at bounding box center [764, 392] width 1529 height 784
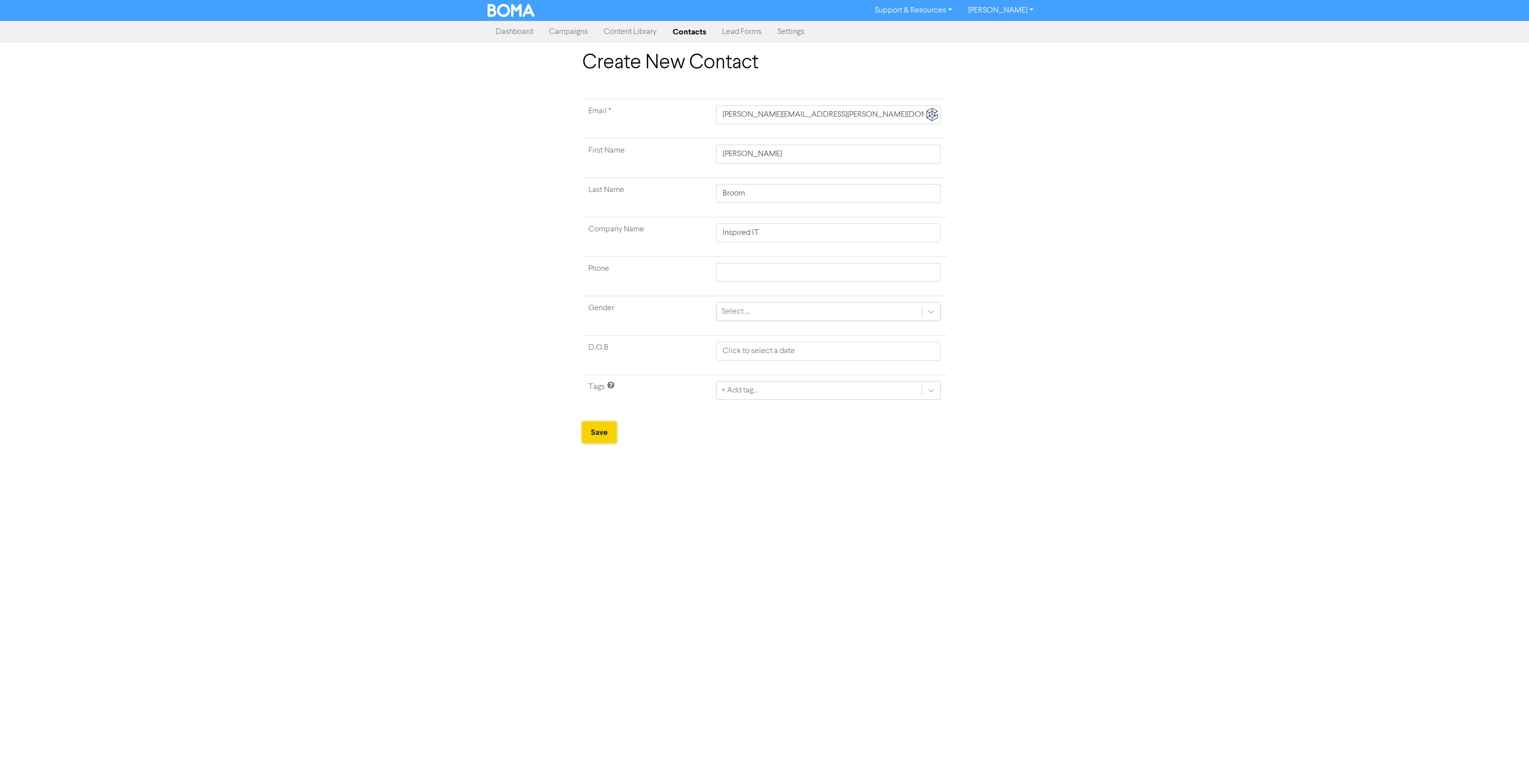
click at [595, 430] on button "Save" at bounding box center [599, 431] width 34 height 21
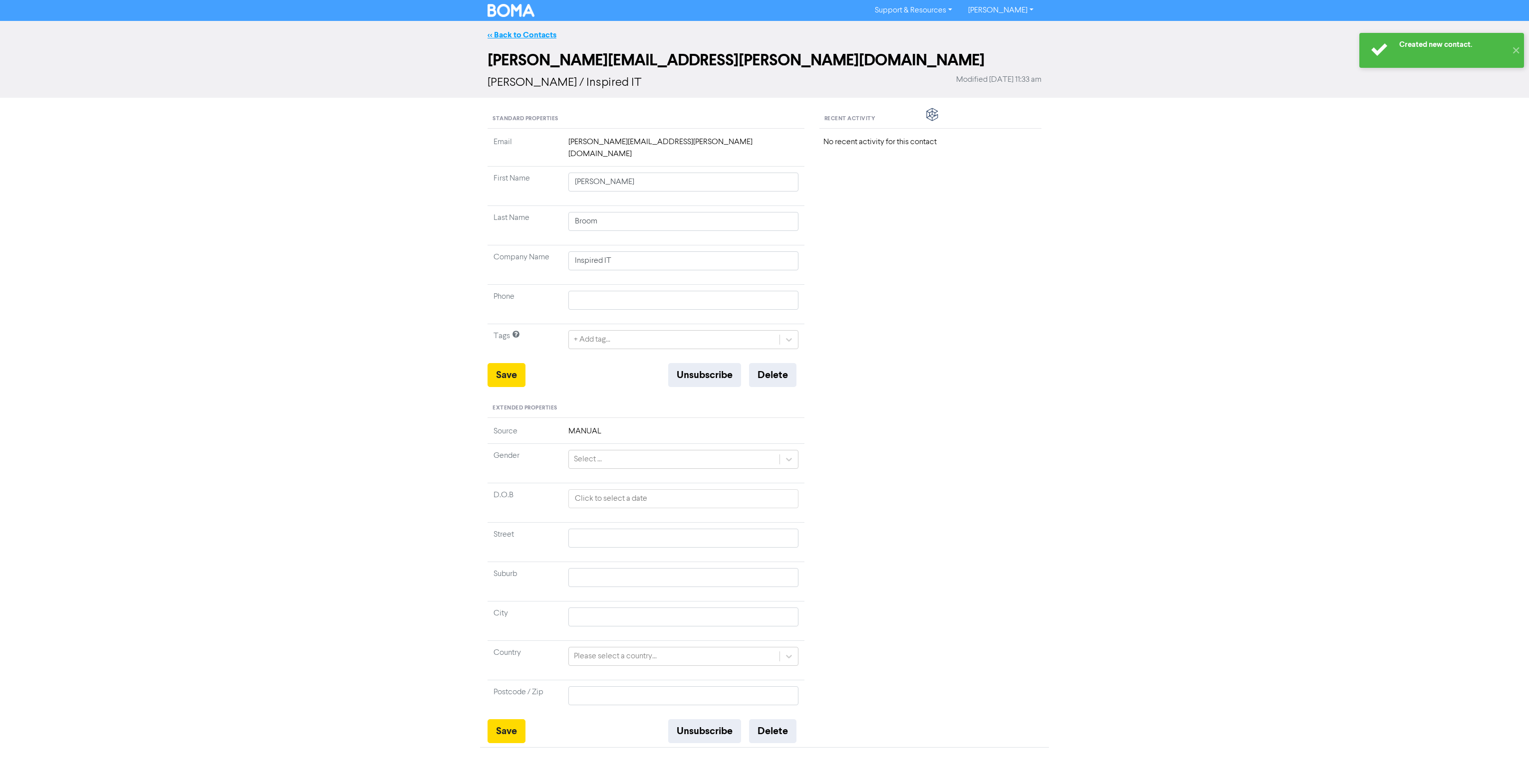
click at [523, 37] on link "<< Back to Contacts" at bounding box center [522, 35] width 69 height 10
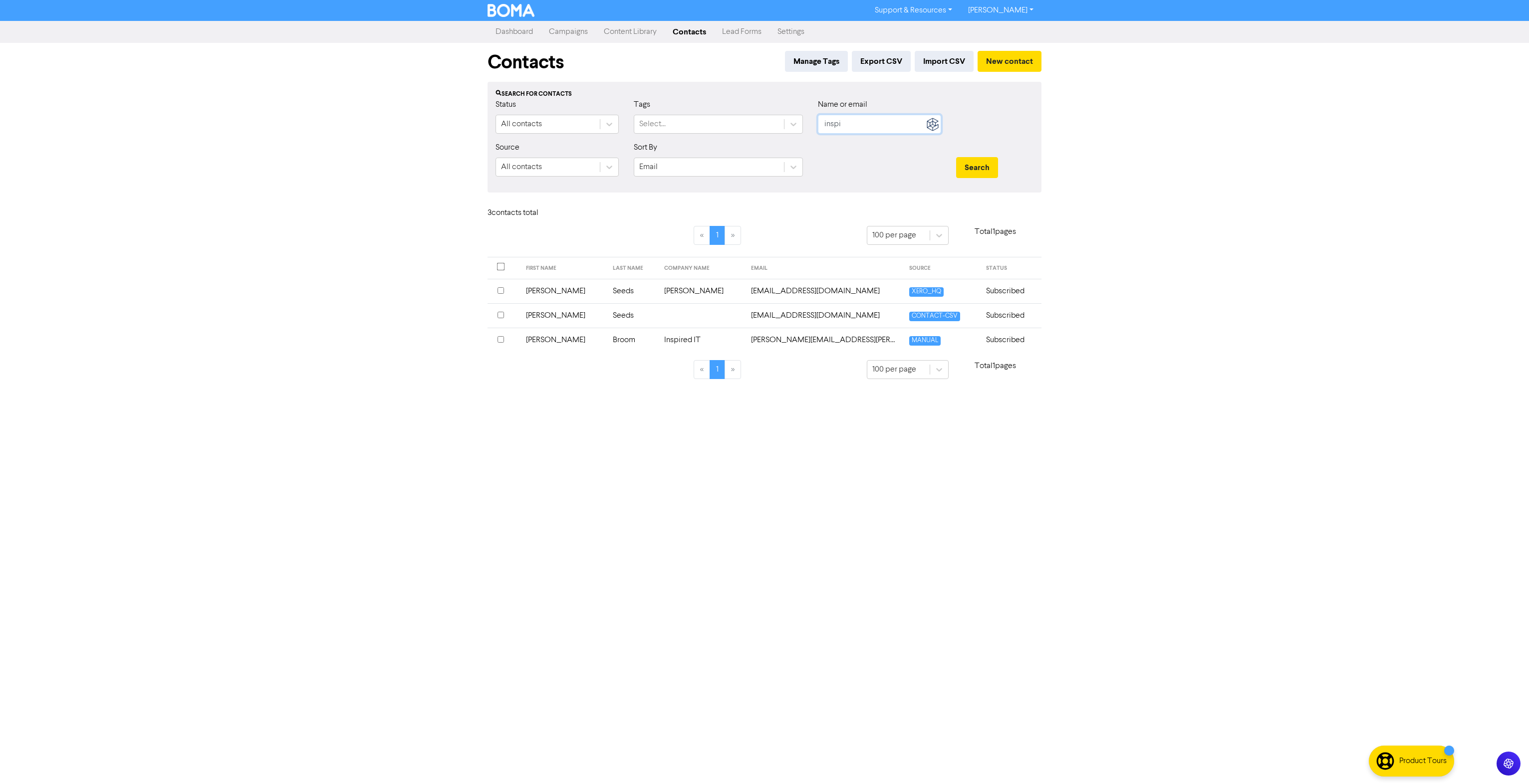
click at [859, 121] on input "inspi" at bounding box center [879, 124] width 123 height 19
click at [956, 157] on button "Search" at bounding box center [977, 167] width 42 height 21
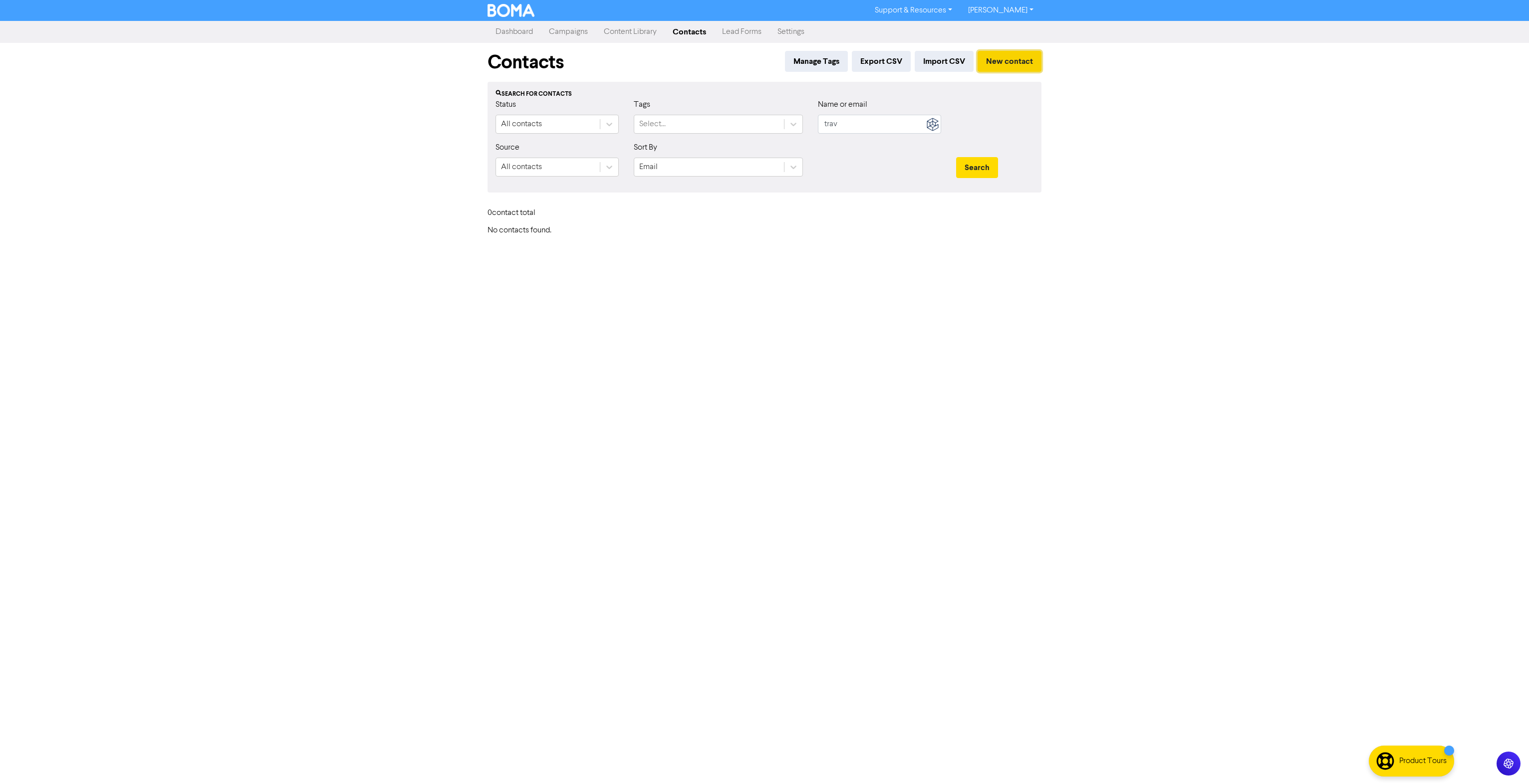
click at [997, 61] on button "New contact" at bounding box center [1009, 61] width 64 height 21
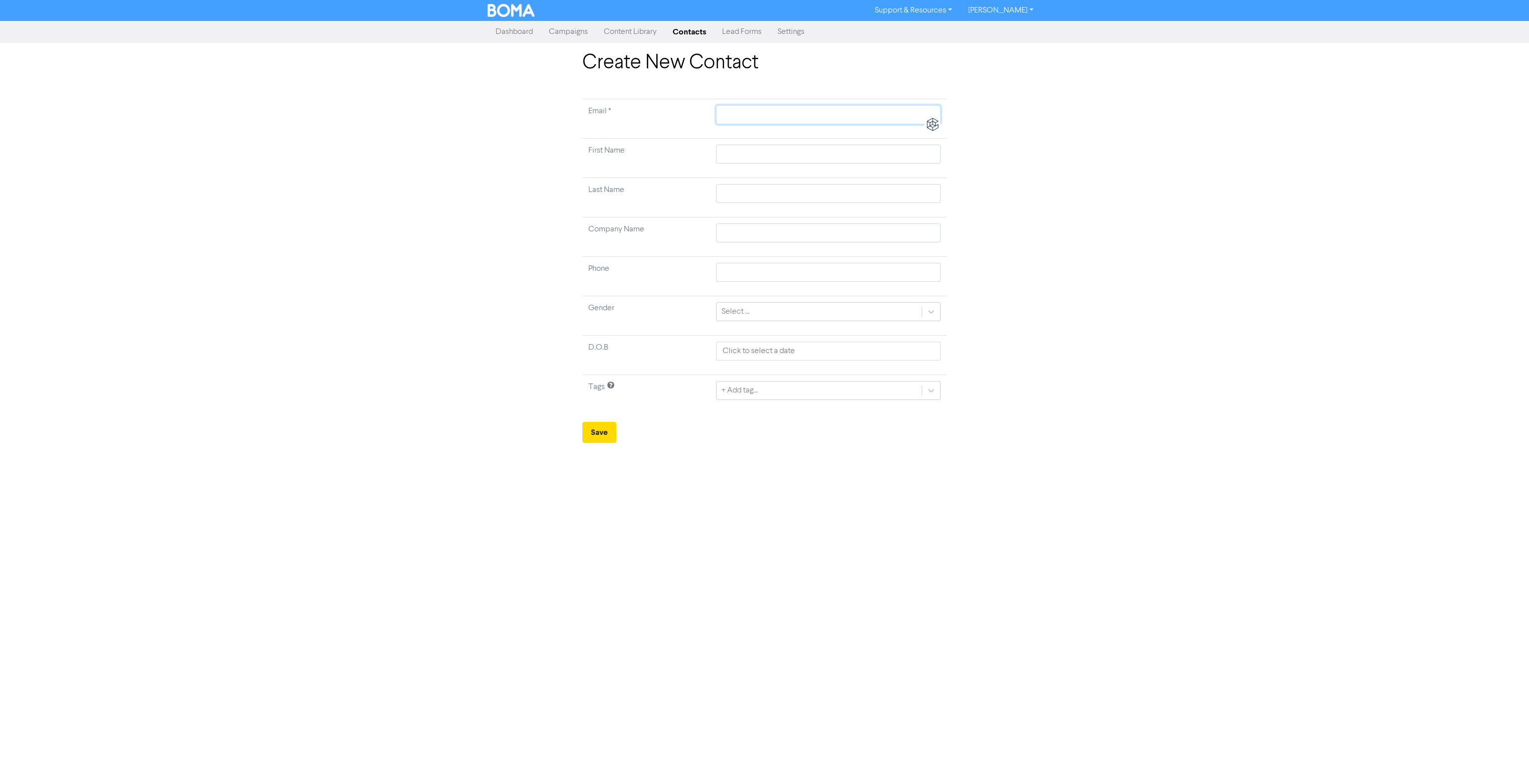
click at [744, 109] on input "text" at bounding box center [829, 115] width 225 height 19
click at [844, 112] on input "text" at bounding box center [824, 115] width 232 height 19
paste input "Travis Meyer <travis@financedetective.com.au>"
click at [802, 161] on input "text" at bounding box center [824, 165] width 232 height 19
paste input "Travis Meyer <travis@financedetective.com.au>"
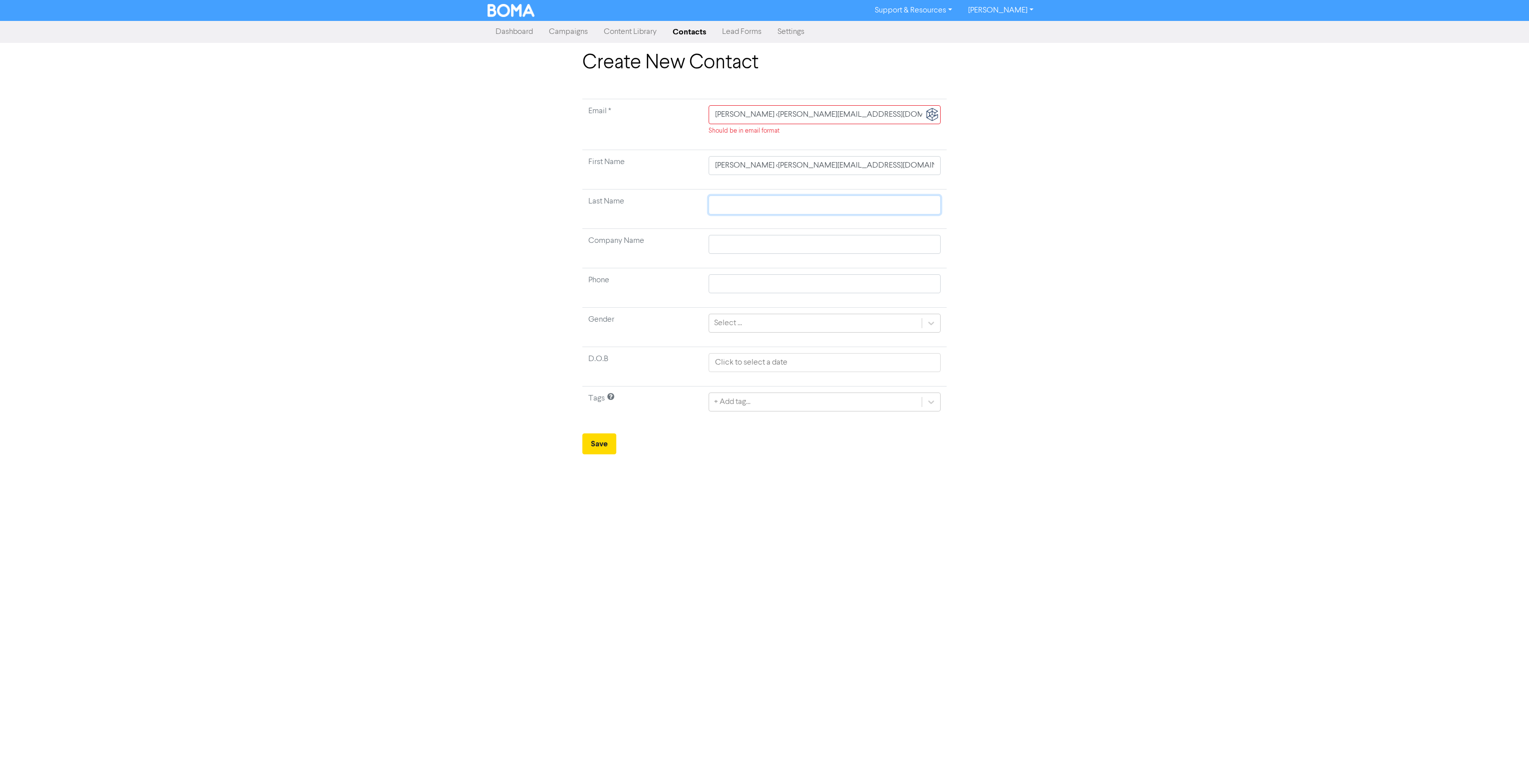
click at [791, 212] on input "text" at bounding box center [824, 205] width 232 height 19
paste input "Travis Meyer <travis@financedetective.com.au>"
click at [783, 247] on input "text" at bounding box center [824, 244] width 232 height 19
drag, startPoint x: 760, startPoint y: 208, endPoint x: 1571, endPoint y: 271, distance: 813.4
click at [1528, 271] on html "Support & Resources Video Tutorials FAQ & Guides Marketing Education Shannon Pa…" at bounding box center [764, 392] width 1529 height 784
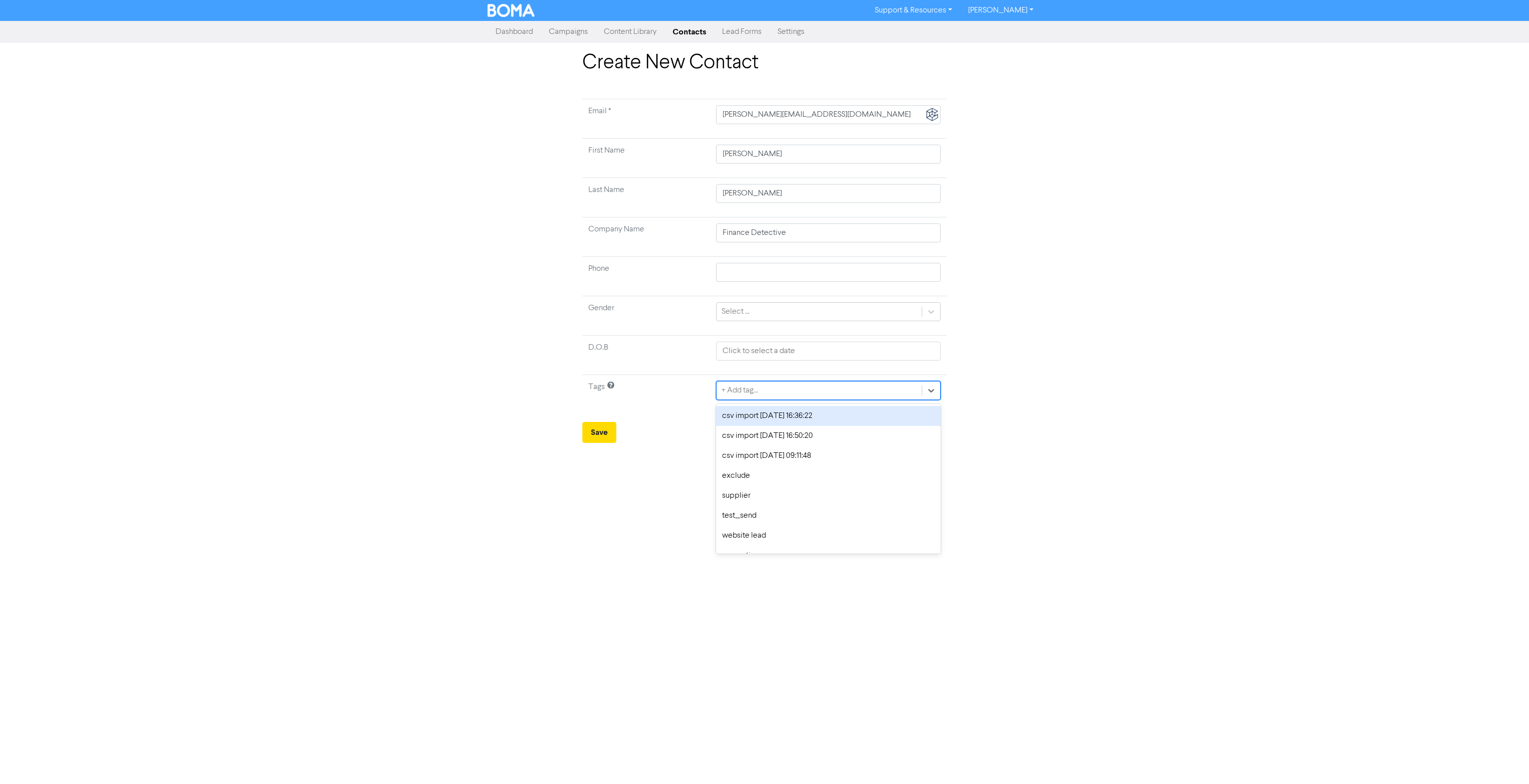
click at [841, 389] on div "+ Add tag..." at bounding box center [819, 391] width 205 height 18
click at [769, 469] on div "supplier" at bounding box center [829, 476] width 225 height 20
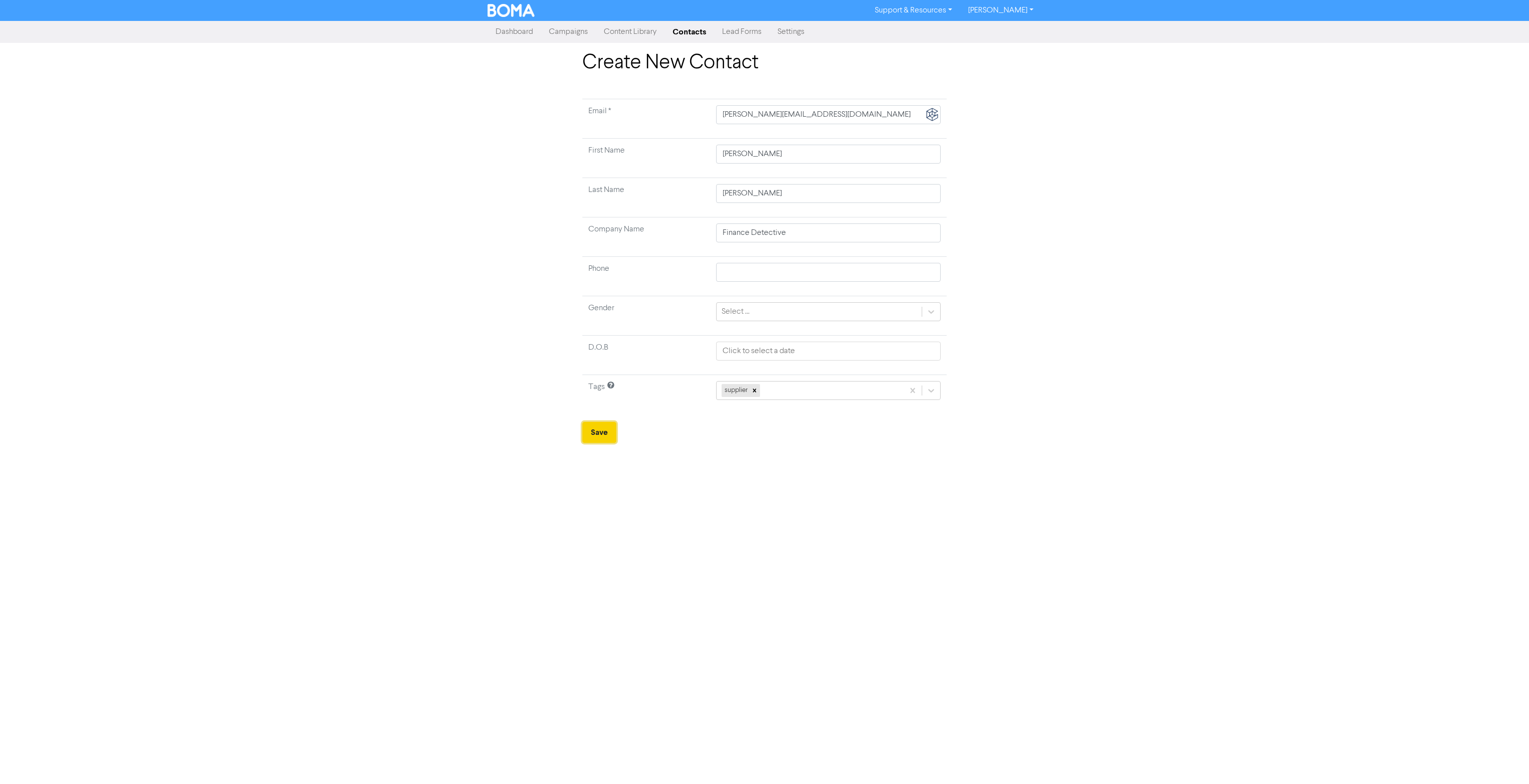
click at [600, 435] on button "Save" at bounding box center [599, 431] width 34 height 21
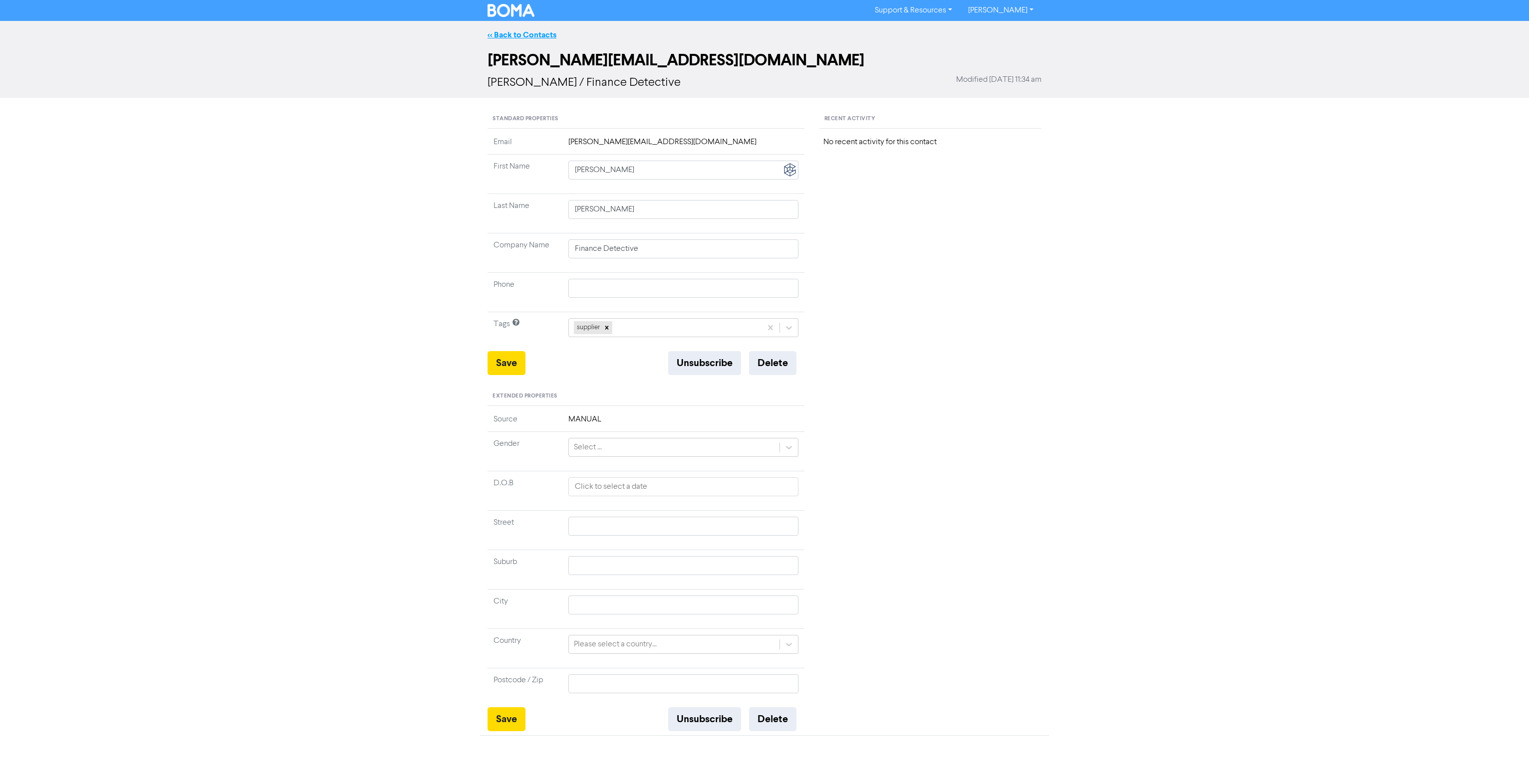
click at [531, 38] on link "<< Back to Contacts" at bounding box center [522, 35] width 69 height 10
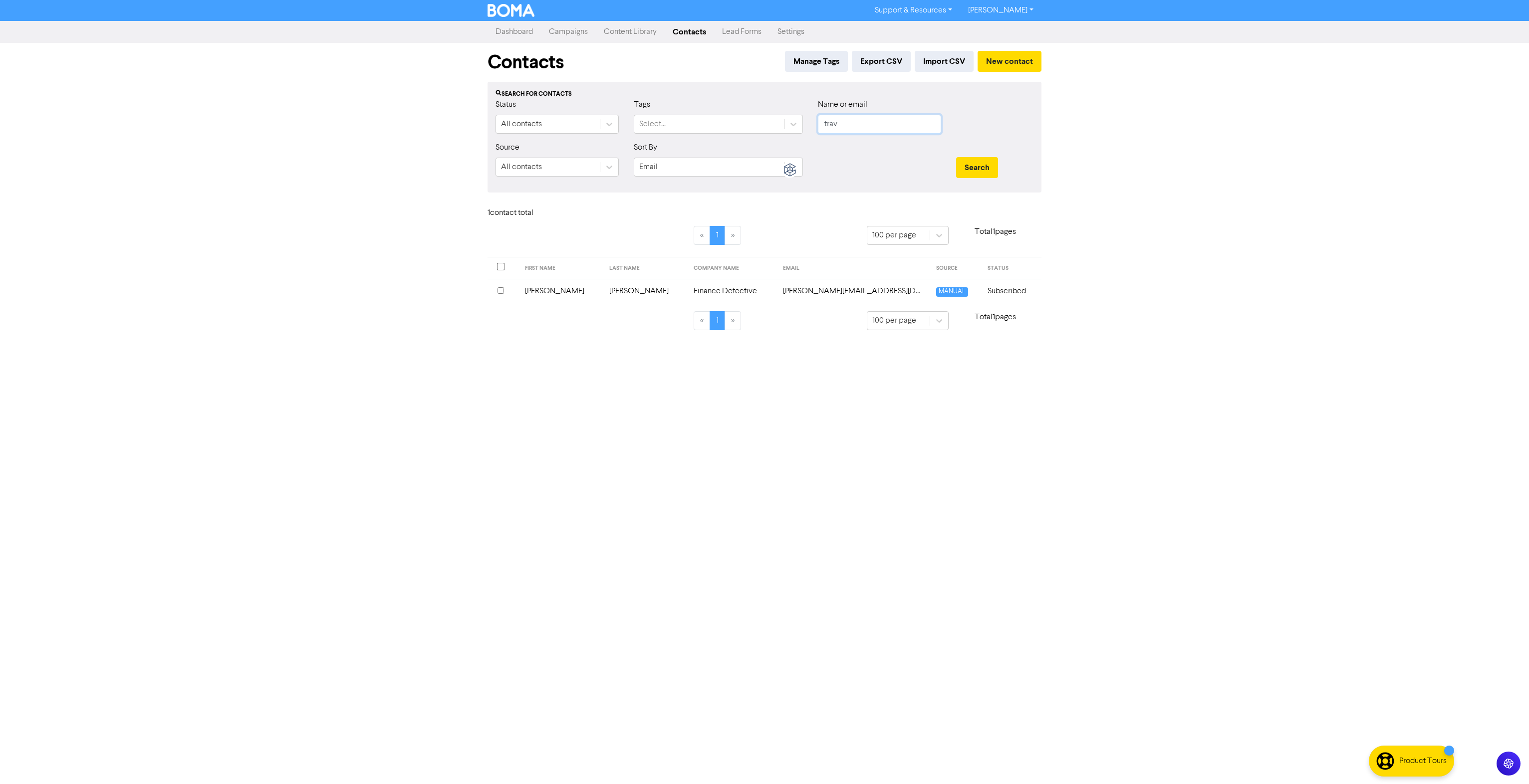
click at [839, 129] on input "trav" at bounding box center [879, 124] width 123 height 19
click at [723, 128] on div "Select..." at bounding box center [709, 125] width 150 height 18
click at [655, 215] on div "supplier" at bounding box center [718, 210] width 169 height 20
click at [968, 168] on button "Search" at bounding box center [977, 167] width 42 height 21
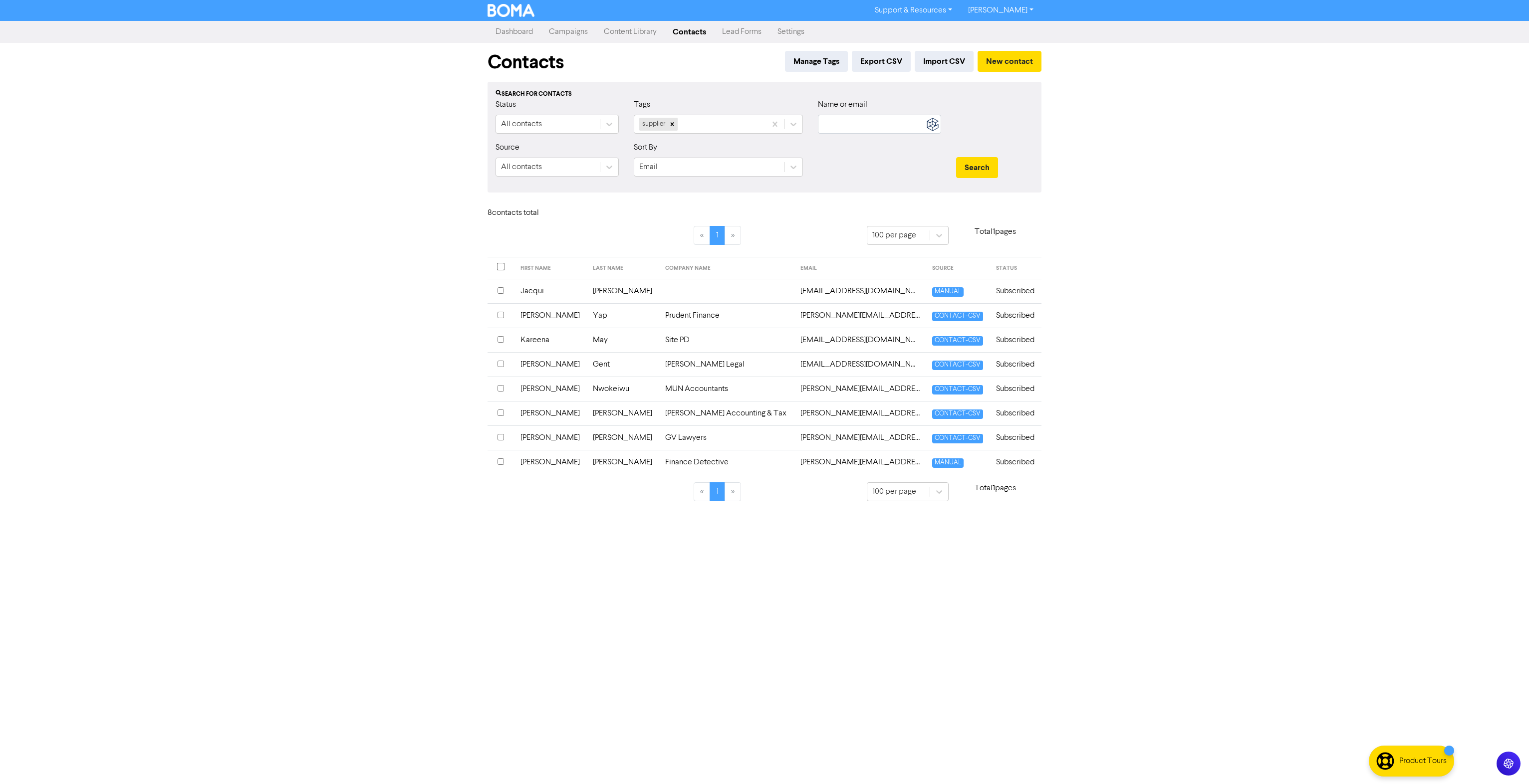
click at [562, 33] on link "Campaigns" at bounding box center [568, 32] width 55 height 20
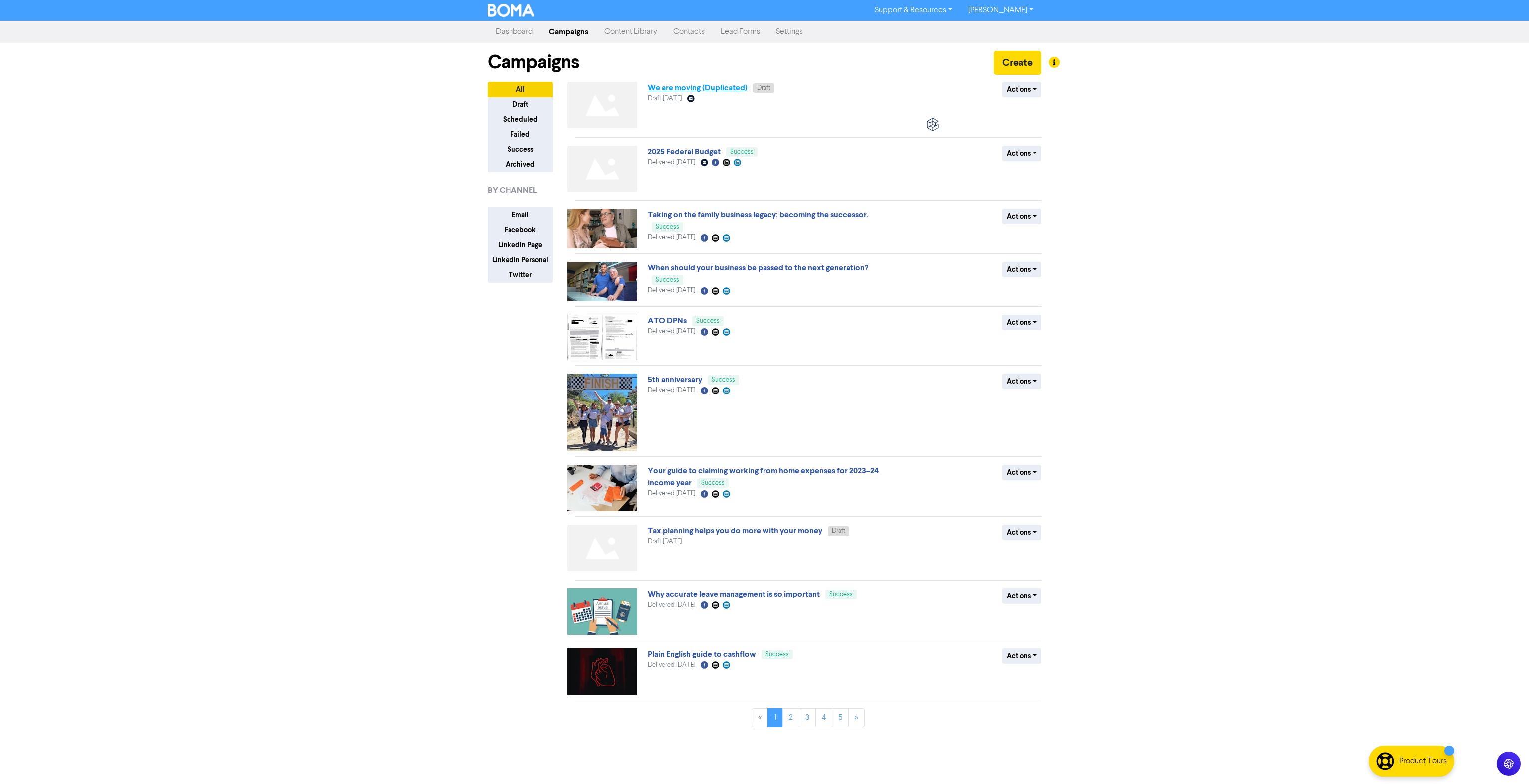
click at [680, 91] on link "We are moving (Duplicated)" at bounding box center [697, 88] width 100 height 10
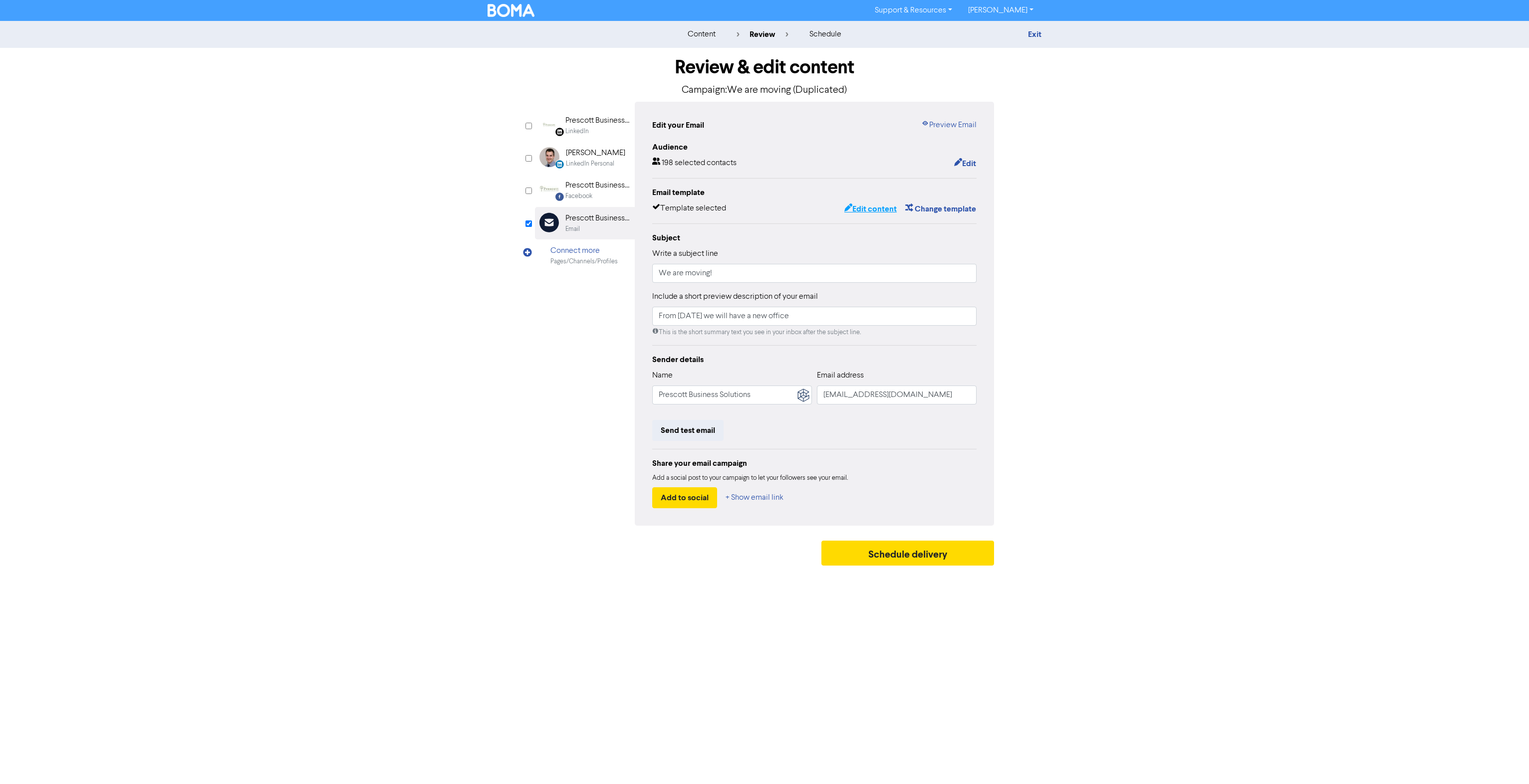
click at [874, 204] on button "Edit content" at bounding box center [870, 209] width 53 height 13
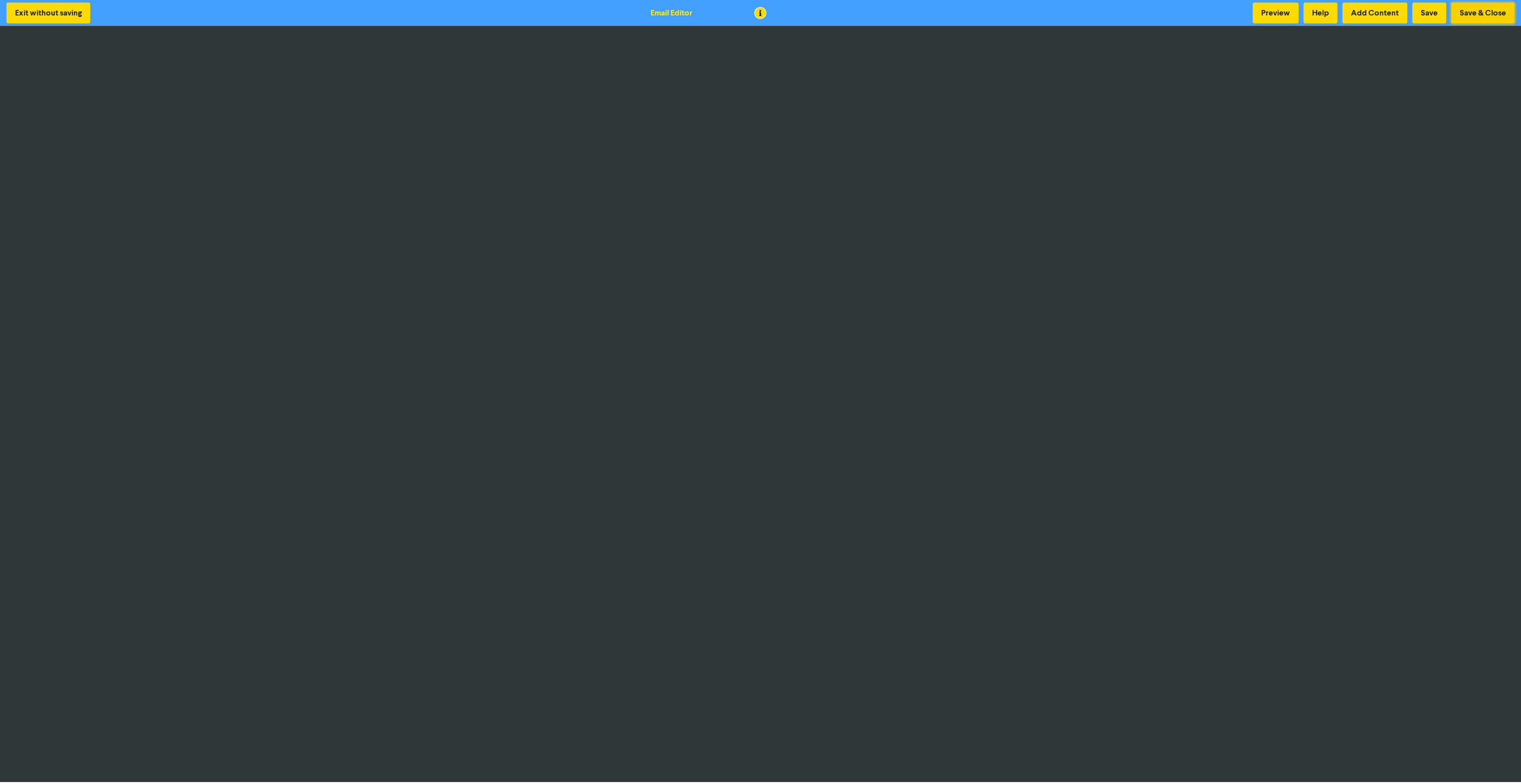
click at [1474, 17] on button "Save & Close" at bounding box center [1483, 12] width 63 height 21
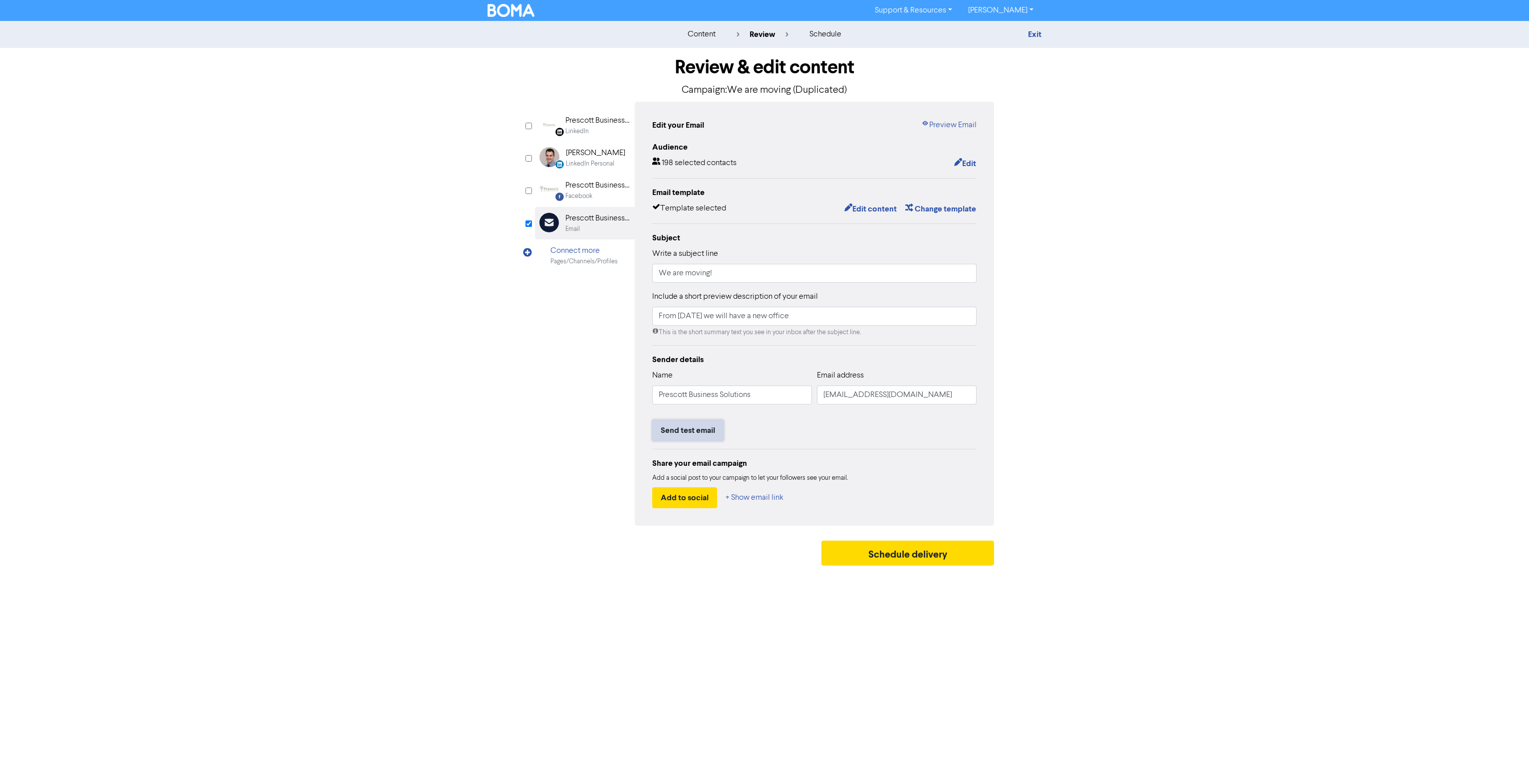
click at [679, 428] on button "Send test email" at bounding box center [688, 430] width 72 height 21
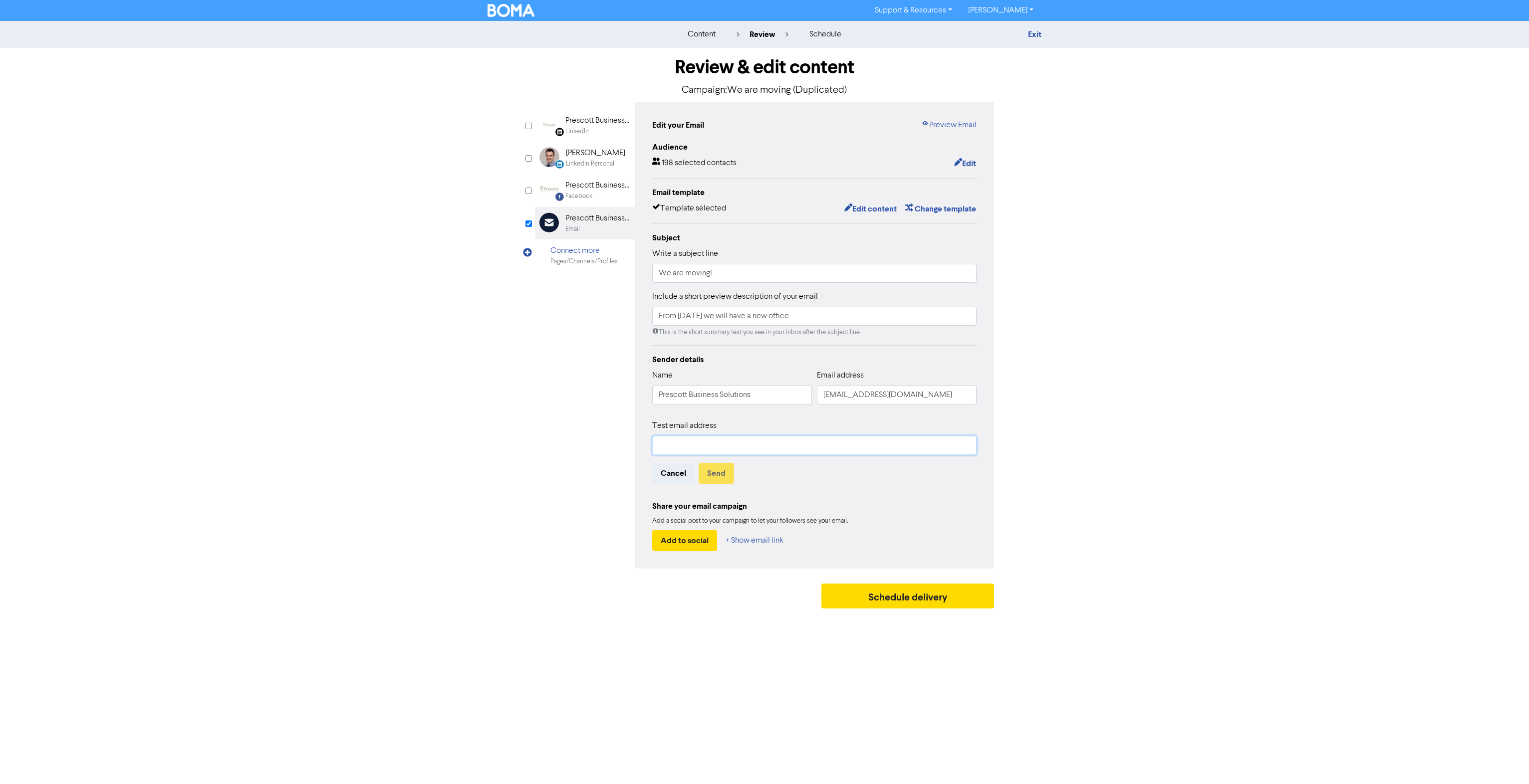
click at [688, 443] on input "text" at bounding box center [814, 445] width 324 height 19
click at [711, 471] on button "Send" at bounding box center [716, 473] width 36 height 21
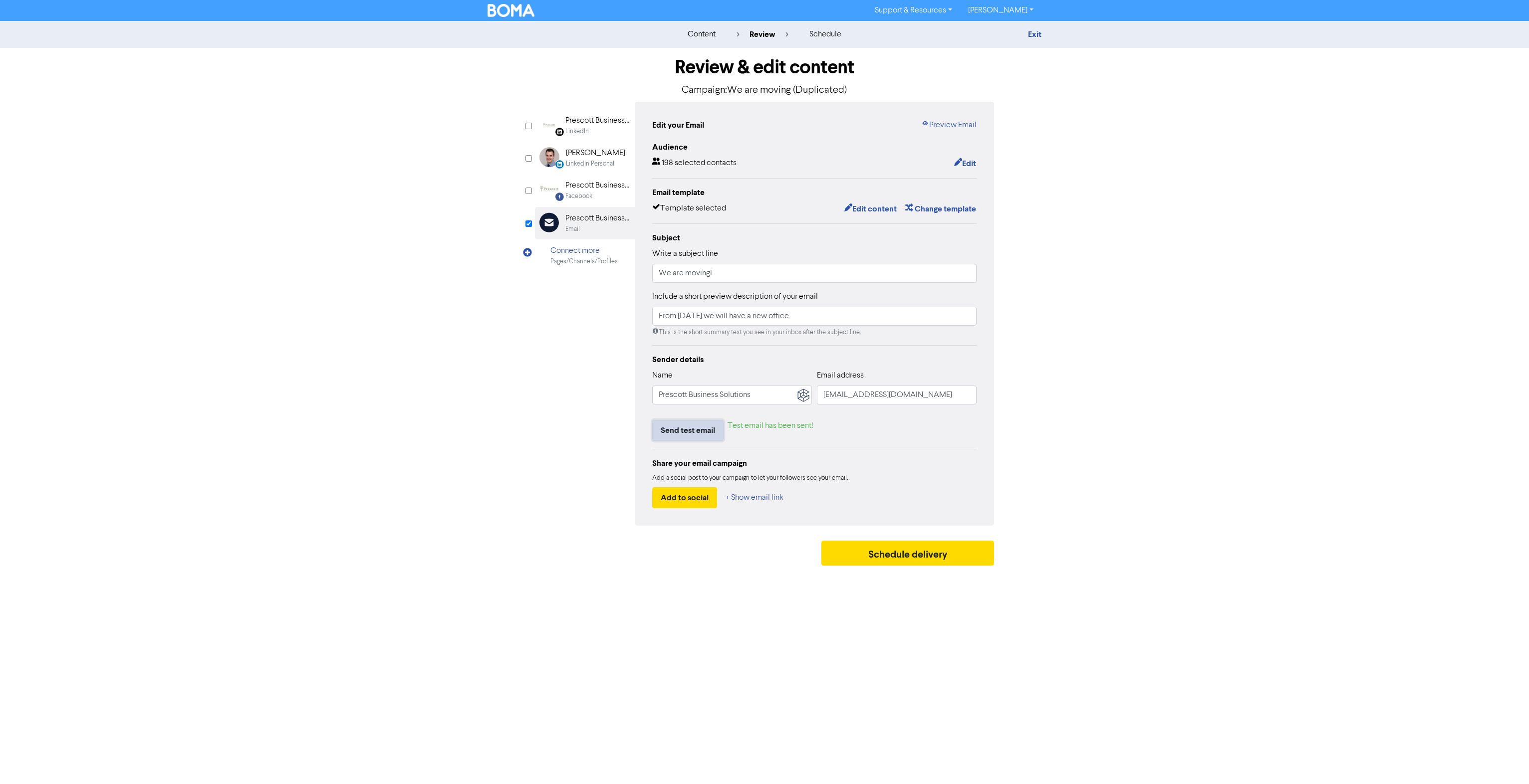
click at [697, 430] on button "Send test email" at bounding box center [688, 430] width 72 height 21
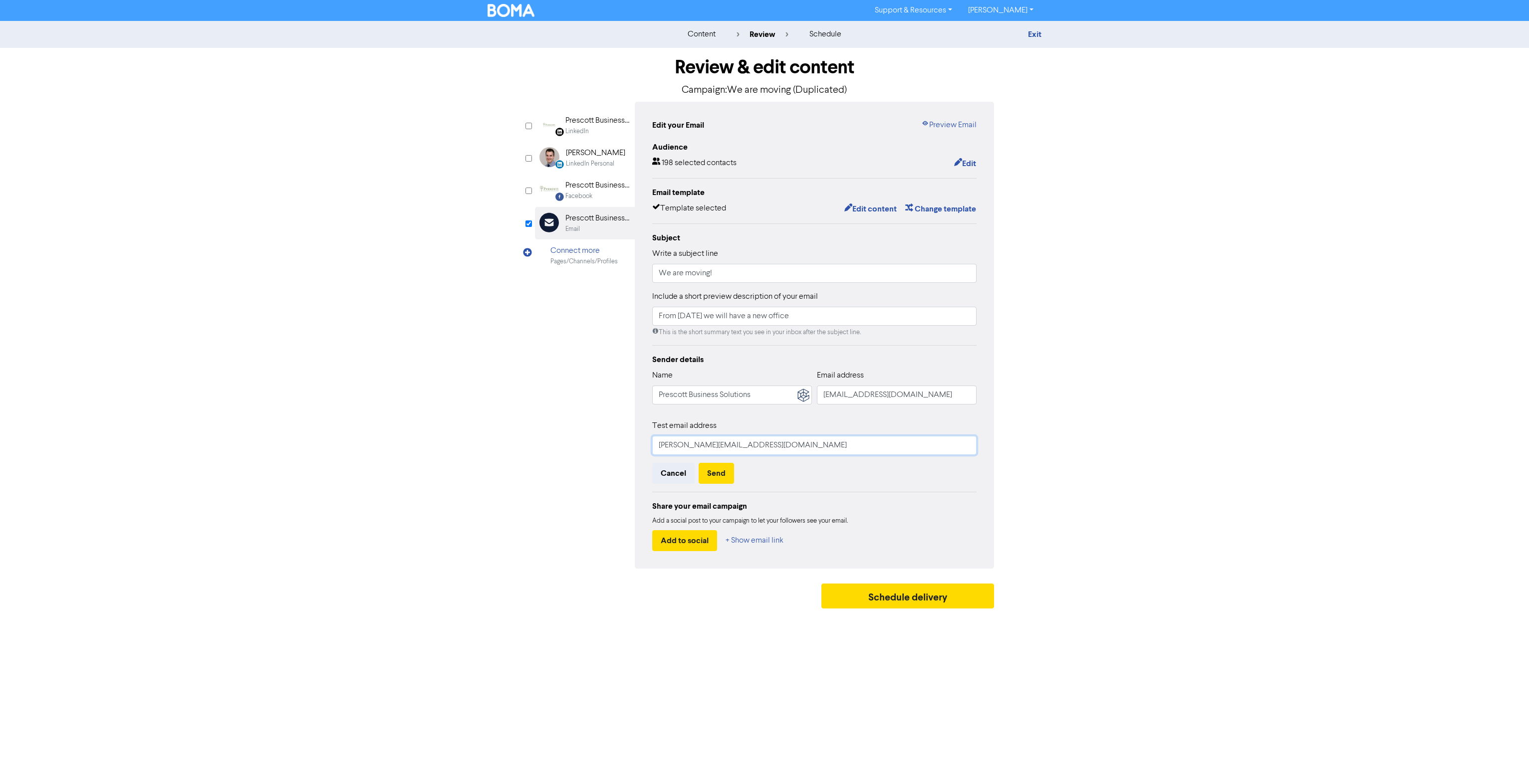
click at [669, 445] on input "shannon@prescottsolutions.com.au" at bounding box center [814, 445] width 324 height 19
click at [714, 471] on button "Send" at bounding box center [716, 473] width 36 height 21
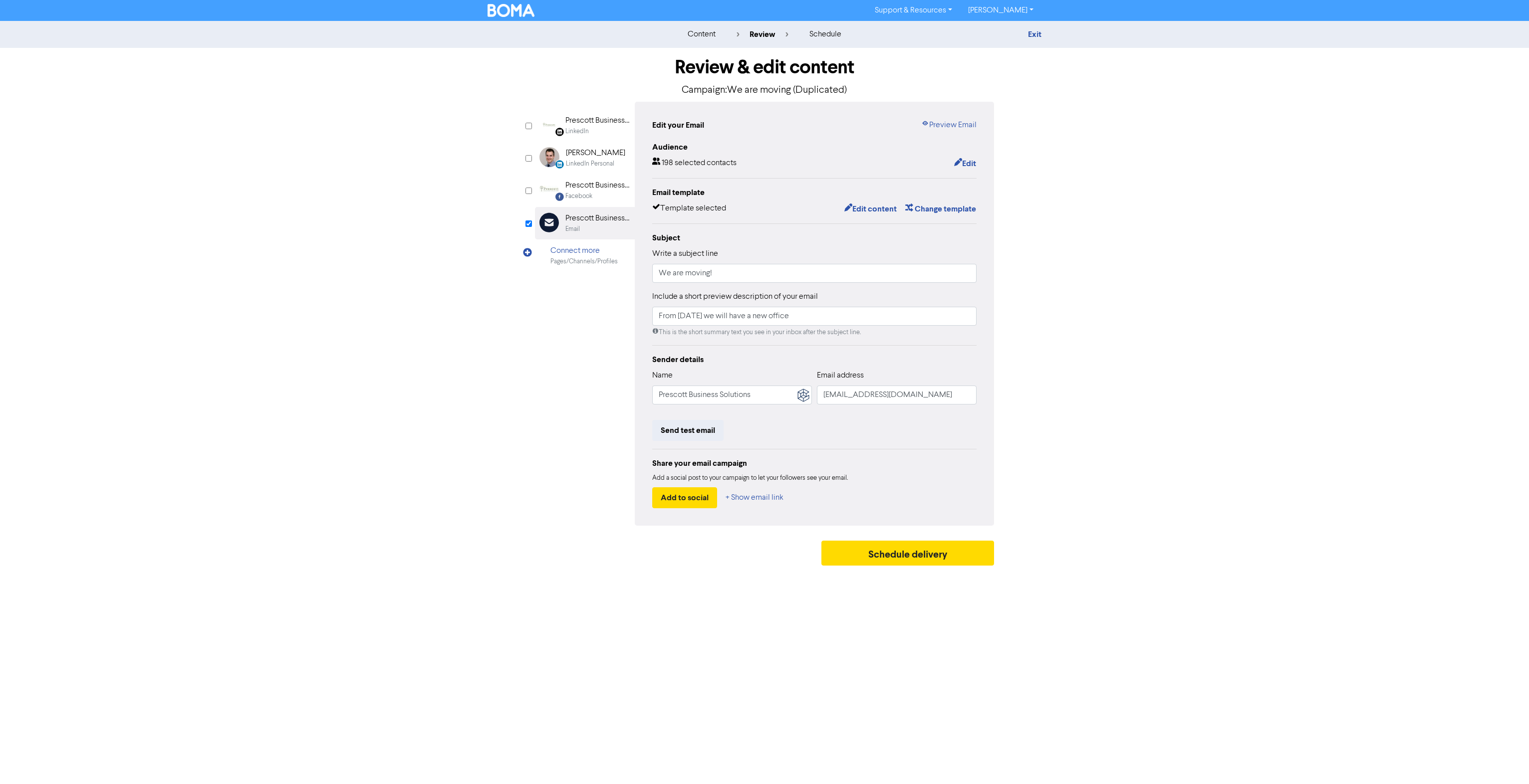
click at [1235, 624] on div "Support & Resources Video Tutorials FAQ & Guides Marketing Education Shannon Pa…" at bounding box center [764, 392] width 1529 height 784
click at [962, 169] on button "Edit" at bounding box center [965, 164] width 23 height 13
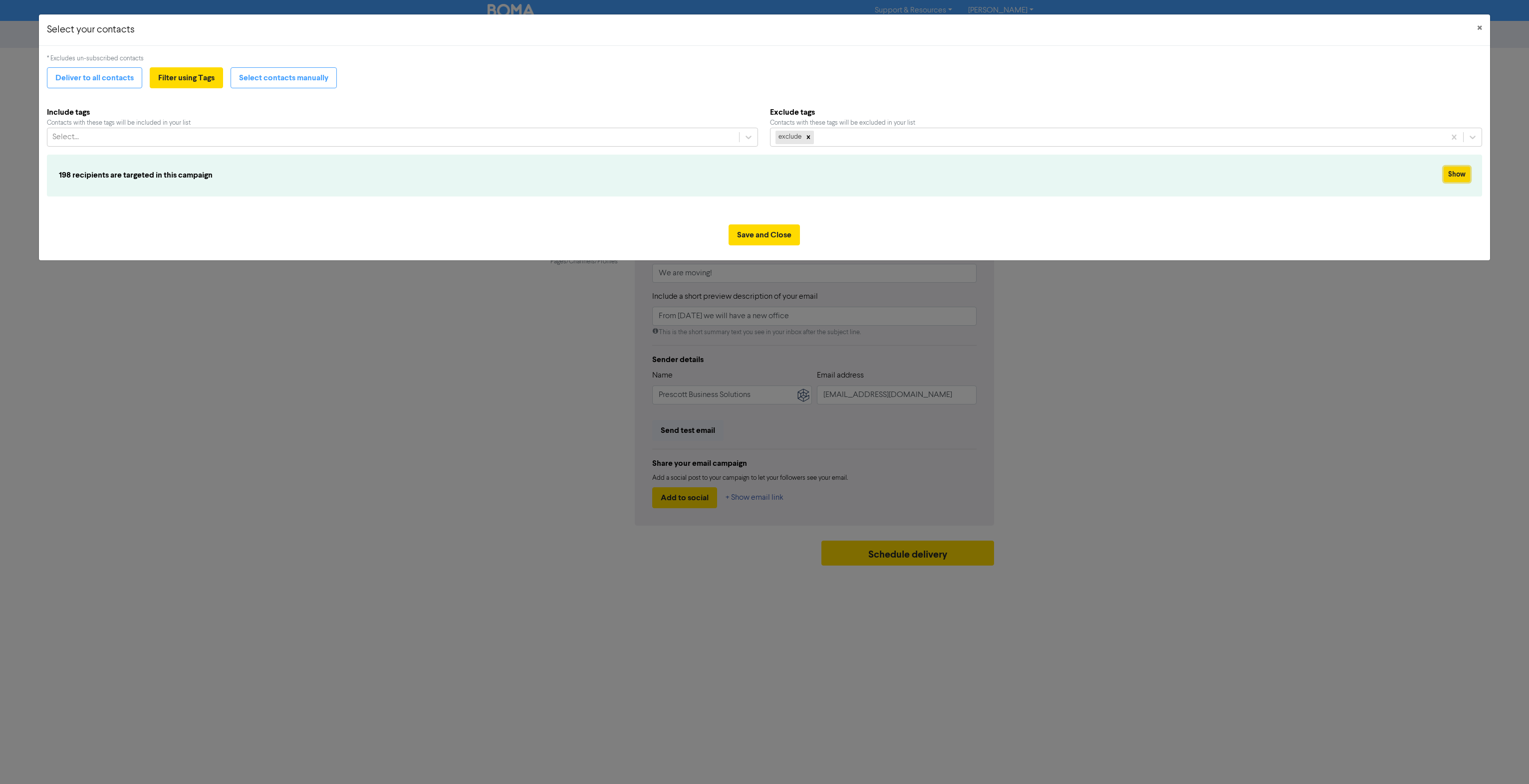
click at [1457, 174] on button "Show" at bounding box center [1457, 174] width 27 height 16
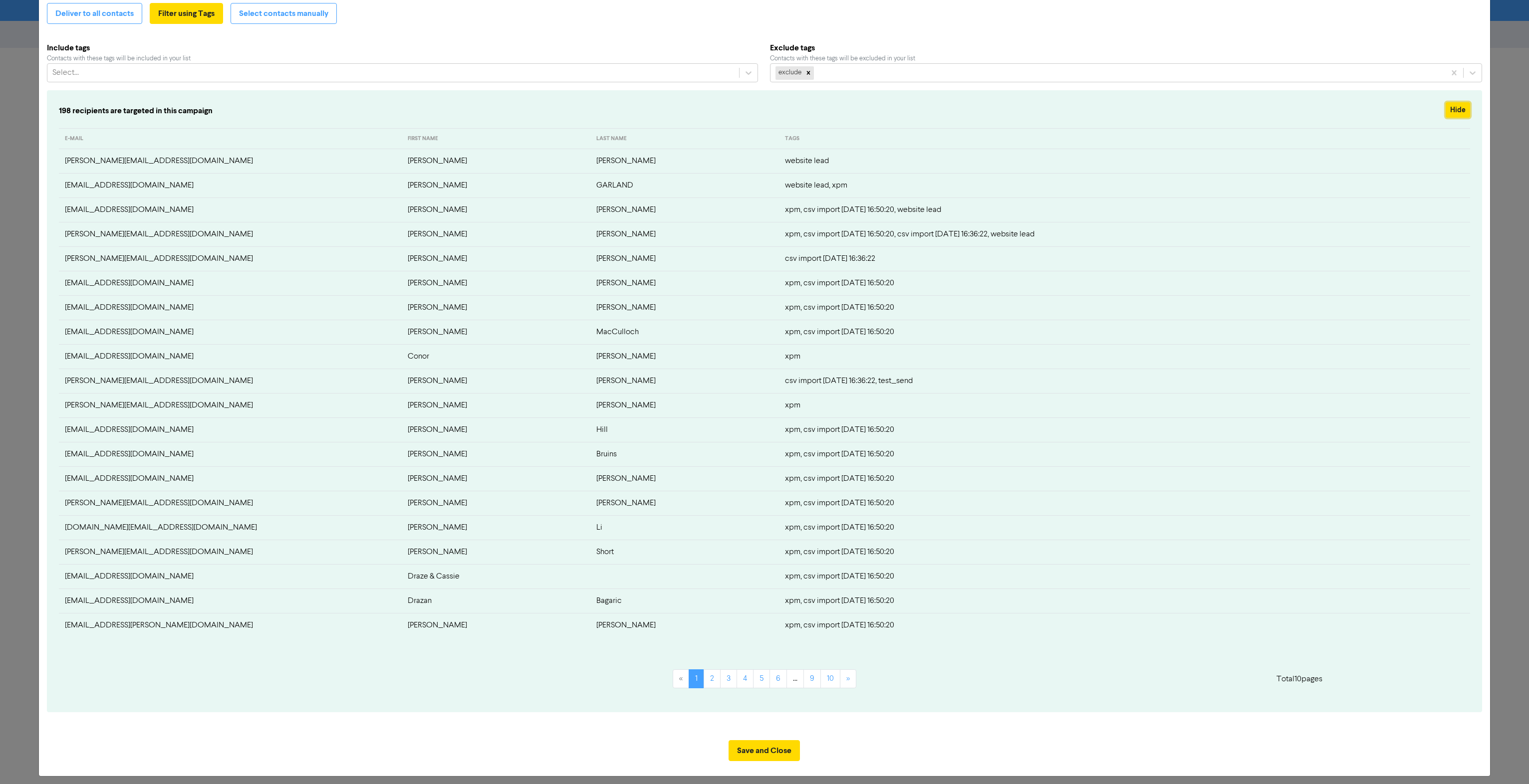
scroll to position [68, 0]
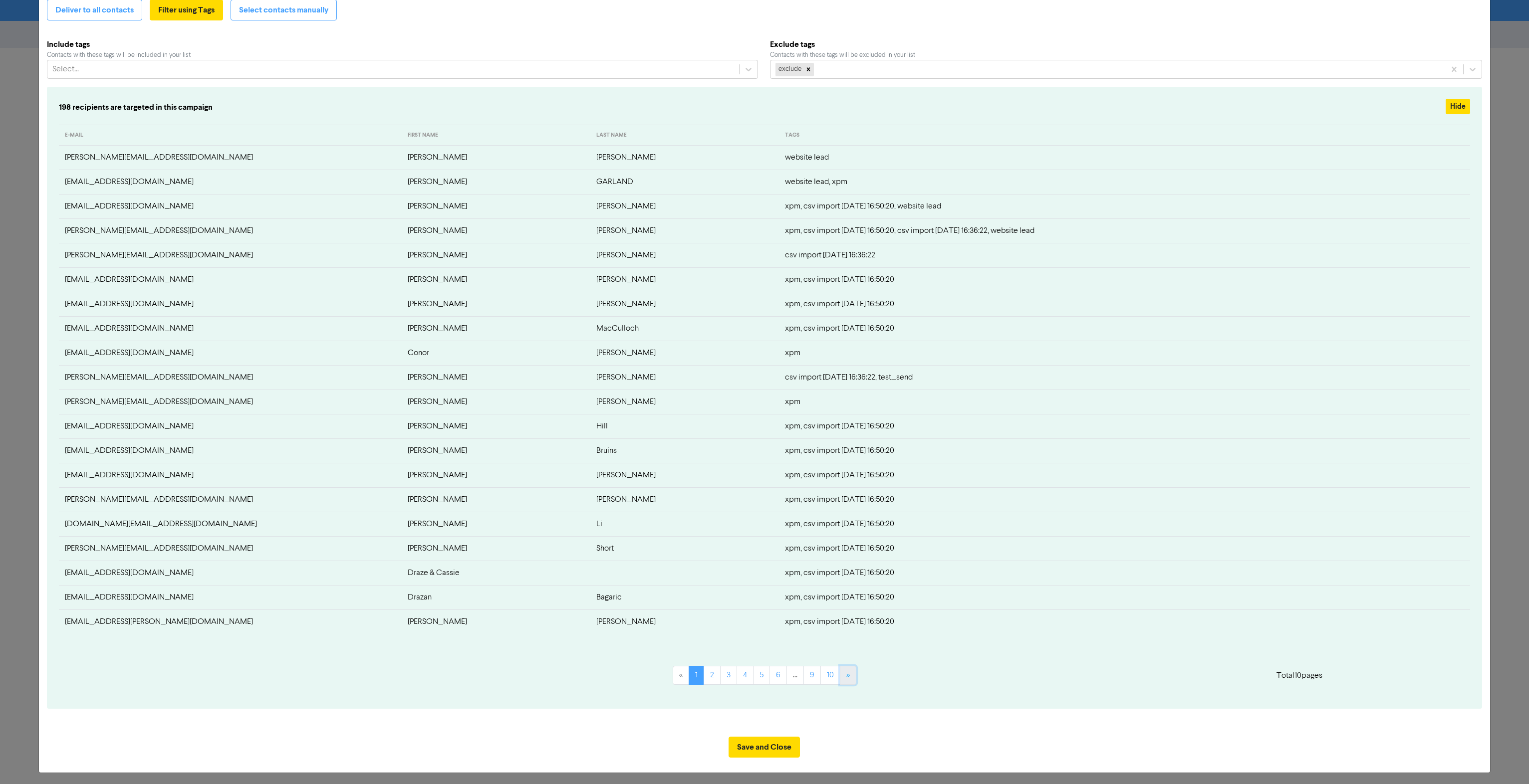
click at [840, 674] on link "»" at bounding box center [848, 675] width 17 height 19
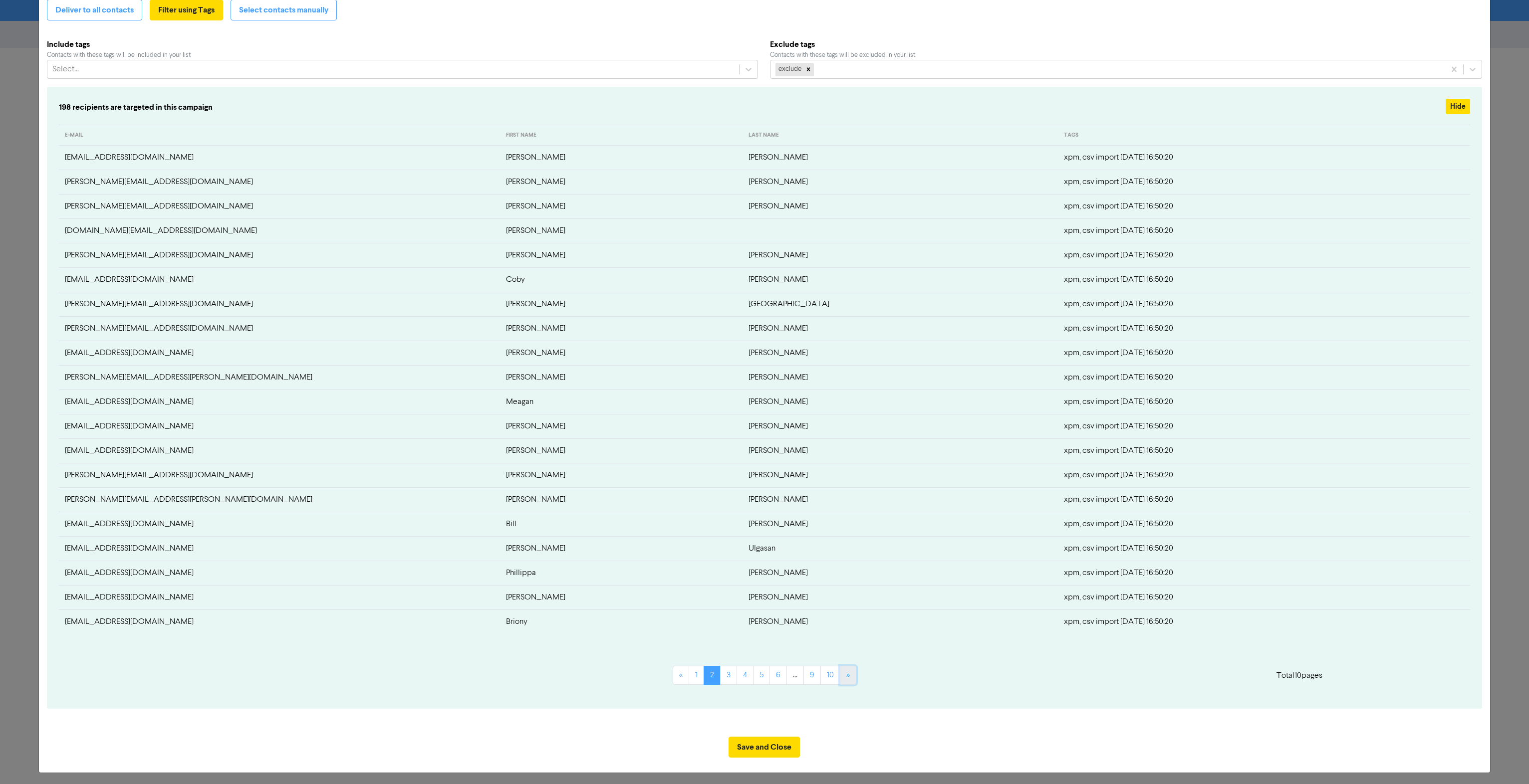
click at [840, 674] on link "»" at bounding box center [848, 675] width 17 height 19
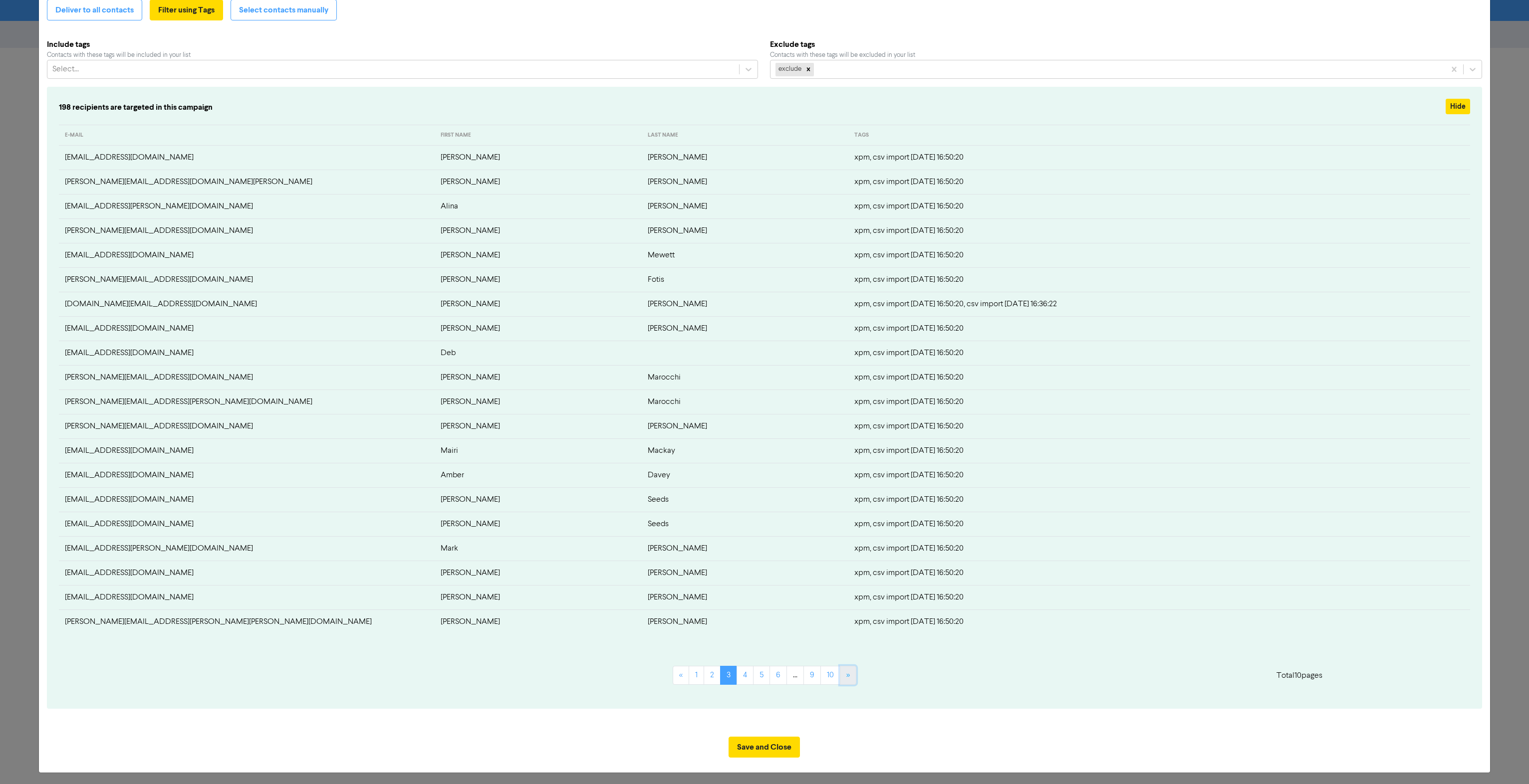
click at [840, 674] on link "»" at bounding box center [848, 675] width 17 height 19
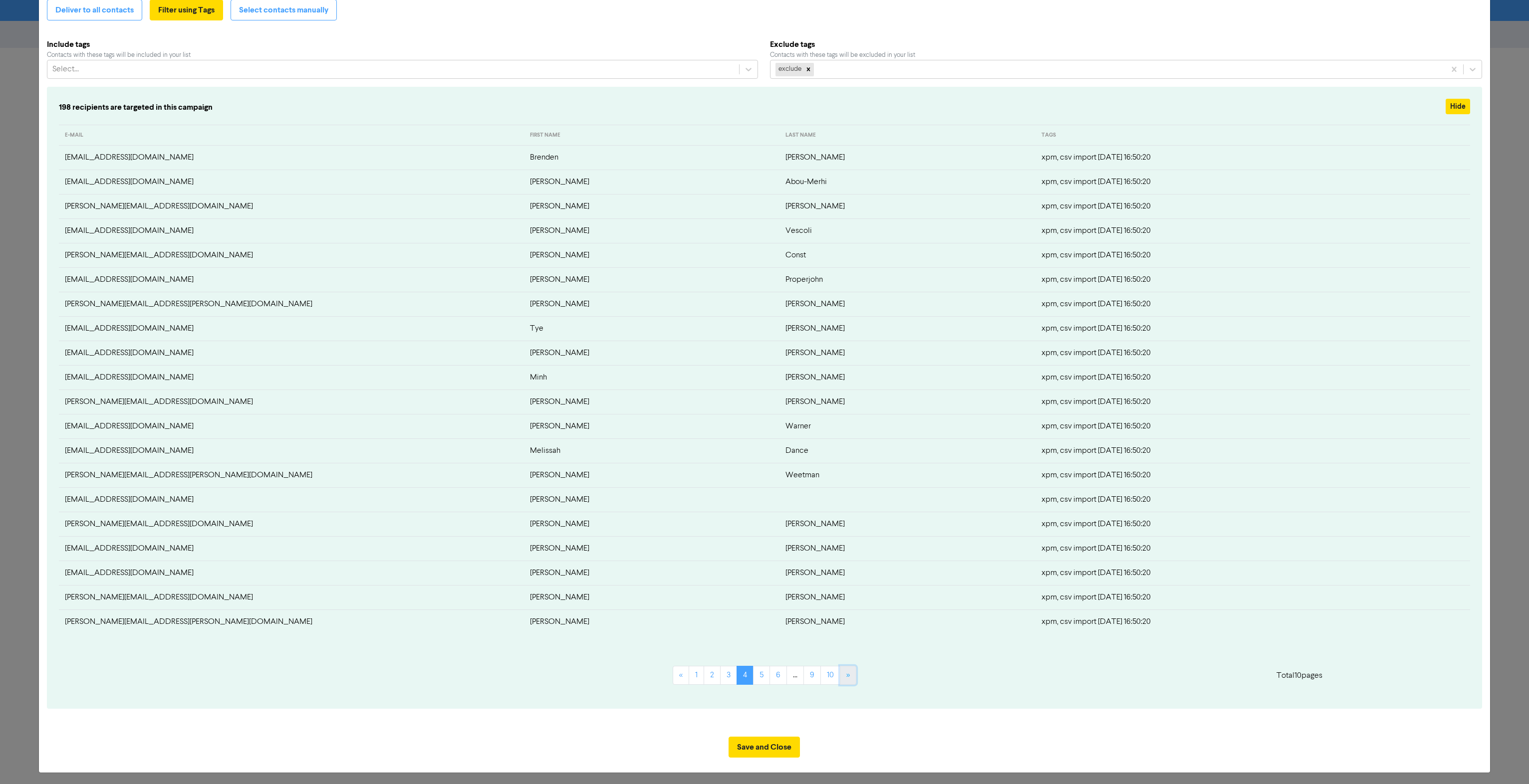
click at [840, 673] on link "»" at bounding box center [848, 675] width 17 height 19
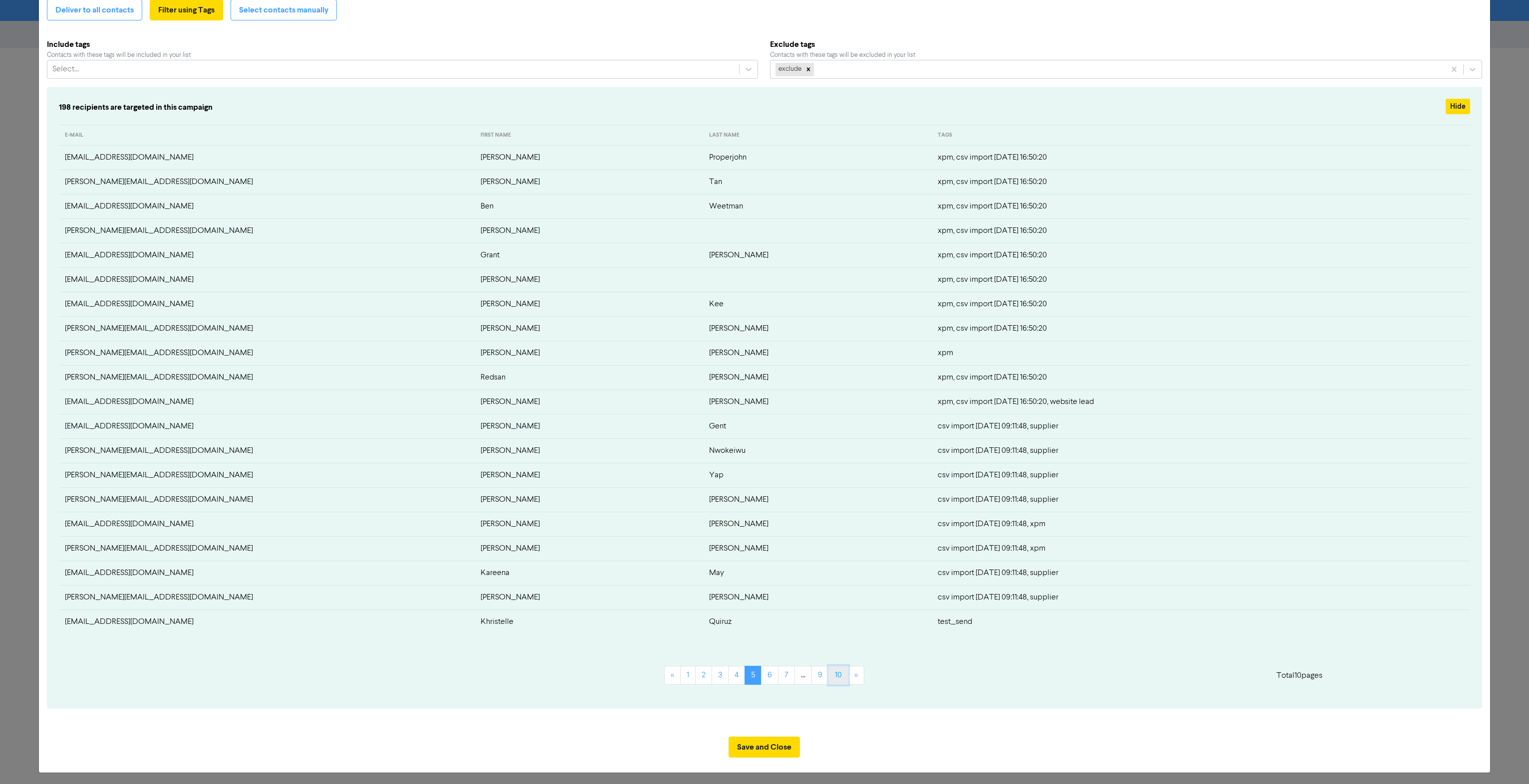
click at [840, 673] on link "10" at bounding box center [839, 675] width 20 height 19
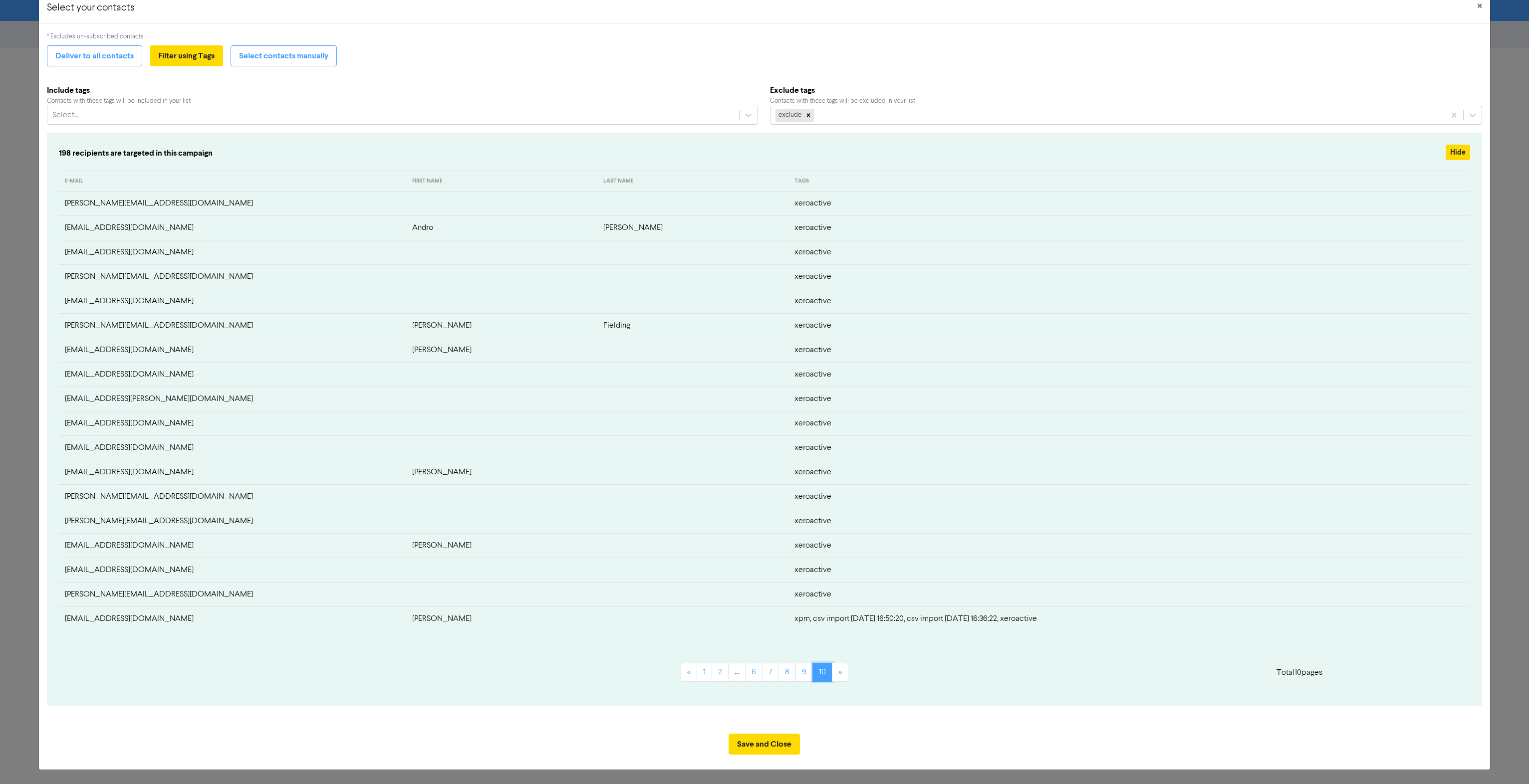
scroll to position [19, 0]
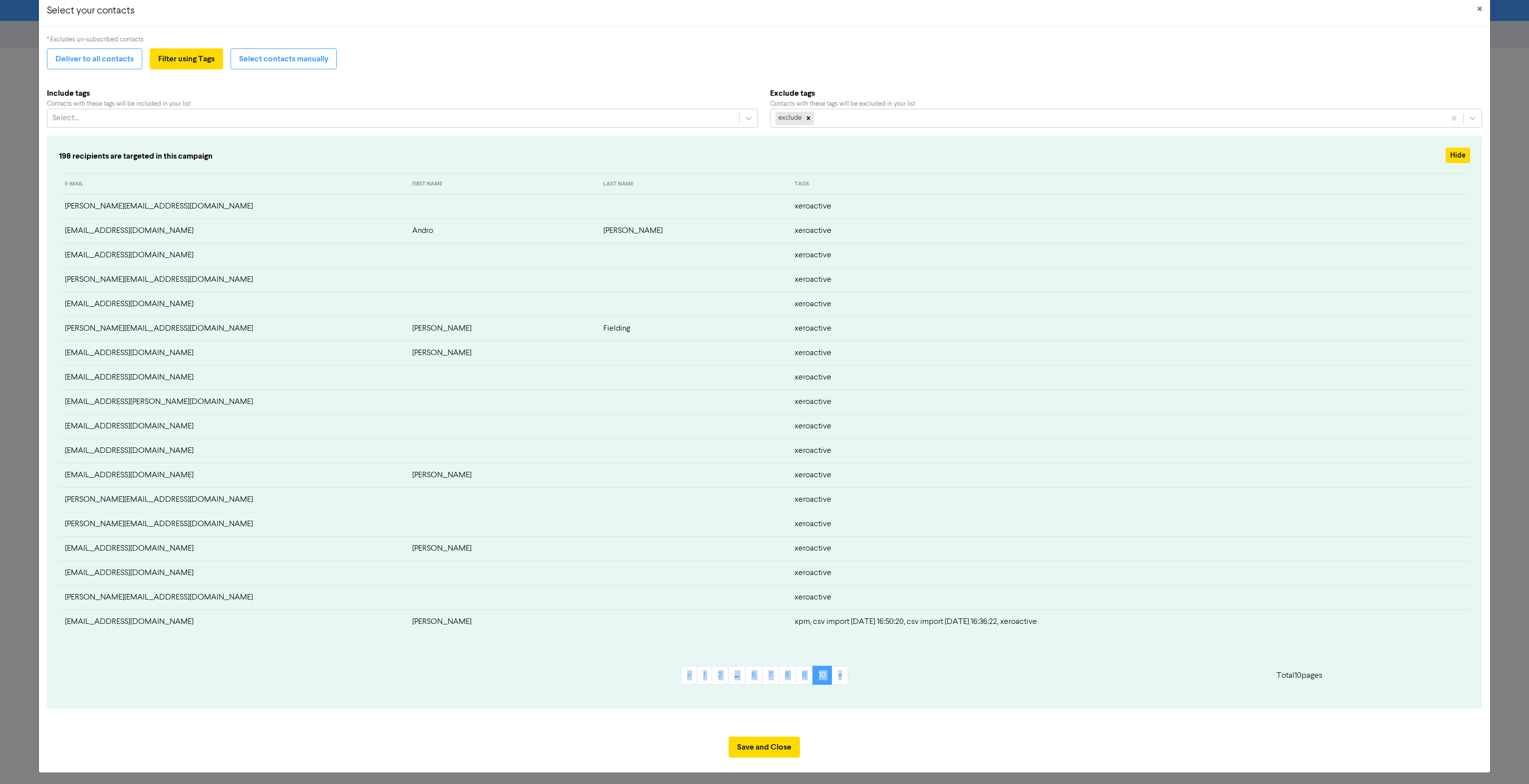
drag, startPoint x: 840, startPoint y: 673, endPoint x: 656, endPoint y: 706, distance: 186.9
click at [656, 706] on div "* Excludes un-subscribed contacts Deliver to all contacts Filter using Tags Sel…" at bounding box center [764, 377] width 1435 height 686
click at [1088, 29] on div "* Excludes un-subscribed contacts Deliver to all contacts Filter using Tags Sel…" at bounding box center [764, 377] width 1452 height 702
click at [309, 62] on button "Select contacts manually" at bounding box center [284, 58] width 106 height 21
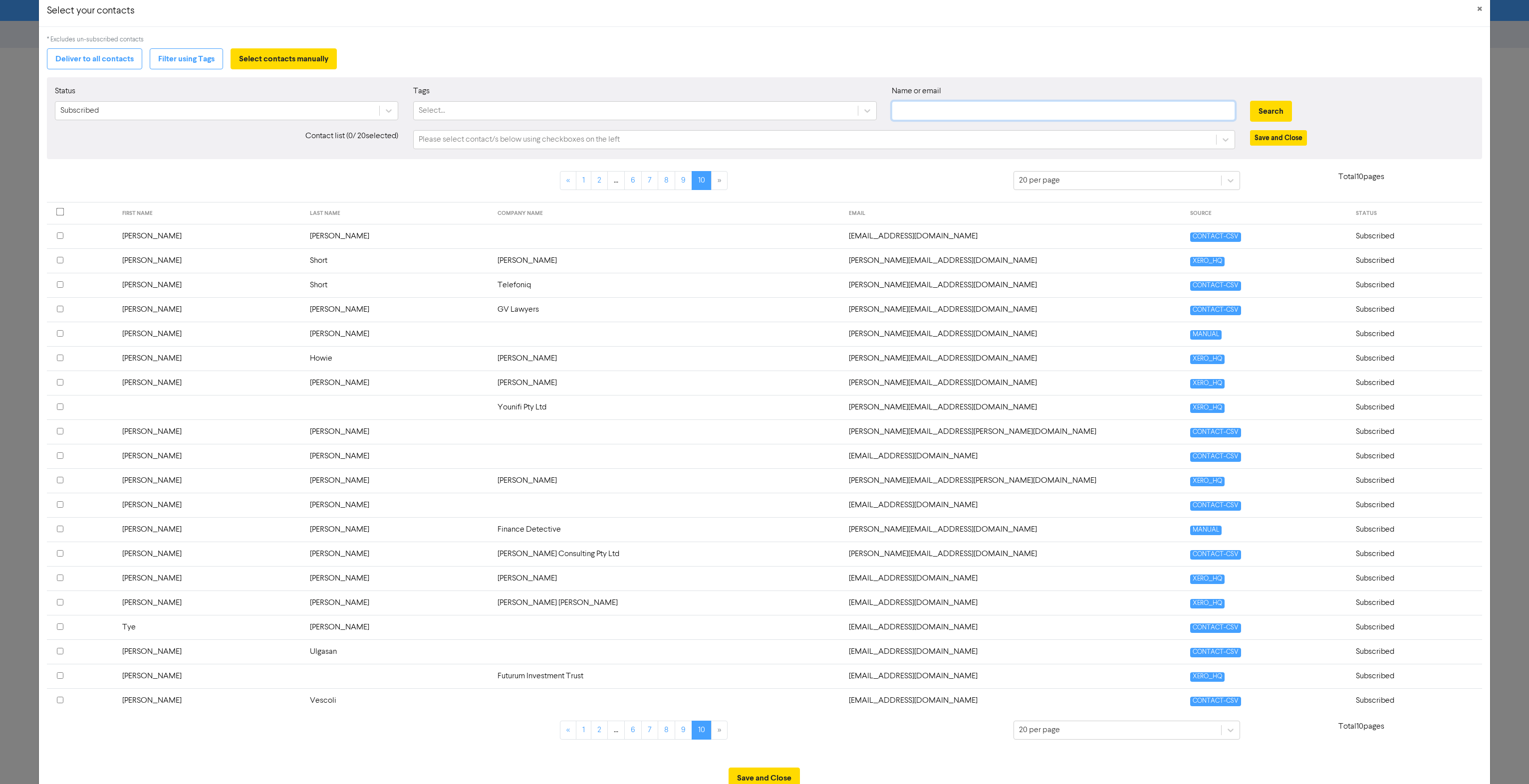
click at [982, 117] on input "text" at bounding box center [1063, 111] width 344 height 19
click at [1249, 101] on button "Search" at bounding box center [1270, 111] width 42 height 21
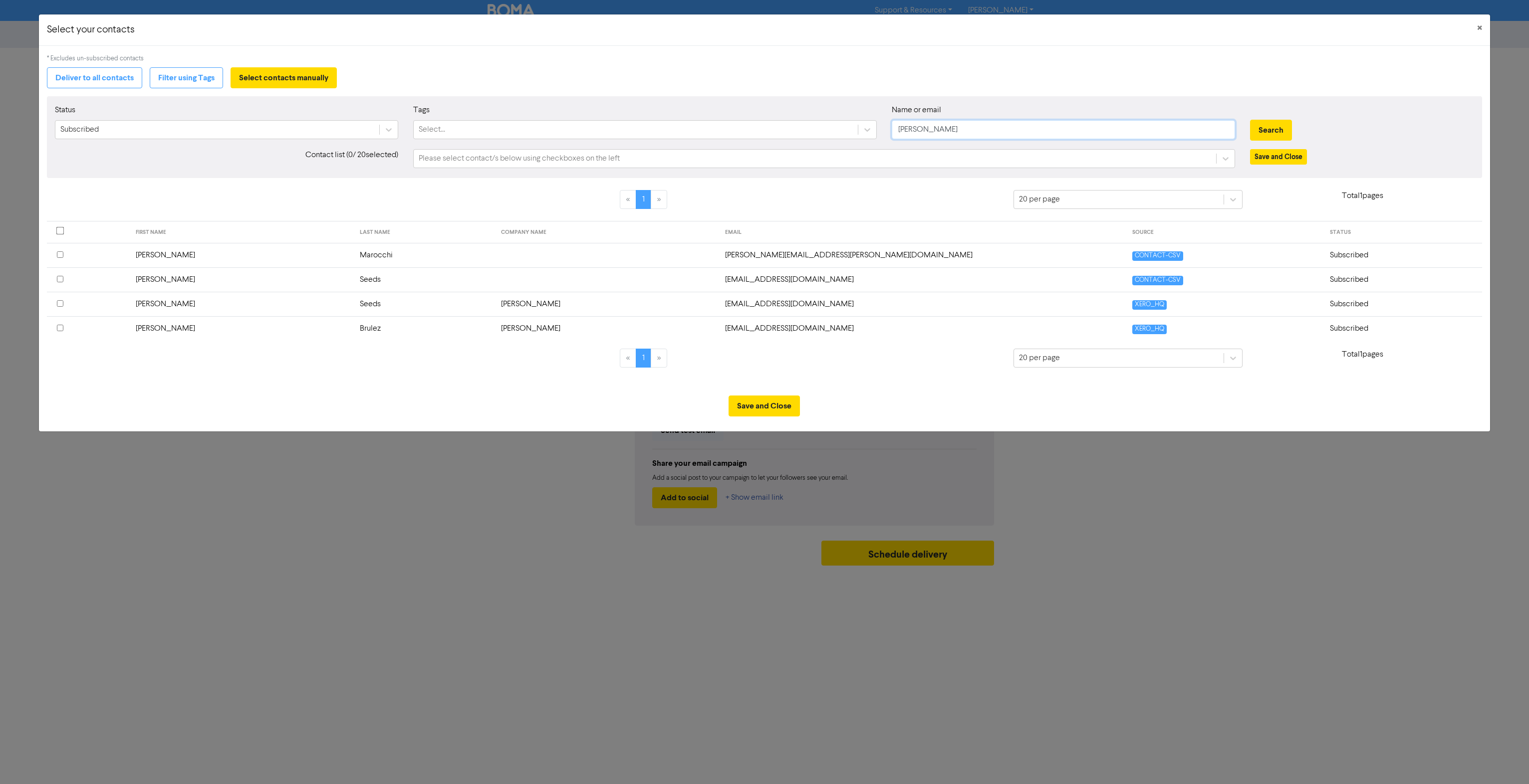
scroll to position [0, 0]
click at [1477, 28] on button "×" at bounding box center [1479, 28] width 21 height 28
click at [1482, 24] on span "×" at bounding box center [1479, 28] width 5 height 15
click at [186, 82] on button "Filter using Tags" at bounding box center [186, 77] width 73 height 21
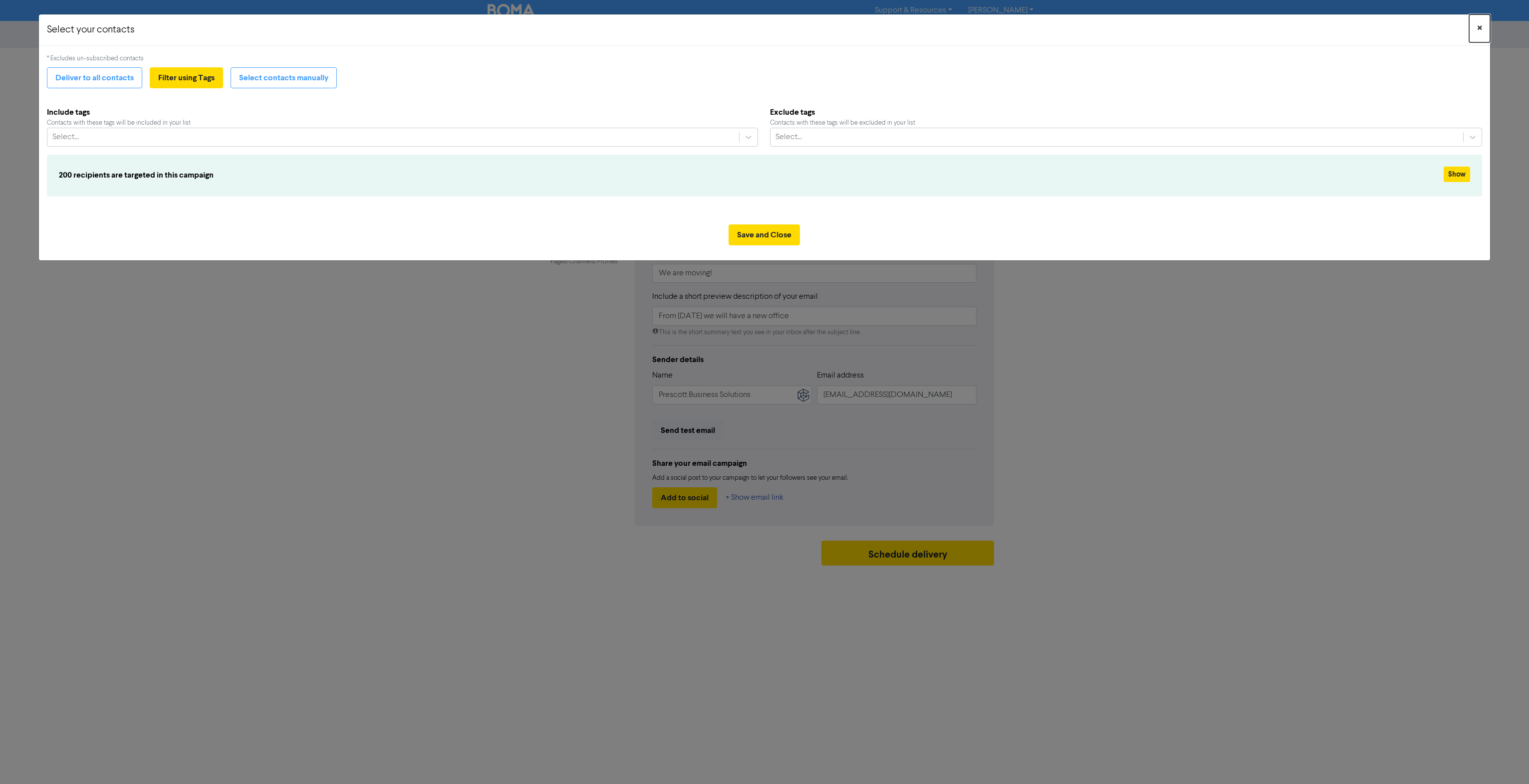
click at [1480, 28] on span "×" at bounding box center [1479, 28] width 5 height 15
click at [806, 141] on div "Select..." at bounding box center [1116, 137] width 693 height 18
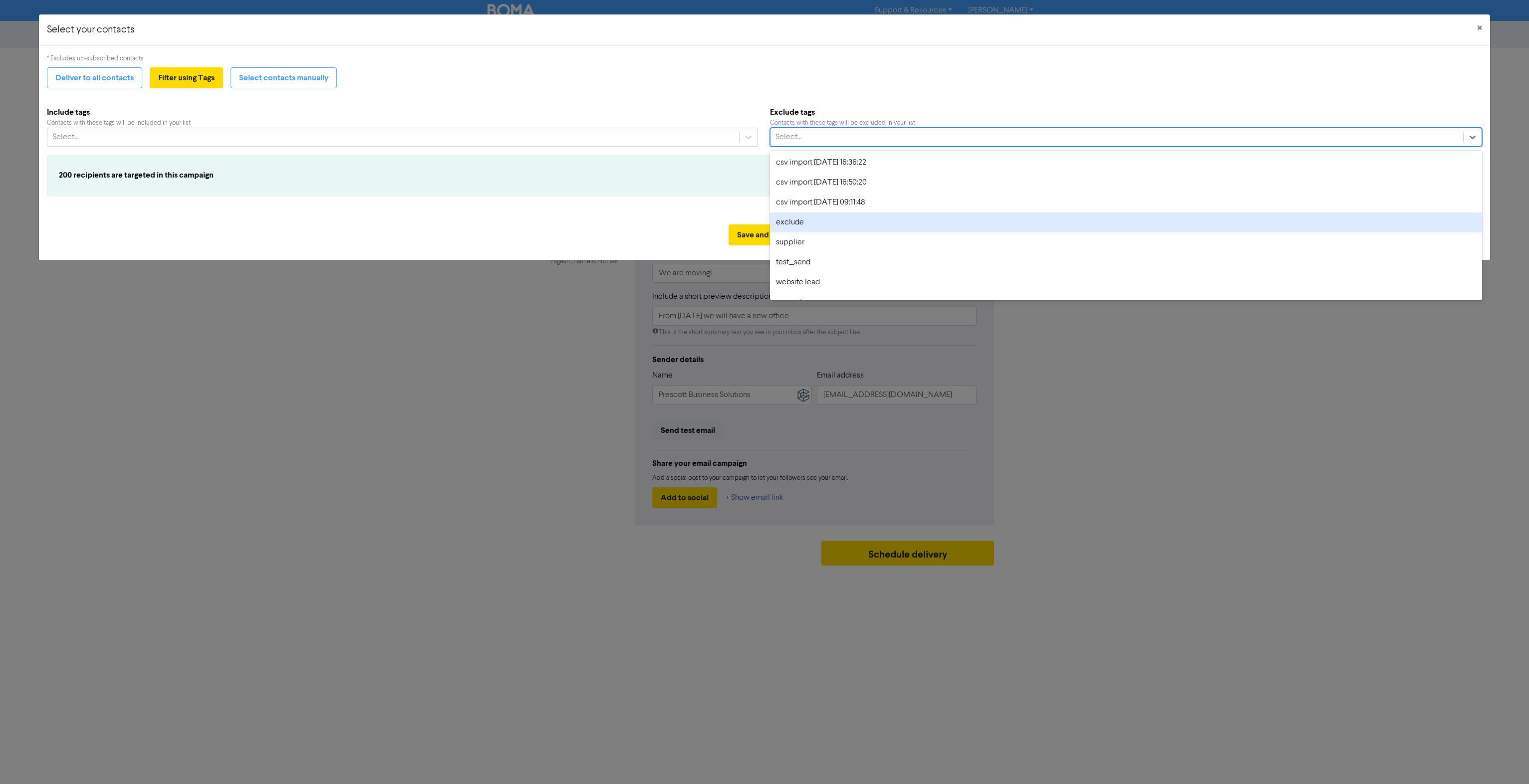
click at [809, 224] on div "exclude" at bounding box center [1126, 222] width 712 height 20
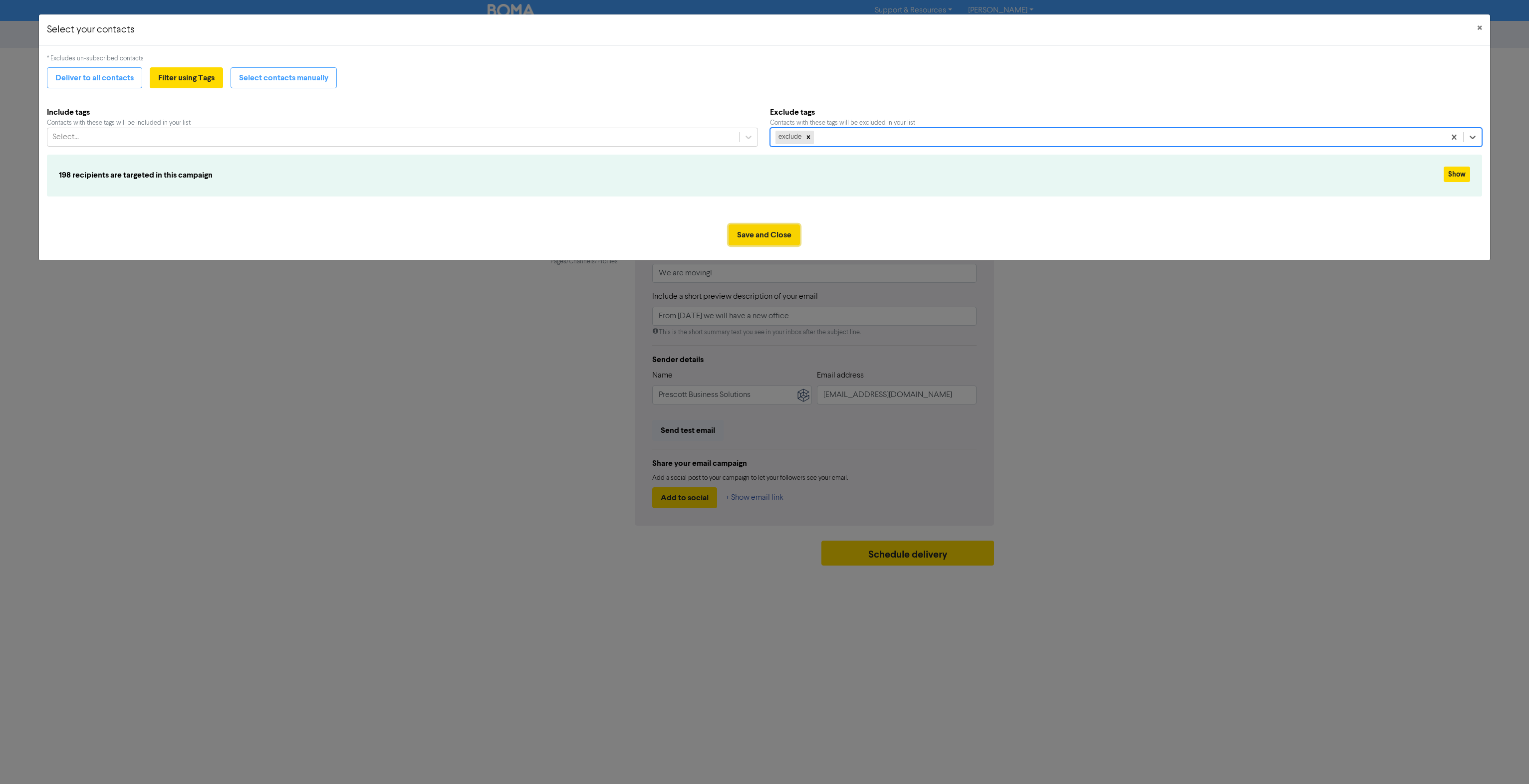
click at [780, 234] on button "Save and Close" at bounding box center [764, 234] width 72 height 21
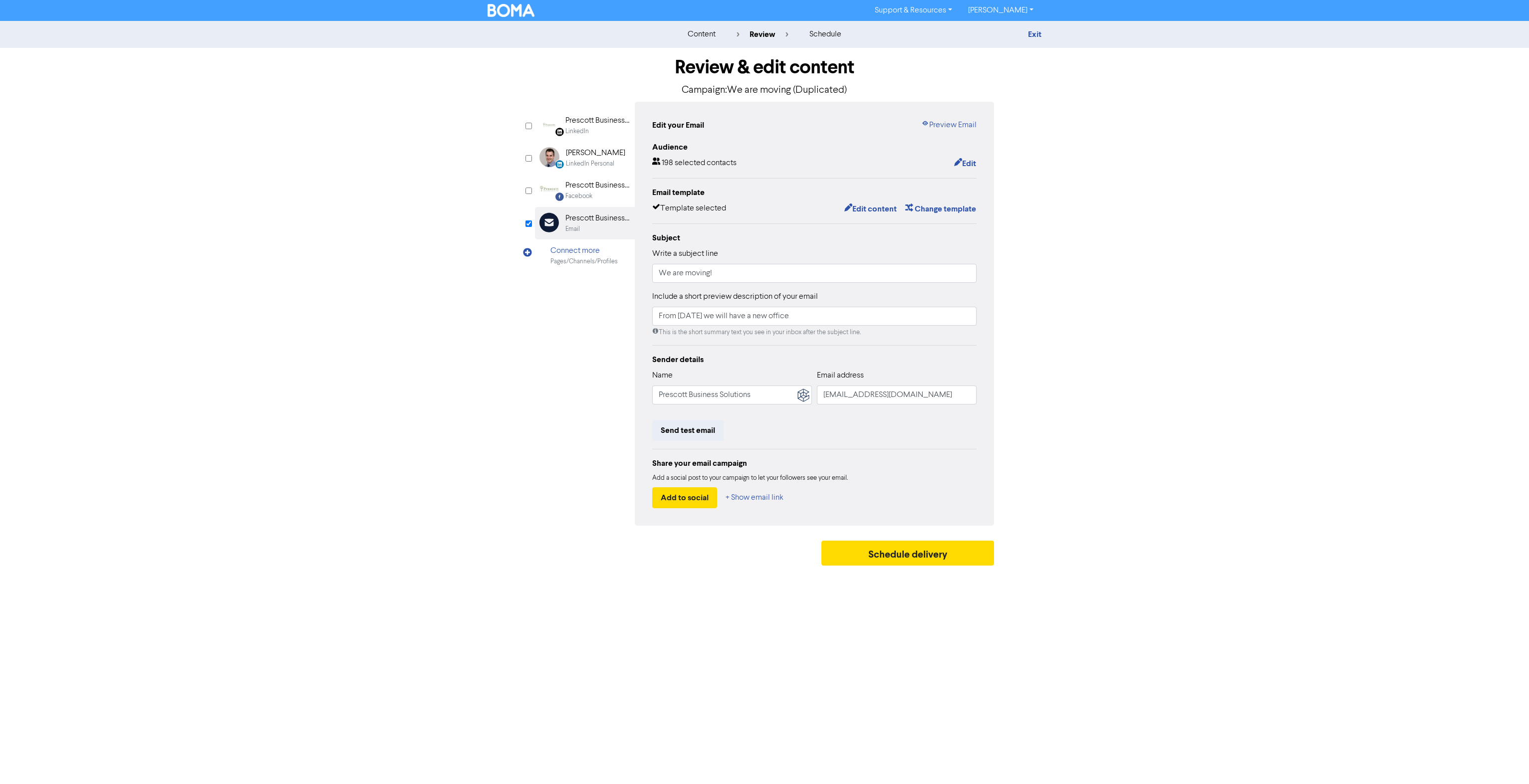
click at [516, 13] on img at bounding box center [511, 11] width 47 height 13
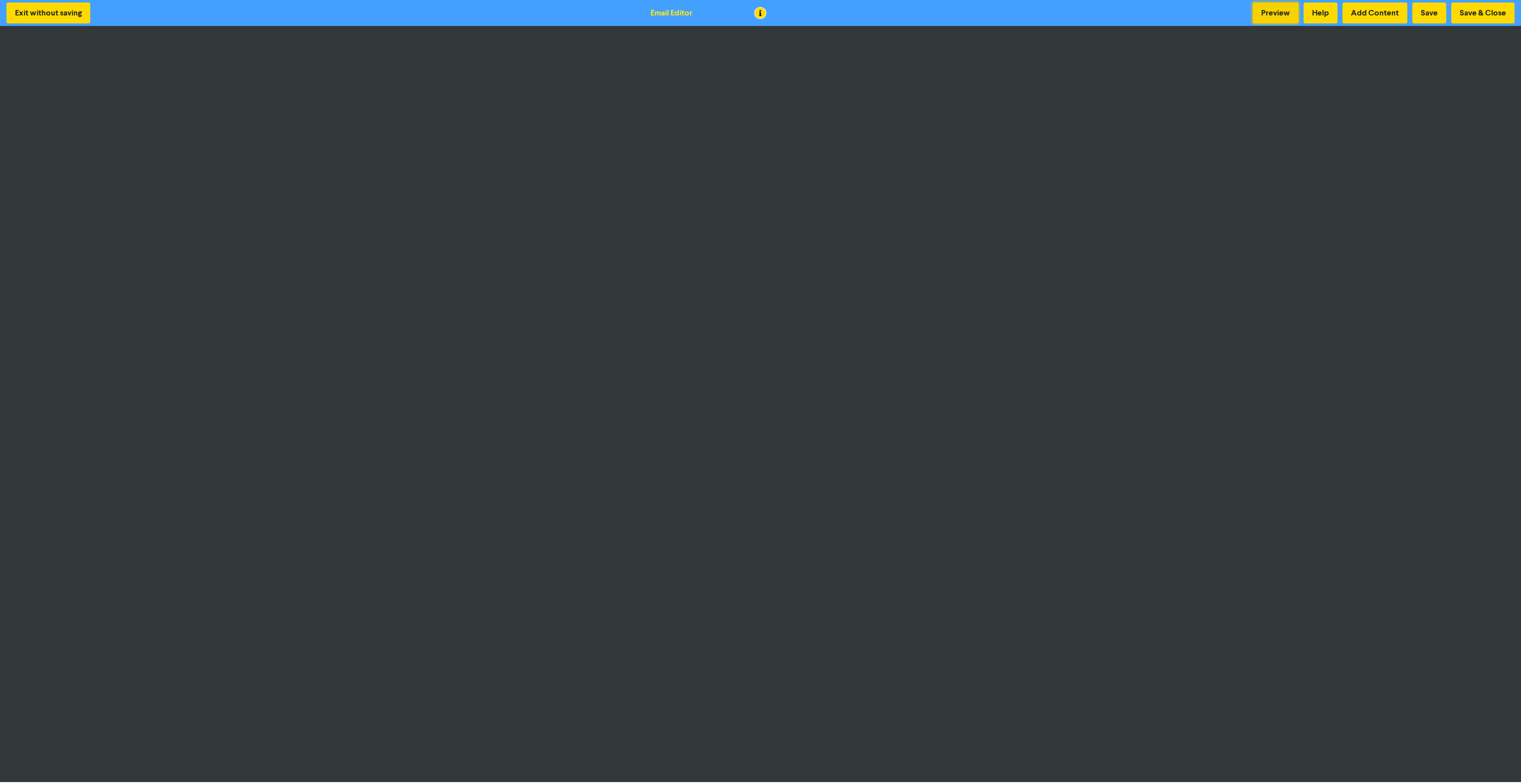
click at [1270, 14] on button "Preview" at bounding box center [1275, 12] width 46 height 21
click at [1470, 13] on button "Save & Close" at bounding box center [1483, 12] width 63 height 21
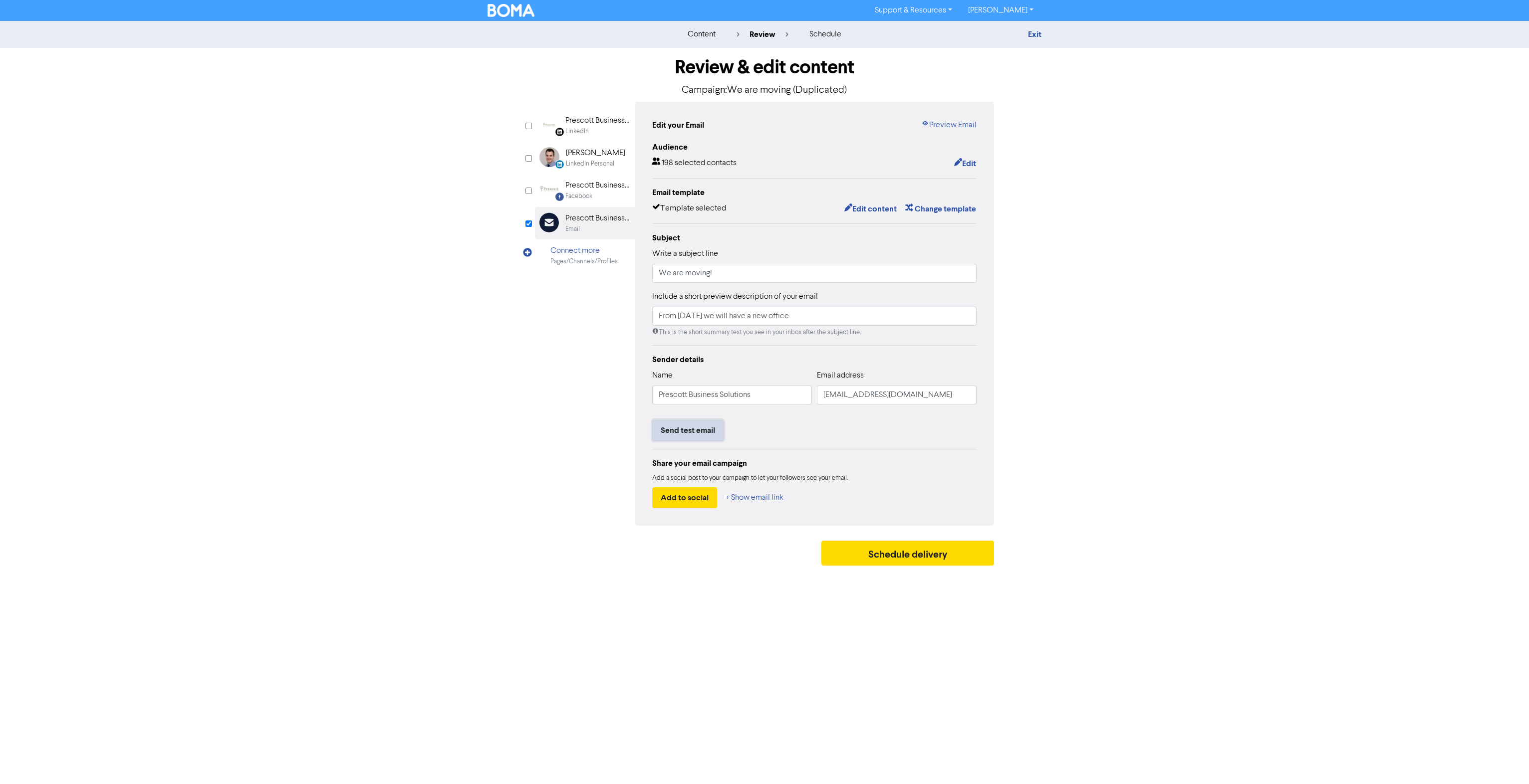
click at [694, 430] on button "Send test email" at bounding box center [688, 430] width 72 height 21
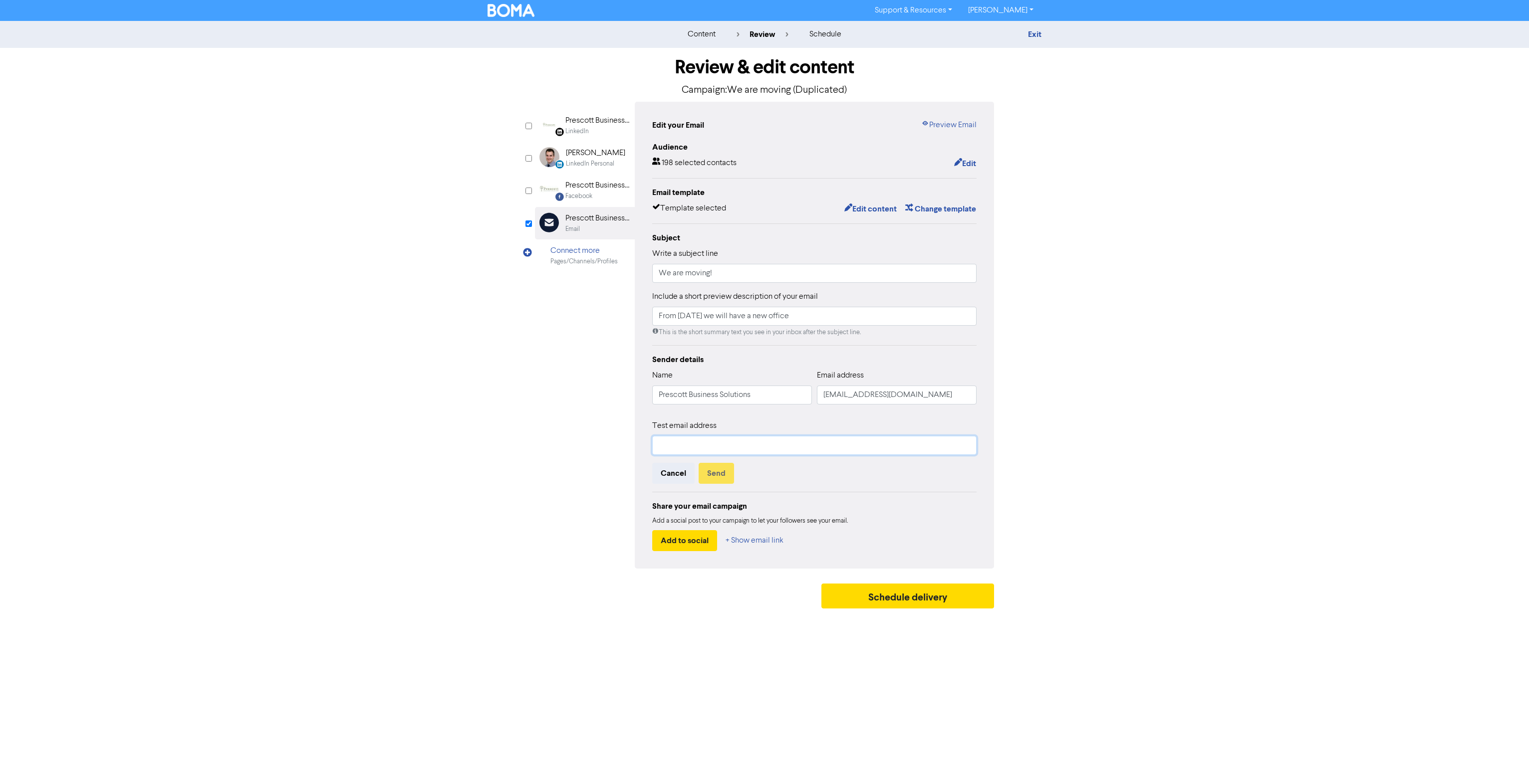
click at [696, 440] on input "text" at bounding box center [814, 445] width 324 height 19
type input "shannon@prescottsolutions.com.au;jessica@prescottsolutions.com.au"
click at [714, 475] on button "Send" at bounding box center [716, 473] width 36 height 21
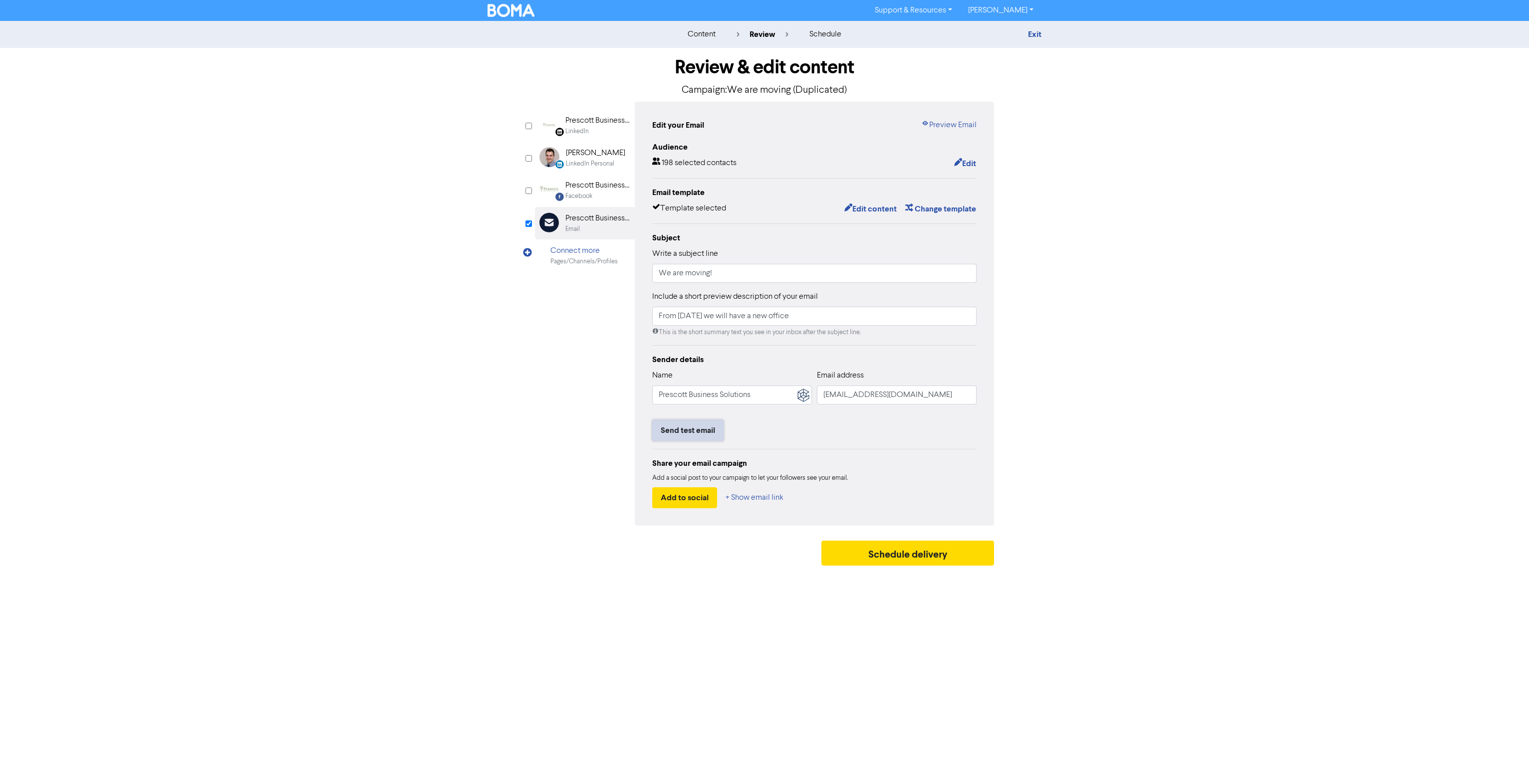
click at [695, 430] on button "Send test email" at bounding box center [688, 430] width 72 height 21
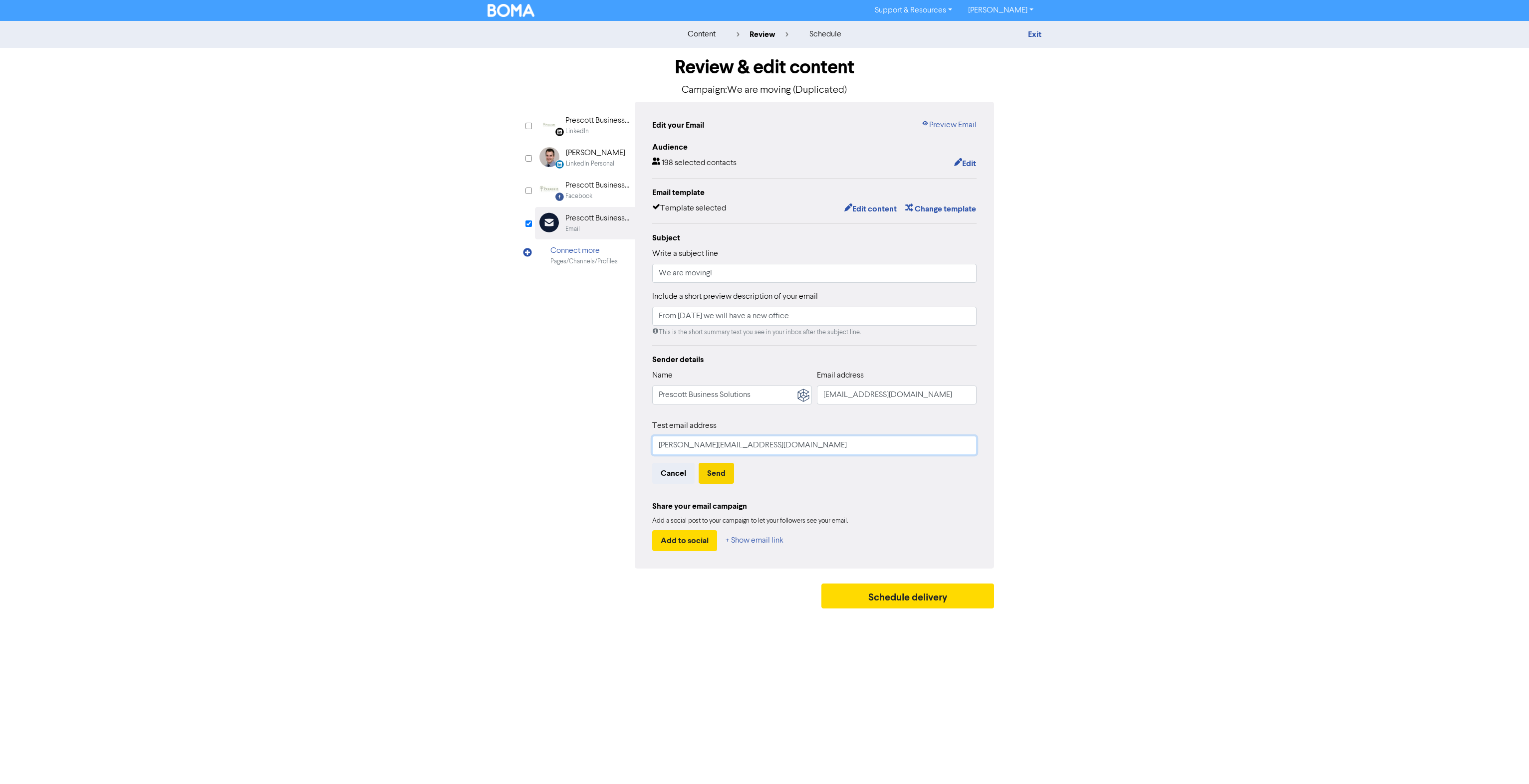
type input "shannon@prescottsolutions.com.au"
click at [719, 472] on button "Send" at bounding box center [716, 473] width 36 height 21
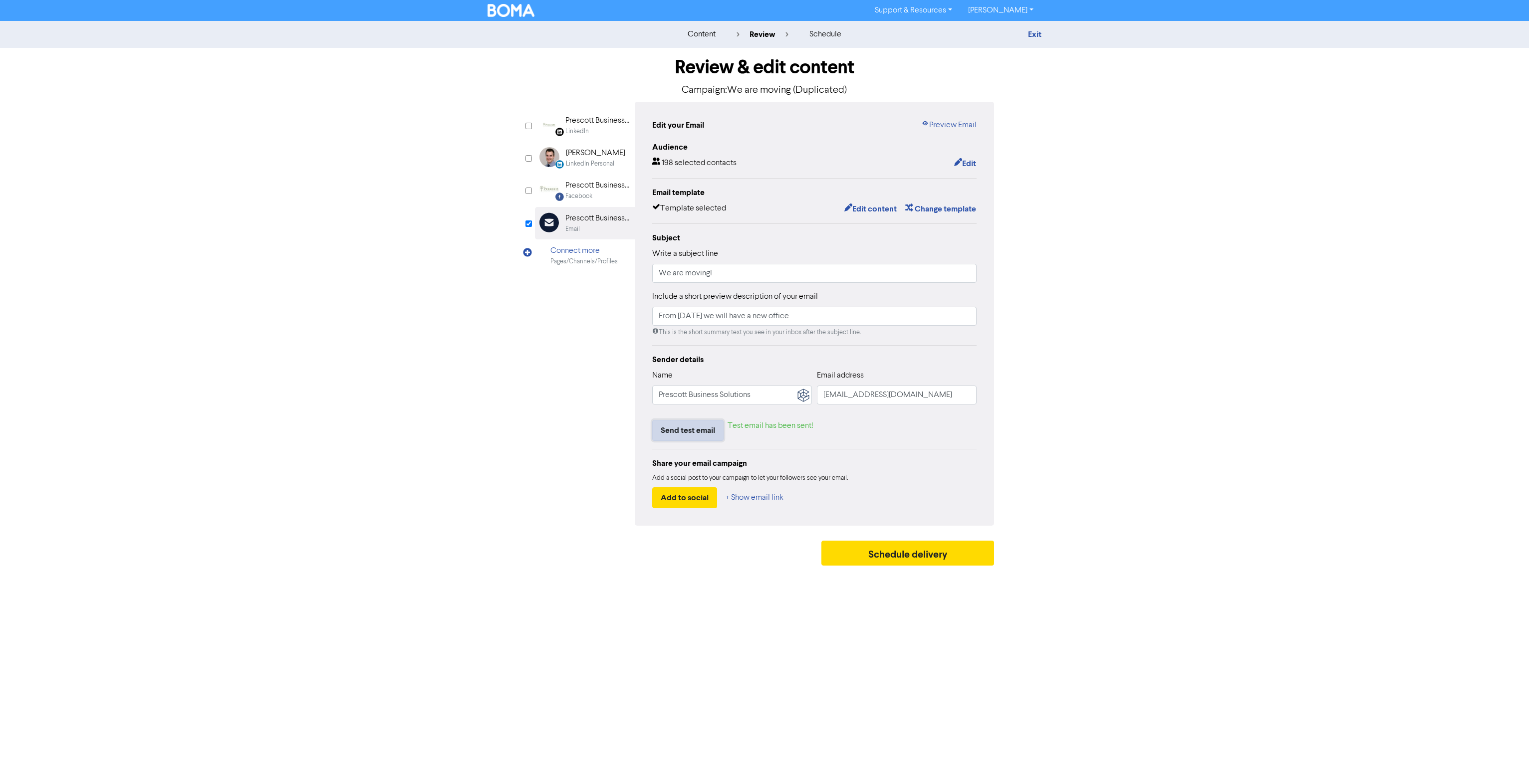
click at [711, 430] on button "Send test email" at bounding box center [688, 430] width 72 height 21
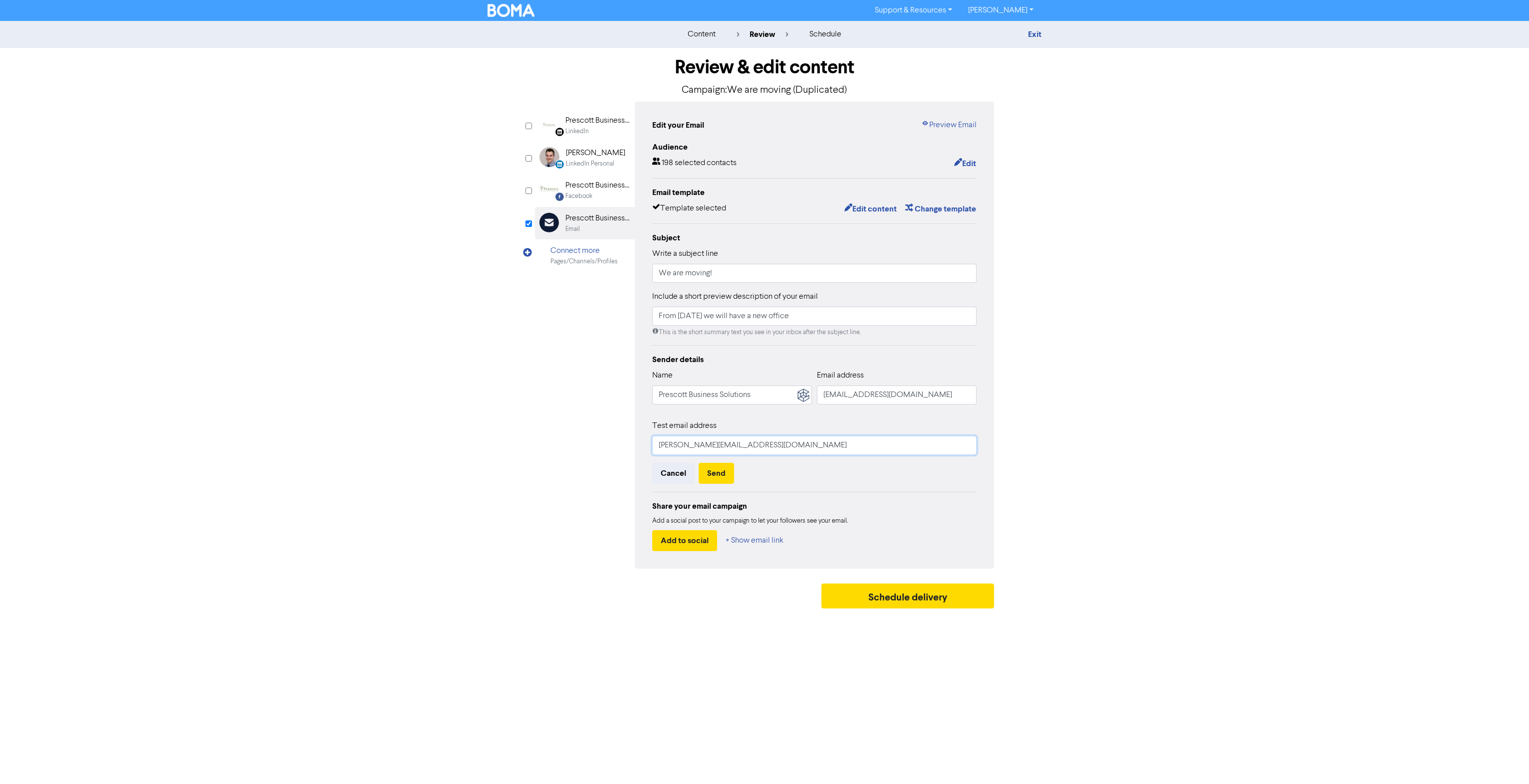
drag, startPoint x: 686, startPoint y: 446, endPoint x: 453, endPoint y: 457, distance: 233.3
click at [453, 457] on div "content review schedule Exit Review & edit content Campaign: We are moving (Dup…" at bounding box center [764, 317] width 1529 height 592
type input "jessica@prescottsolutions.com.au"
click at [720, 471] on button "Send" at bounding box center [716, 473] width 36 height 21
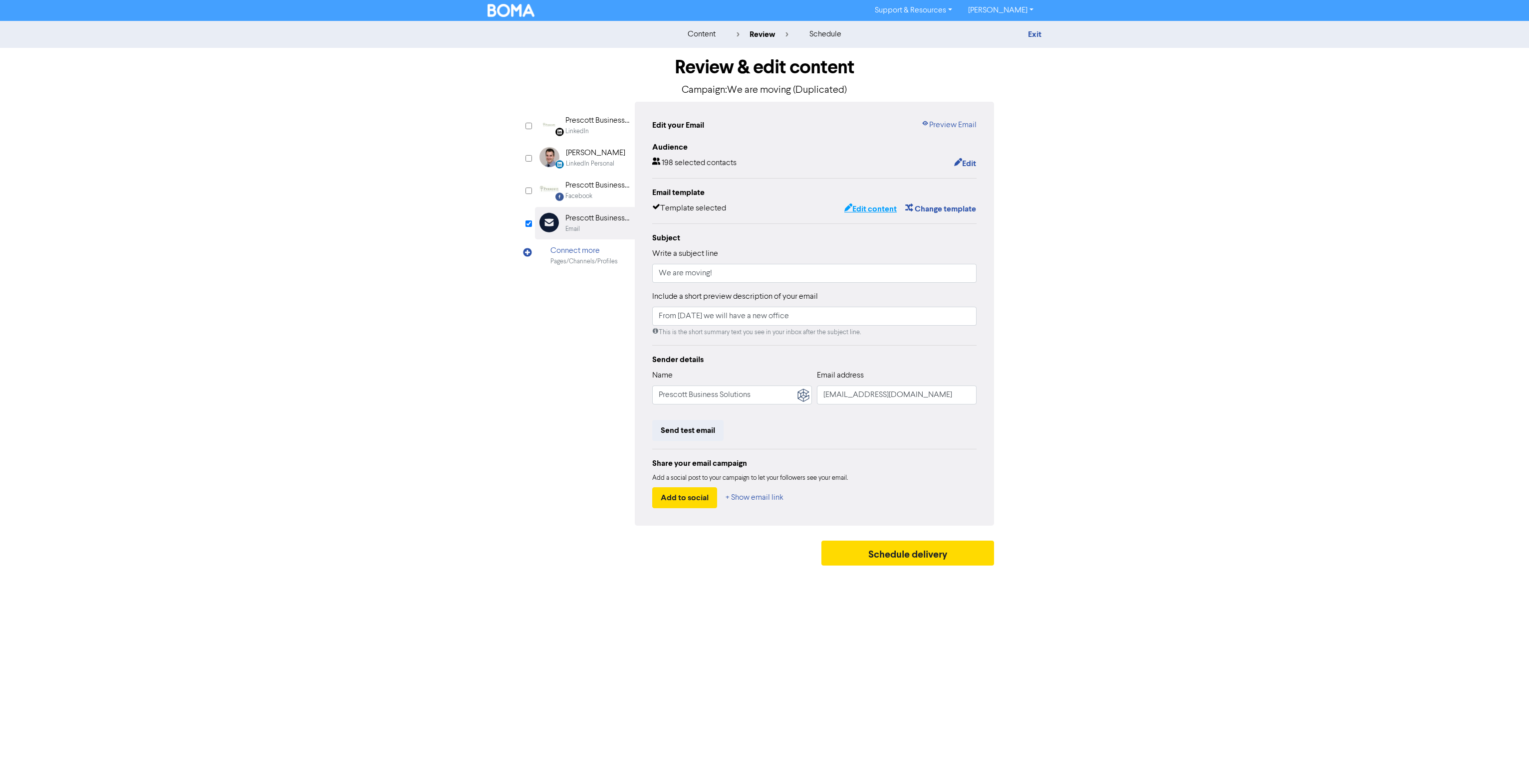
click at [867, 211] on button "Edit content" at bounding box center [870, 209] width 53 height 13
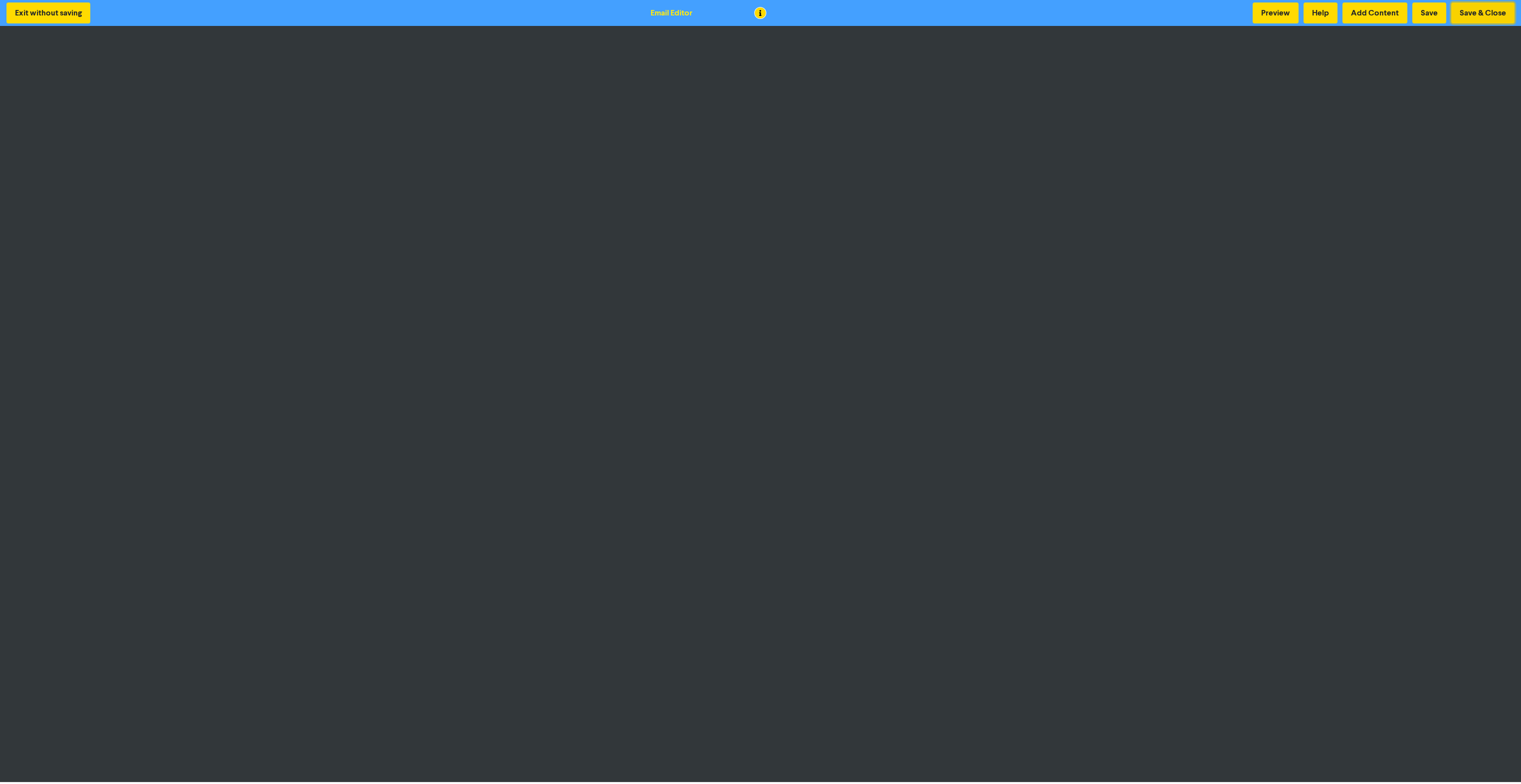
click at [1474, 14] on button "Save & Close" at bounding box center [1483, 12] width 63 height 21
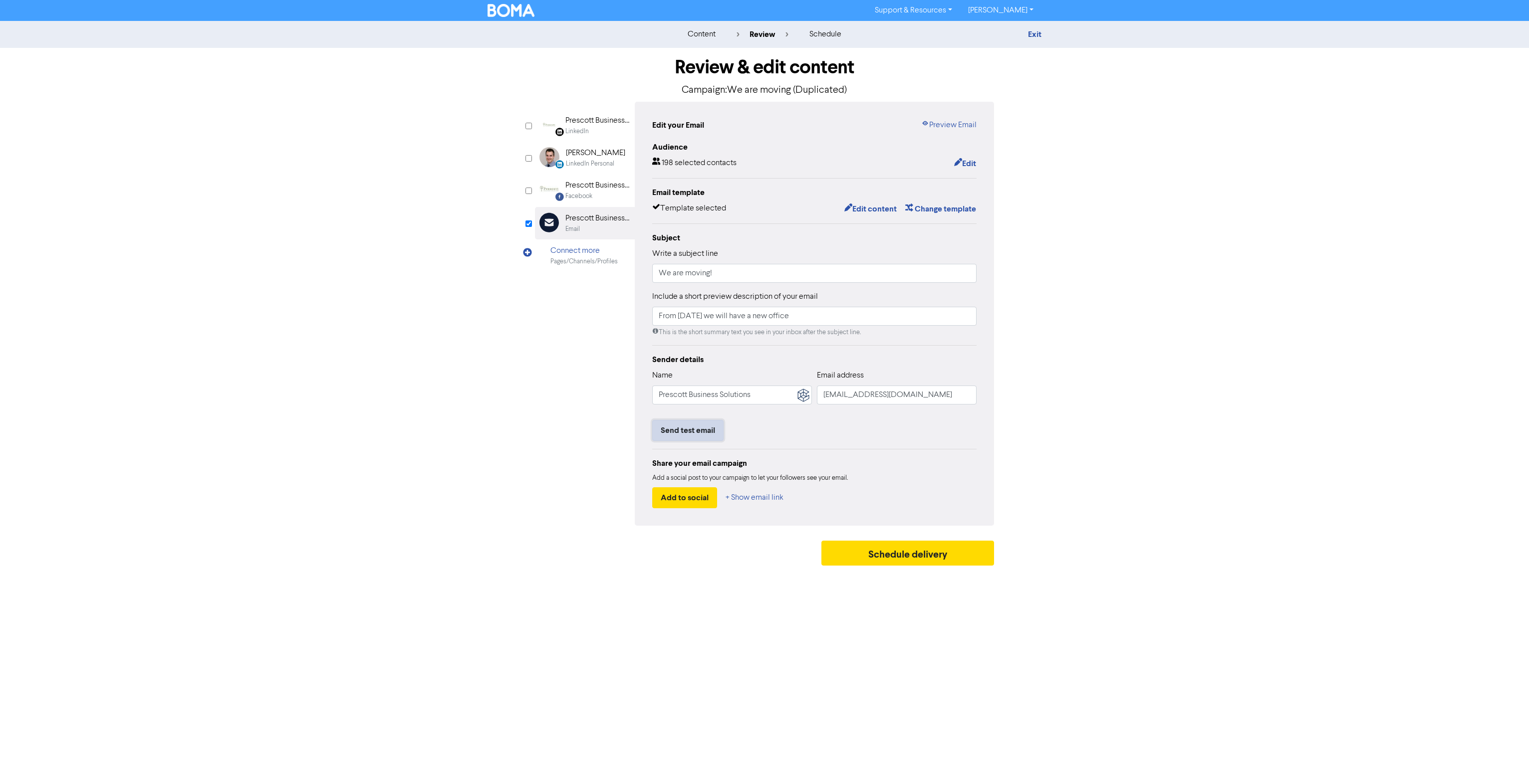
click at [714, 433] on button "Send test email" at bounding box center [688, 430] width 72 height 21
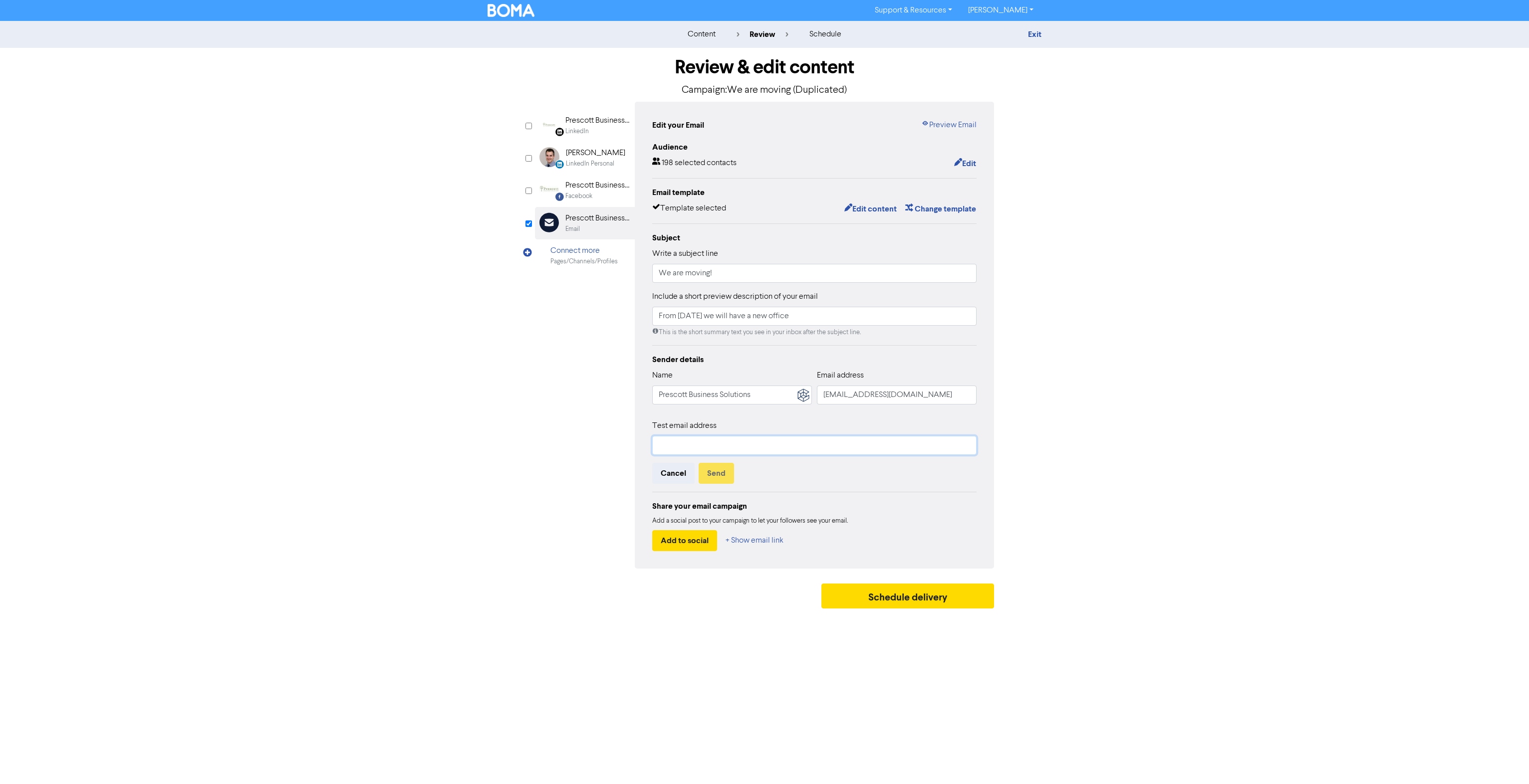
click at [708, 448] on input "text" at bounding box center [814, 445] width 324 height 19
click at [732, 446] on input "jessica@prescottsolutions.com.au" at bounding box center [814, 445] width 324 height 19
drag, startPoint x: 682, startPoint y: 441, endPoint x: 873, endPoint y: 458, distance: 191.8
click at [873, 458] on div "Test email address jessica@prescottsolutions.com.au Cancel Send" at bounding box center [814, 451] width 324 height 64
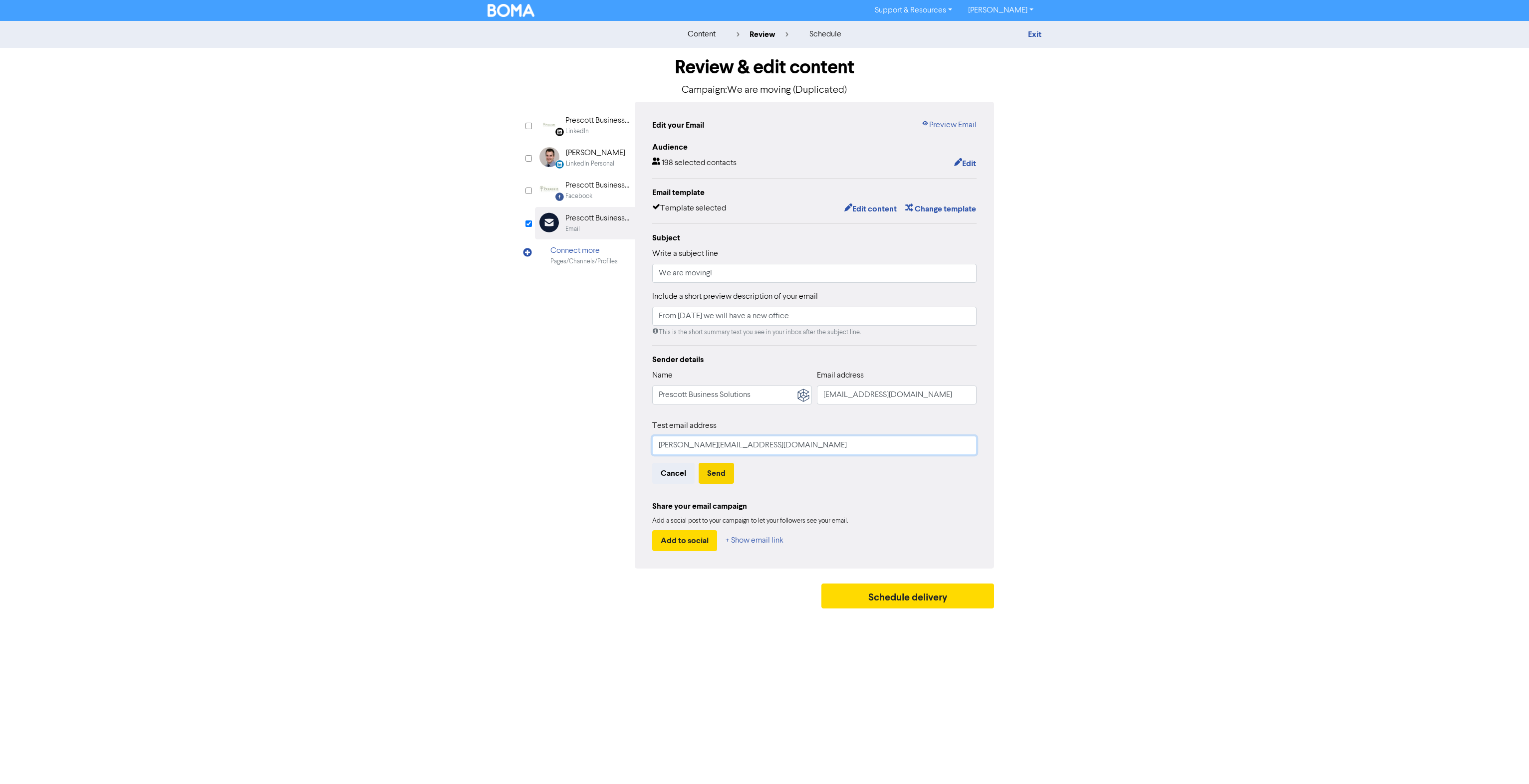
type input "jessica@prescottsolutions.com.au"
click at [716, 477] on button "Send" at bounding box center [716, 473] width 36 height 21
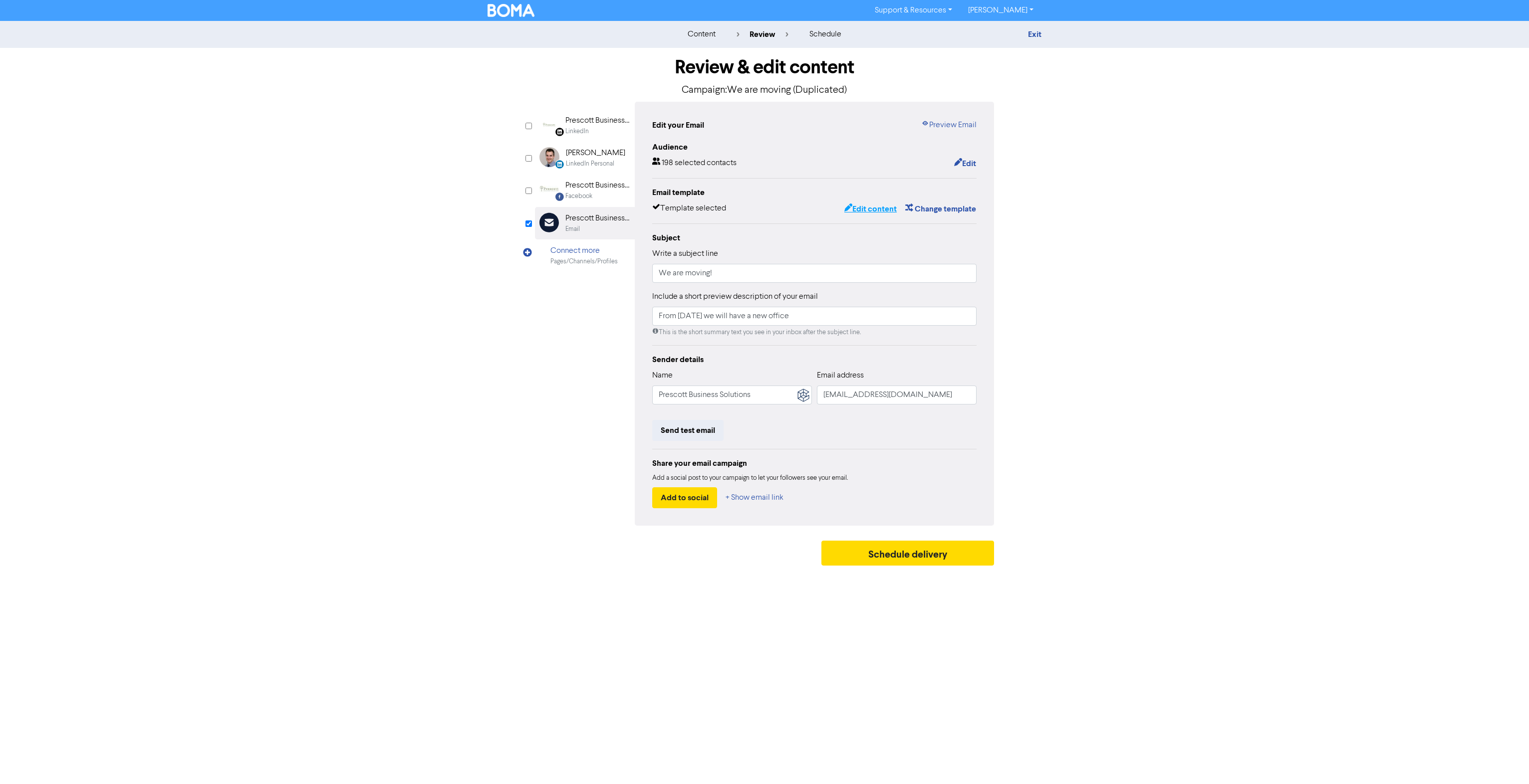
click at [871, 211] on button "Edit content" at bounding box center [870, 209] width 53 height 13
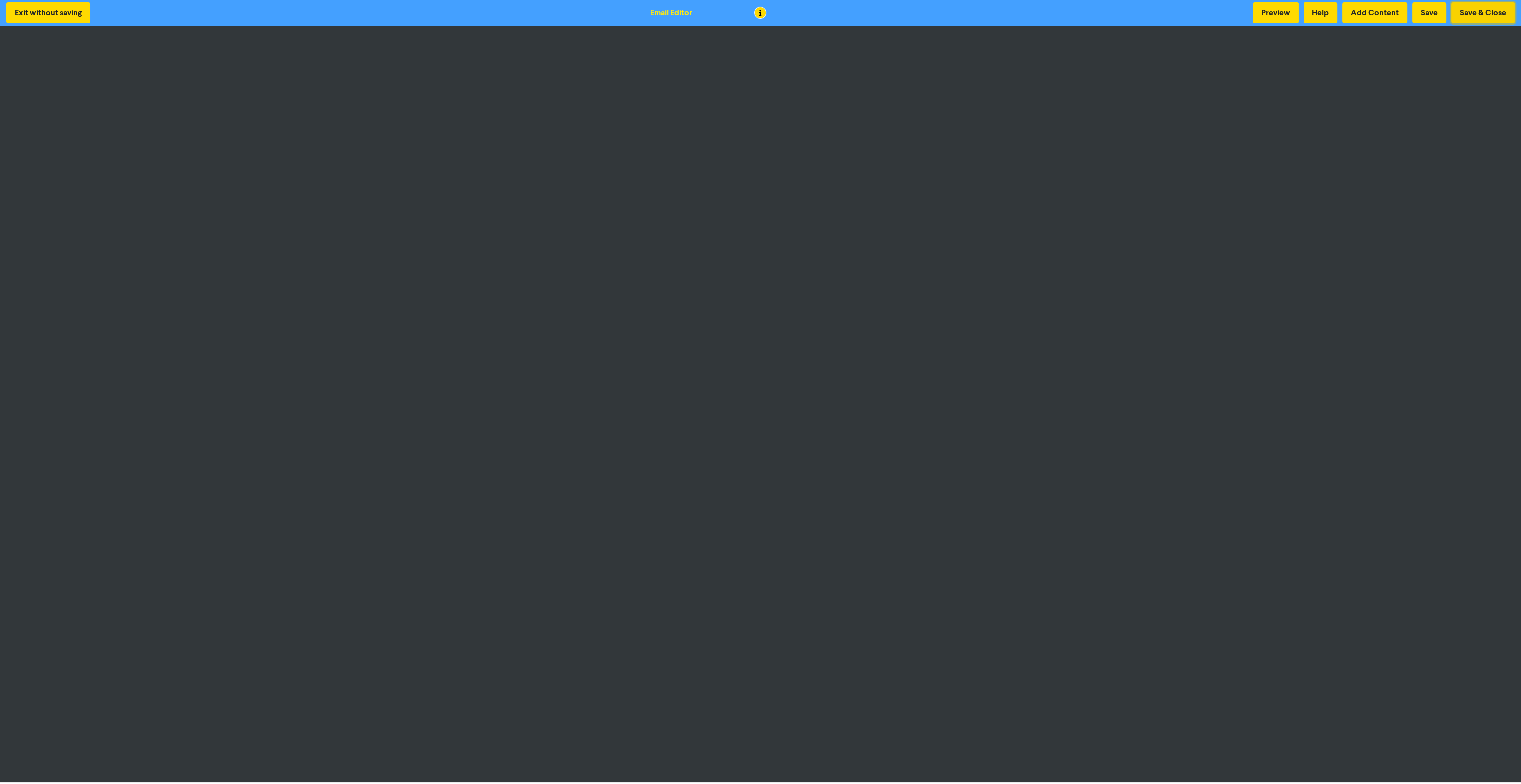
click at [1492, 8] on button "Save & Close" at bounding box center [1483, 12] width 63 height 21
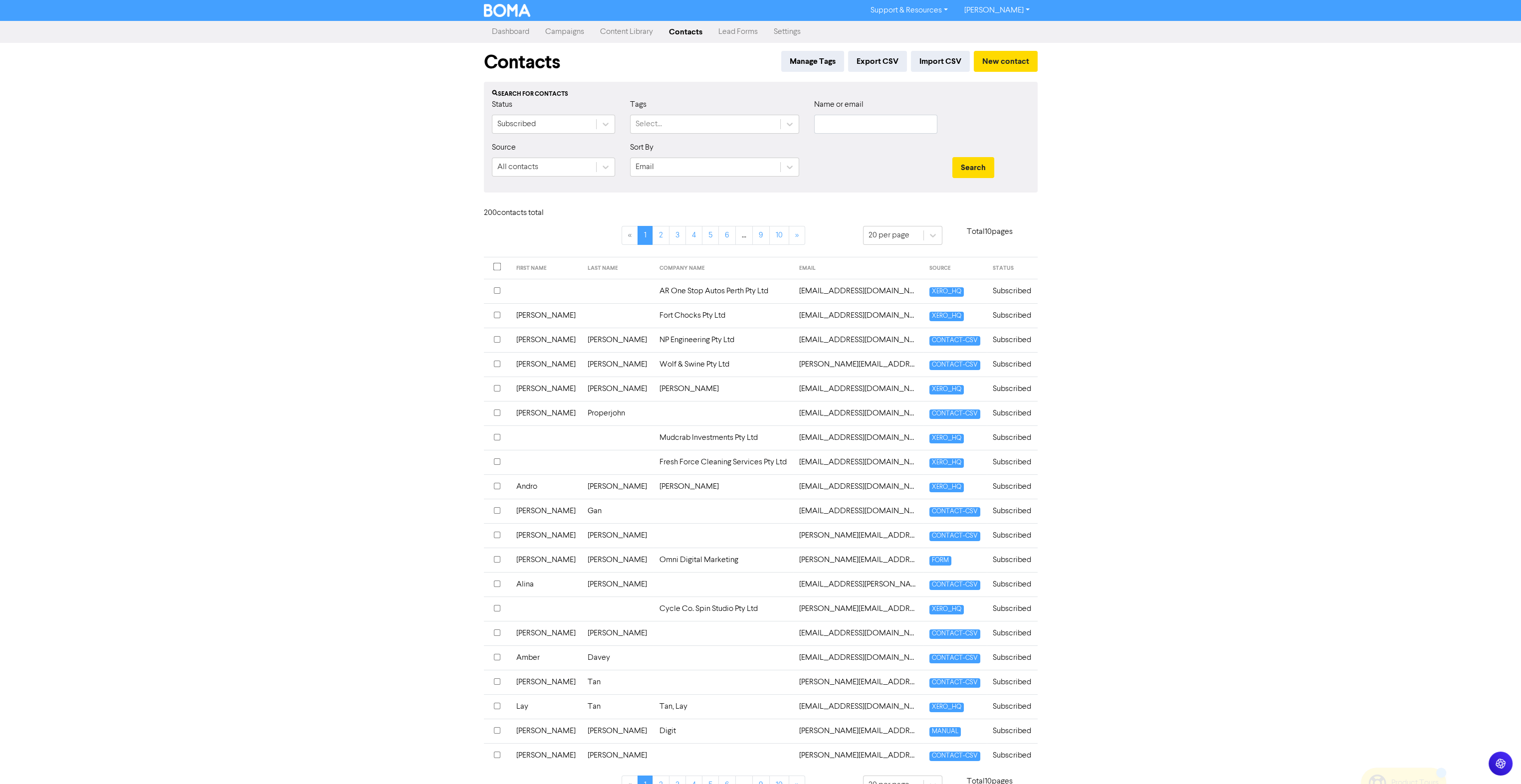
click at [920, 9] on link "Support & Resources" at bounding box center [909, 10] width 93 height 16
click at [896, 48] on div "Video Tutorials FAQ & Guides Marketing Education" at bounding box center [910, 42] width 95 height 45
click at [894, 45] on button "FAQ & Guides" at bounding box center [910, 42] width 94 height 12
